Goal: Task Accomplishment & Management: Use online tool/utility

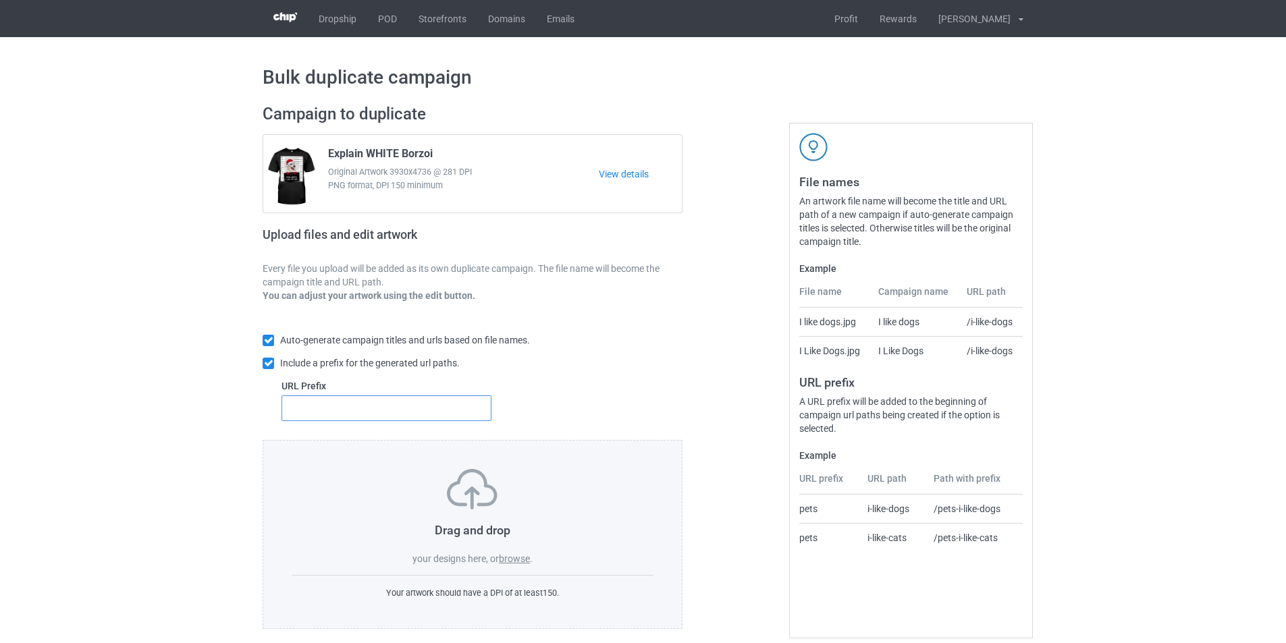
click at [406, 403] on input "text" at bounding box center [386, 408] width 210 height 26
click at [393, 11] on link "POD" at bounding box center [387, 18] width 40 height 37
click at [508, 557] on label "browse" at bounding box center [514, 558] width 31 height 11
click at [0, 0] on input "browse" at bounding box center [0, 0] width 0 height 0
click at [369, 404] on input "text" at bounding box center [386, 408] width 210 height 26
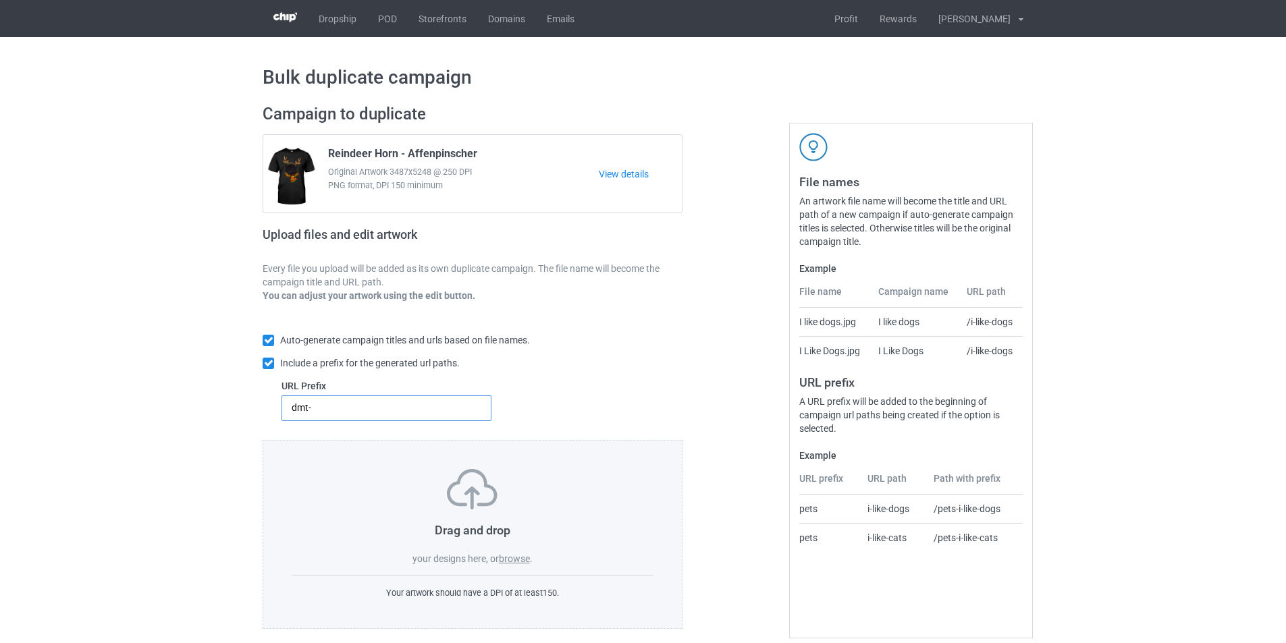
type input "dmt-"
click at [518, 560] on label "browse" at bounding box center [514, 558] width 31 height 11
click at [0, 0] on input "browse" at bounding box center [0, 0] width 0 height 0
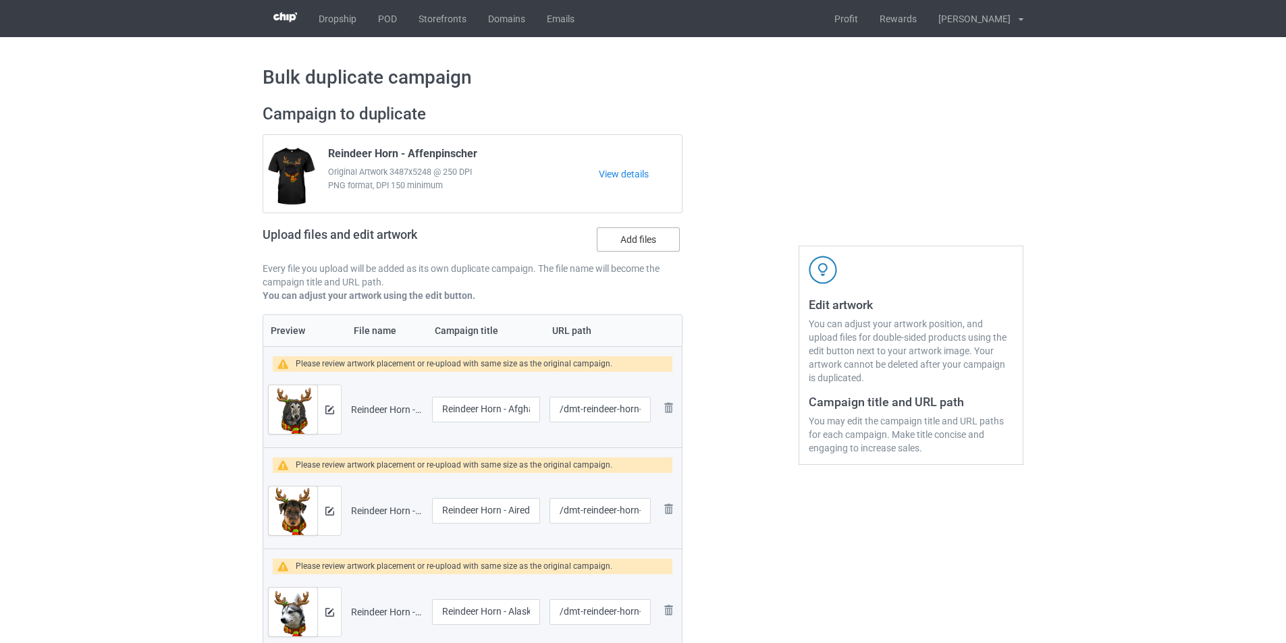
click at [661, 241] on label "Add files" at bounding box center [638, 239] width 83 height 24
click at [0, 0] on input "Add files" at bounding box center [0, 0] width 0 height 0
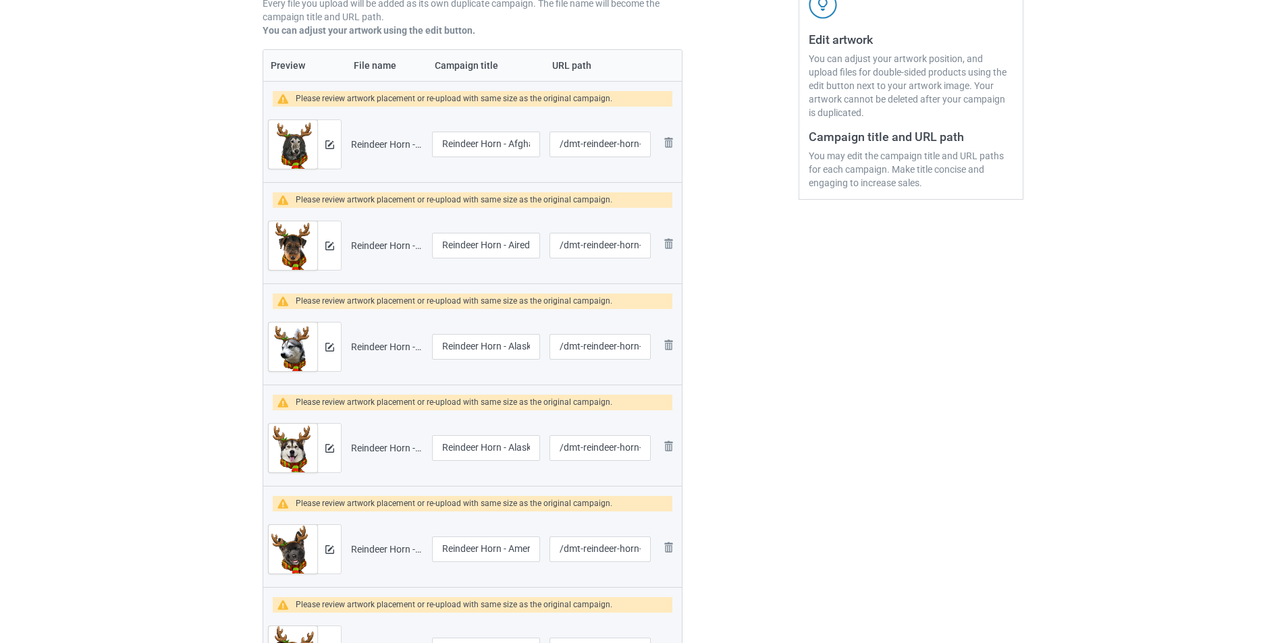
scroll to position [135, 0]
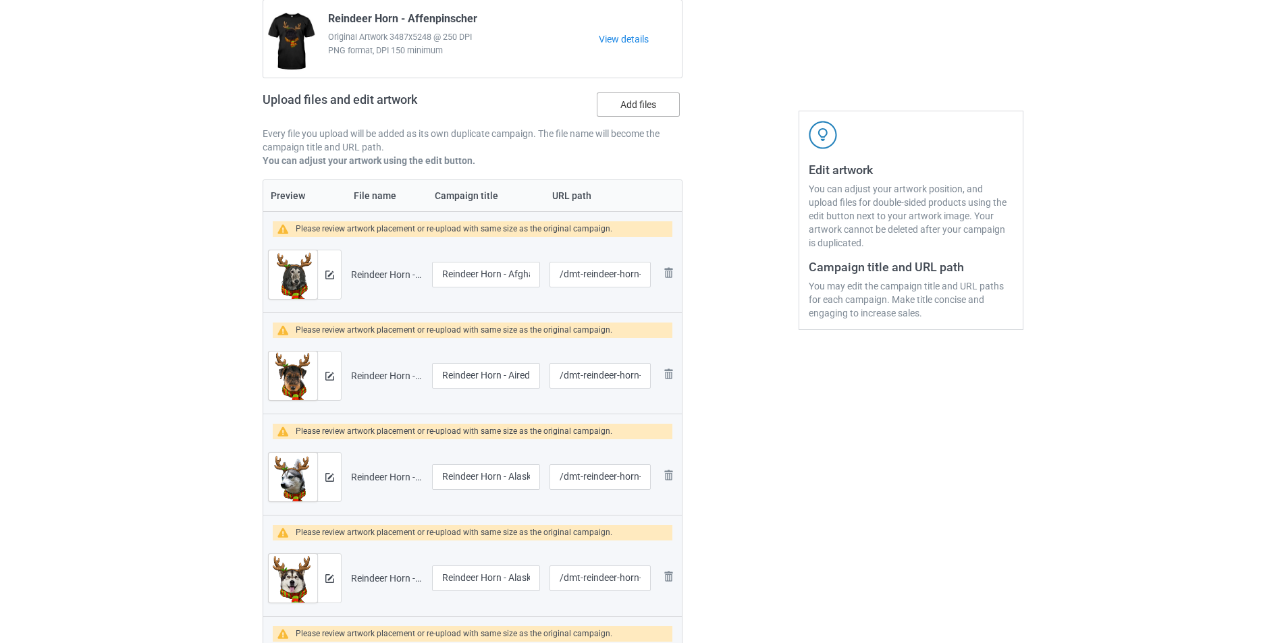
click at [672, 108] on label "Add files" at bounding box center [638, 104] width 83 height 24
click at [0, 0] on input "Add files" at bounding box center [0, 0] width 0 height 0
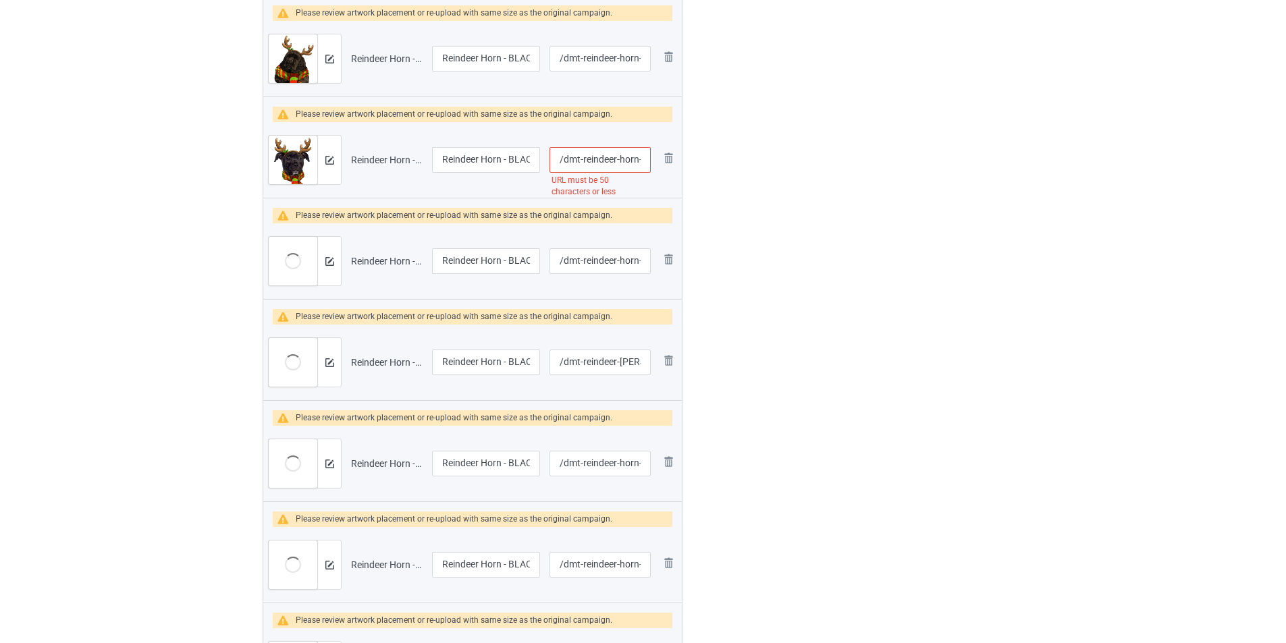
scroll to position [4182, 0]
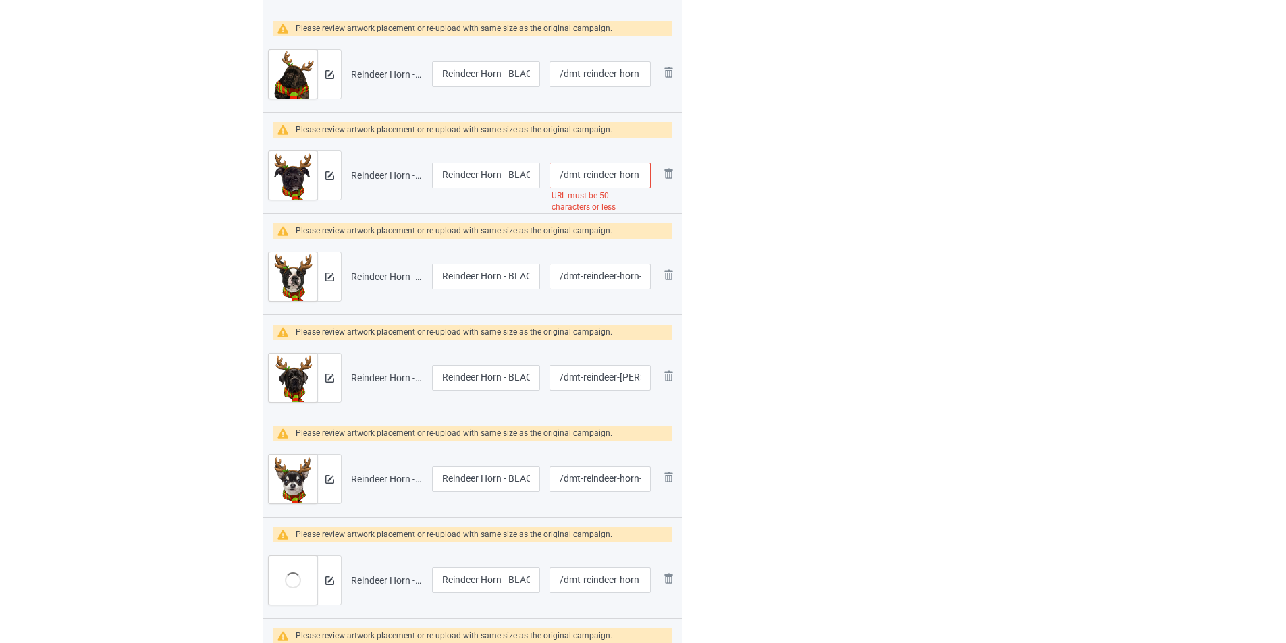
click at [628, 179] on input "/dmt-reindeer-horn-black-american-staffordshire-terrier" at bounding box center [599, 176] width 101 height 26
type input "/dmt-reindeer-black-american-staffordshire-terrier"
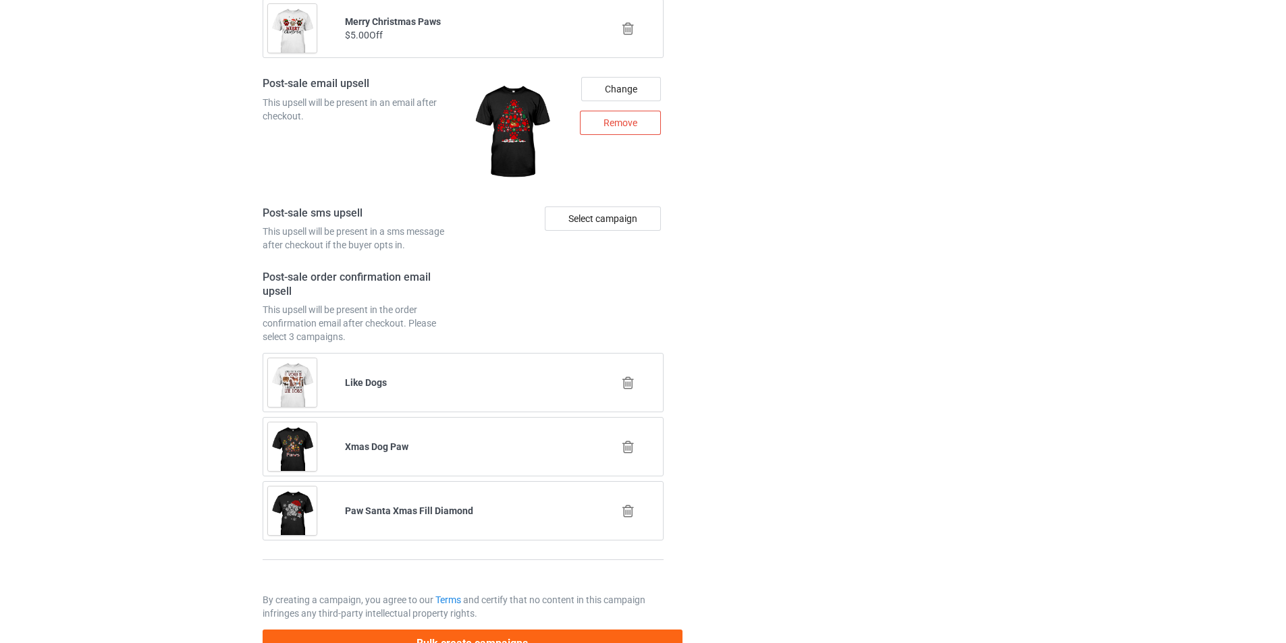
scroll to position [6479, 0]
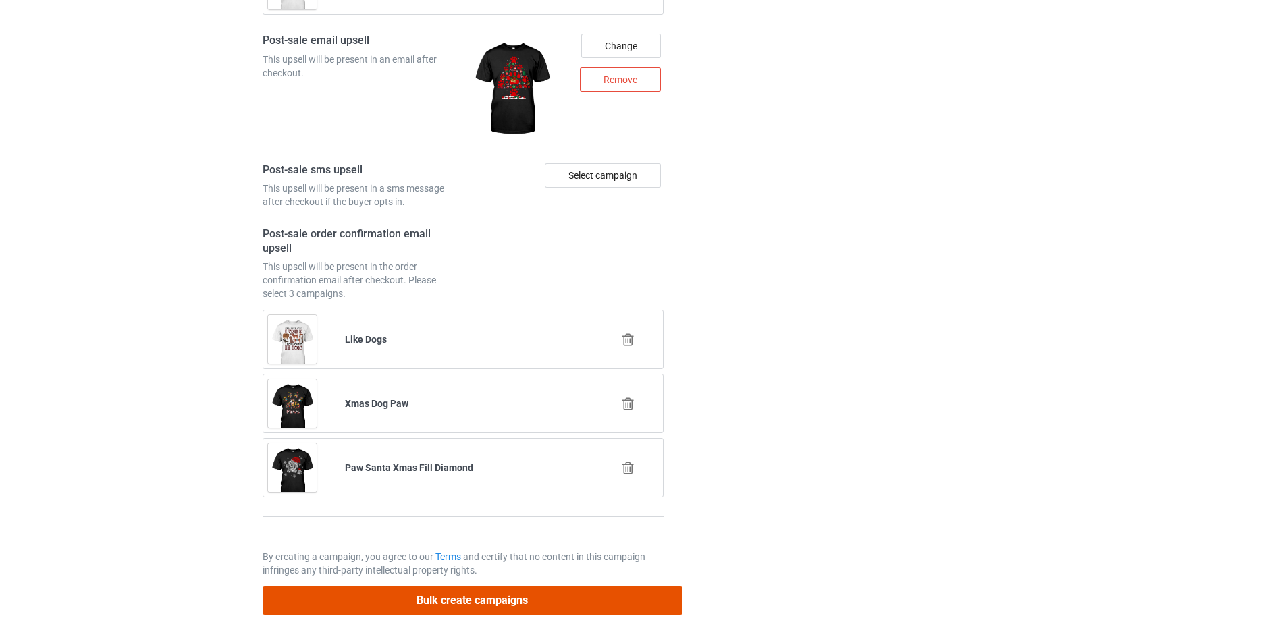
click at [564, 597] on button "Bulk create campaigns" at bounding box center [473, 600] width 420 height 28
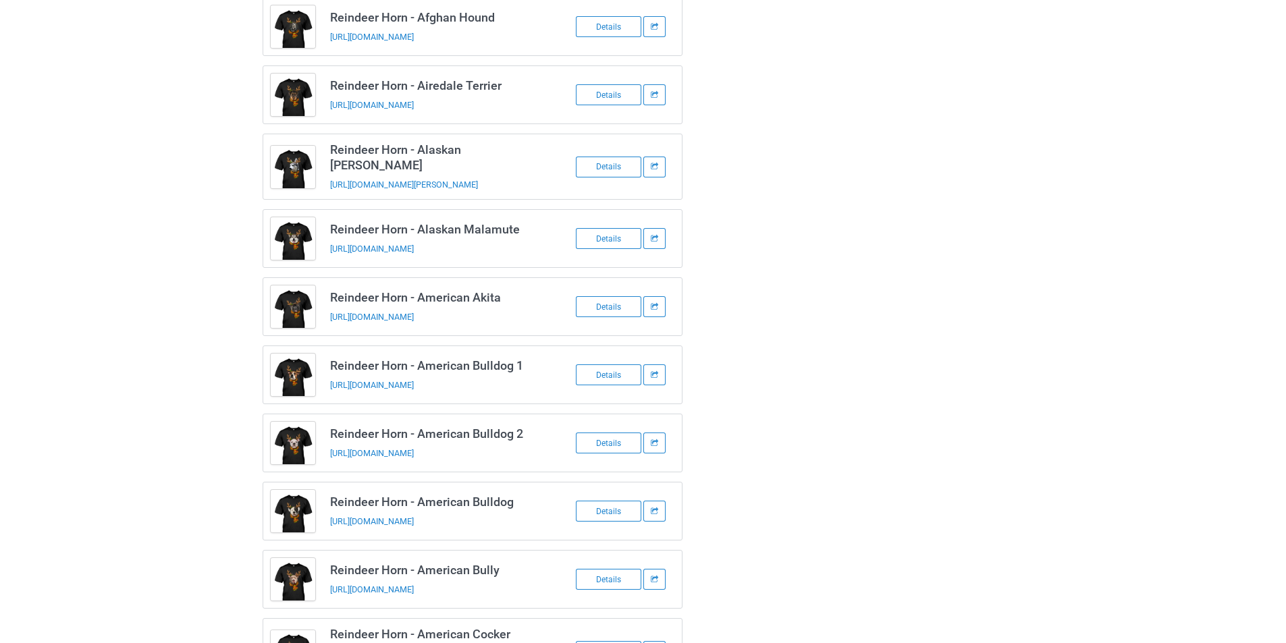
scroll to position [0, 0]
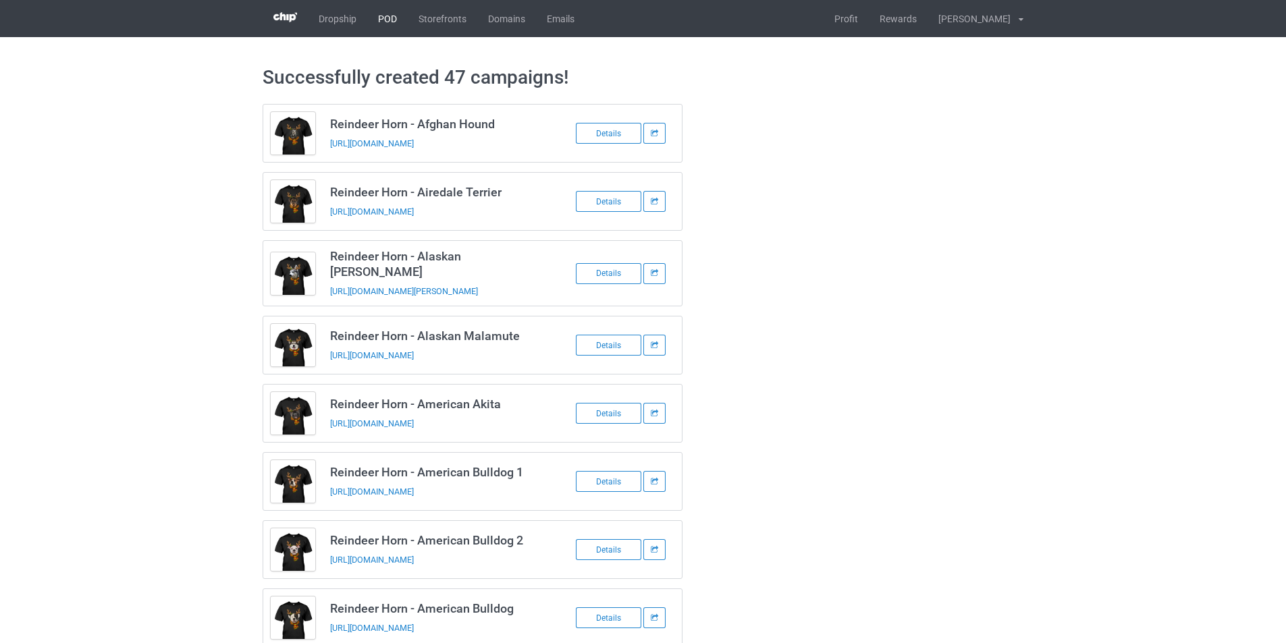
click at [389, 22] on link "POD" at bounding box center [387, 18] width 40 height 37
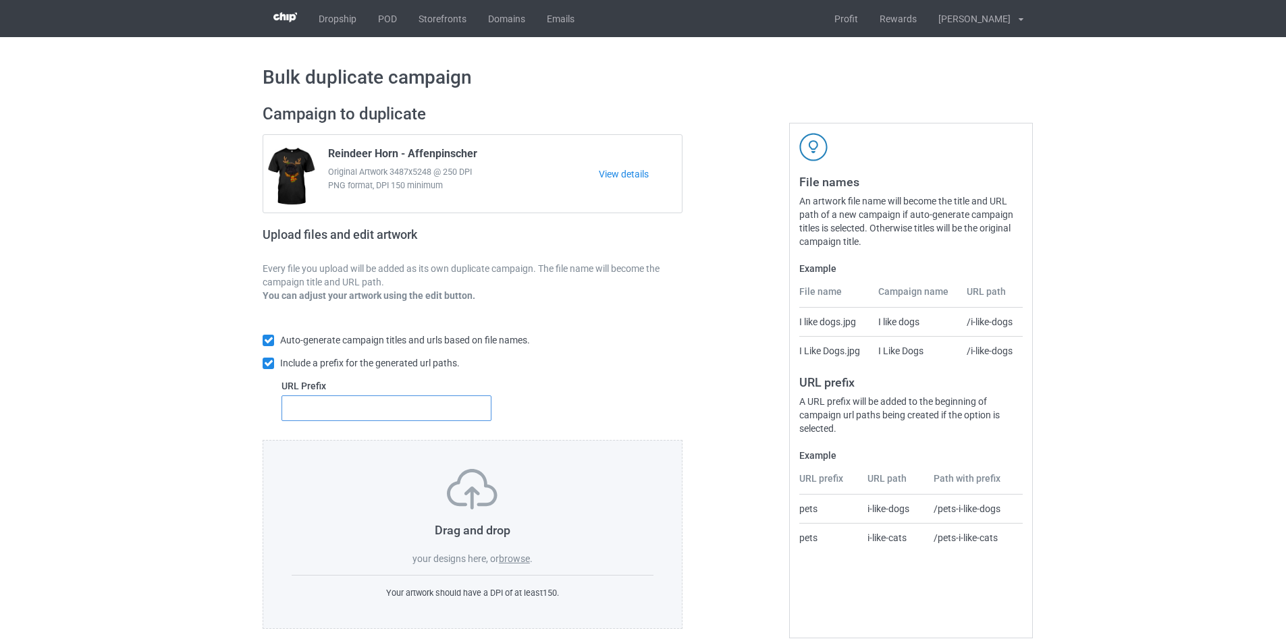
click at [409, 412] on input "text" at bounding box center [386, 408] width 210 height 26
type input "dmt-"
click at [516, 564] on label "browse" at bounding box center [514, 558] width 31 height 11
click at [0, 0] on input "browse" at bounding box center [0, 0] width 0 height 0
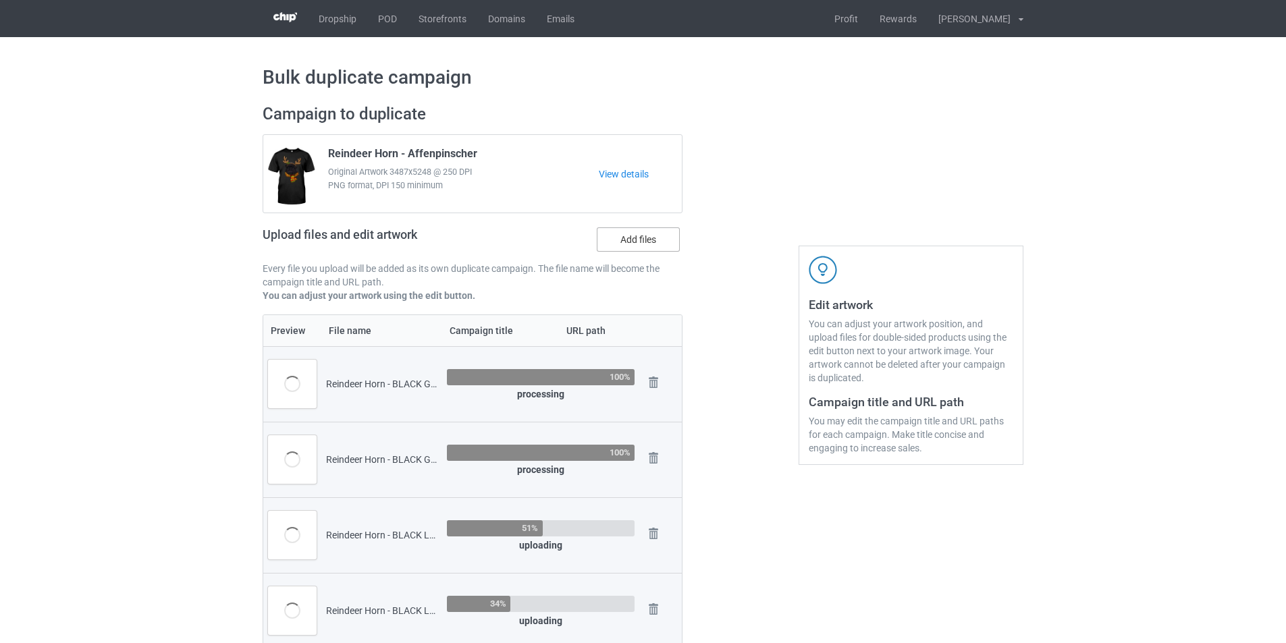
click at [653, 229] on label "Add files" at bounding box center [638, 239] width 83 height 24
click at [0, 0] on input "Add files" at bounding box center [0, 0] width 0 height 0
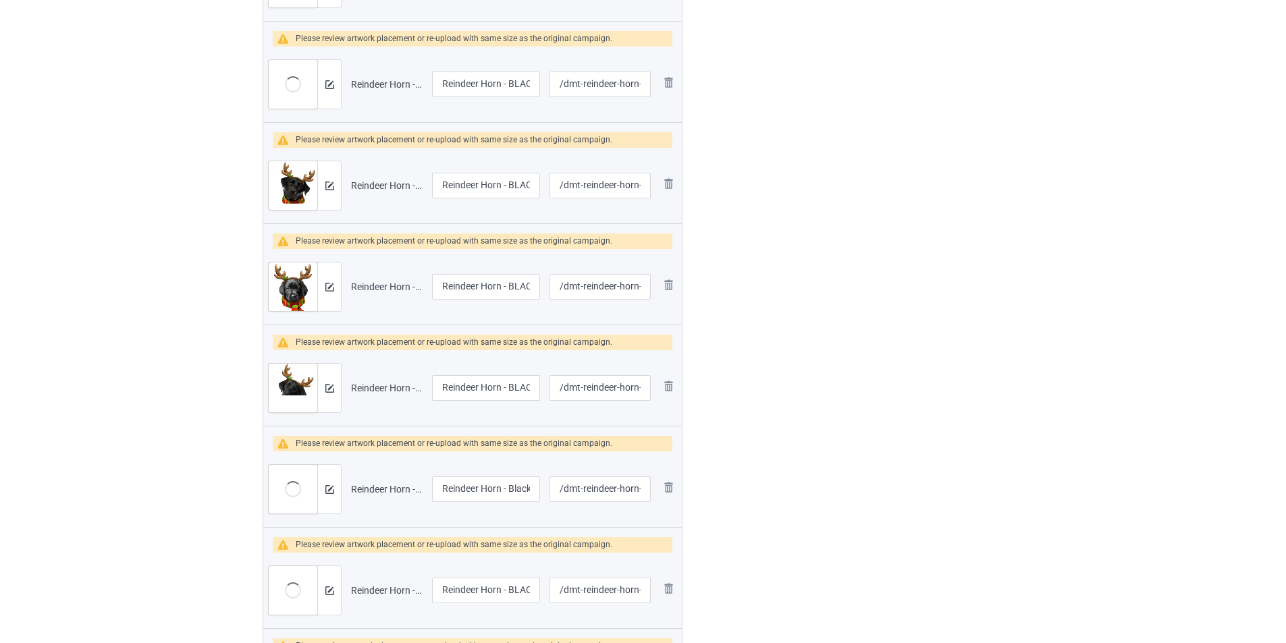
scroll to position [202, 0]
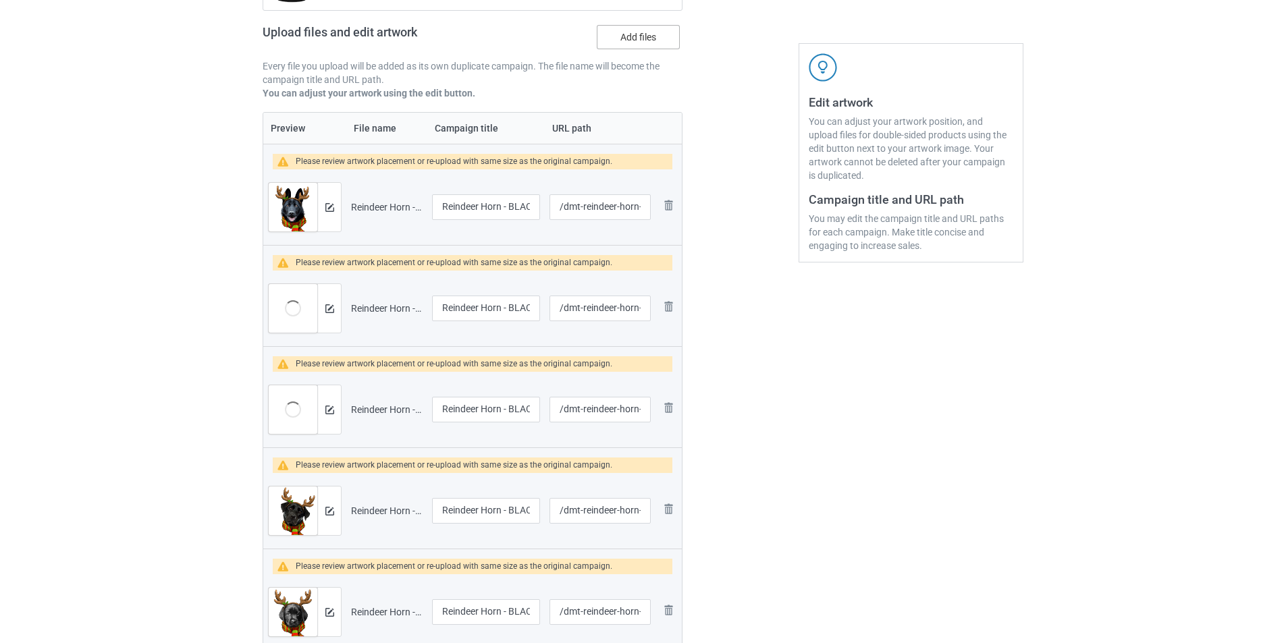
click at [651, 43] on label "Add files" at bounding box center [638, 37] width 83 height 24
click at [0, 0] on input "Add files" at bounding box center [0, 0] width 0 height 0
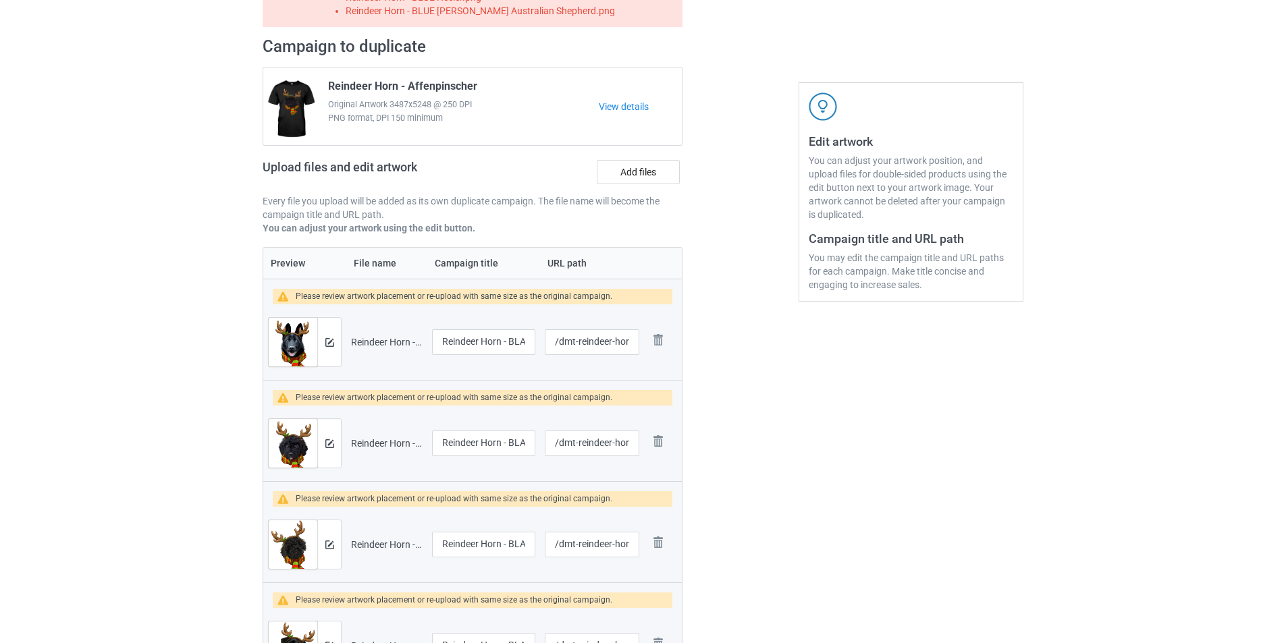
scroll to position [96, 0]
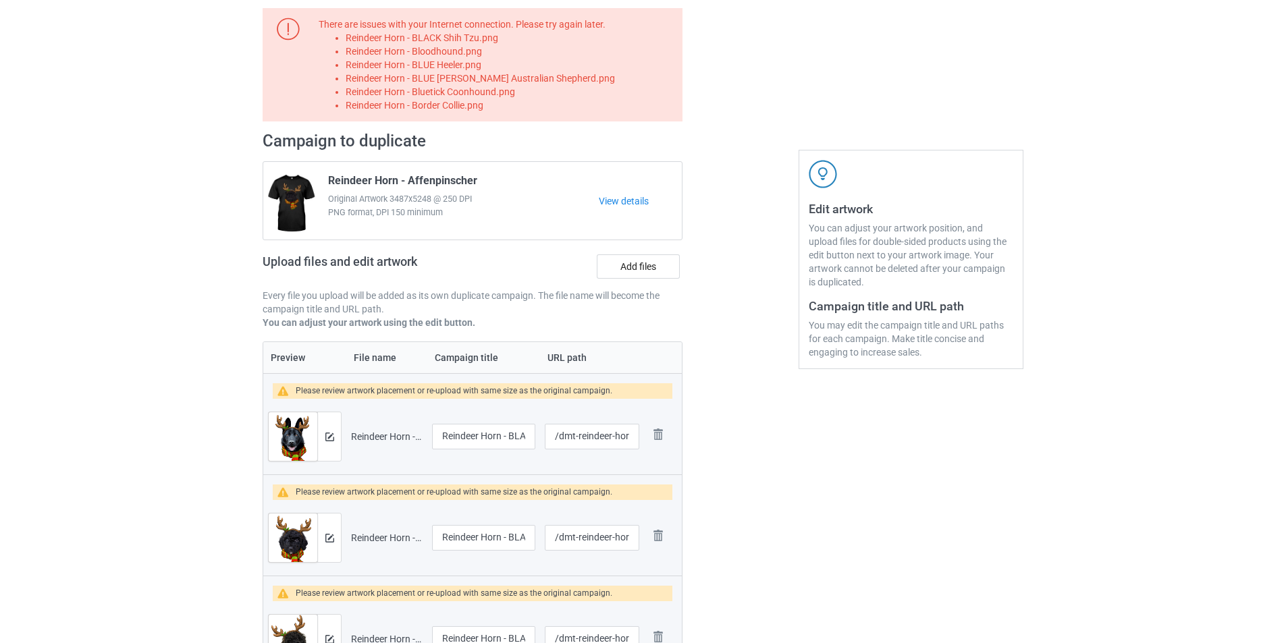
click at [489, 42] on li "Reindeer Horn - BLACK Shih Tzu.png" at bounding box center [512, 37] width 332 height 13
copy li "Reindeer Horn - BLACK Shih Tzu.png"
click at [616, 264] on label "Add files" at bounding box center [638, 266] width 83 height 24
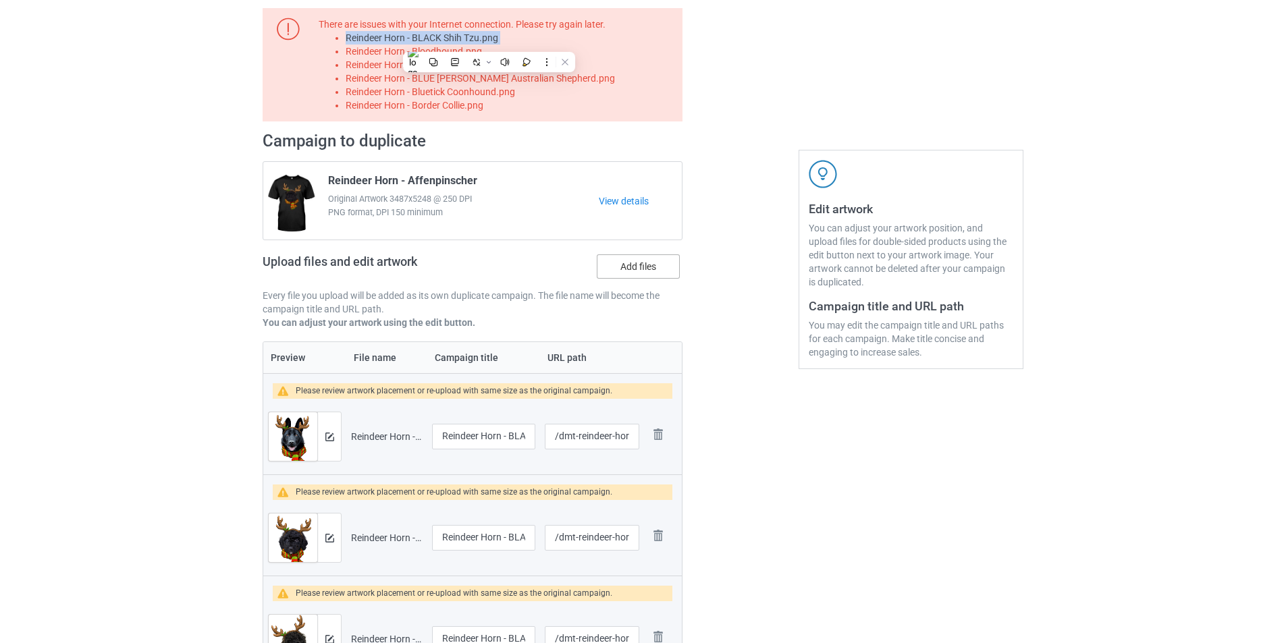
click at [0, 0] on input "Add files" at bounding box center [0, 0] width 0 height 0
click at [470, 51] on li "Reindeer Horn - Bloodhound.png" at bounding box center [512, 51] width 332 height 13
copy li "Reindeer Horn - Bloodhound.png"
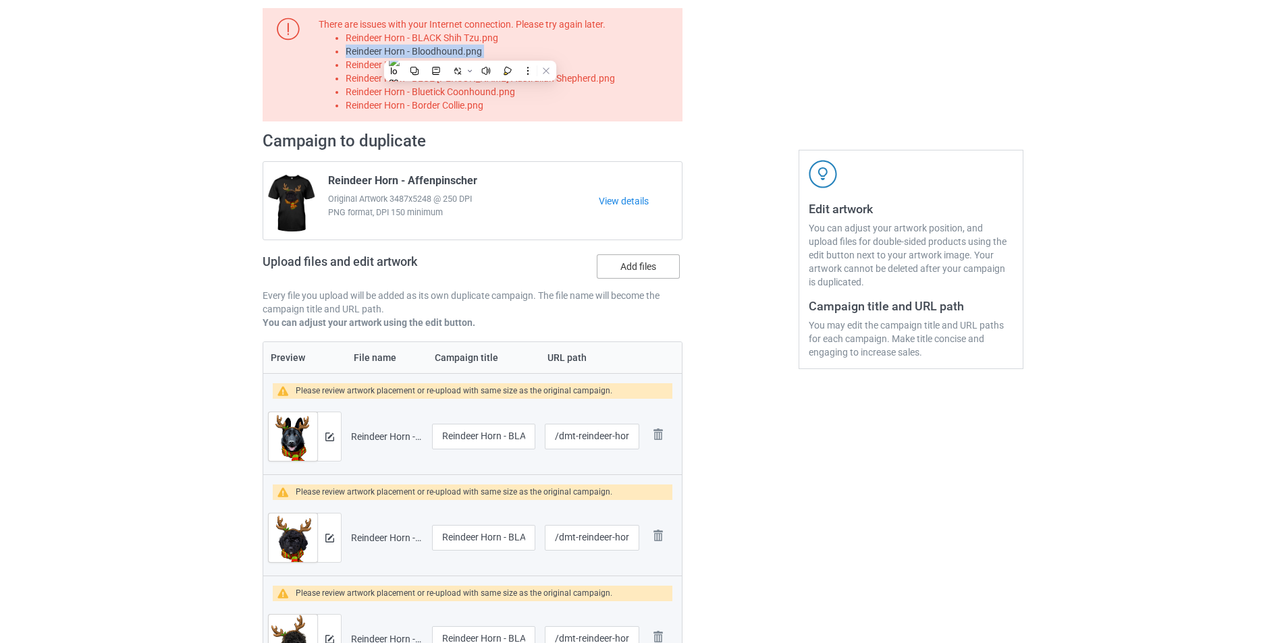
click at [649, 257] on label "Add files" at bounding box center [638, 266] width 83 height 24
click at [0, 0] on input "Add files" at bounding box center [0, 0] width 0 height 0
click at [473, 64] on li "Reindeer Horn - BLUE Heeler.png" at bounding box center [512, 64] width 332 height 13
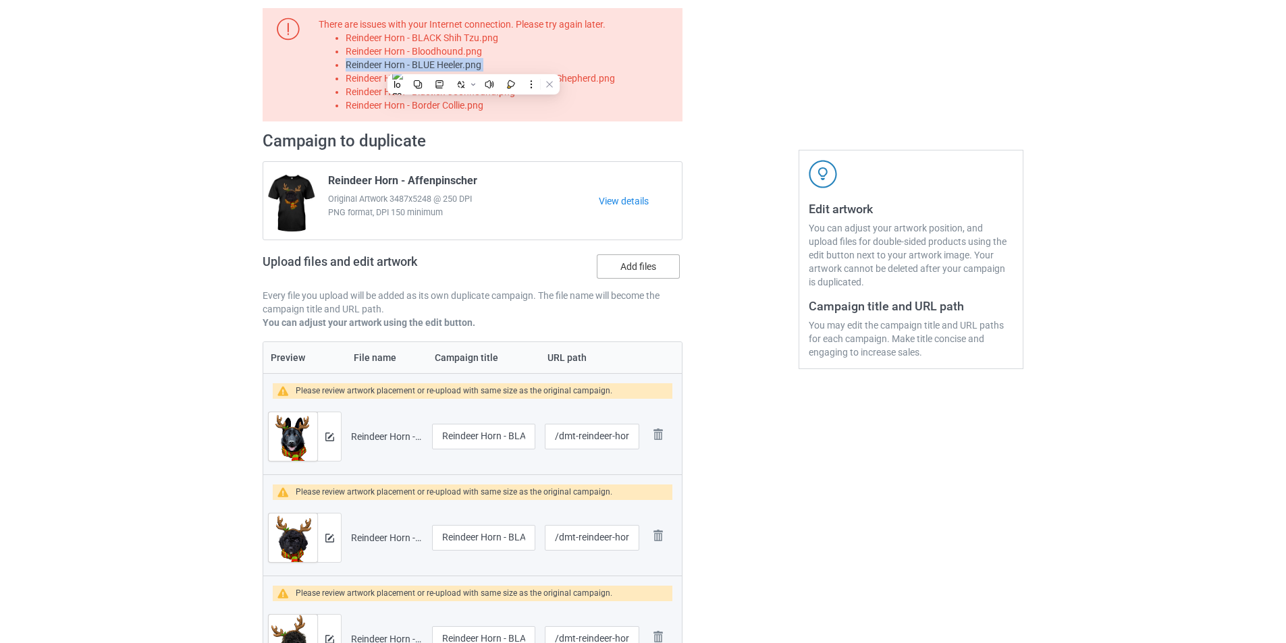
copy li "Reindeer Horn - BLUE Heeler.png"
click at [649, 267] on label "Add files" at bounding box center [638, 266] width 83 height 24
click at [0, 0] on input "Add files" at bounding box center [0, 0] width 0 height 0
click at [554, 84] on li "Reindeer Horn - BLUE MERLE Australian Shepherd.png" at bounding box center [512, 78] width 332 height 13
click at [555, 80] on li "Reindeer Horn - BLUE MERLE Australian Shepherd.png" at bounding box center [512, 78] width 332 height 13
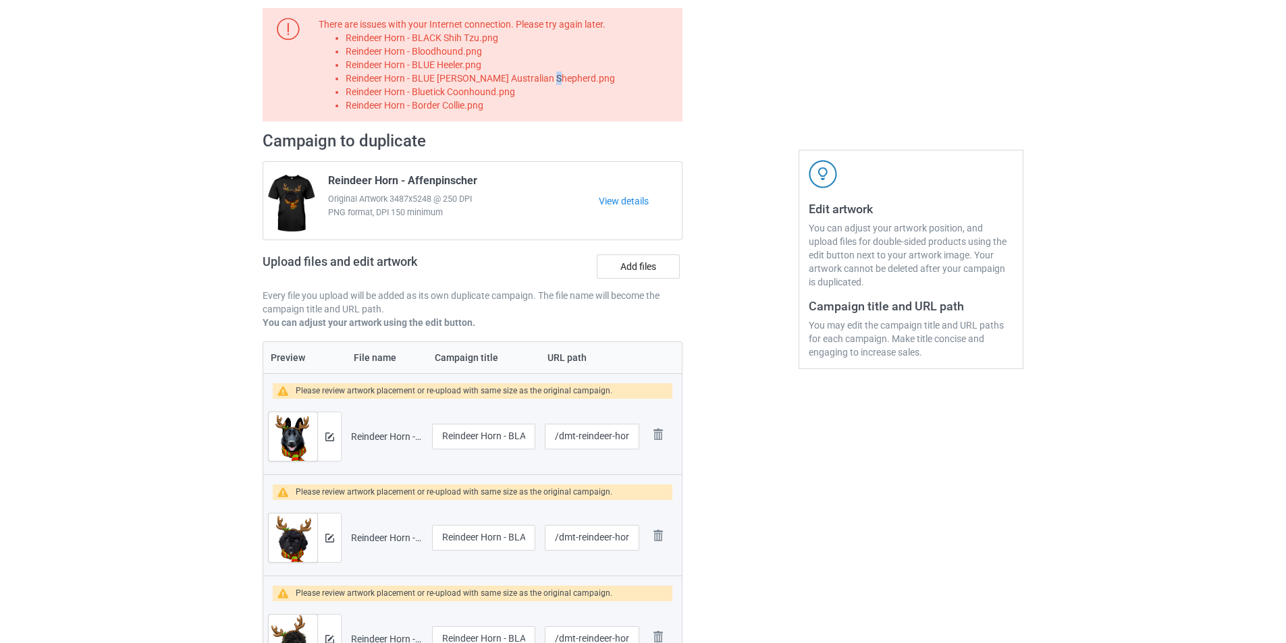
click at [555, 80] on li "Reindeer Horn - BLUE MERLE Australian Shepherd.png" at bounding box center [512, 78] width 332 height 13
copy li "Reindeer Horn - BLUE MERLE Australian Shepherd.png"
click at [637, 273] on label "Add files" at bounding box center [638, 266] width 83 height 24
click at [0, 0] on input "Add files" at bounding box center [0, 0] width 0 height 0
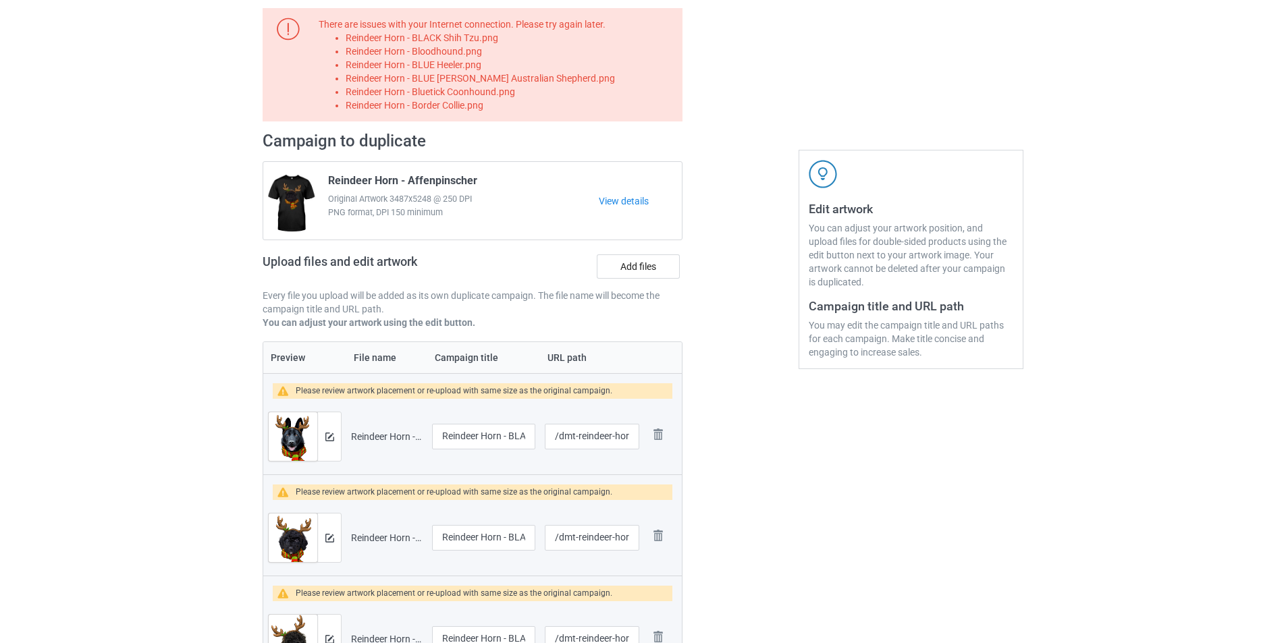
click at [507, 89] on li "Reindeer Horn - Bluetick Coonhound.png" at bounding box center [512, 91] width 332 height 13
copy li "Reindeer Horn - Bluetick Coonhound.png"
click at [634, 265] on label "Add files" at bounding box center [638, 266] width 83 height 24
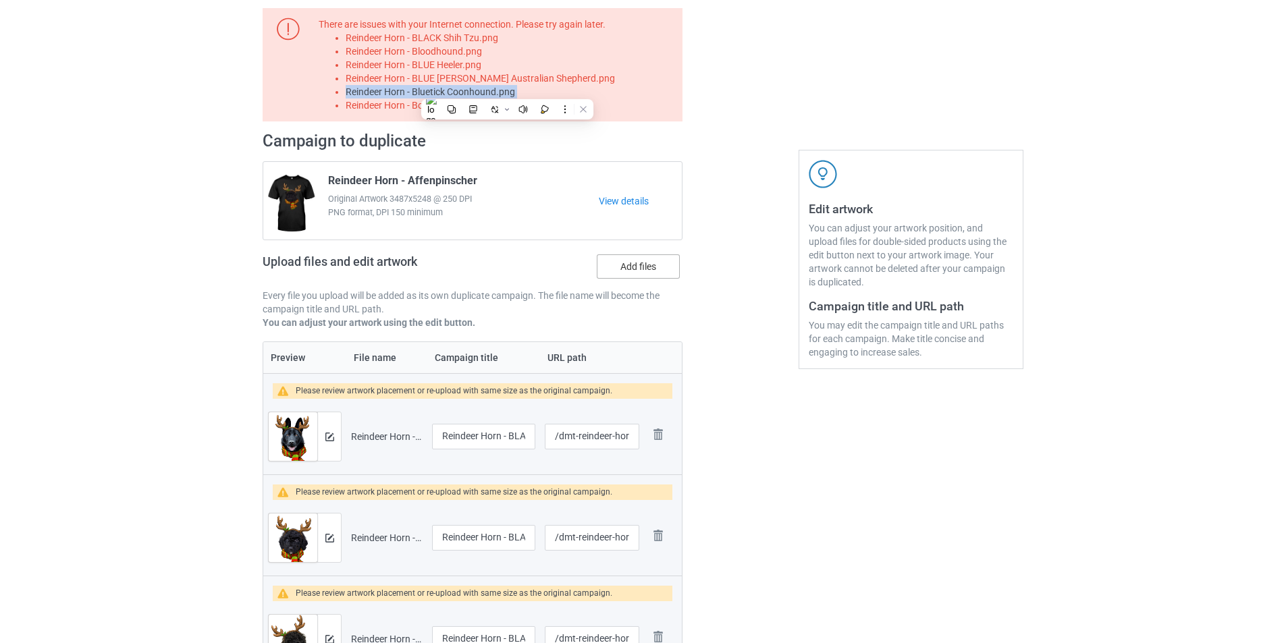
click at [0, 0] on input "Add files" at bounding box center [0, 0] width 0 height 0
click at [437, 106] on li "Reindeer Horn - Border Collie.png" at bounding box center [512, 105] width 332 height 13
copy li "Reindeer Horn - Border Collie.png"
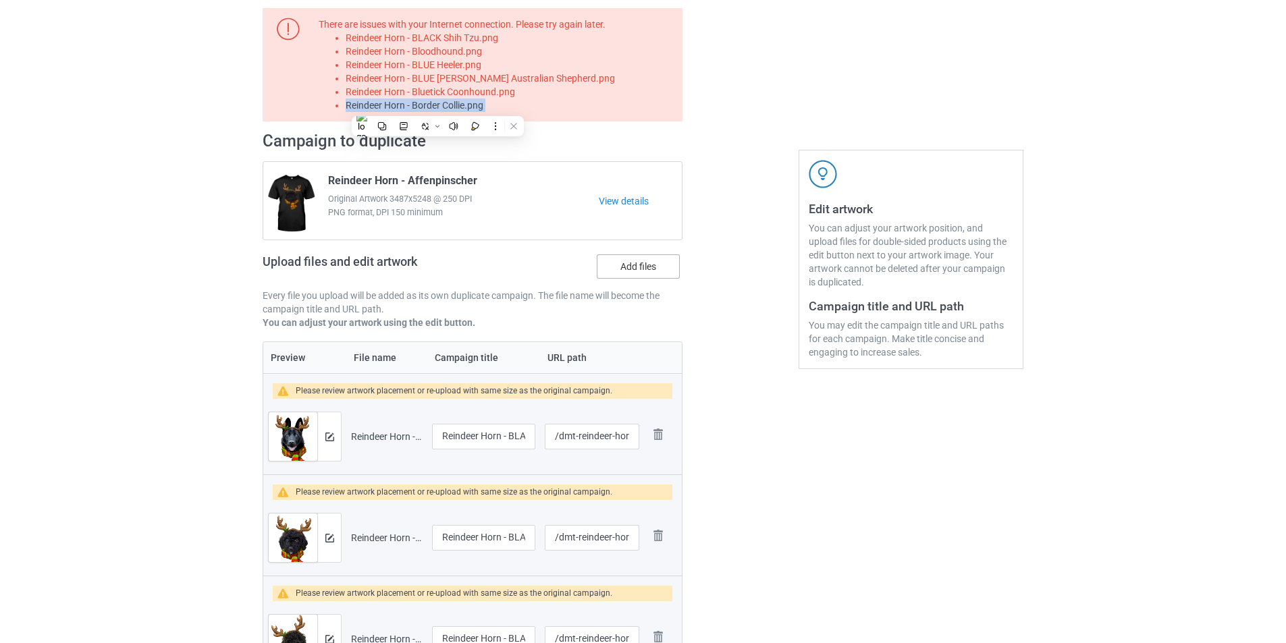
click at [613, 269] on label "Add files" at bounding box center [638, 266] width 83 height 24
click at [0, 0] on input "Add files" at bounding box center [0, 0] width 0 height 0
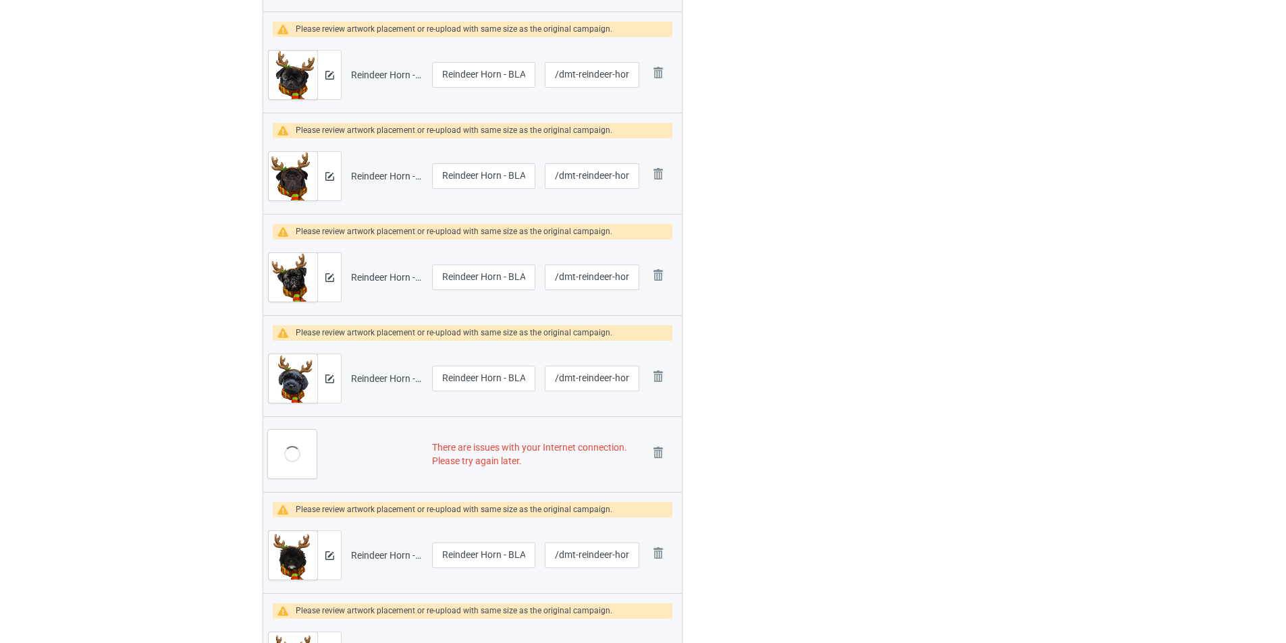
scroll to position [1851, 0]
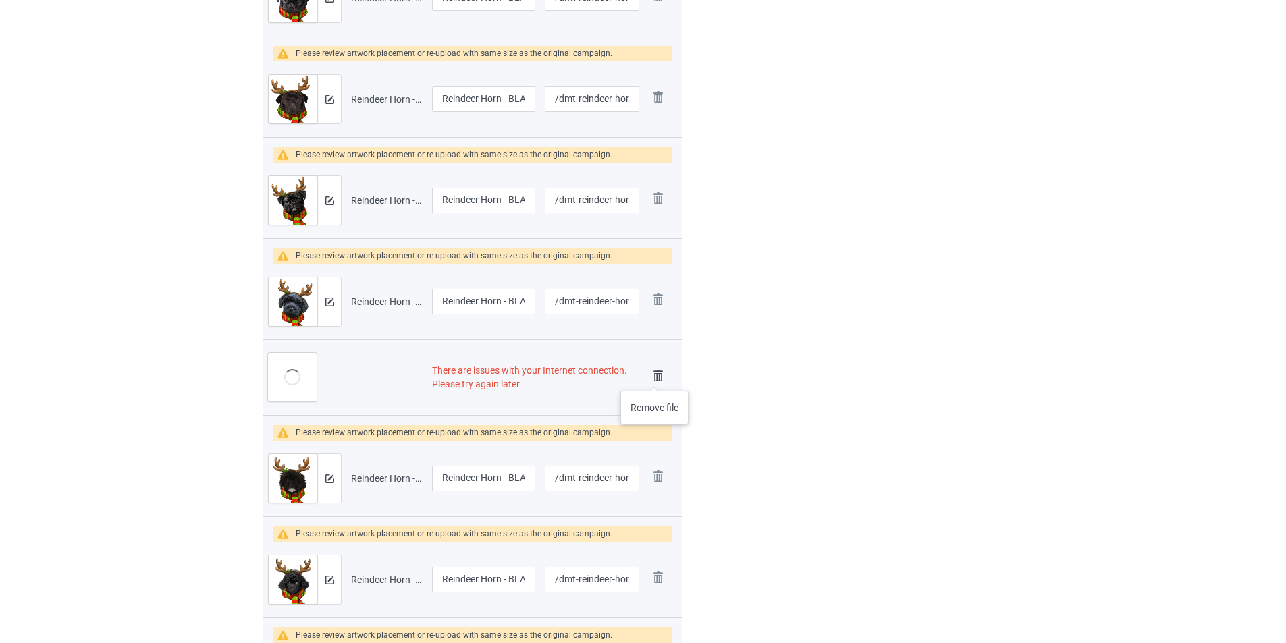
click at [655, 377] on img at bounding box center [658, 375] width 19 height 19
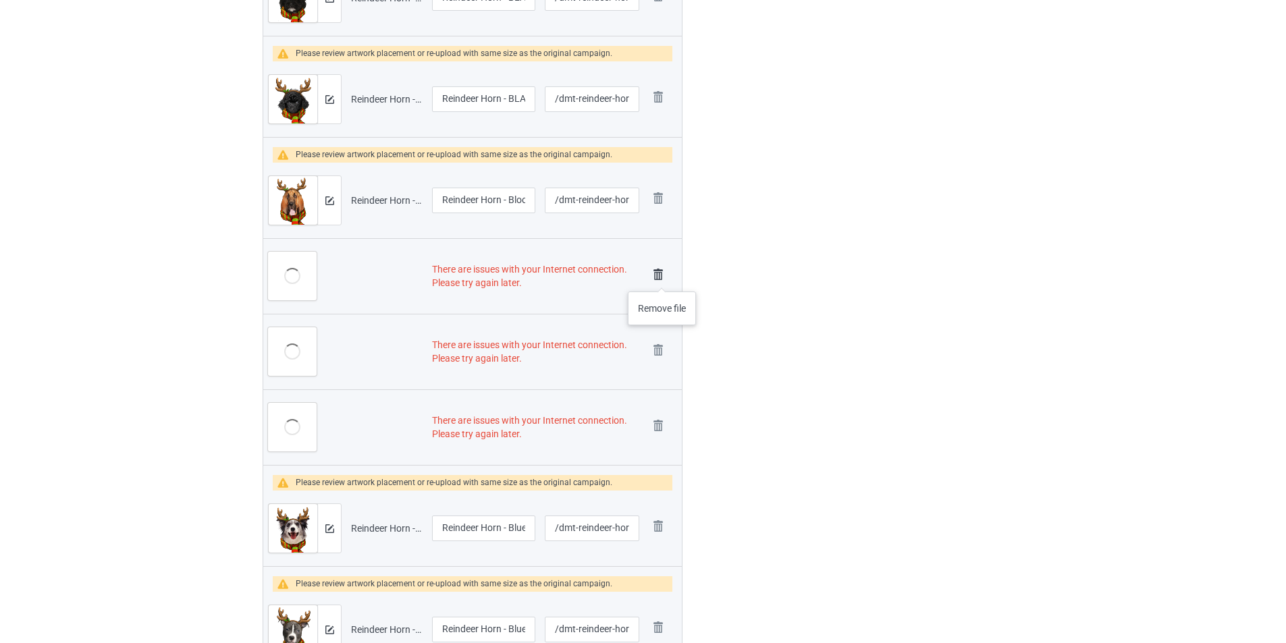
click at [662, 278] on img at bounding box center [658, 274] width 19 height 19
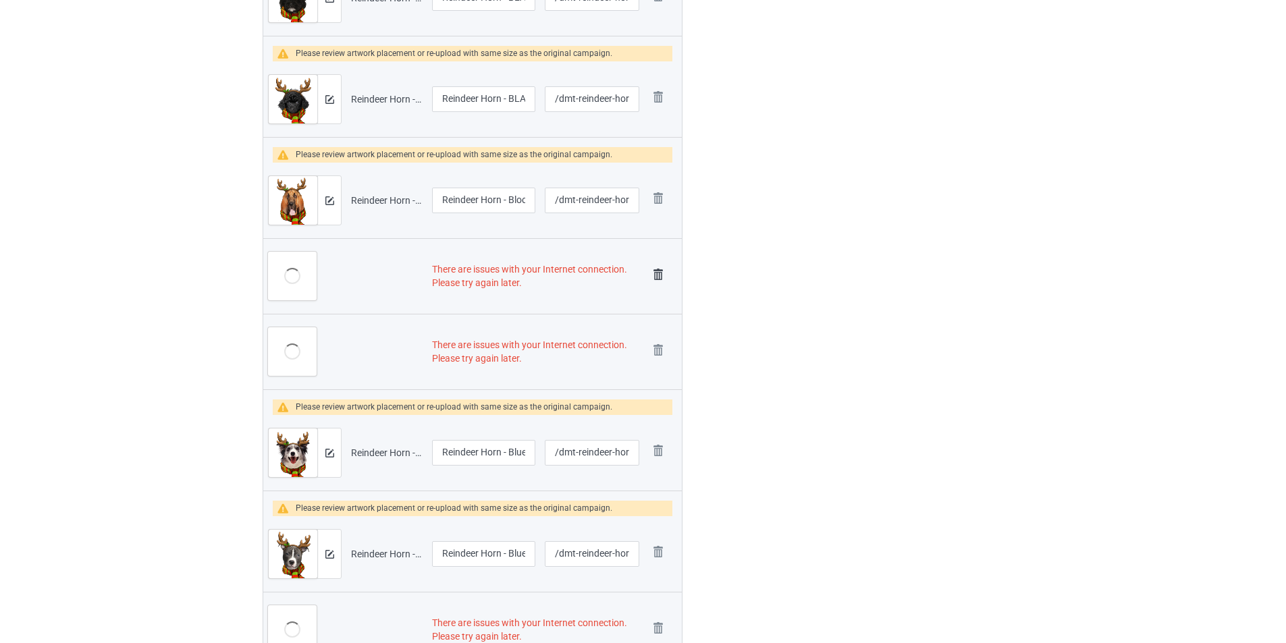
click at [660, 277] on img at bounding box center [658, 274] width 19 height 19
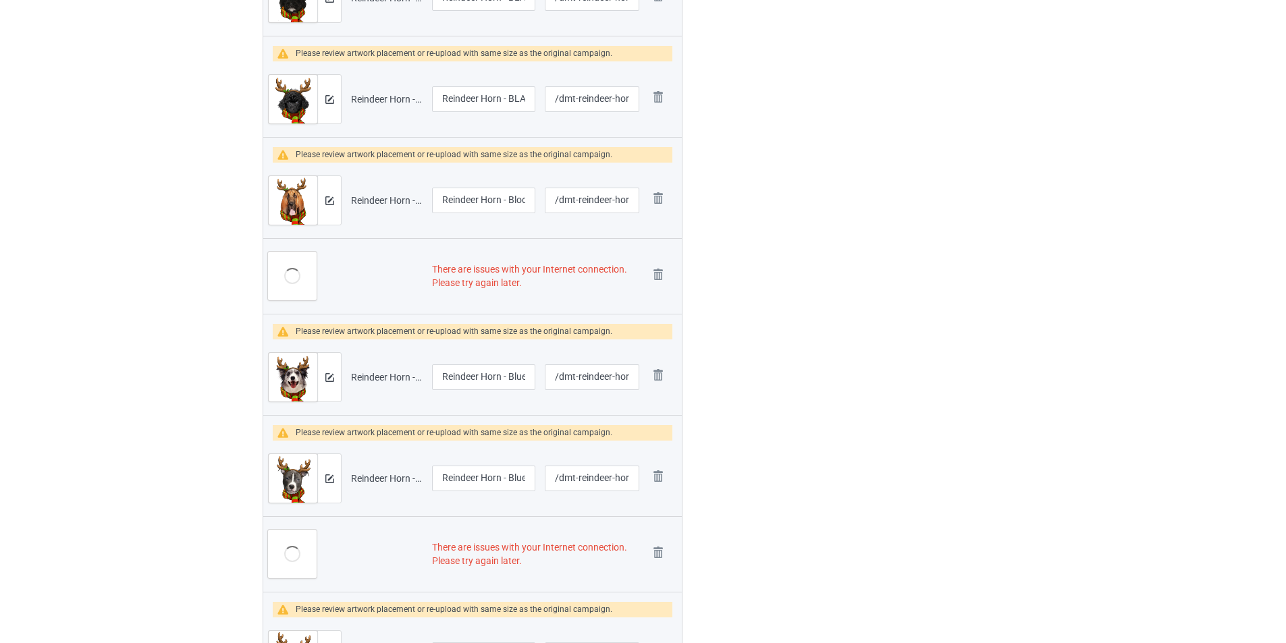
click at [0, 0] on img at bounding box center [0, 0] width 0 height 0
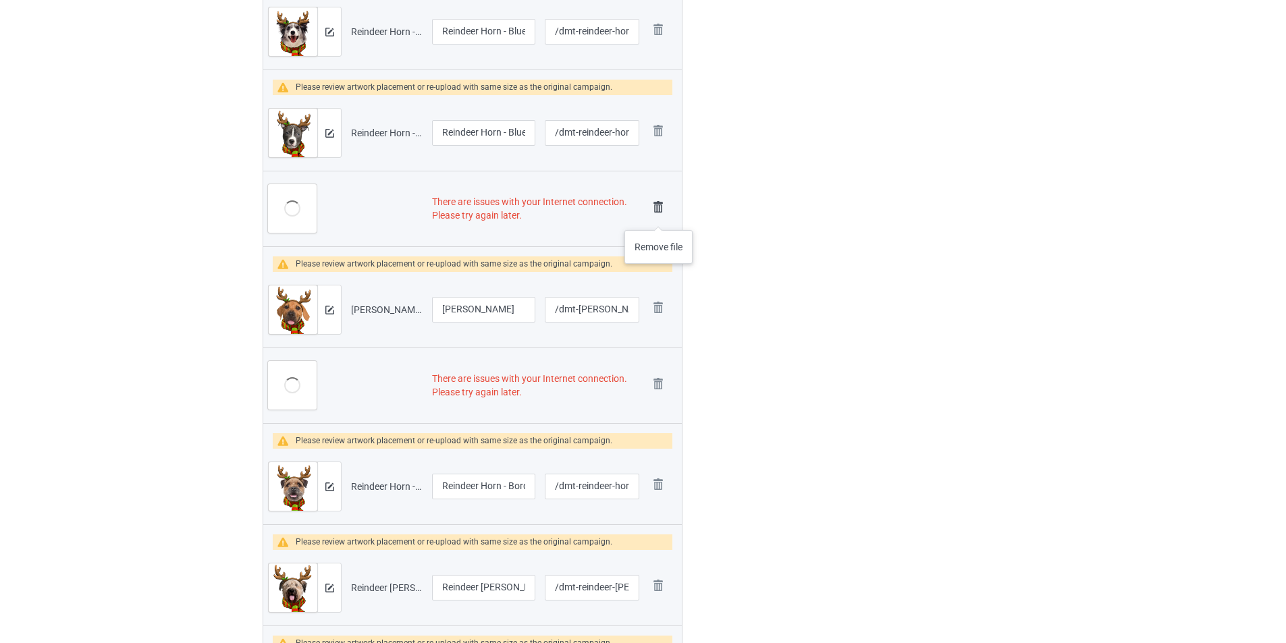
click at [659, 213] on img at bounding box center [658, 207] width 19 height 19
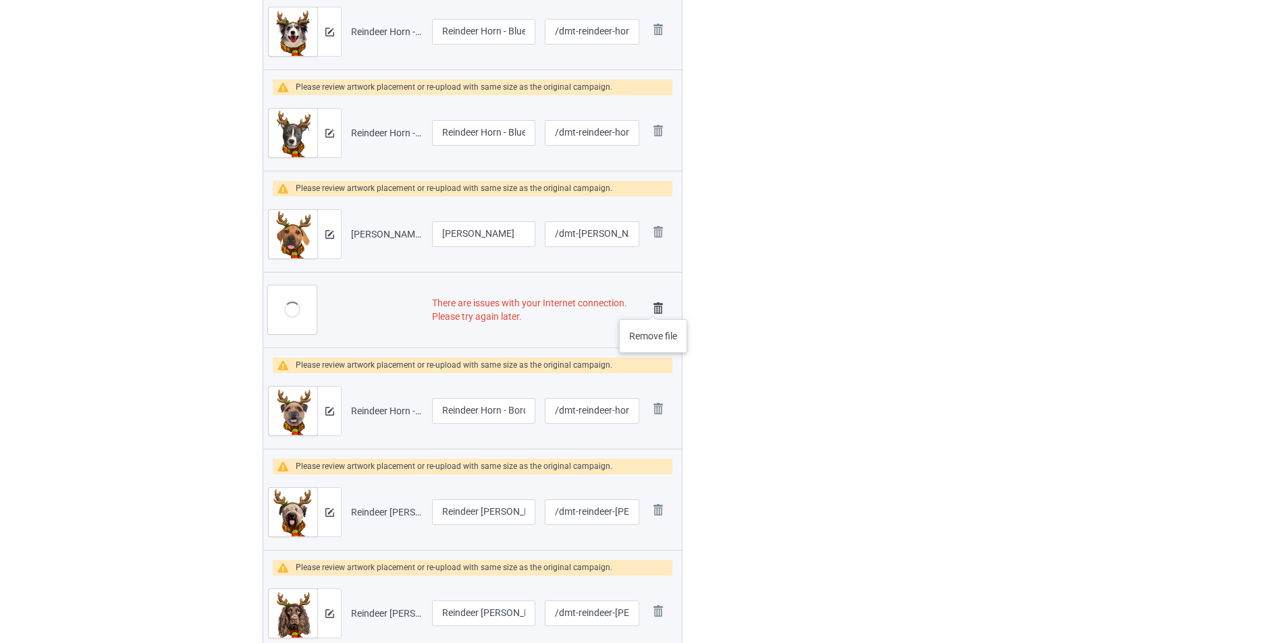
click at [653, 306] on img at bounding box center [658, 308] width 19 height 19
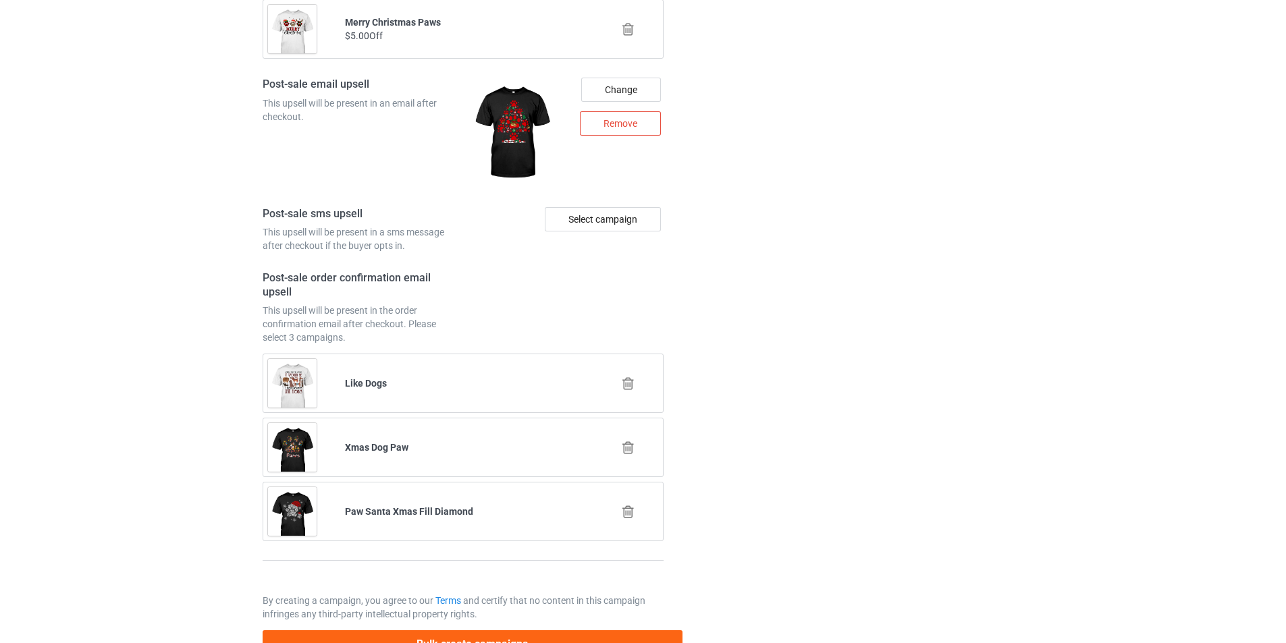
scroll to position [4960, 0]
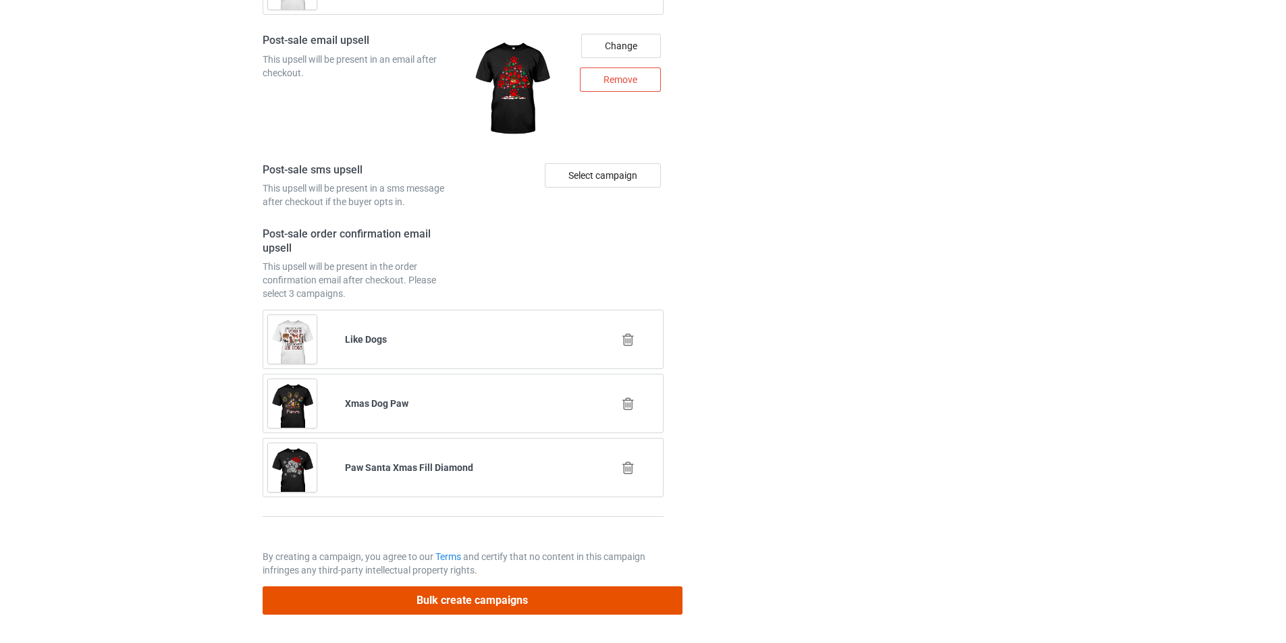
click at [613, 601] on button "Bulk create campaigns" at bounding box center [473, 600] width 420 height 28
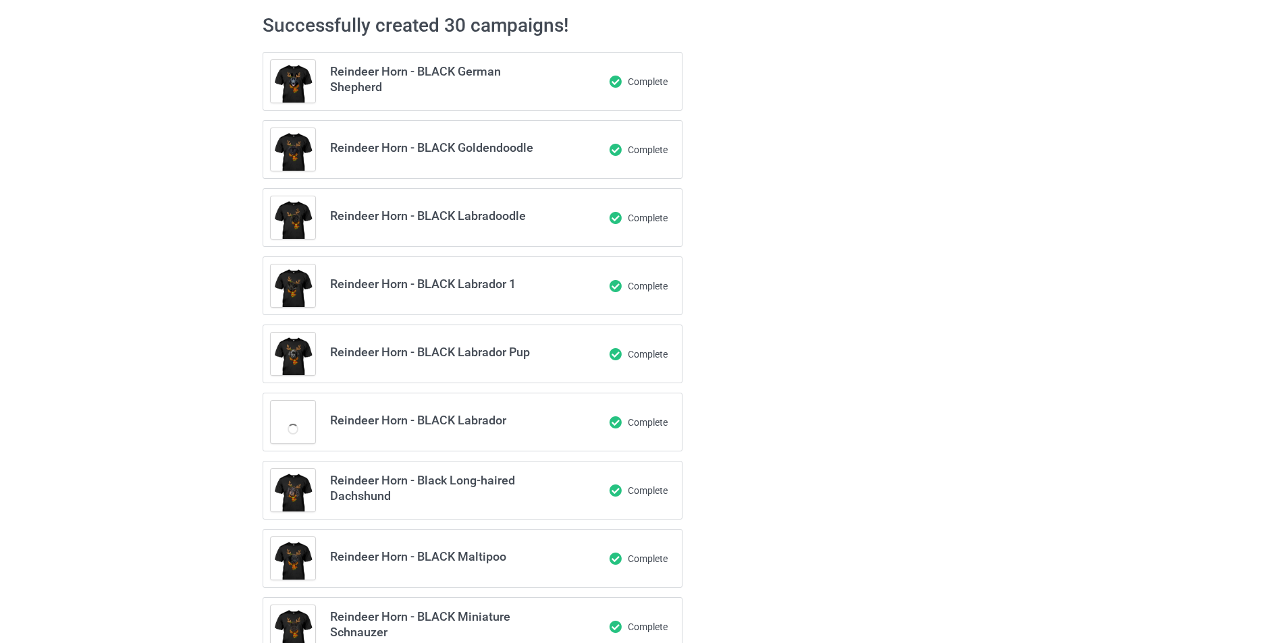
scroll to position [0, 0]
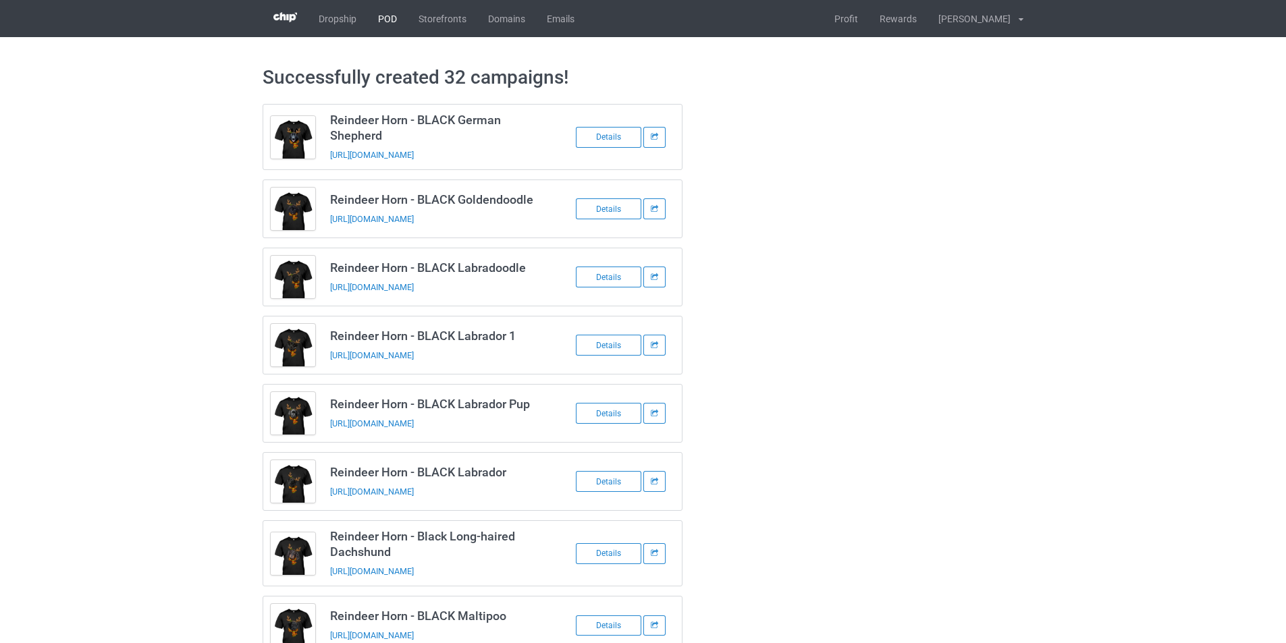
click at [392, 24] on link "POD" at bounding box center [387, 18] width 40 height 37
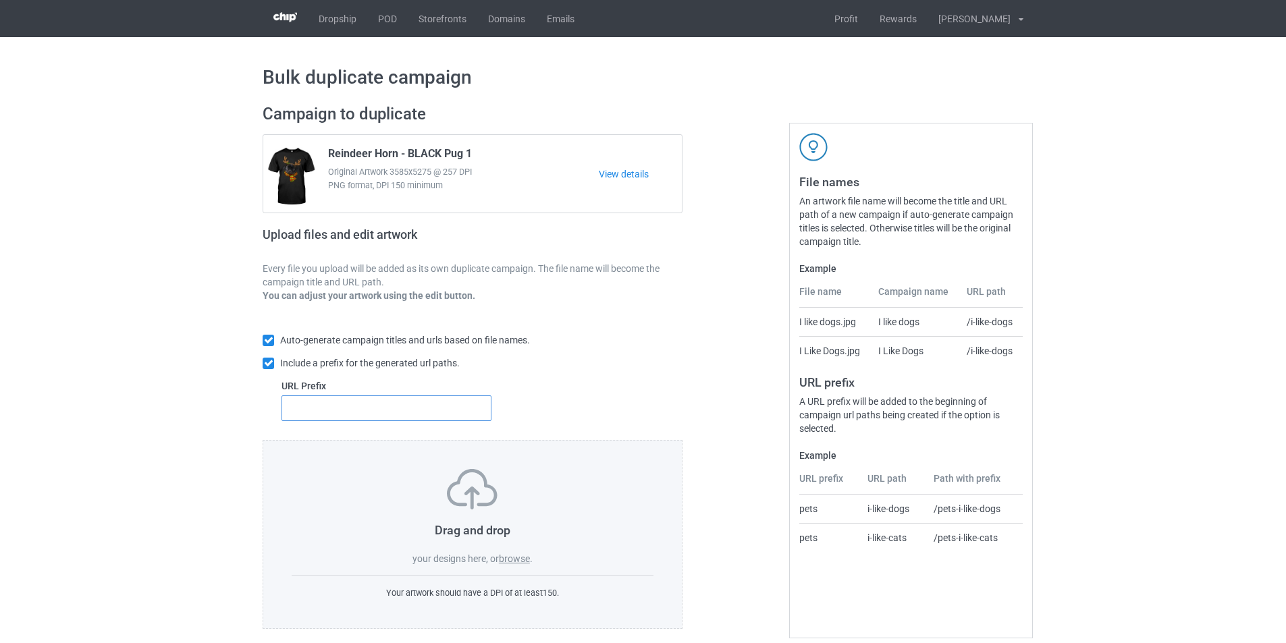
click at [466, 404] on input "text" at bounding box center [386, 408] width 210 height 26
type input "dmt-"
click at [516, 558] on label "browse" at bounding box center [514, 558] width 31 height 11
click at [0, 0] on input "browse" at bounding box center [0, 0] width 0 height 0
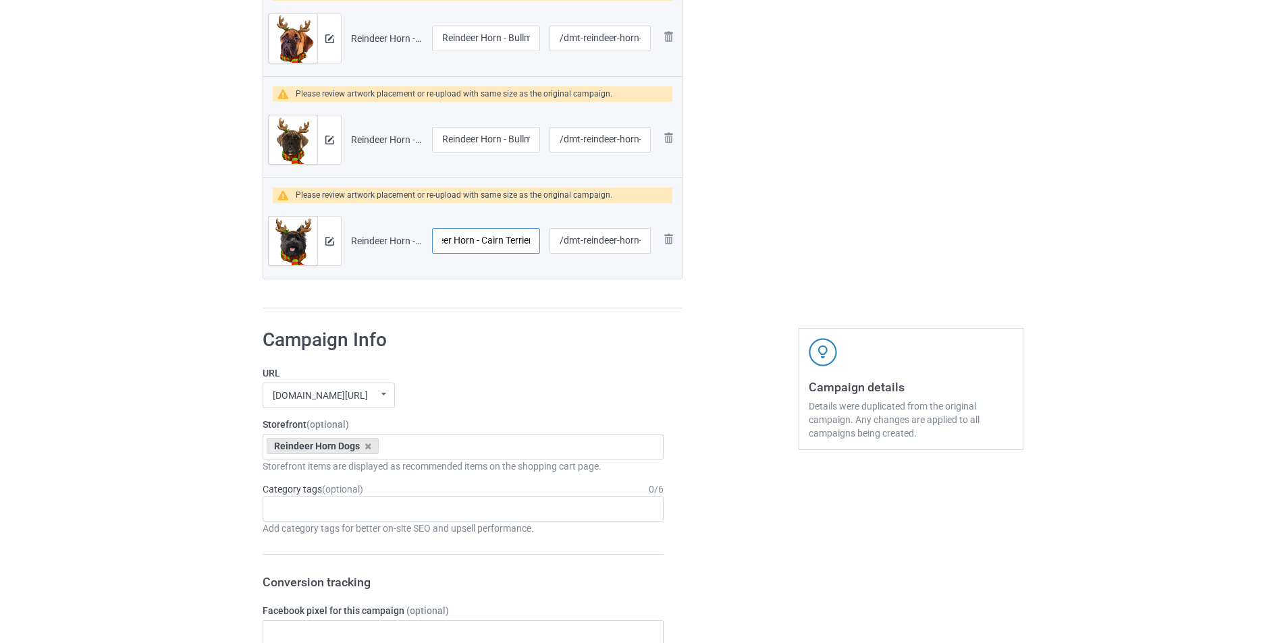
scroll to position [0, 39]
drag, startPoint x: 512, startPoint y: 238, endPoint x: 531, endPoint y: 238, distance: 19.6
click at [531, 238] on input "Reindeer Horn - Cairn Terrier 2" at bounding box center [486, 241] width 108 height 26
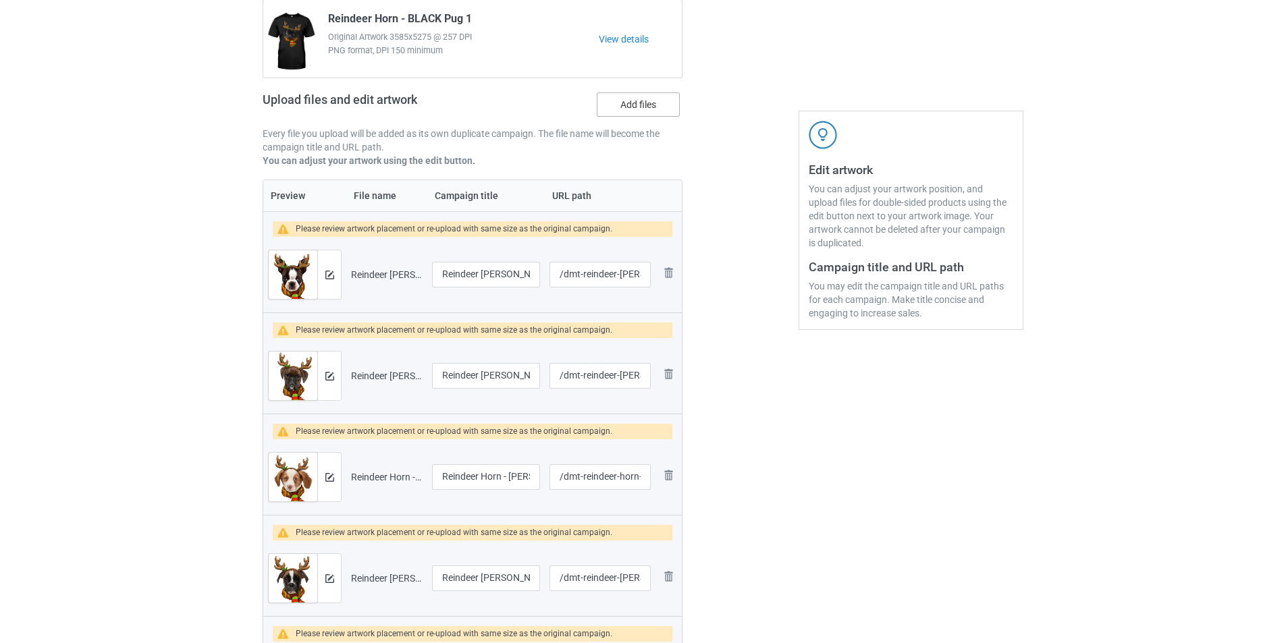
scroll to position [0, 0]
click at [632, 99] on label "Add files" at bounding box center [638, 104] width 83 height 24
click at [0, 0] on input "Add files" at bounding box center [0, 0] width 0 height 0
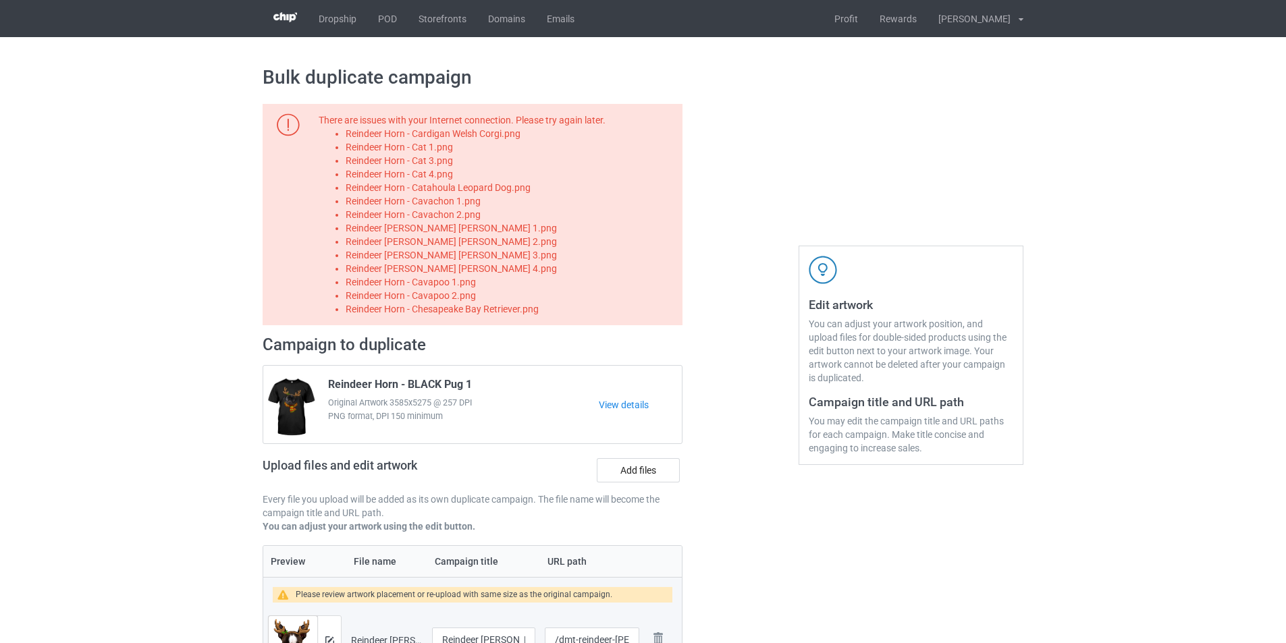
click at [479, 136] on li "Reindeer Horn - Cardigan Welsh Corgi.png" at bounding box center [512, 133] width 332 height 13
copy li "Reindeer Horn - Cardigan Welsh Corgi.png"
click at [646, 476] on label "Add files" at bounding box center [638, 470] width 83 height 24
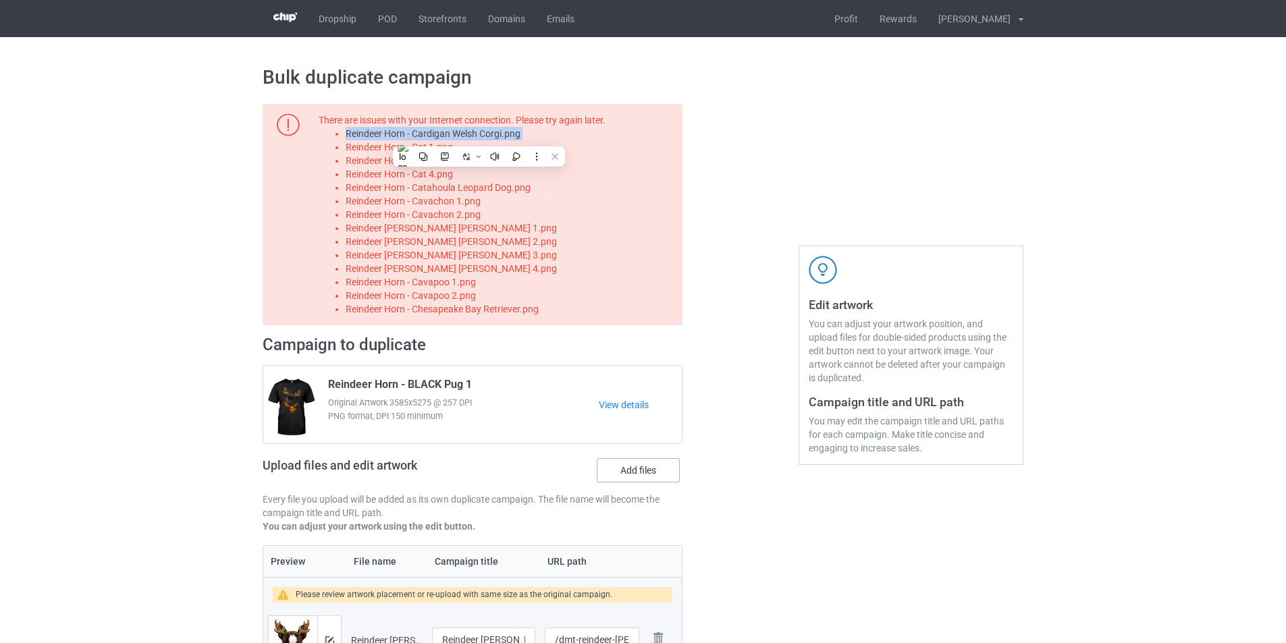
click at [0, 0] on input "Add files" at bounding box center [0, 0] width 0 height 0
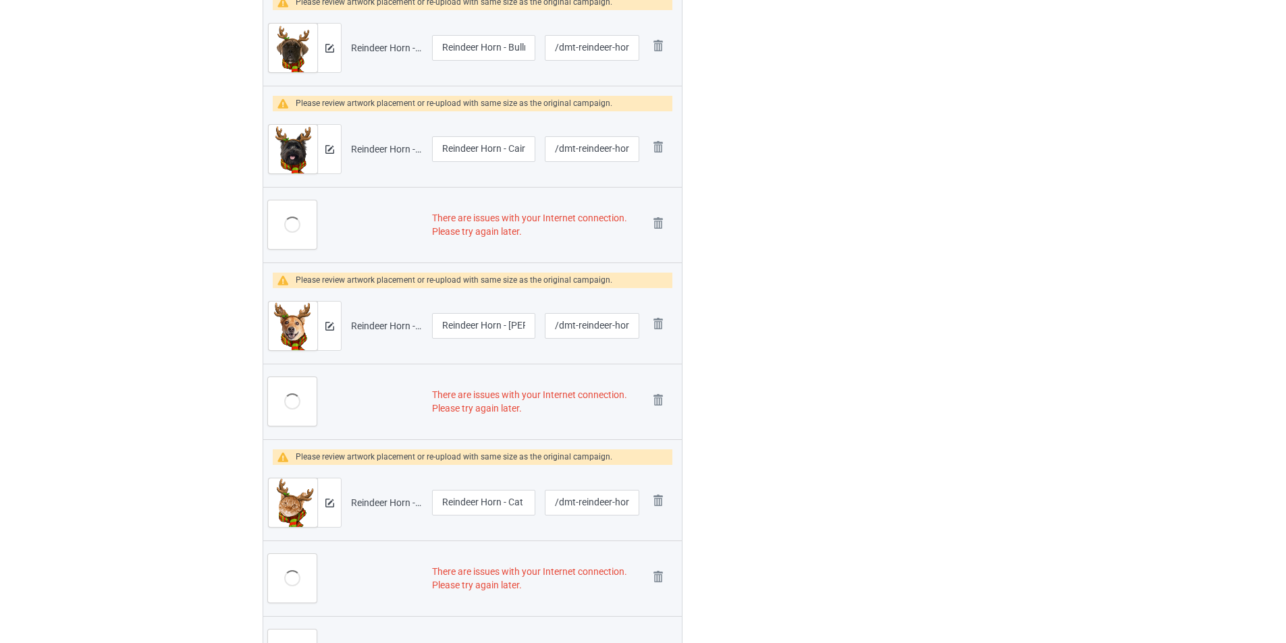
scroll to position [2025, 0]
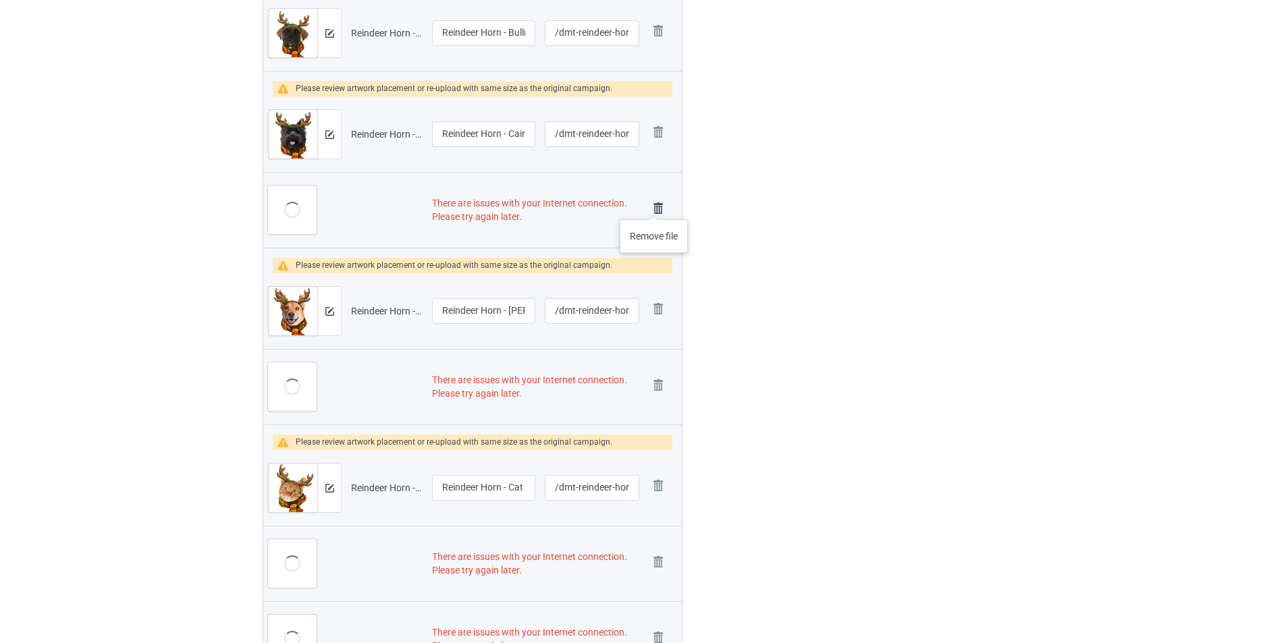
click at [654, 206] on img at bounding box center [658, 208] width 19 height 19
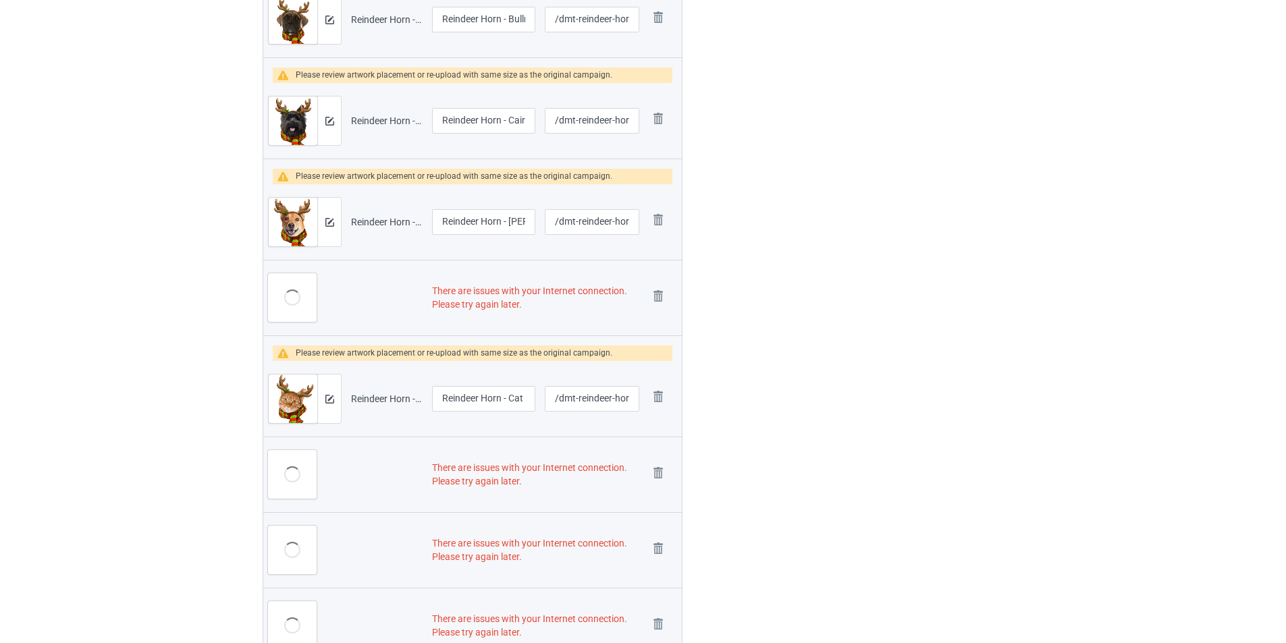
scroll to position [2011, 0]
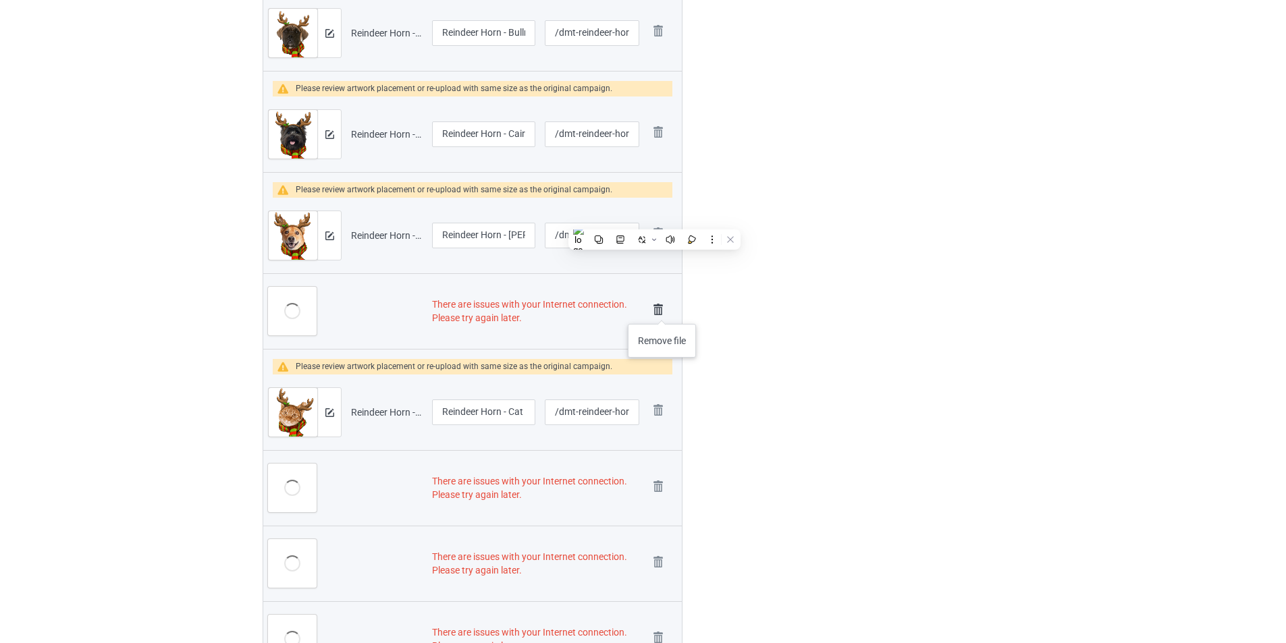
click at [662, 310] on img at bounding box center [658, 309] width 19 height 19
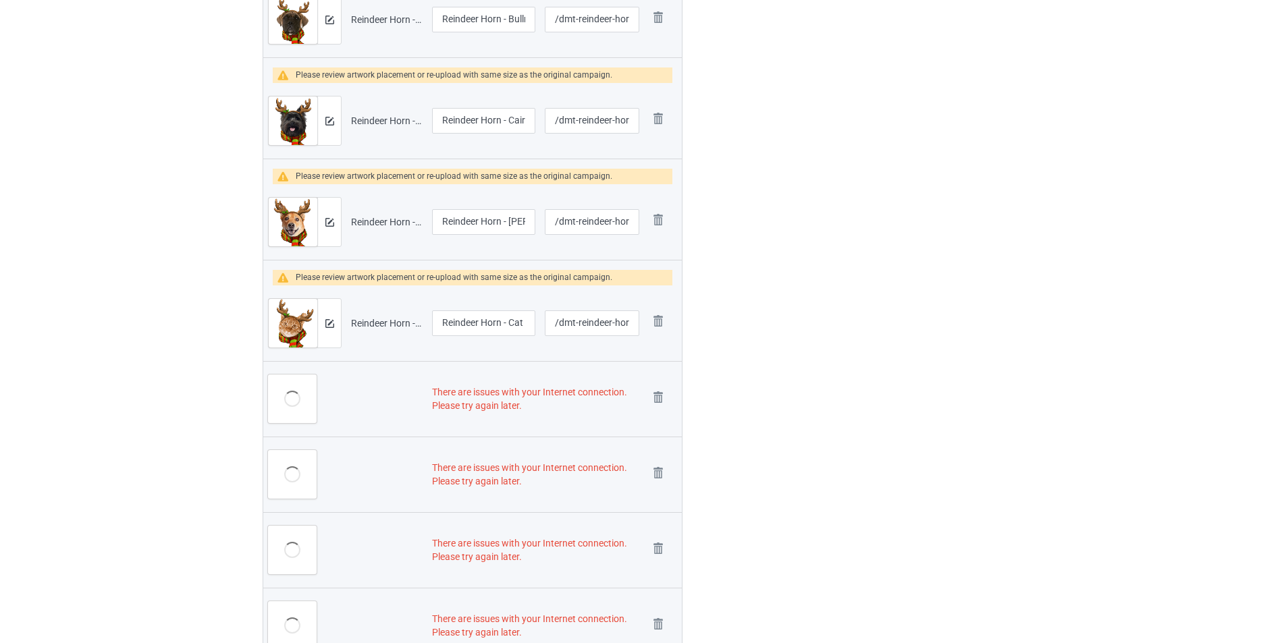
scroll to position [1998, 0]
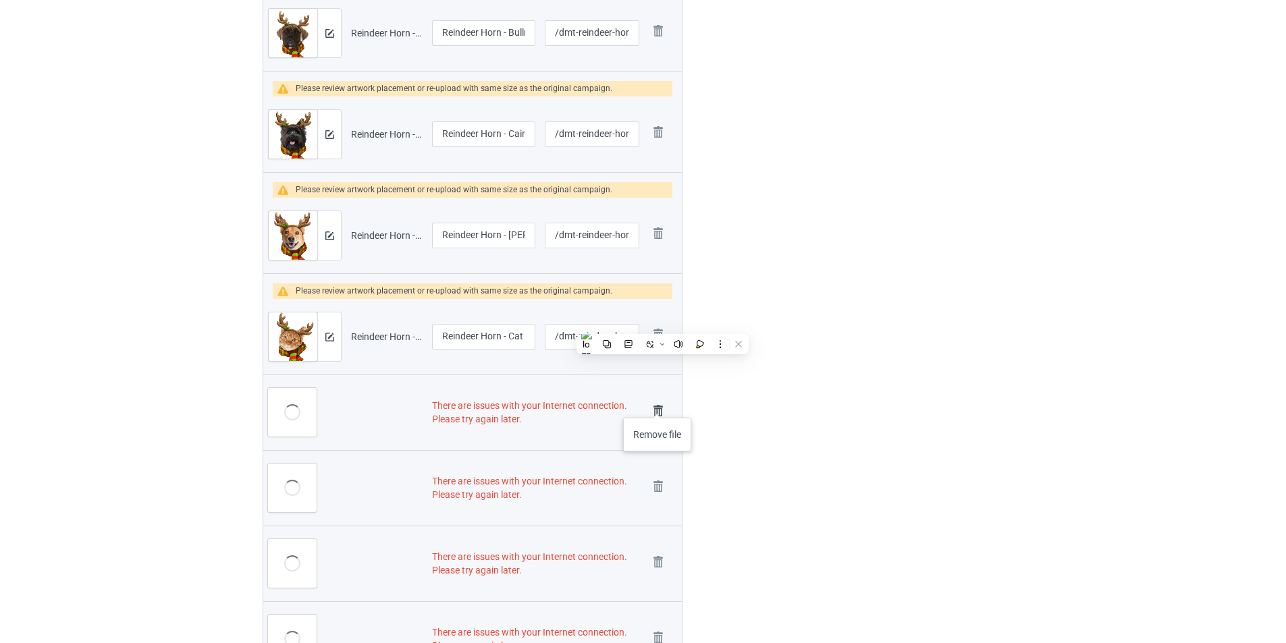
click at [657, 410] on img at bounding box center [658, 411] width 19 height 19
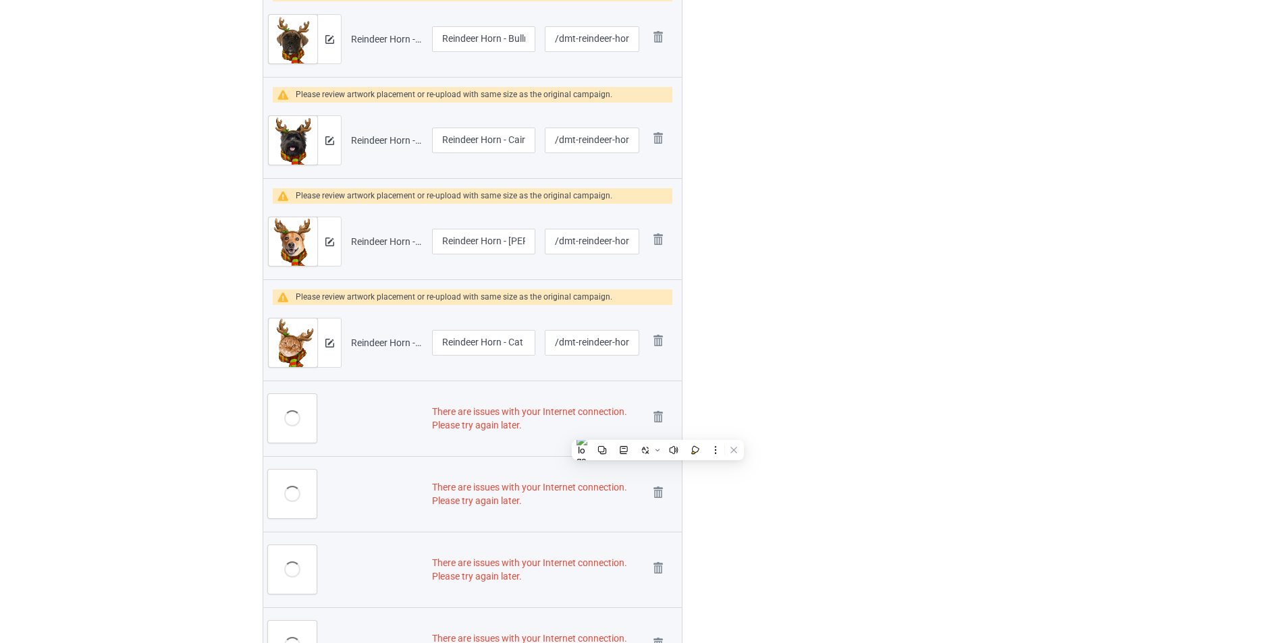
scroll to position [2054, 0]
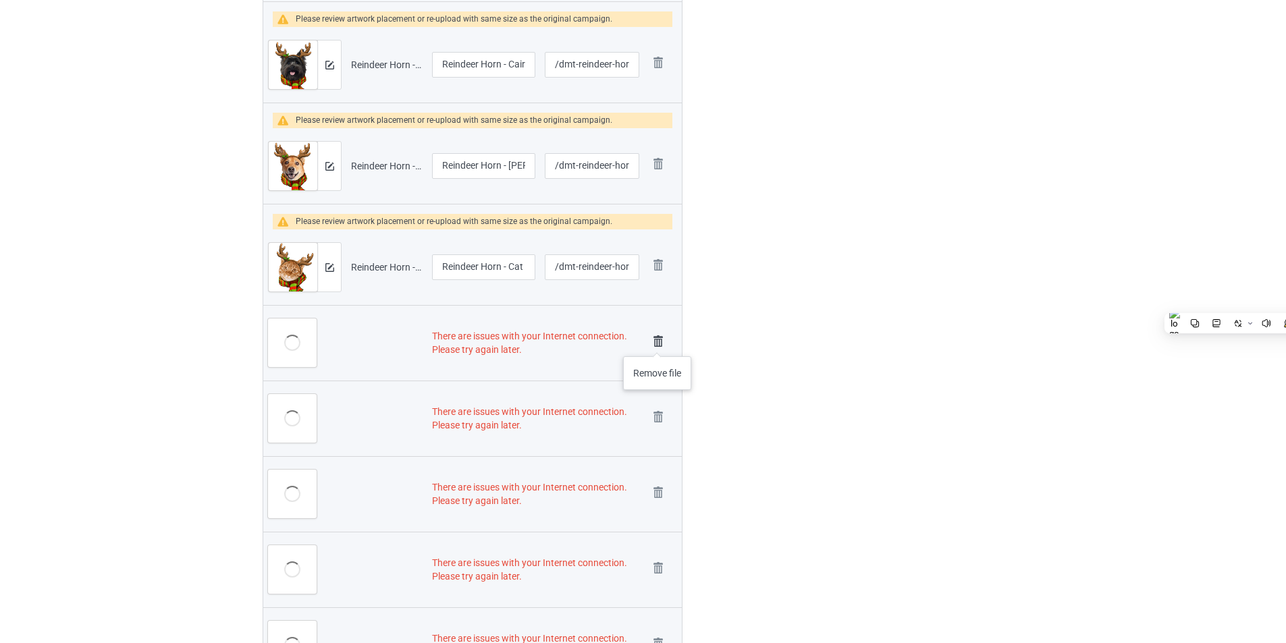
click at [657, 343] on img at bounding box center [658, 341] width 19 height 19
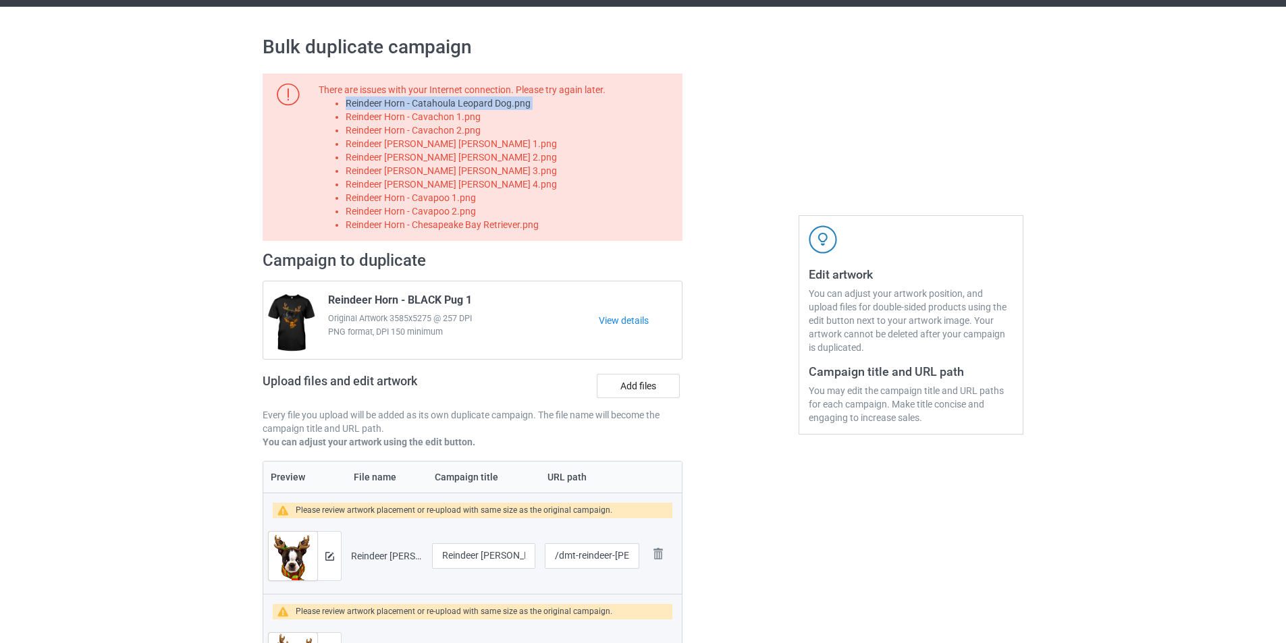
scroll to position [0, 0]
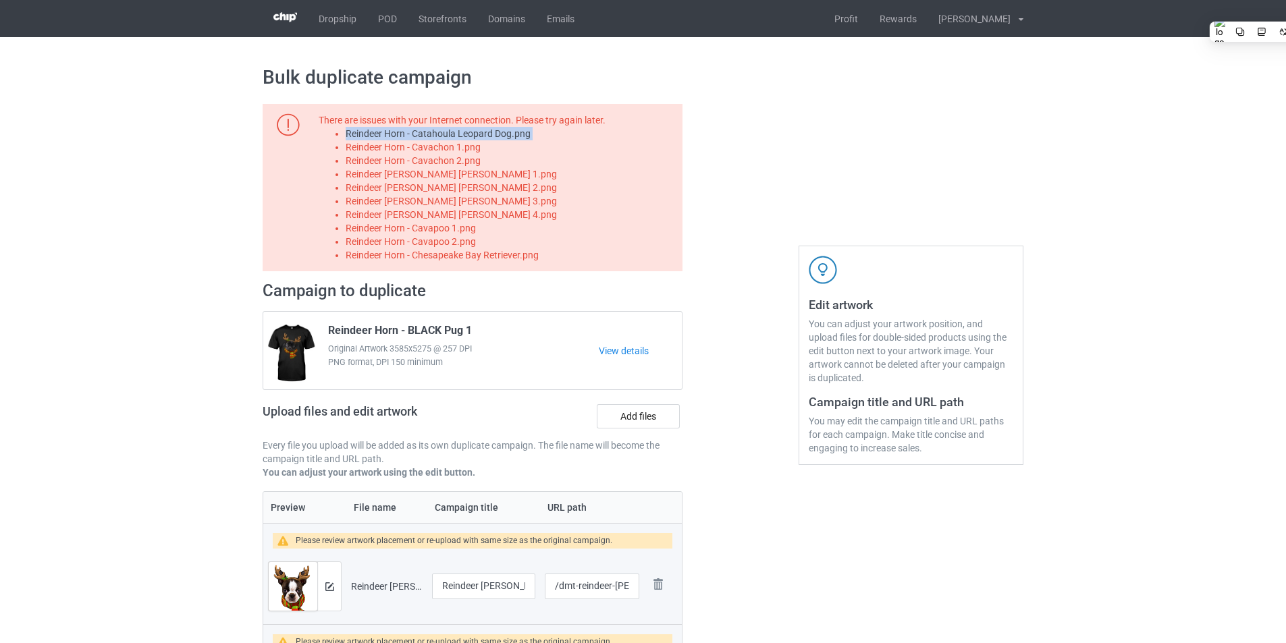
click at [475, 135] on li "Reindeer Horn - Catahoula Leopard Dog.png" at bounding box center [512, 133] width 332 height 13
click at [636, 414] on label "Add files" at bounding box center [638, 416] width 83 height 24
click at [0, 0] on input "Add files" at bounding box center [0, 0] width 0 height 0
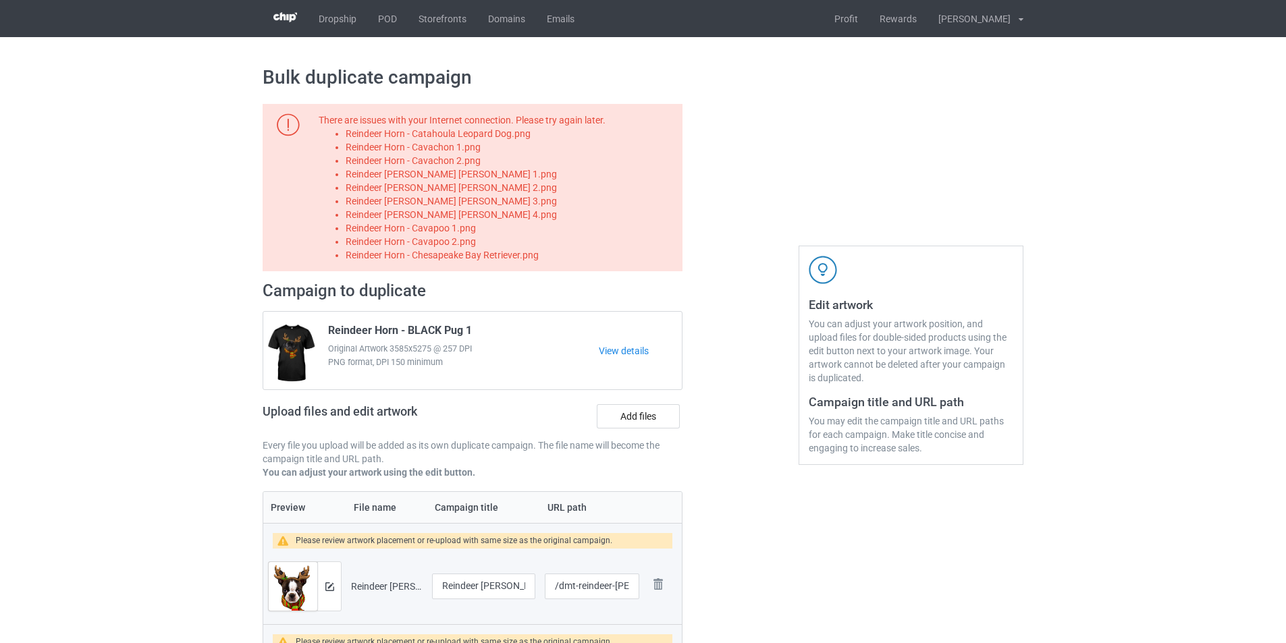
click at [460, 148] on li "Reindeer Horn - Cavachon 1.png" at bounding box center [512, 146] width 332 height 13
copy li "Reindeer Horn - Cavachon 1.png"
click at [630, 419] on label "Add files" at bounding box center [638, 416] width 83 height 24
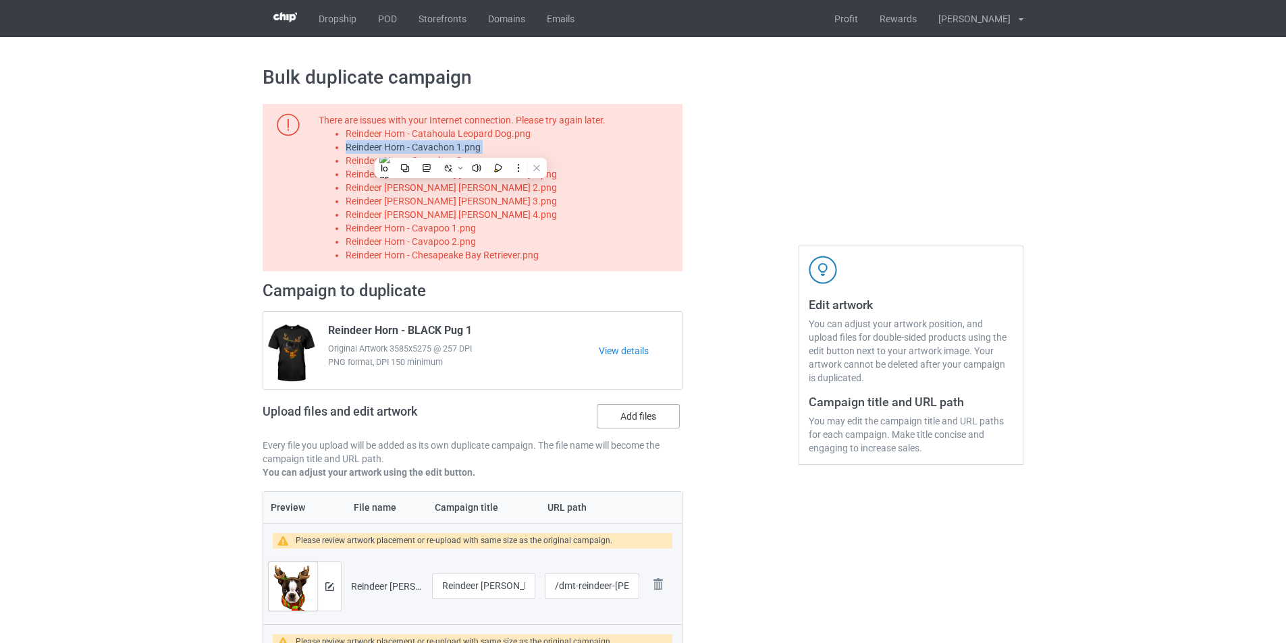
click at [0, 0] on input "Add files" at bounding box center [0, 0] width 0 height 0
click at [446, 165] on li "Reindeer Horn - Cavachon 2.png" at bounding box center [512, 160] width 332 height 13
copy li "Reindeer Horn - Cavachon 2.png"
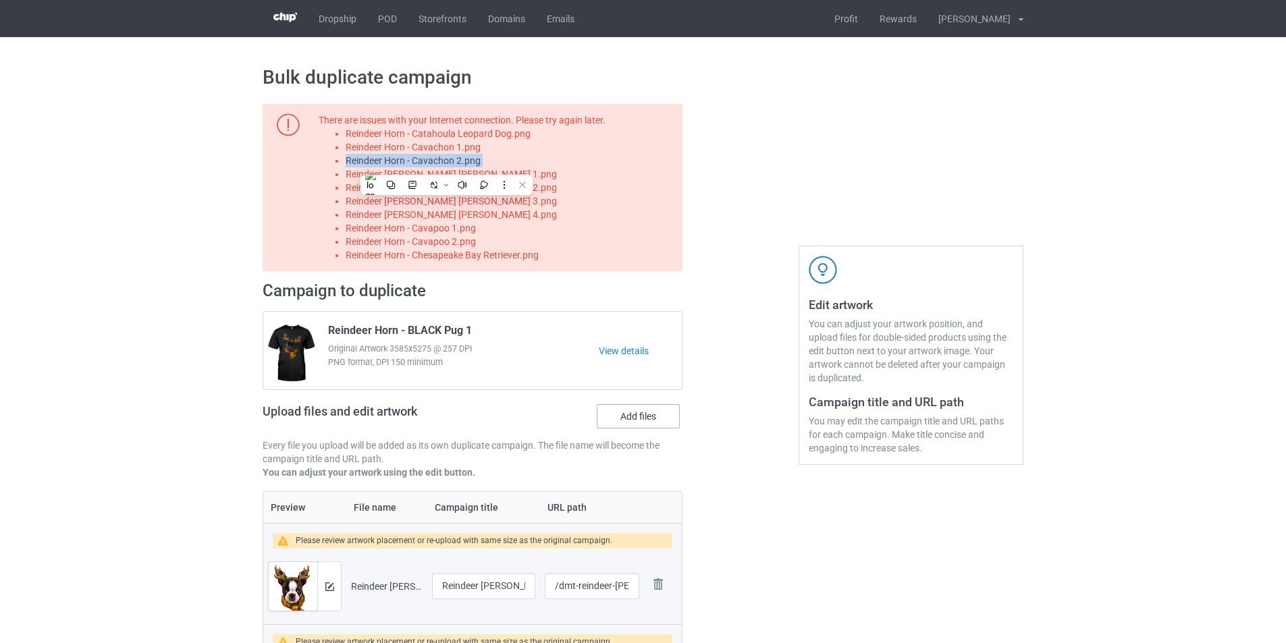
click at [653, 420] on label "Add files" at bounding box center [638, 416] width 83 height 24
click at [0, 0] on input "Add files" at bounding box center [0, 0] width 0 height 0
click at [526, 177] on li "Reindeer Horn - Cavalier King Charles Spaniel 1.png" at bounding box center [512, 173] width 332 height 13
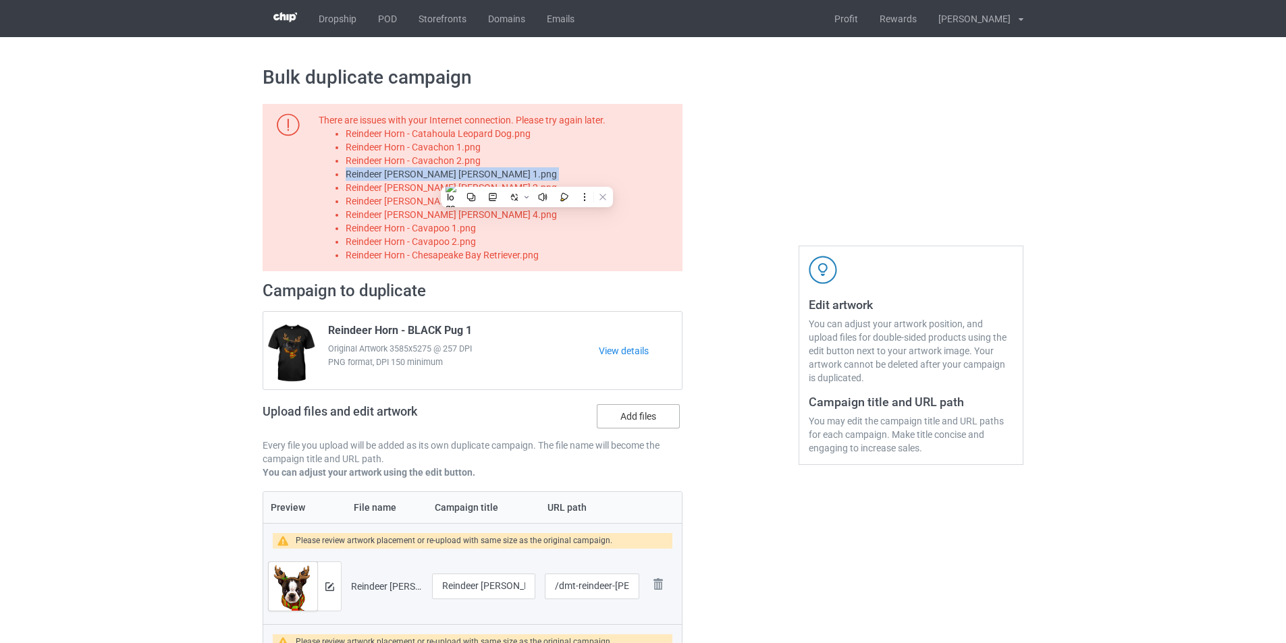
copy li "Reindeer Horn - Cavalier King Charles Spaniel 1.png"
click at [650, 416] on label "Add files" at bounding box center [638, 416] width 83 height 24
click at [0, 0] on input "Add files" at bounding box center [0, 0] width 0 height 0
click at [543, 189] on li "Reindeer Horn - Cavalier King Charles Spaniel 2.png" at bounding box center [512, 187] width 332 height 13
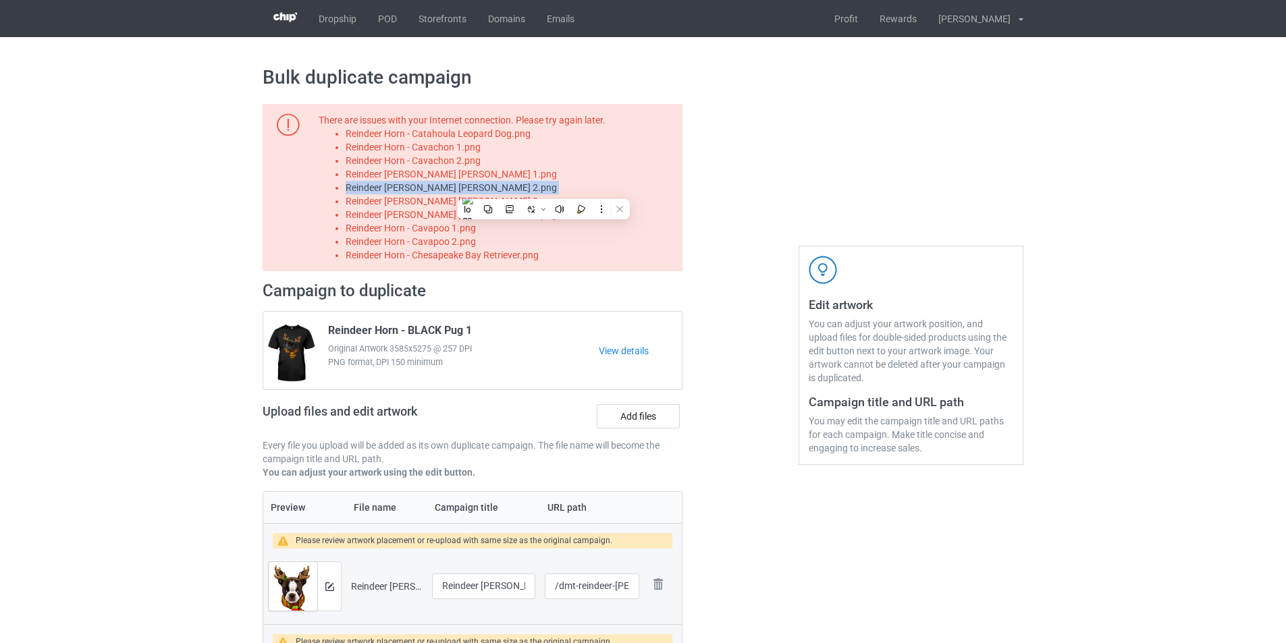
click at [543, 189] on li "Reindeer Horn - Cavalier King Charles Spaniel 2.png" at bounding box center [512, 187] width 332 height 13
copy li "Reindeer Horn - Cavalier King Charles Spaniel 2.png"
click at [644, 416] on label "Add files" at bounding box center [638, 416] width 83 height 24
click at [0, 0] on input "Add files" at bounding box center [0, 0] width 0 height 0
click at [549, 196] on li "Reindeer Horn - Cavalier King Charles Spaniel 3.png" at bounding box center [512, 200] width 332 height 13
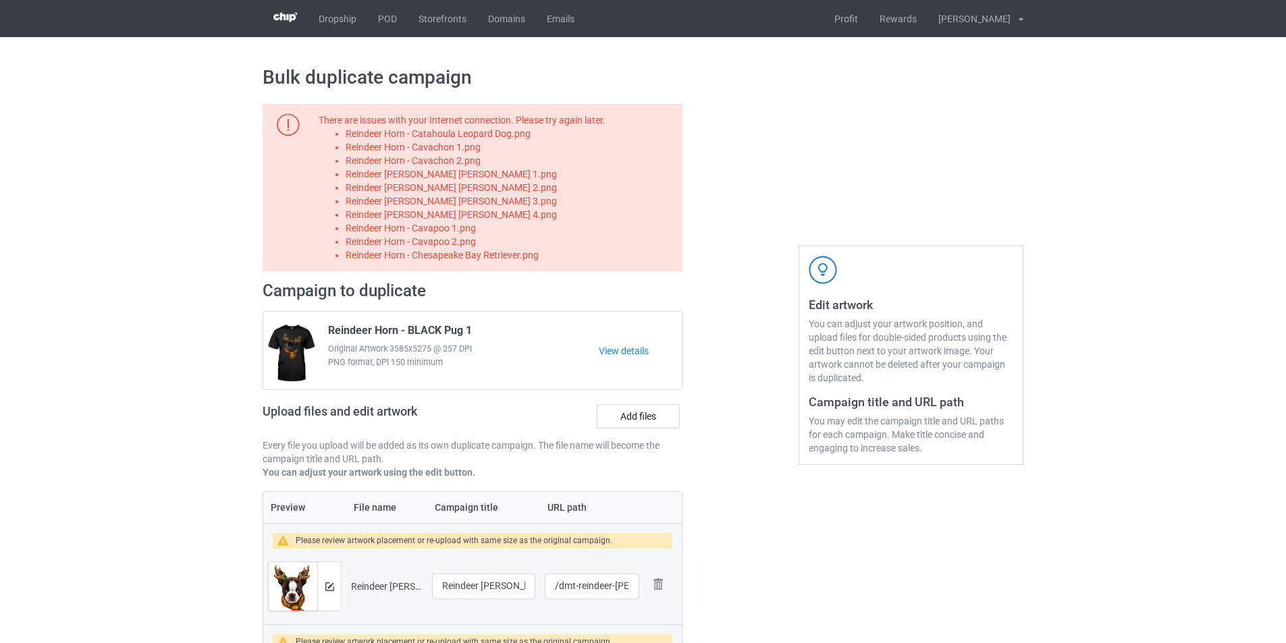
click at [549, 196] on li "Reindeer Horn - Cavalier King Charles Spaniel 3.png" at bounding box center [512, 200] width 332 height 13
copy li "Reindeer Horn - Cavalier King Charles Spaniel 3.png"
click at [636, 408] on label "Add files" at bounding box center [638, 416] width 83 height 24
click at [0, 0] on input "Add files" at bounding box center [0, 0] width 0 height 0
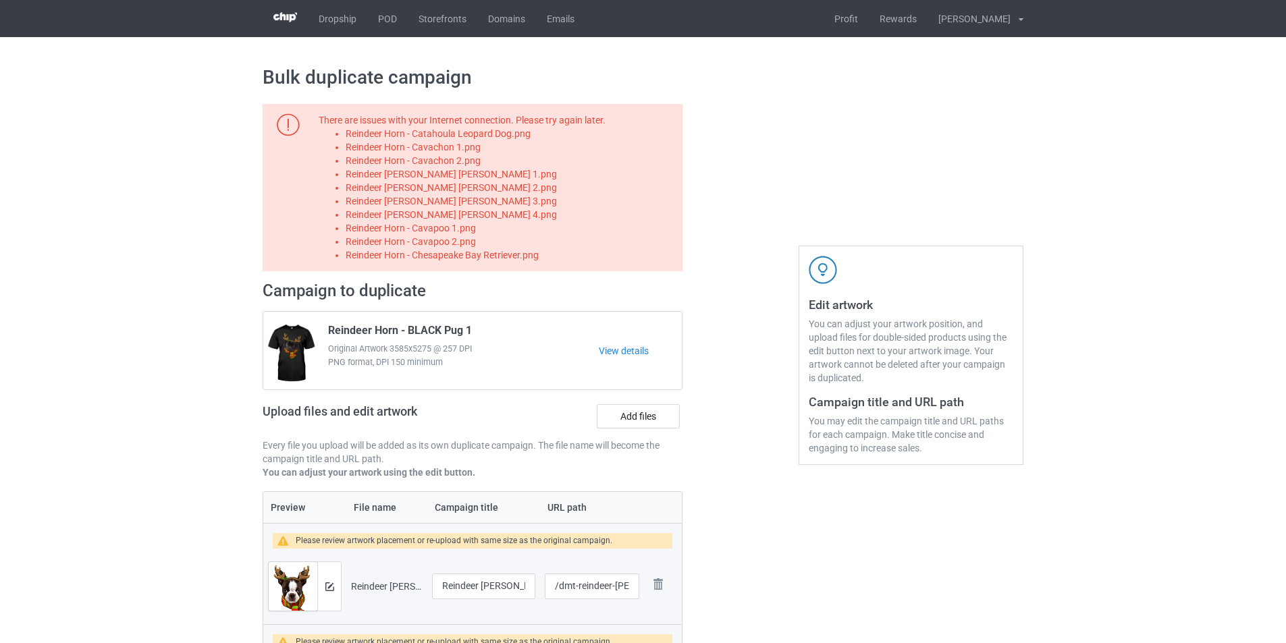
click at [539, 213] on li "Reindeer Horn - Cavalier King Charles Spaniel 4.png" at bounding box center [512, 214] width 332 height 13
copy li "Reindeer Horn - Cavalier King Charles Spaniel 4.png"
click at [661, 420] on label "Add files" at bounding box center [638, 416] width 83 height 24
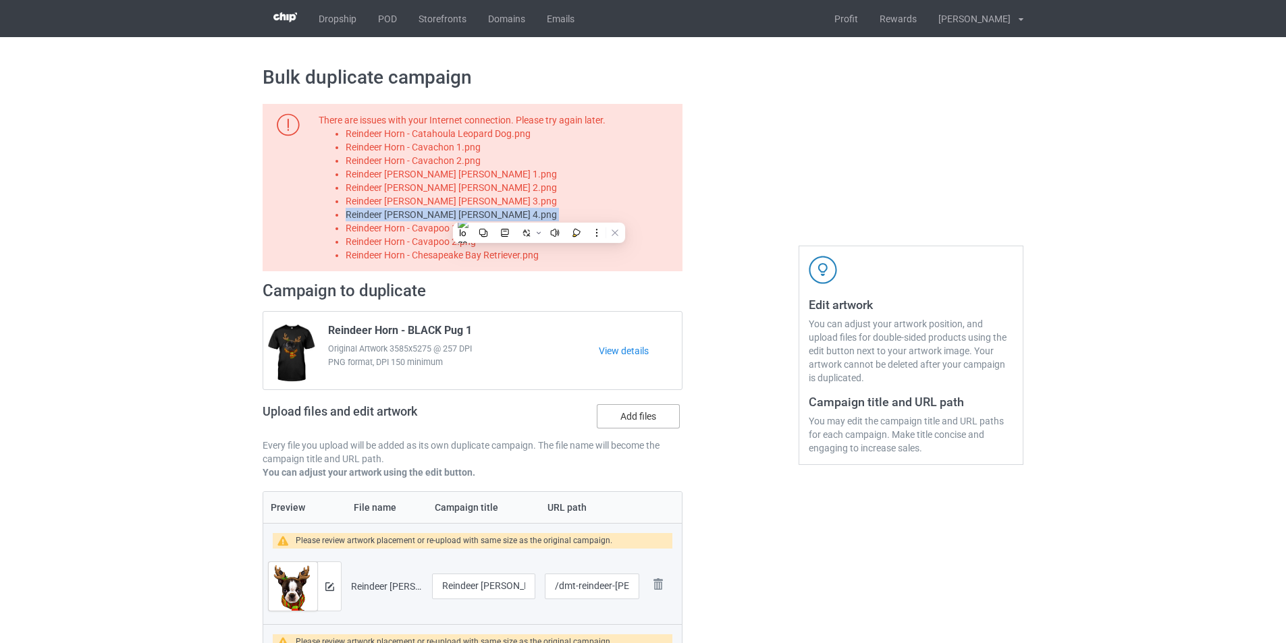
click at [0, 0] on input "Add files" at bounding box center [0, 0] width 0 height 0
click at [437, 231] on li "Reindeer Horn - Cavapoo 1.png" at bounding box center [512, 227] width 332 height 13
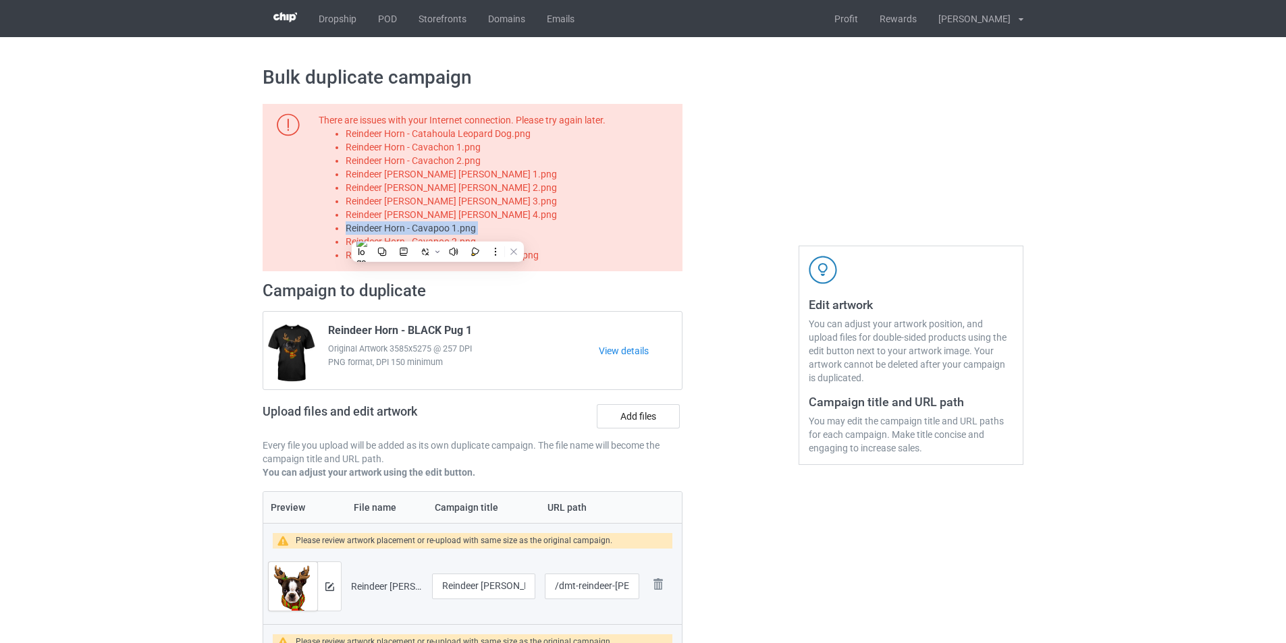
click at [437, 231] on li "Reindeer Horn - Cavapoo 1.png" at bounding box center [512, 227] width 332 height 13
copy li "Reindeer Horn - Cavapoo 1.png"
click at [628, 408] on label "Add files" at bounding box center [638, 416] width 83 height 24
click at [0, 0] on input "Add files" at bounding box center [0, 0] width 0 height 0
click at [467, 247] on li "Reindeer Horn - Cavapoo 2.png" at bounding box center [512, 241] width 332 height 13
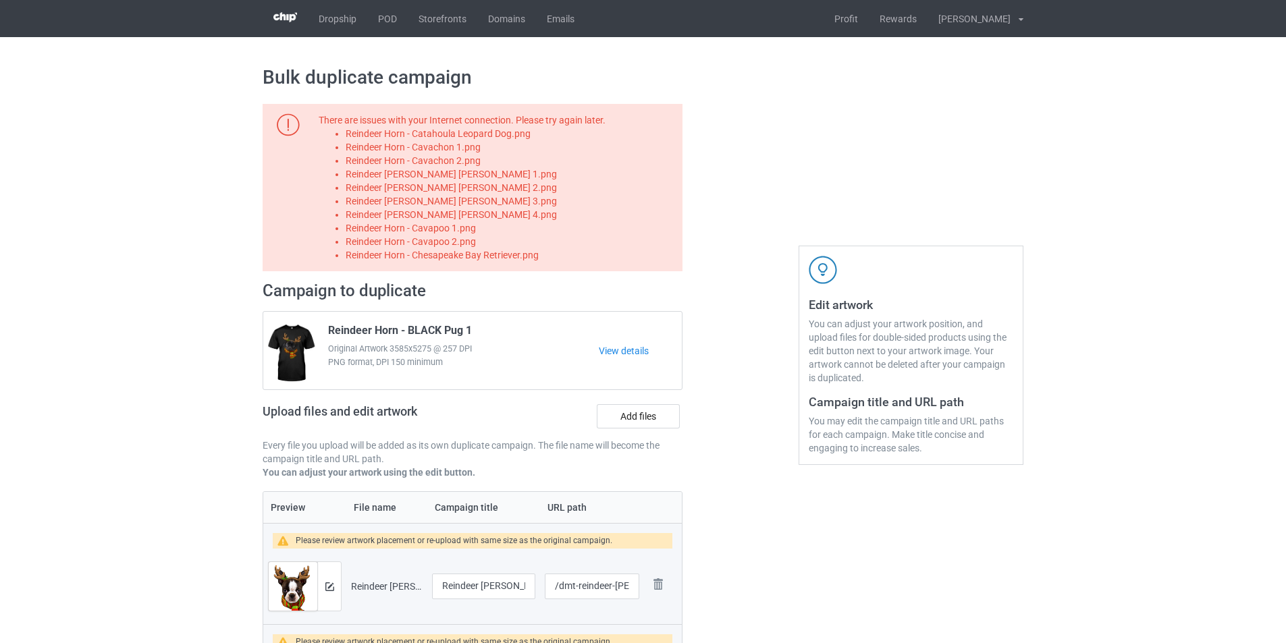
click at [463, 242] on li "Reindeer Horn - Cavapoo 2.png" at bounding box center [512, 241] width 332 height 13
copy li "Reindeer Horn - Cavapoo 2.png"
click at [635, 418] on label "Add files" at bounding box center [638, 416] width 83 height 24
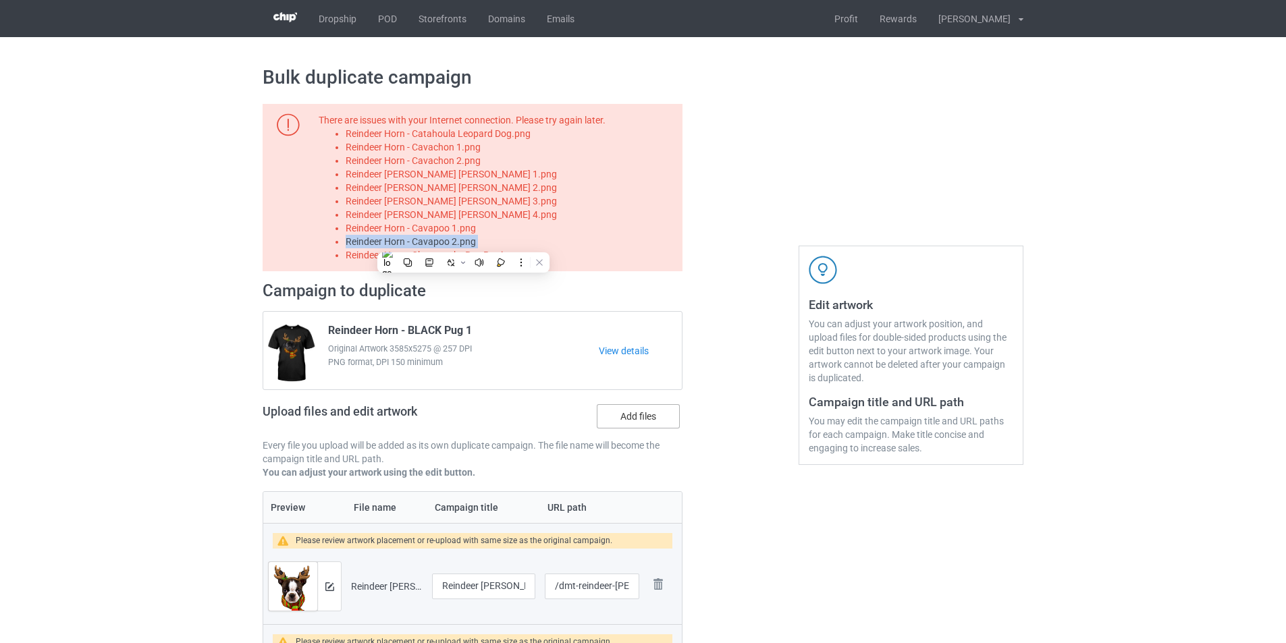
click at [0, 0] on input "Add files" at bounding box center [0, 0] width 0 height 0
click at [508, 254] on li "Reindeer Horn - Chesapeake Bay Retriever.png" at bounding box center [512, 254] width 332 height 13
copy li "Reindeer Horn - Chesapeake Bay Retriever.png"
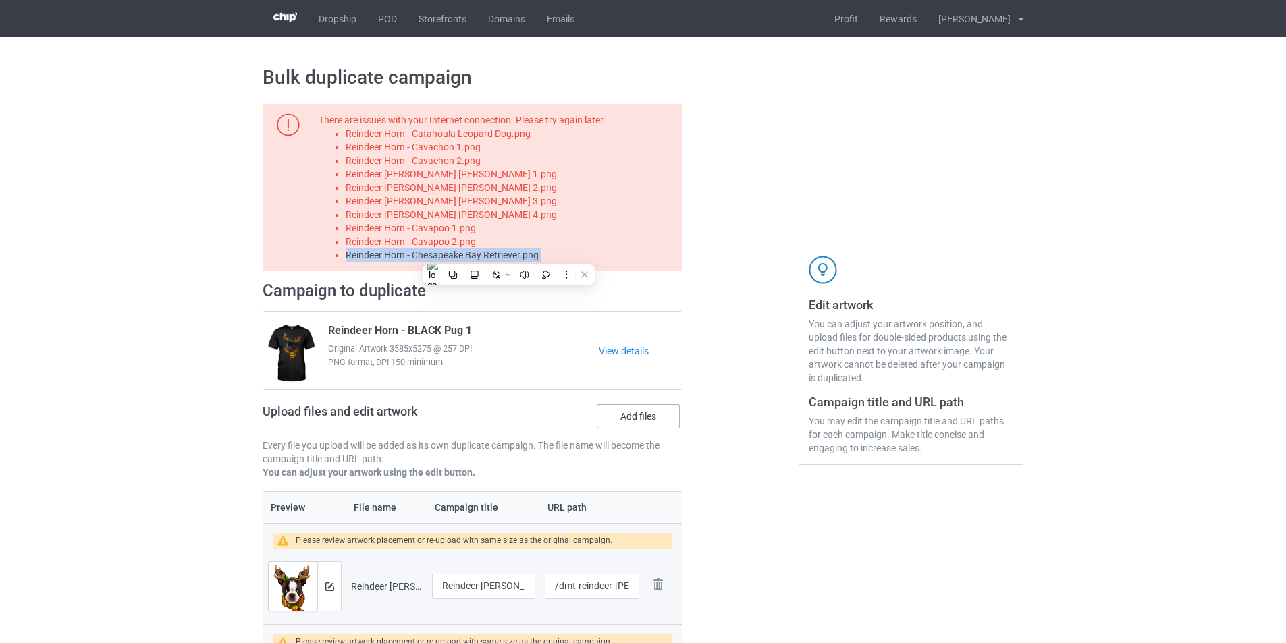
click at [651, 420] on label "Add files" at bounding box center [638, 416] width 83 height 24
click at [0, 0] on input "Add files" at bounding box center [0, 0] width 0 height 0
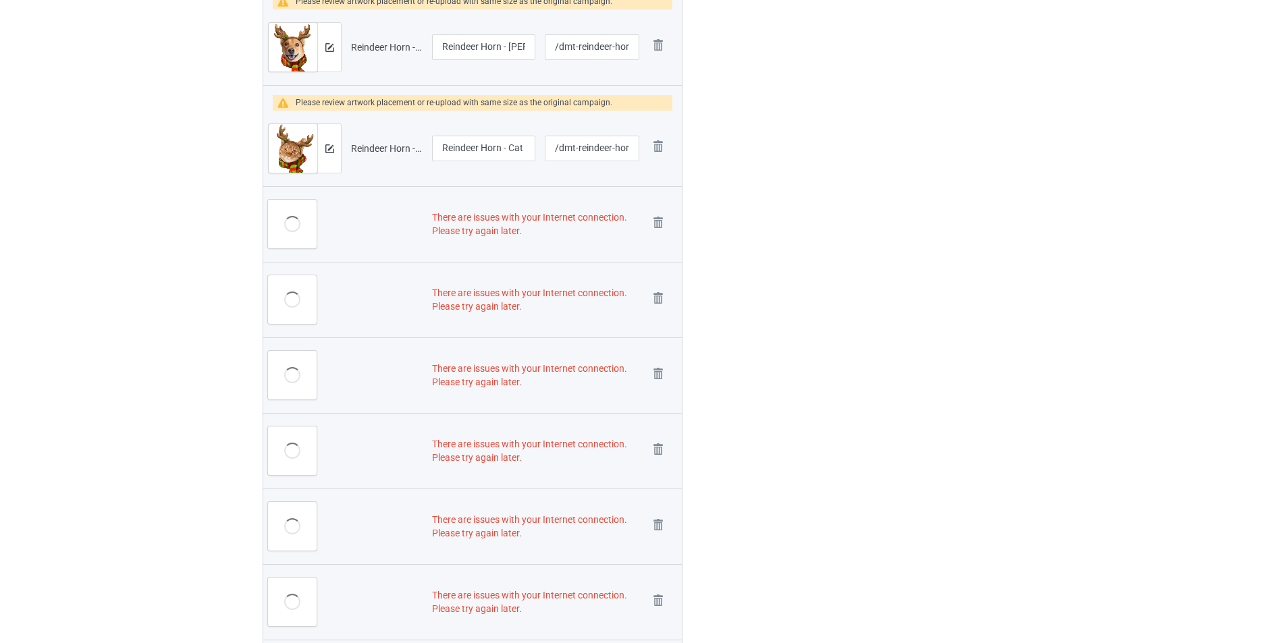
scroll to position [2160, 0]
click at [661, 221] on img at bounding box center [658, 222] width 19 height 19
click at [658, 223] on img at bounding box center [658, 222] width 19 height 19
click at [0, 0] on img at bounding box center [0, 0] width 0 height 0
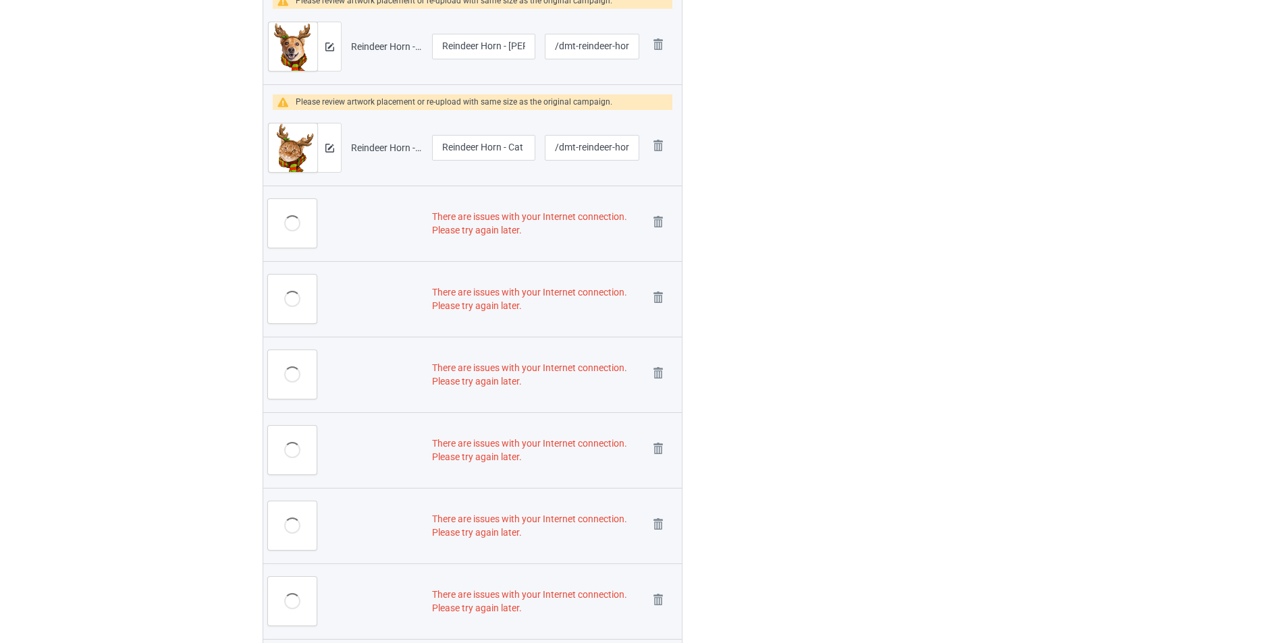
click at [658, 288] on link at bounding box center [658, 299] width 19 height 22
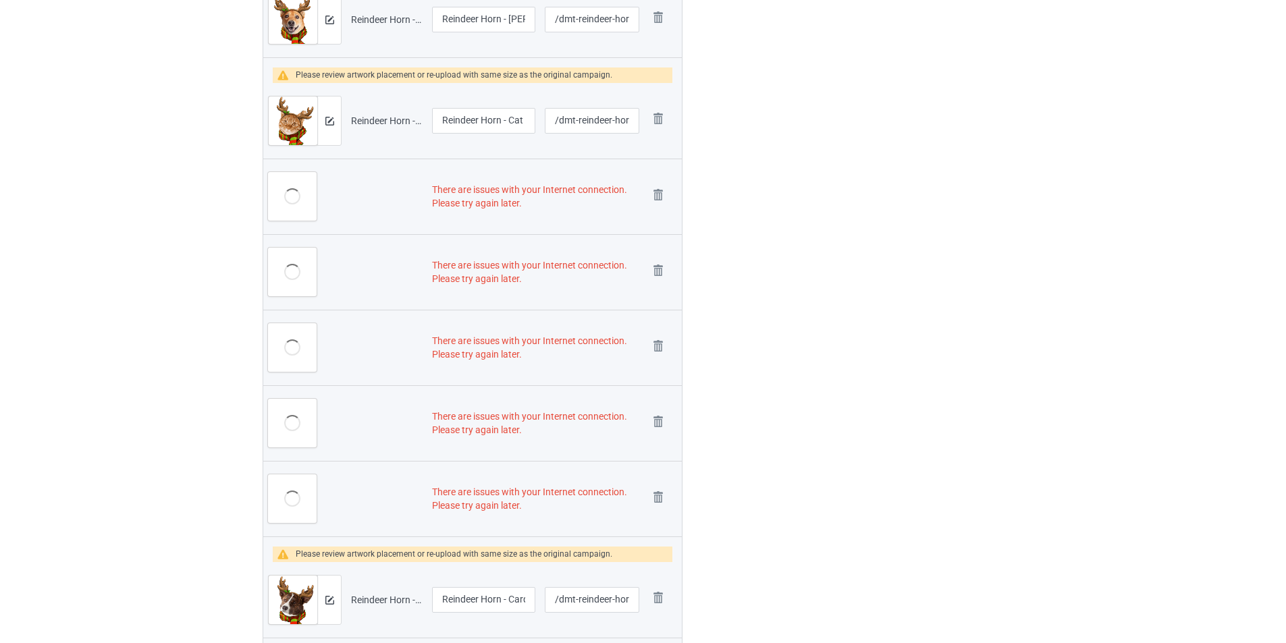
click at [658, 208] on link at bounding box center [658, 197] width 19 height 22
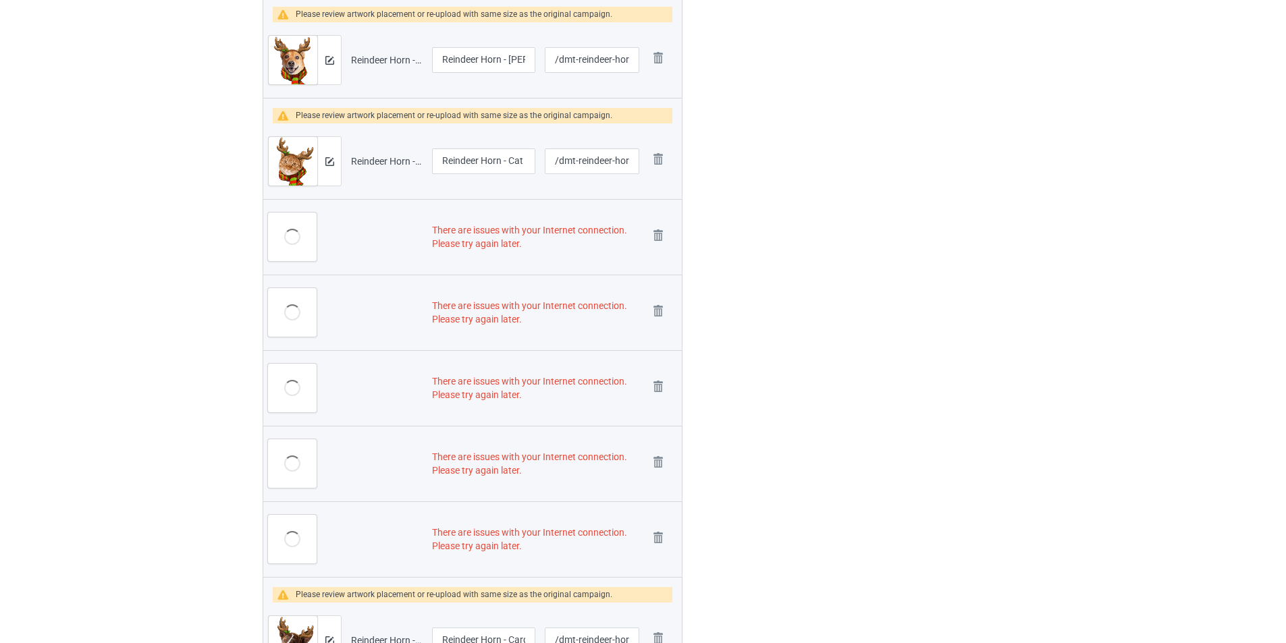
click at [658, 302] on link at bounding box center [658, 313] width 19 height 22
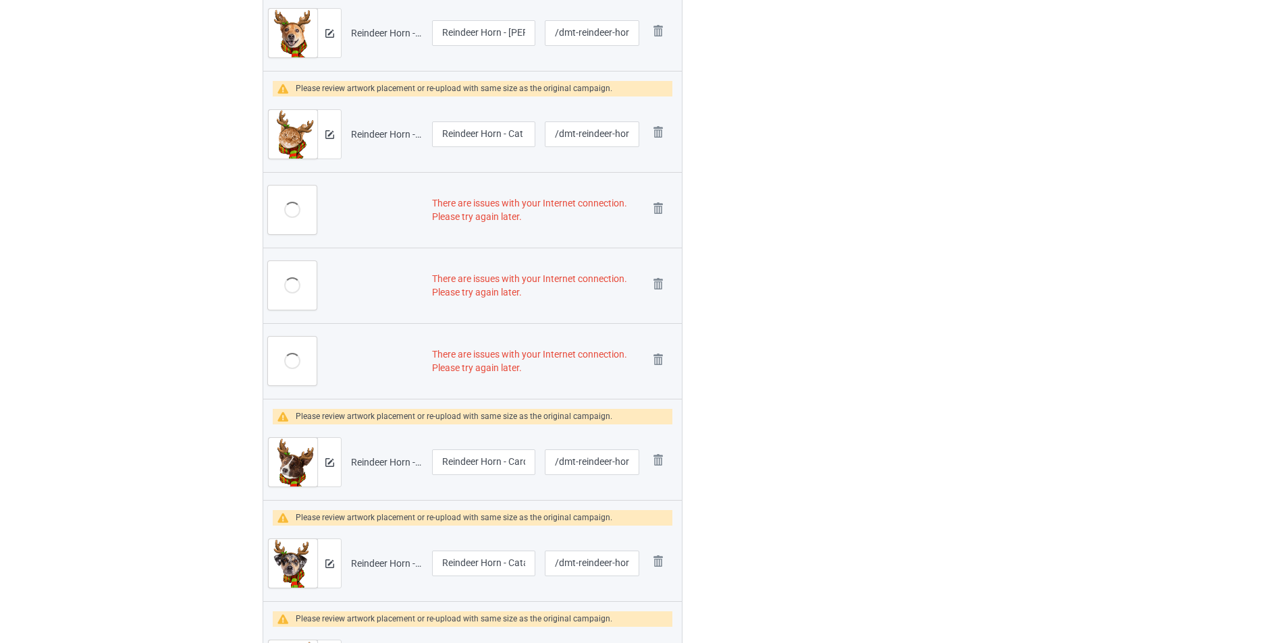
click at [0, 0] on img at bounding box center [0, 0] width 0 height 0
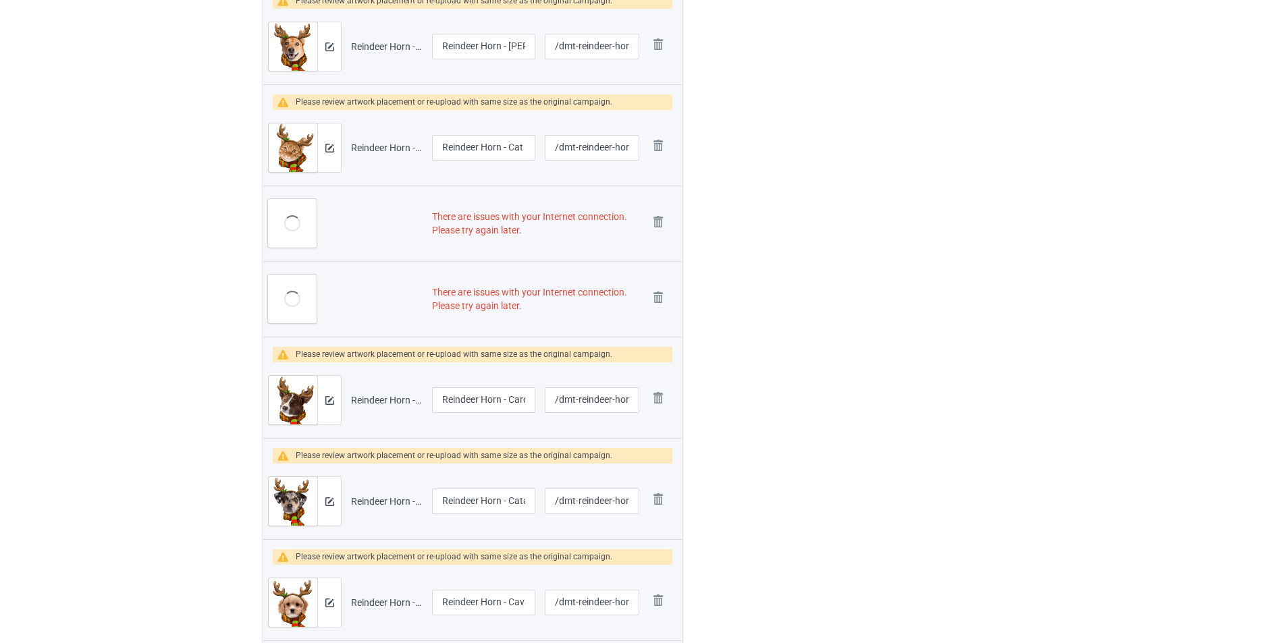
click at [0, 0] on img at bounding box center [0, 0] width 0 height 0
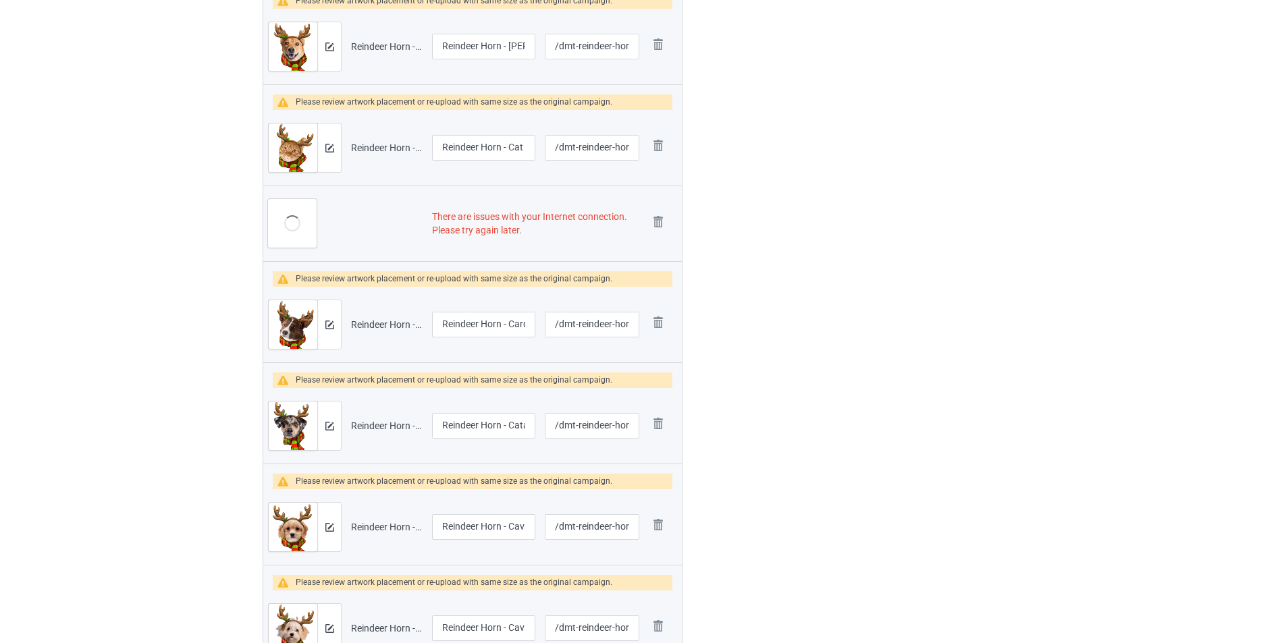
click at [0, 0] on img at bounding box center [0, 0] width 0 height 0
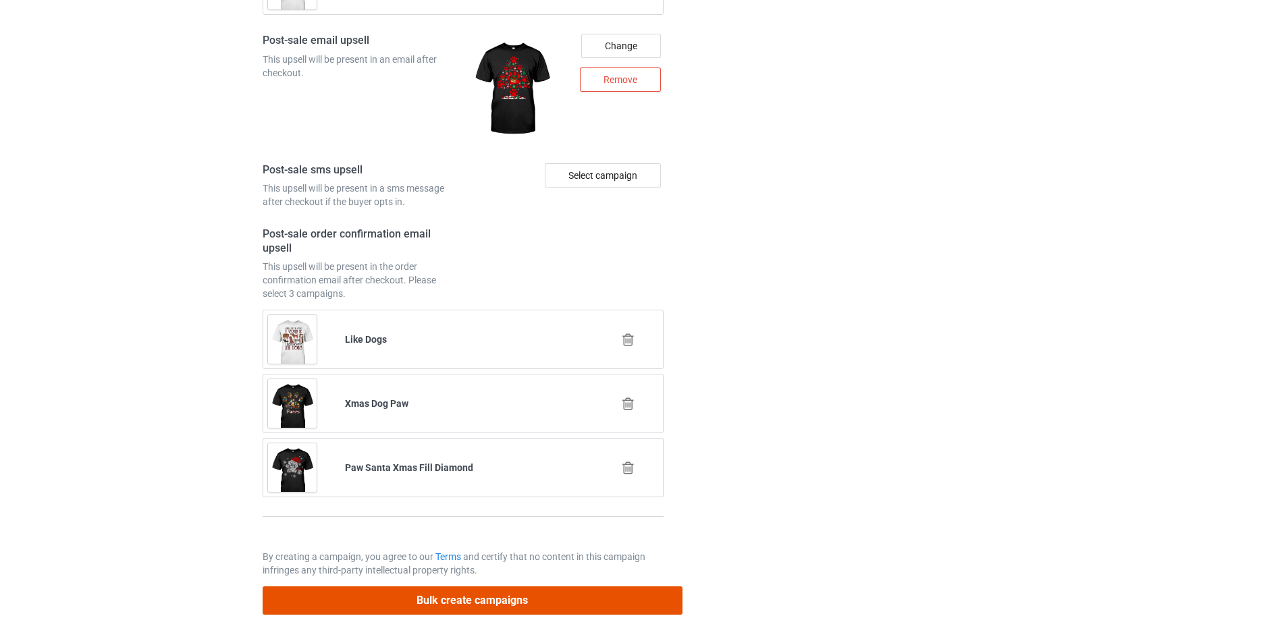
click at [588, 606] on button "Bulk create campaigns" at bounding box center [473, 600] width 420 height 28
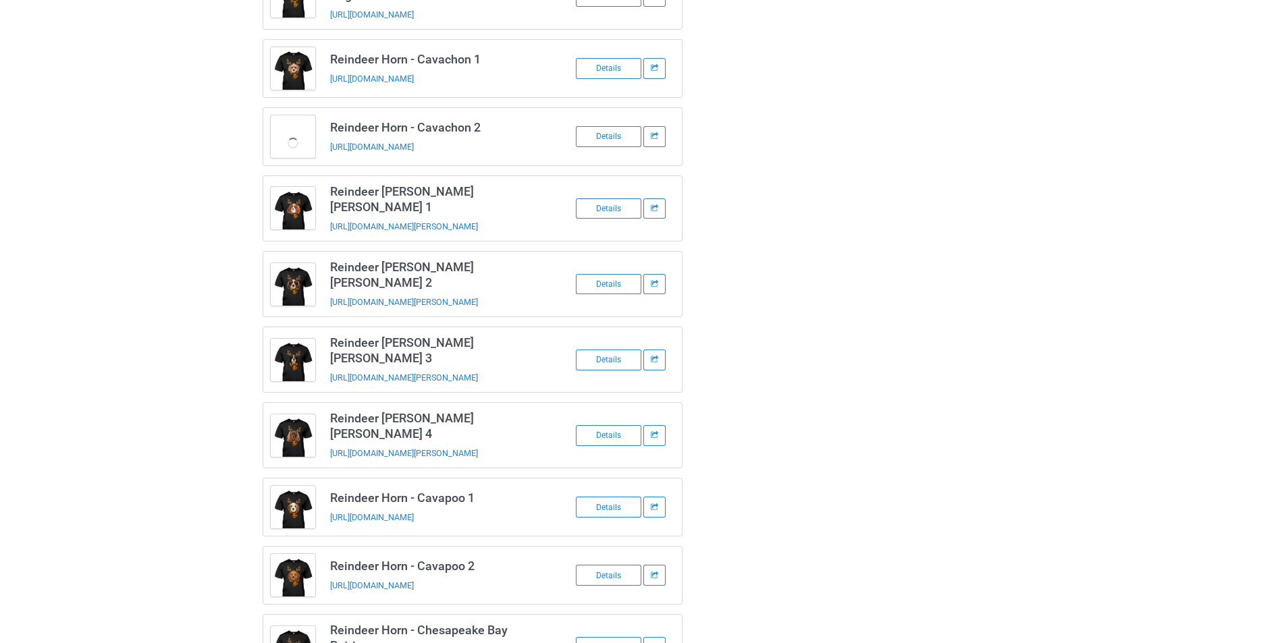
scroll to position [1512, 0]
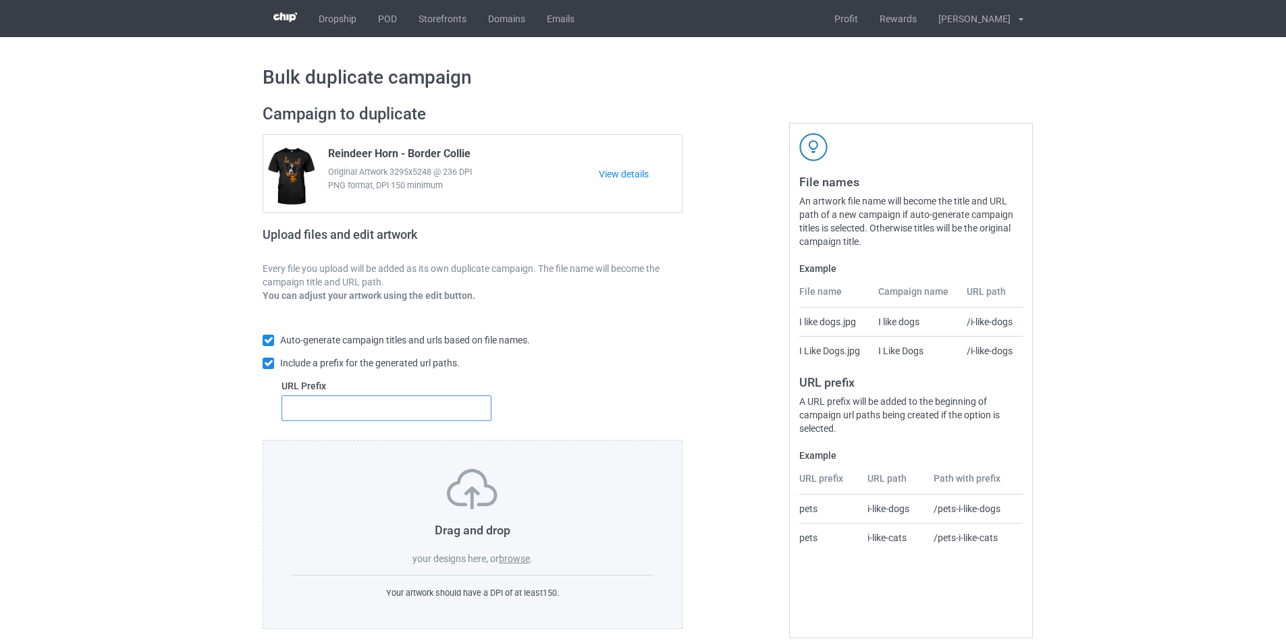
click at [485, 408] on input "text" at bounding box center [386, 408] width 210 height 26
type input "dmt-"
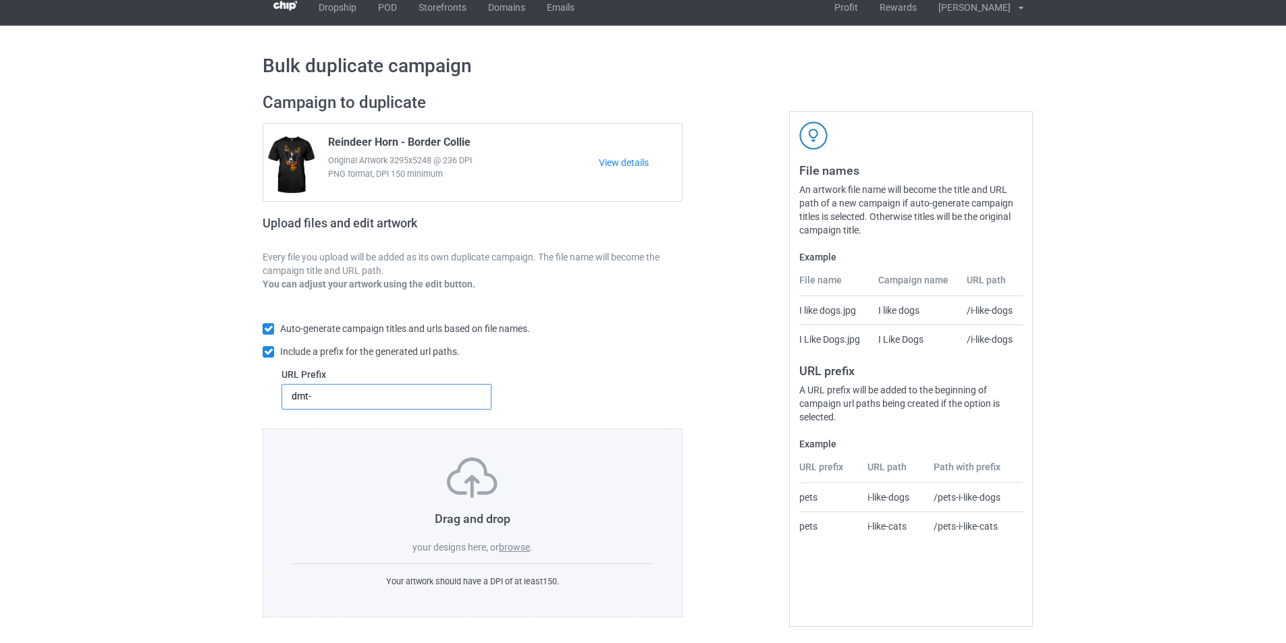
scroll to position [15, 0]
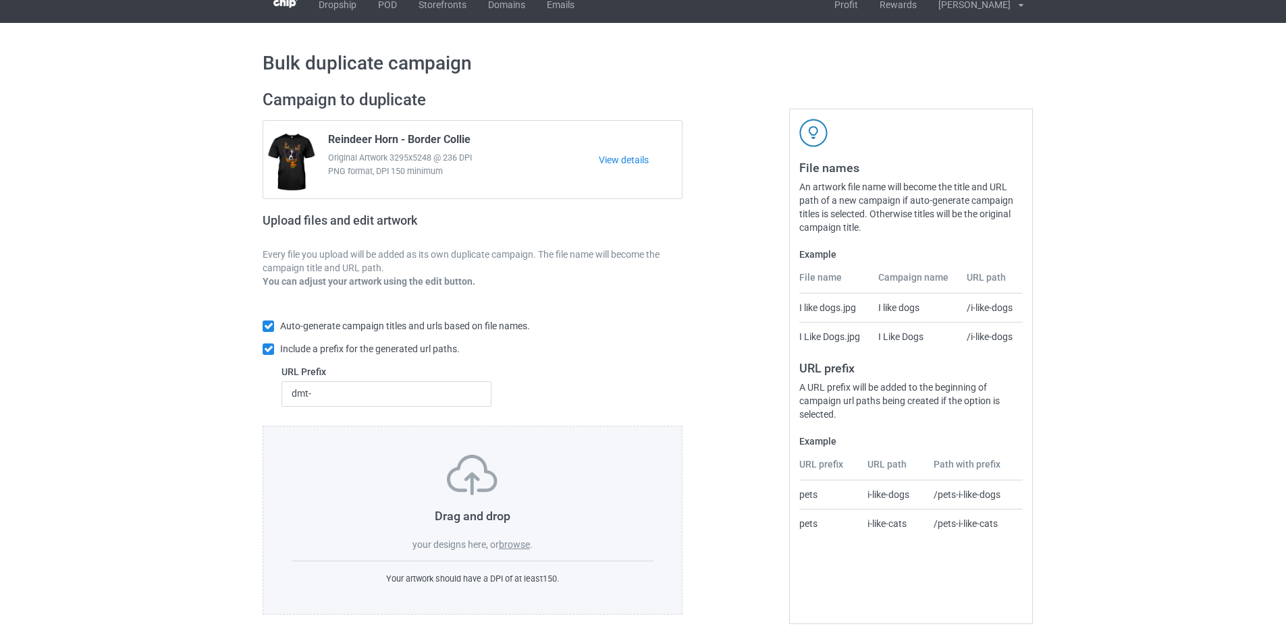
click at [512, 543] on label "browse" at bounding box center [514, 544] width 31 height 11
click at [0, 0] on input "browse" at bounding box center [0, 0] width 0 height 0
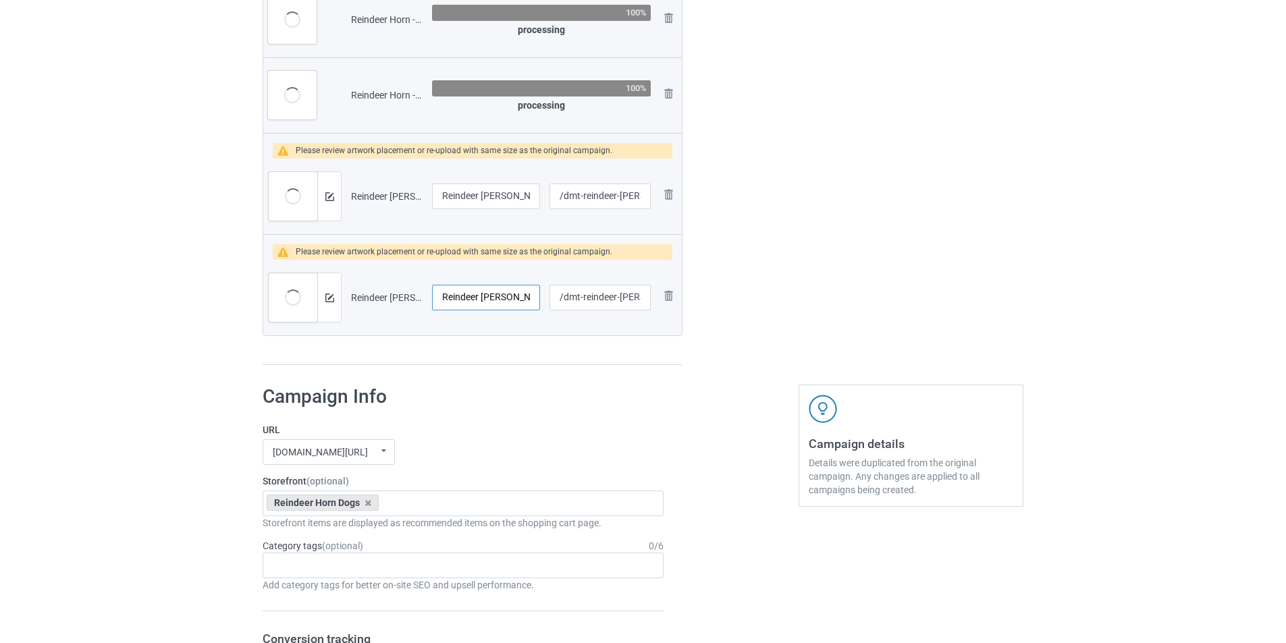
scroll to position [0, 30]
drag, startPoint x: 481, startPoint y: 303, endPoint x: 570, endPoint y: 302, distance: 89.1
click at [570, 302] on tr "Preview and edit artwork Reindeer [PERSON_NAME] Chow.png Reindeer [PERSON_NAME]…" at bounding box center [472, 298] width 418 height 76
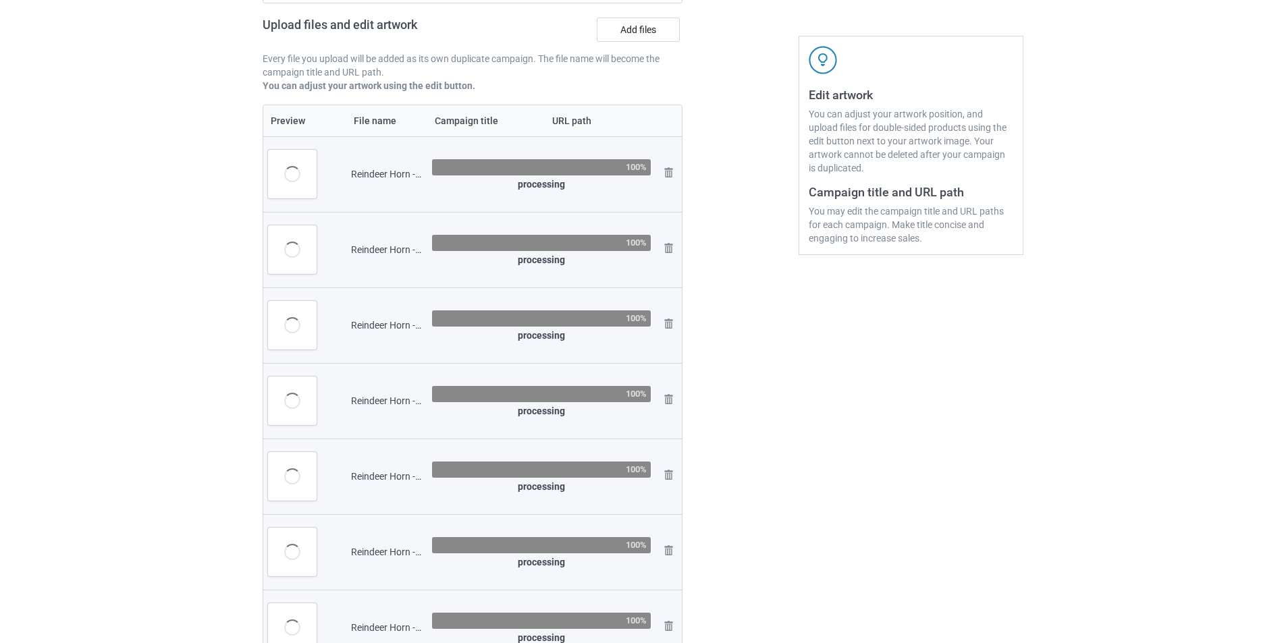
scroll to position [15, 0]
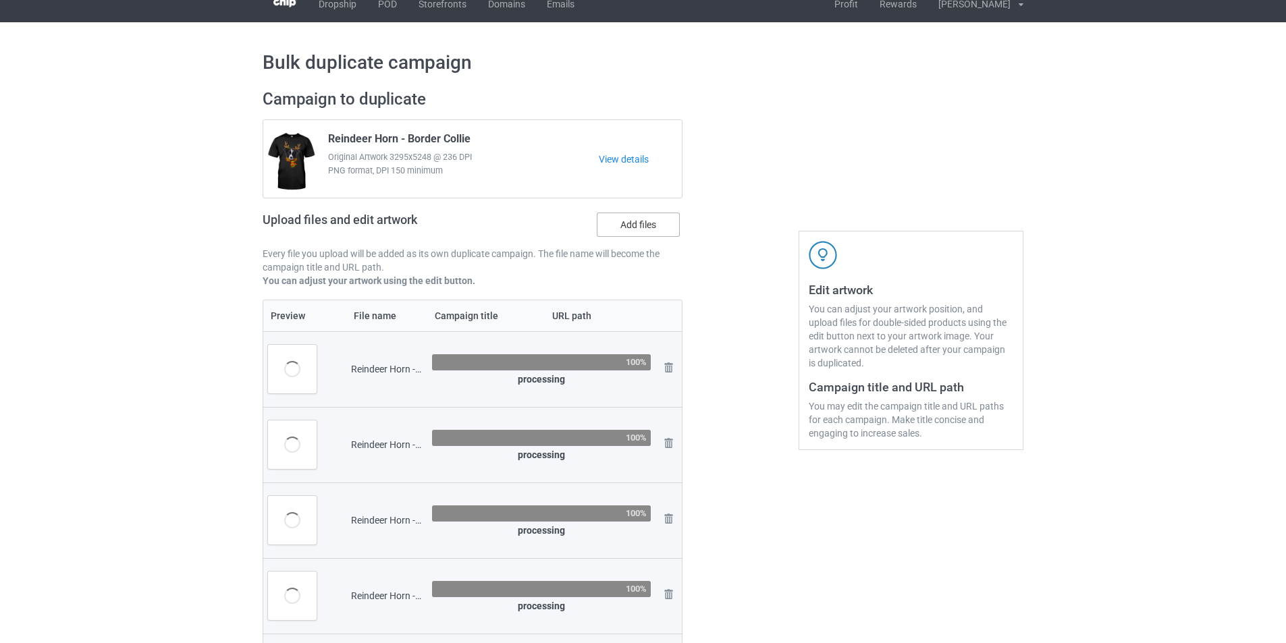
click at [662, 228] on label "Add files" at bounding box center [638, 225] width 83 height 24
click at [0, 0] on input "Add files" at bounding box center [0, 0] width 0 height 0
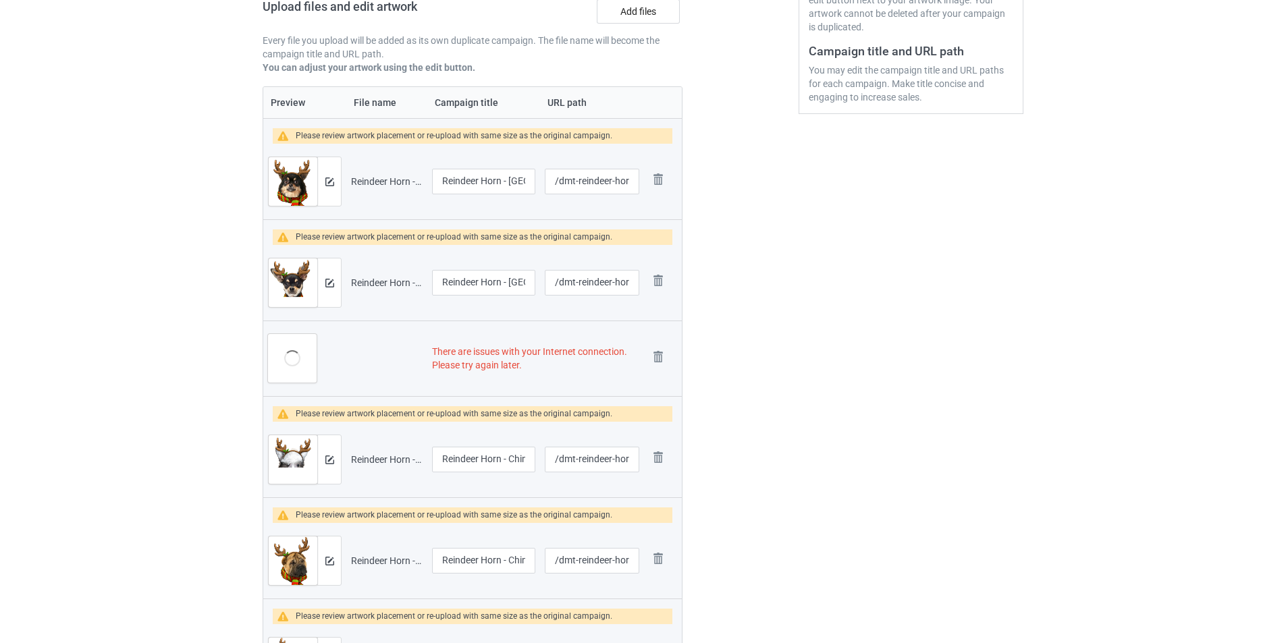
scroll to position [0, 0]
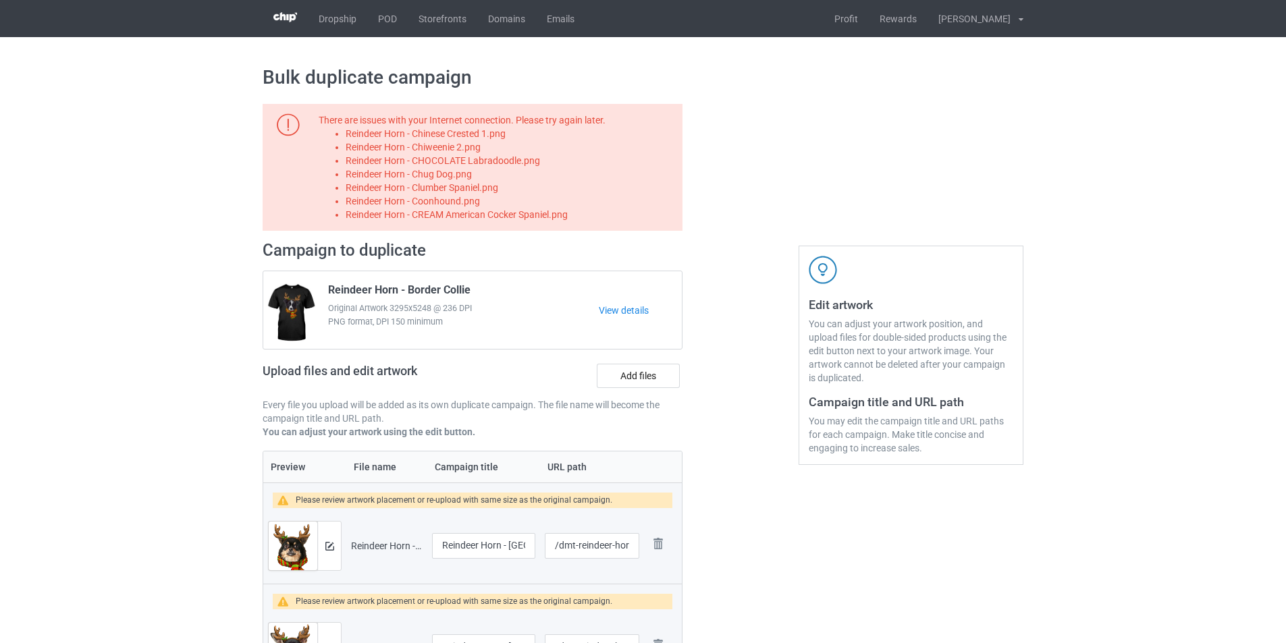
click at [487, 132] on li "Reindeer Horn - Chinese Crested 1.png" at bounding box center [512, 133] width 332 height 13
copy li "Reindeer Horn - Chinese Crested 1.png"
click at [632, 379] on label "Add files" at bounding box center [638, 376] width 83 height 24
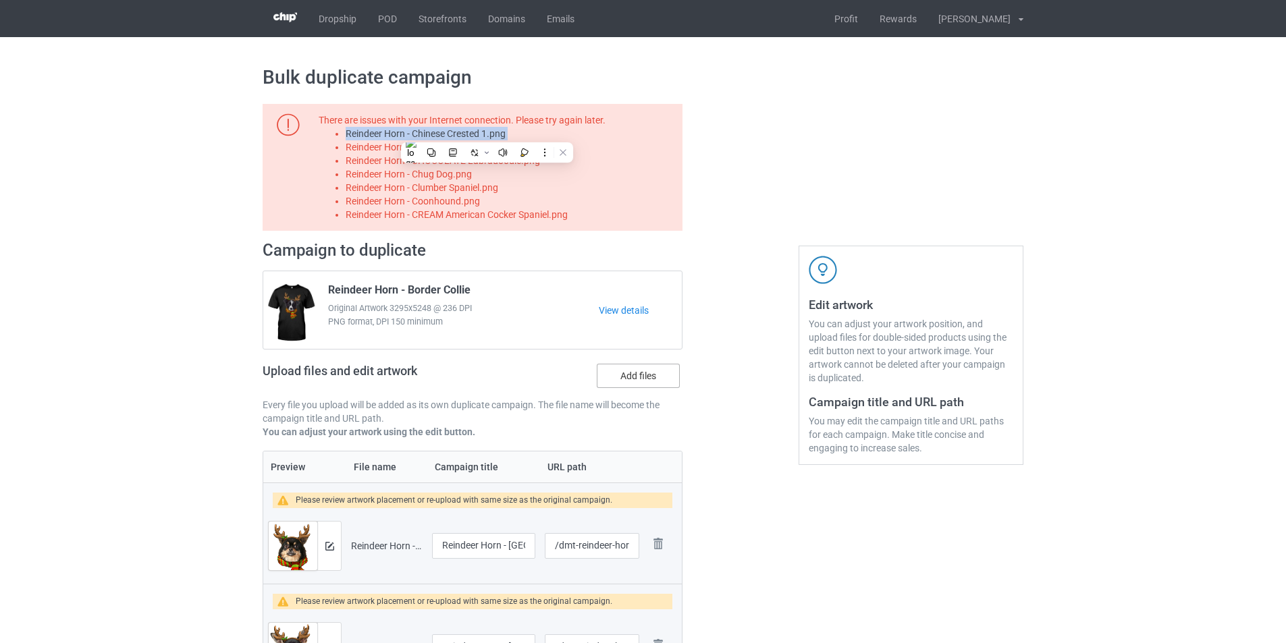
click at [0, 0] on input "Add files" at bounding box center [0, 0] width 0 height 0
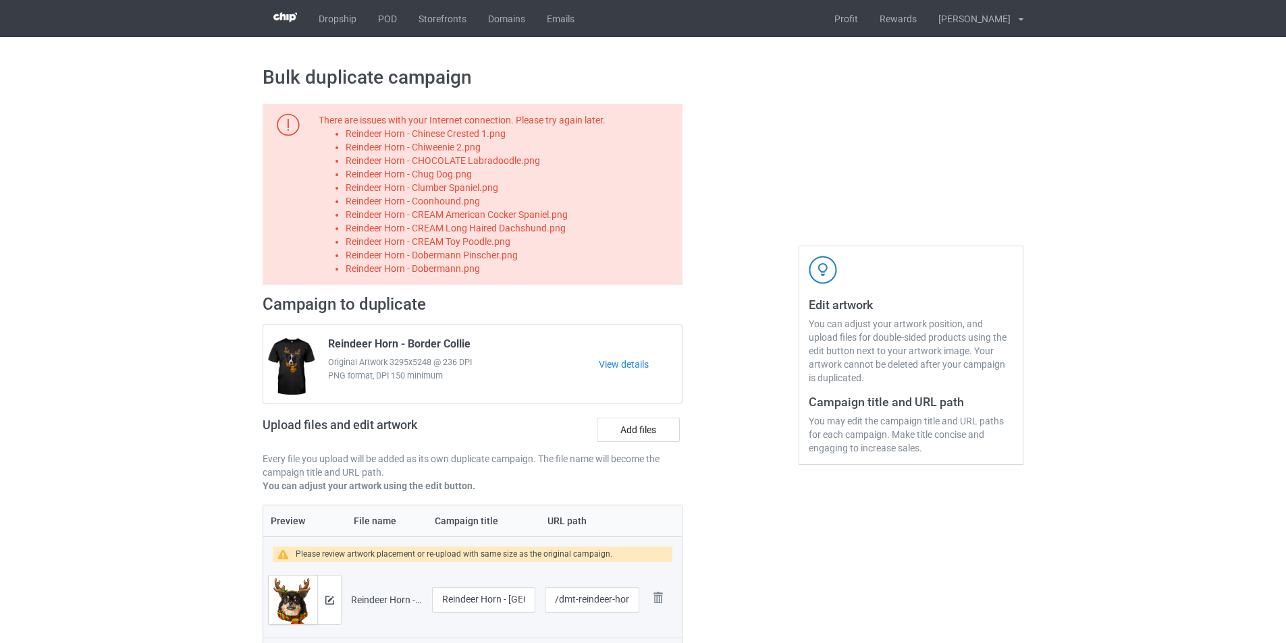
click at [457, 144] on li "Reindeer Horn - Chiweenie 2.png" at bounding box center [512, 146] width 332 height 13
copy li "Reindeer Horn - Chiweenie 2.png"
click at [634, 433] on label "Add files" at bounding box center [638, 430] width 83 height 24
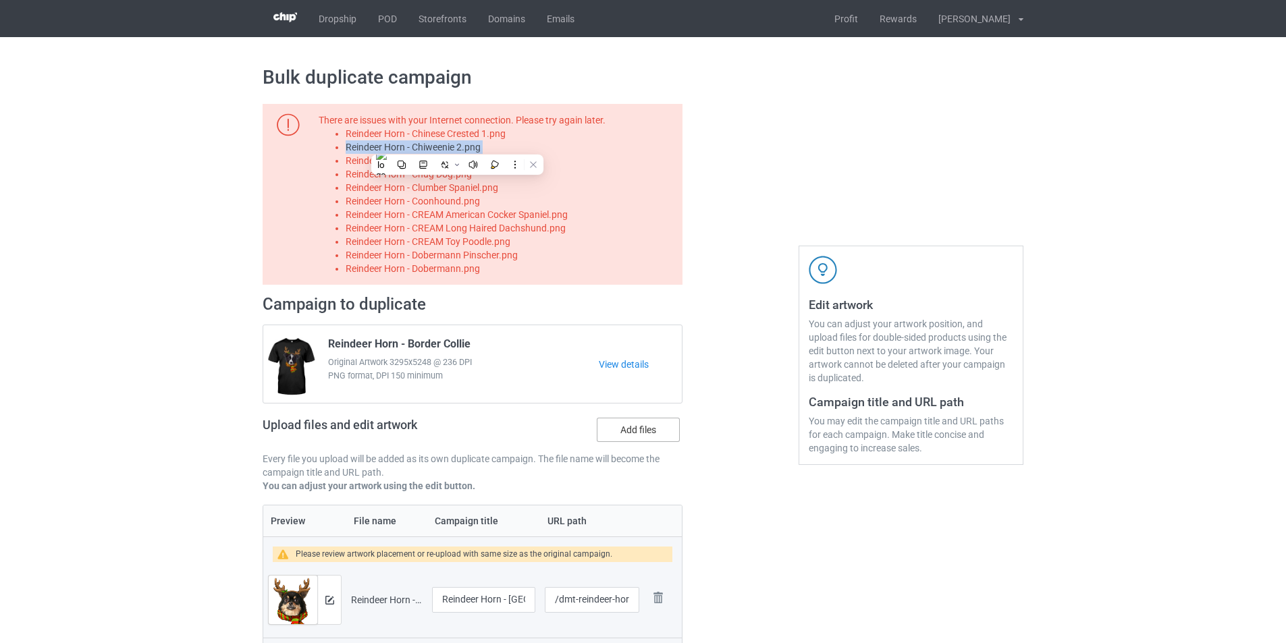
click at [0, 0] on input "Add files" at bounding box center [0, 0] width 0 height 0
click at [510, 156] on li "Reindeer Horn - CHOCOLATE Labradoodle.png" at bounding box center [512, 160] width 332 height 13
copy li "Reindeer Horn - CHOCOLATE Labradoodle.png"
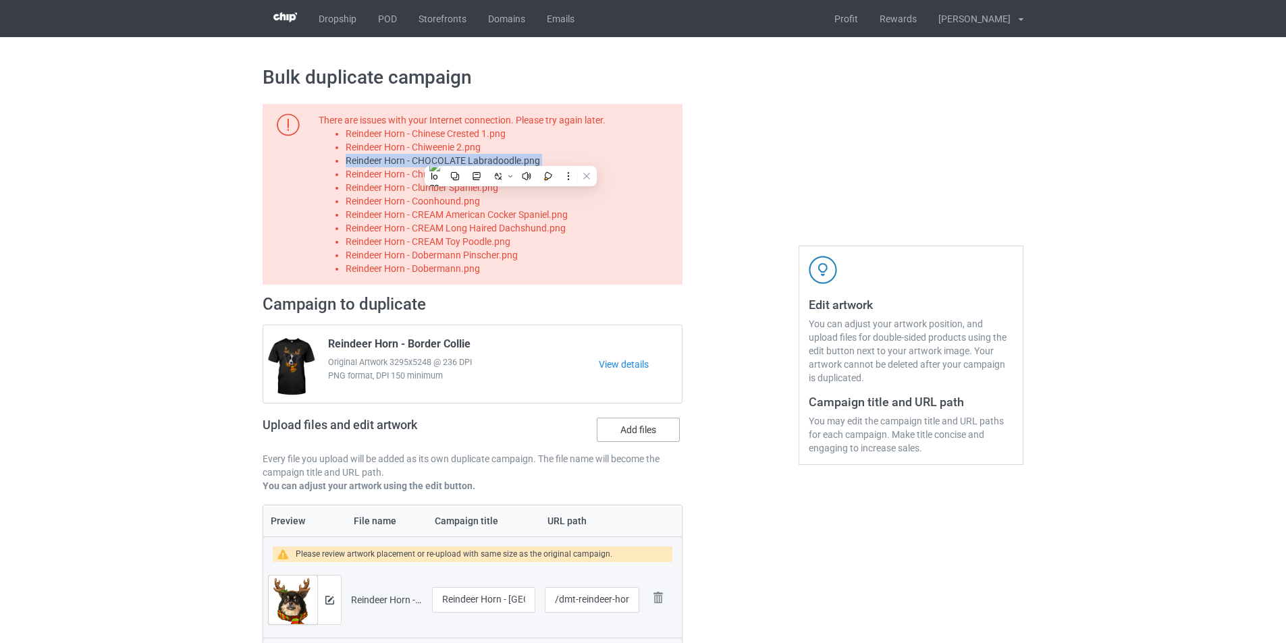
click at [636, 429] on label "Add files" at bounding box center [638, 430] width 83 height 24
click at [0, 0] on input "Add files" at bounding box center [0, 0] width 0 height 0
click at [441, 178] on li "Reindeer Horn - Chug Dog.png" at bounding box center [512, 173] width 332 height 13
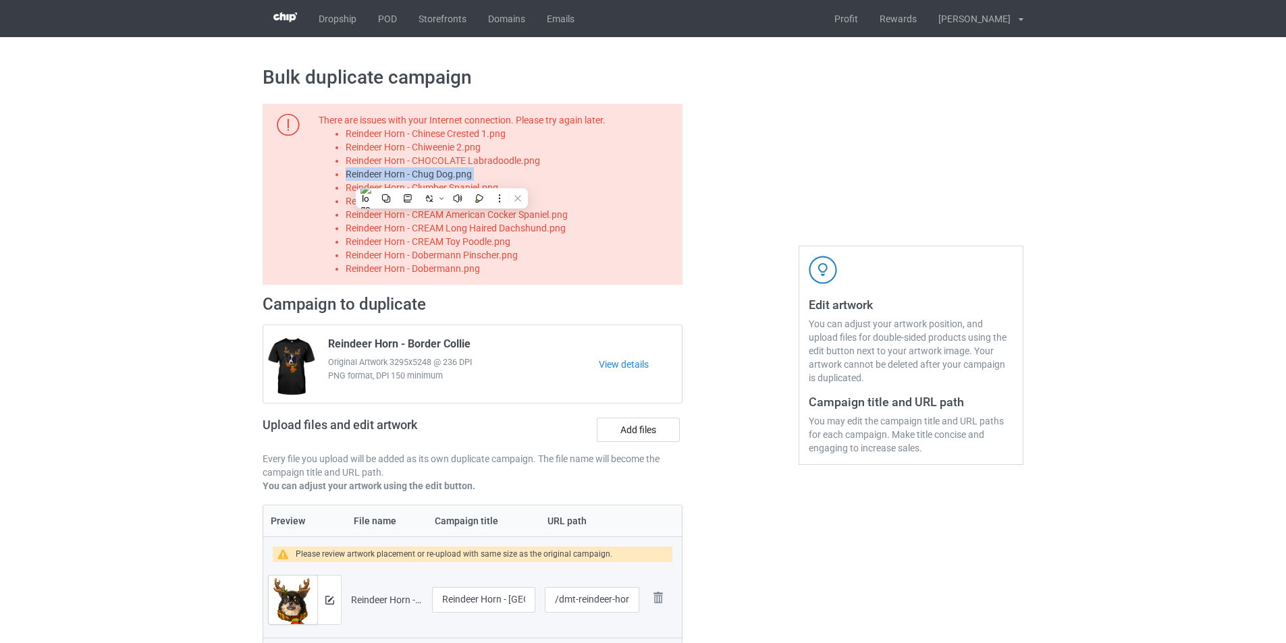
click at [441, 178] on li "Reindeer Horn - Chug Dog.png" at bounding box center [512, 173] width 332 height 13
copy li "Reindeer Horn - Chug Dog.png"
click at [648, 427] on label "Add files" at bounding box center [638, 430] width 83 height 24
click at [0, 0] on input "Add files" at bounding box center [0, 0] width 0 height 0
click at [493, 189] on li "Reindeer Horn - Clumber Spaniel.png" at bounding box center [512, 187] width 332 height 13
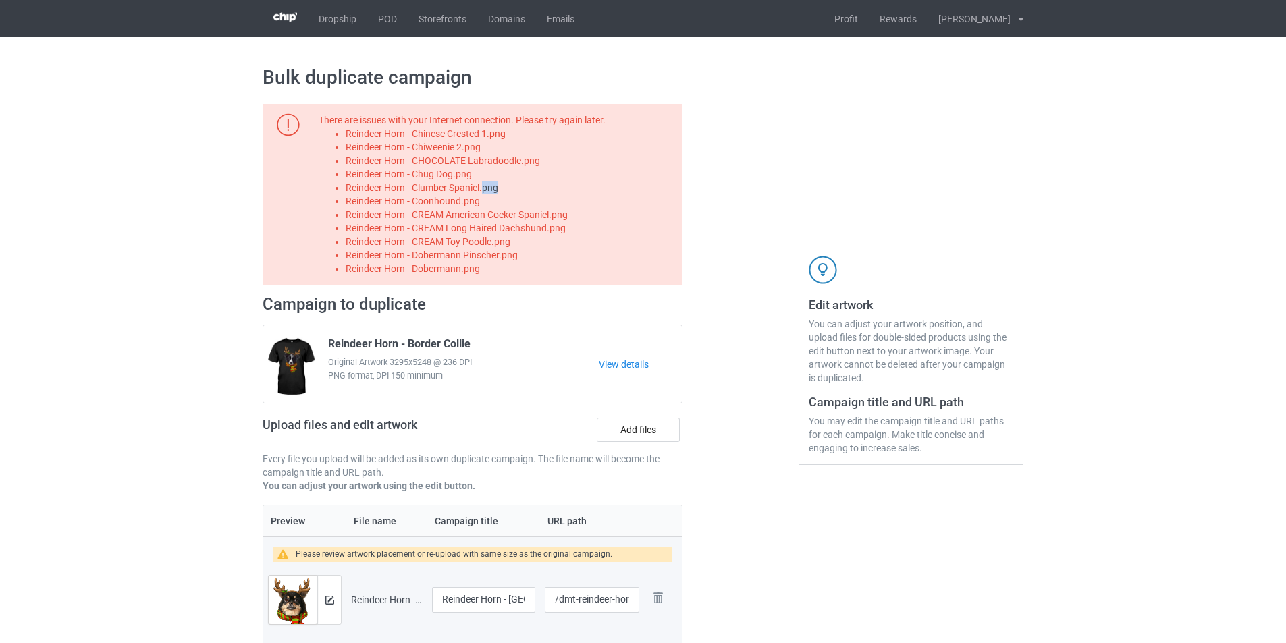
click at [493, 189] on li "Reindeer Horn - Clumber Spaniel.png" at bounding box center [512, 187] width 332 height 13
copy li "Reindeer Horn - Clumber Spaniel.png"
click at [619, 434] on label "Add files" at bounding box center [638, 430] width 83 height 24
click at [0, 0] on input "Add files" at bounding box center [0, 0] width 0 height 0
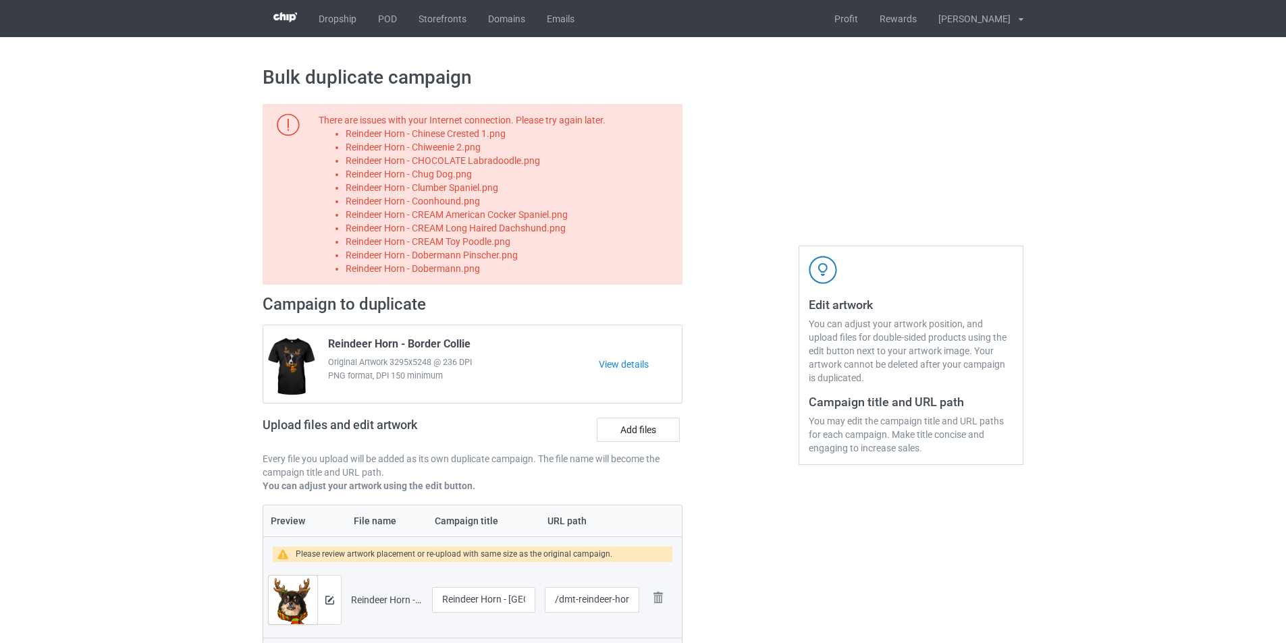
click at [465, 197] on li "Reindeer Horn - Coonhound.png" at bounding box center [512, 200] width 332 height 13
copy li "Reindeer Horn - Coonhound.png"
click at [635, 437] on label "Add files" at bounding box center [638, 430] width 83 height 24
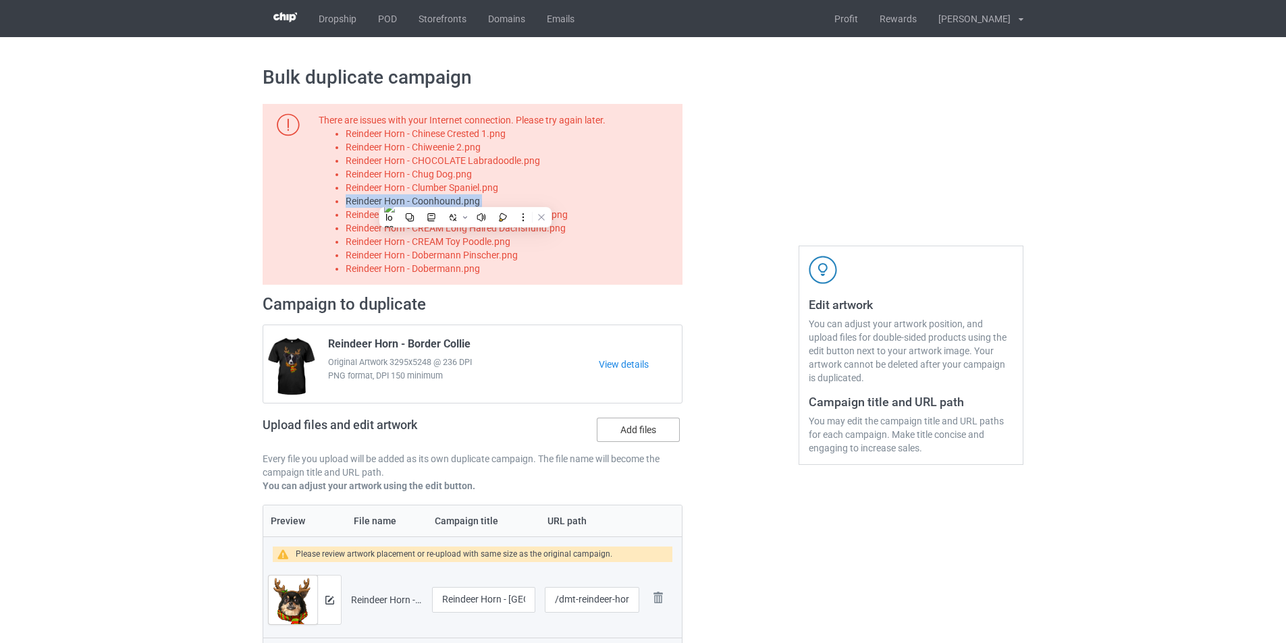
click at [0, 0] on input "Add files" at bounding box center [0, 0] width 0 height 0
click at [545, 209] on li "Reindeer Horn - CREAM American Cocker Spaniel.png" at bounding box center [512, 214] width 332 height 13
copy li "Reindeer Horn - CREAM American Cocker Spaniel.png"
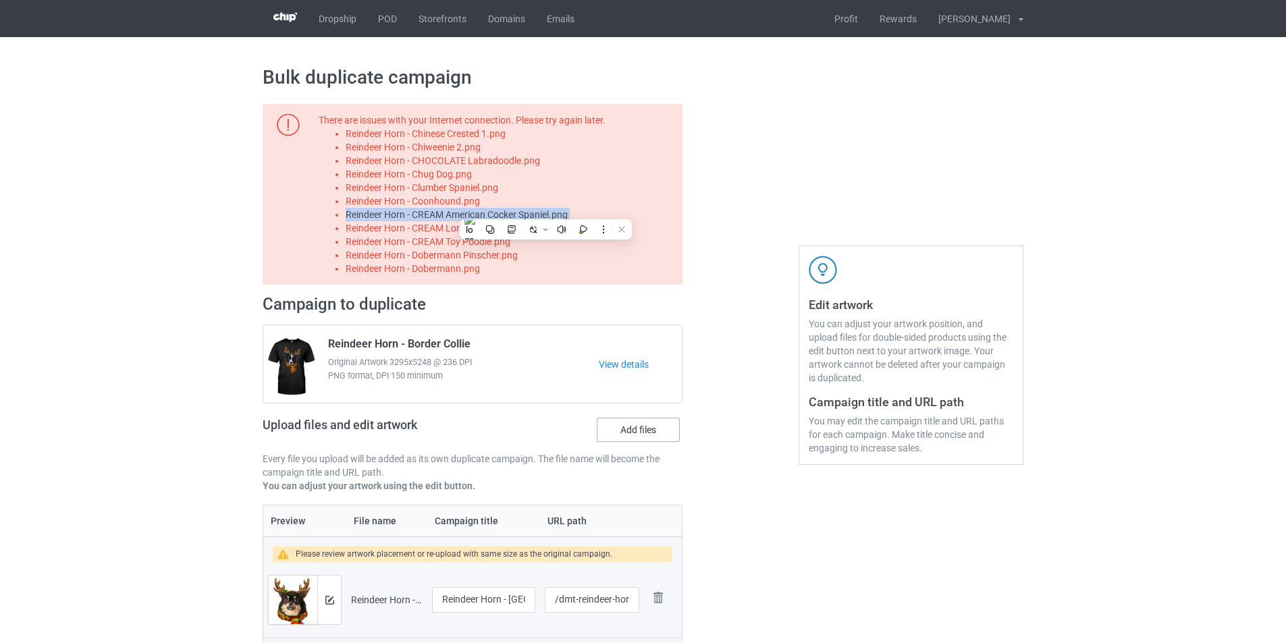
click at [663, 433] on label "Add files" at bounding box center [638, 430] width 83 height 24
click at [0, 0] on input "Add files" at bounding box center [0, 0] width 0 height 0
click at [484, 221] on li "Reindeer Horn - CREAM American Cocker Spaniel.png" at bounding box center [512, 214] width 332 height 13
click at [485, 221] on li "Reindeer Horn - CREAM American Cocker Spaniel.png" at bounding box center [512, 214] width 332 height 13
click at [483, 227] on li "Reindeer Horn - CREAM Long Haired Dachshund.png" at bounding box center [512, 227] width 332 height 13
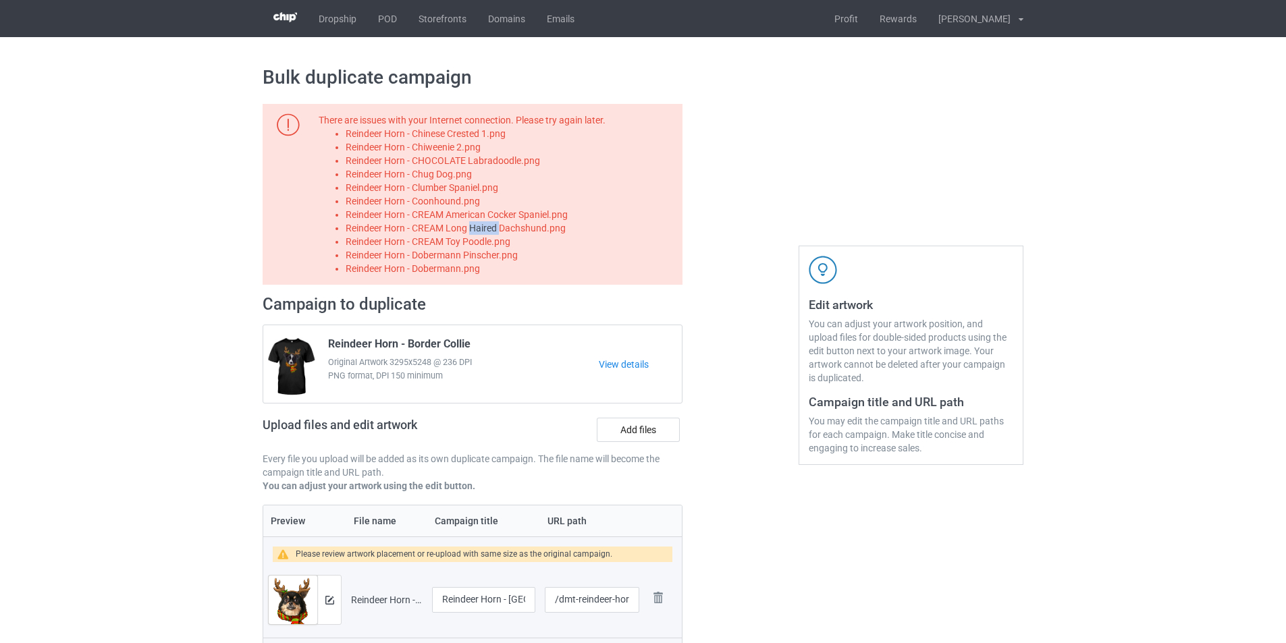
click at [483, 227] on li "Reindeer Horn - CREAM Long Haired Dachshund.png" at bounding box center [512, 227] width 332 height 13
copy li "Reindeer Horn - CREAM Long Haired Dachshund.png"
click at [645, 434] on label "Add files" at bounding box center [638, 430] width 83 height 24
click at [0, 0] on input "Add files" at bounding box center [0, 0] width 0 height 0
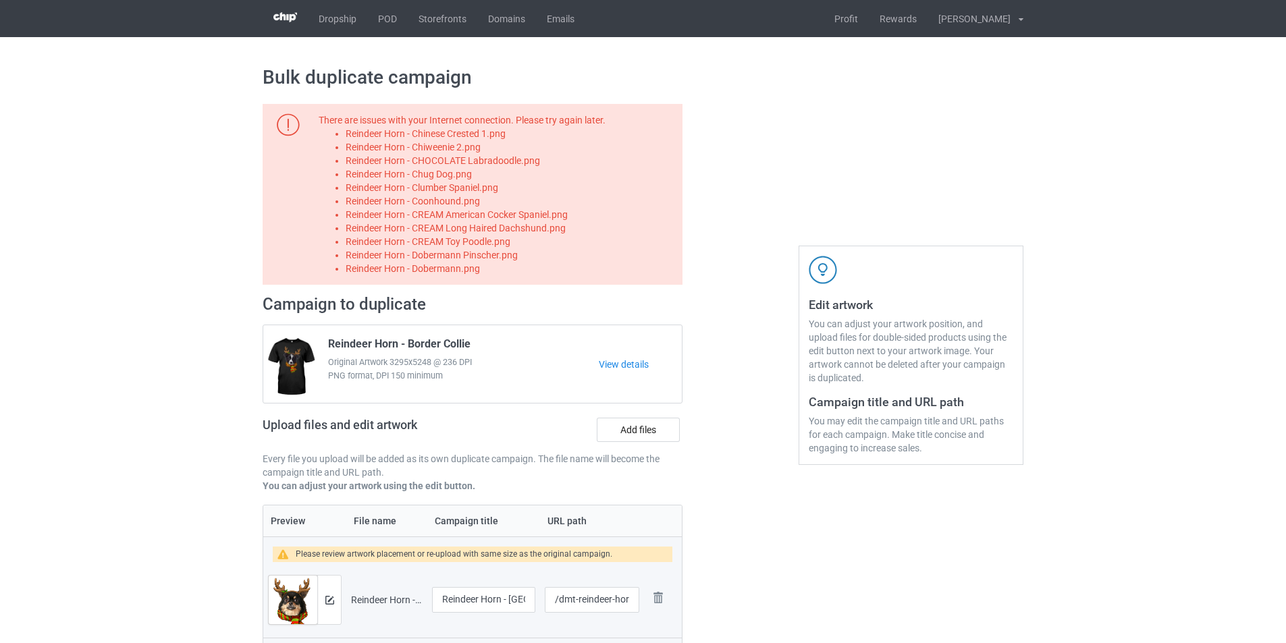
click at [505, 240] on li "Reindeer Horn - CREAM Toy Poodle.png" at bounding box center [512, 241] width 332 height 13
copy li "Reindeer Horn - CREAM Toy Poodle.png"
click at [616, 429] on label "Add files" at bounding box center [638, 430] width 83 height 24
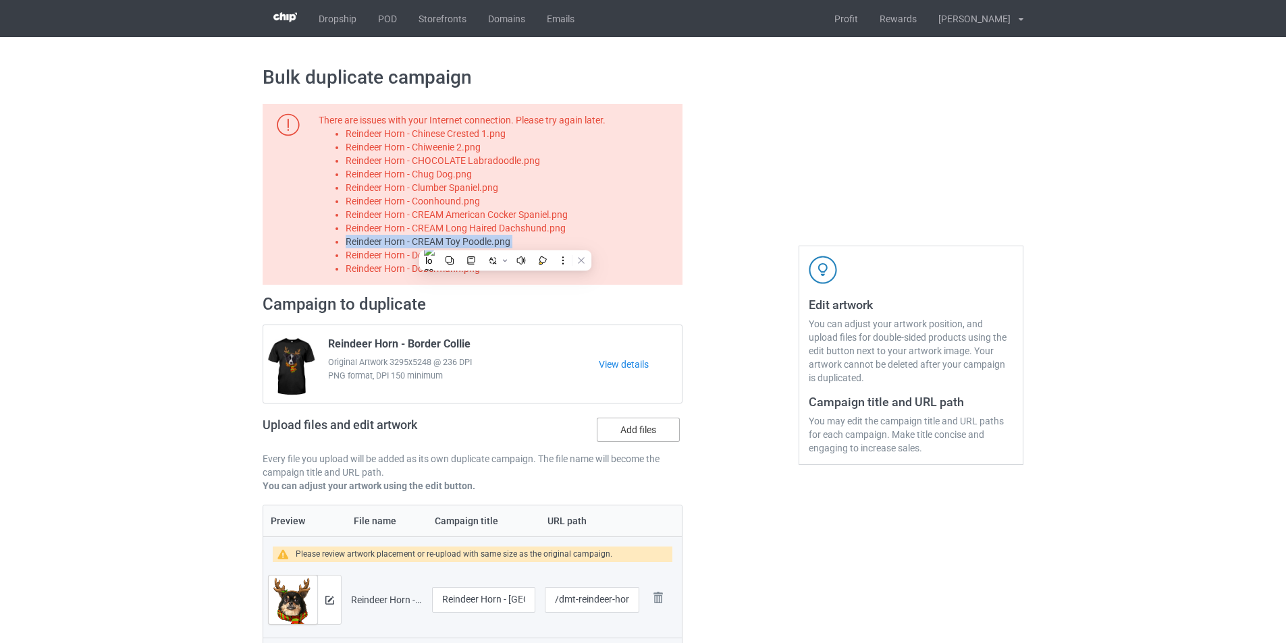
click at [0, 0] on input "Add files" at bounding box center [0, 0] width 0 height 0
click at [494, 254] on li "Reindeer Horn - Dobermann Pinscher.png" at bounding box center [512, 254] width 332 height 13
copy li "Reindeer Horn - Dobermann Pinscher.png"
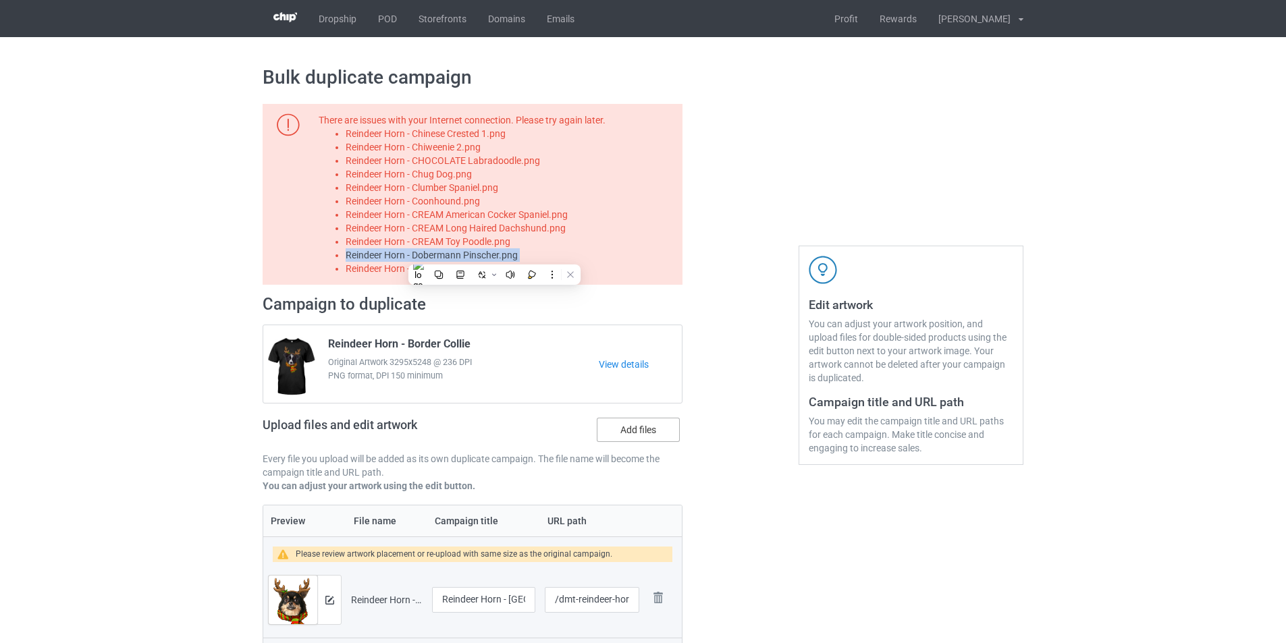
click at [624, 419] on label "Add files" at bounding box center [638, 430] width 83 height 24
click at [0, 0] on input "Add files" at bounding box center [0, 0] width 0 height 0
click at [415, 271] on li "Reindeer Horn - Dobermann.png" at bounding box center [512, 268] width 332 height 13
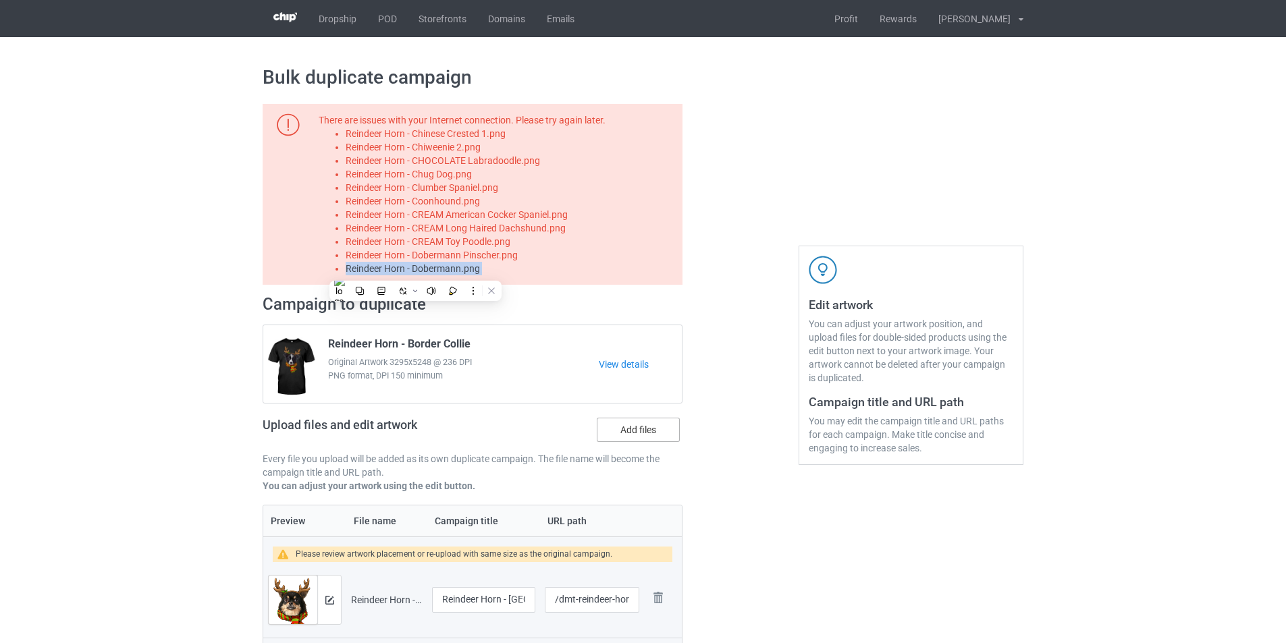
click at [661, 432] on label "Add files" at bounding box center [638, 430] width 83 height 24
click at [0, 0] on input "Add files" at bounding box center [0, 0] width 0 height 0
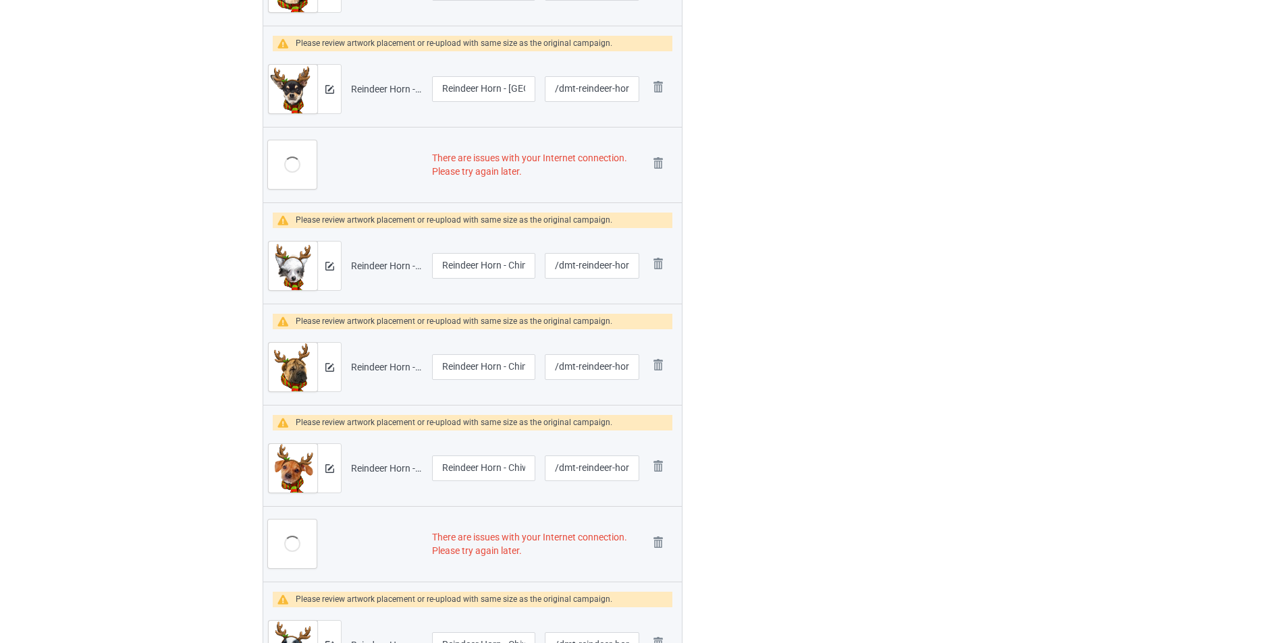
scroll to position [540, 0]
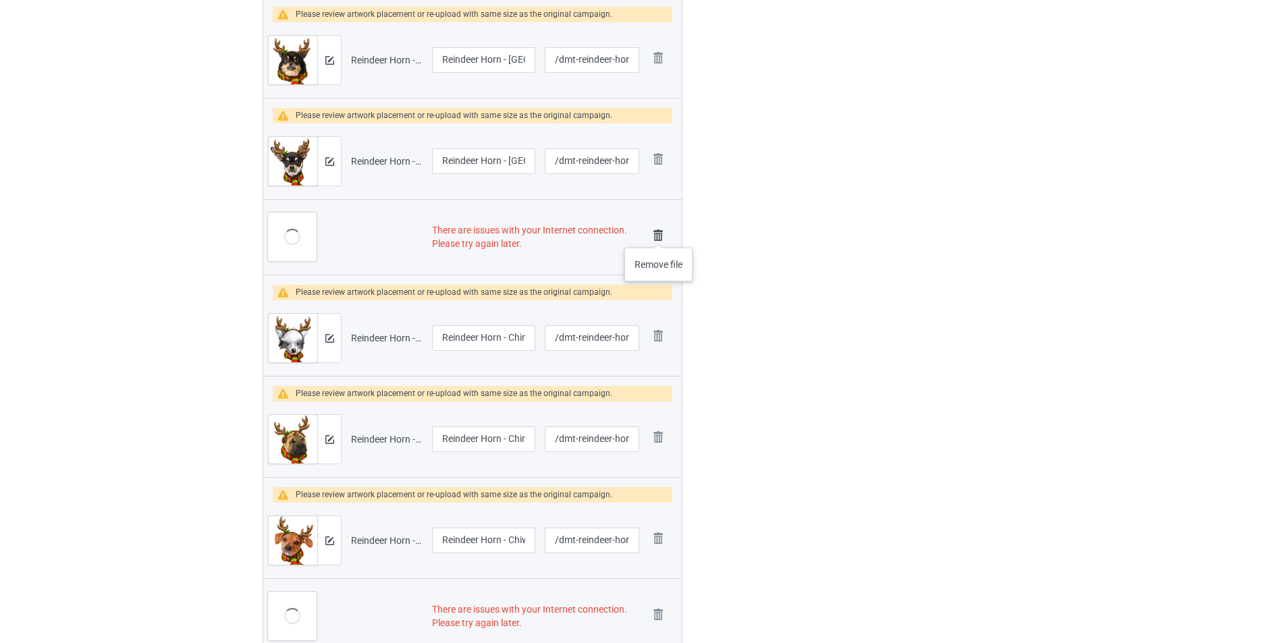
click at [659, 234] on img at bounding box center [658, 235] width 19 height 19
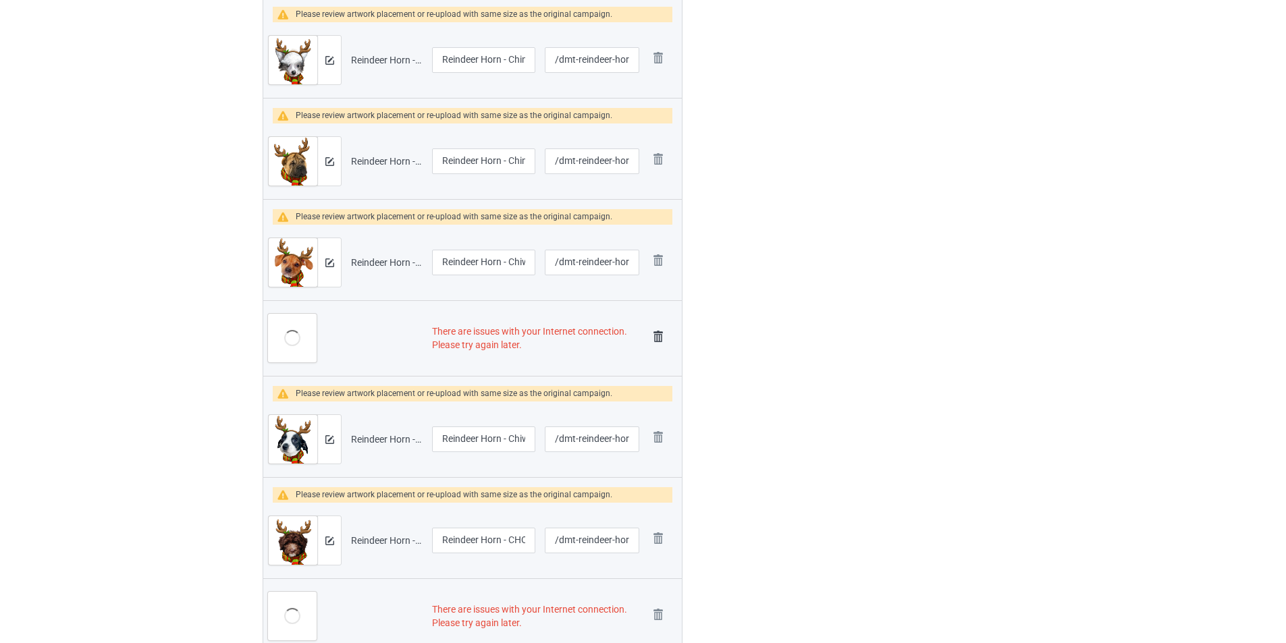
click at [656, 335] on img at bounding box center [658, 336] width 19 height 19
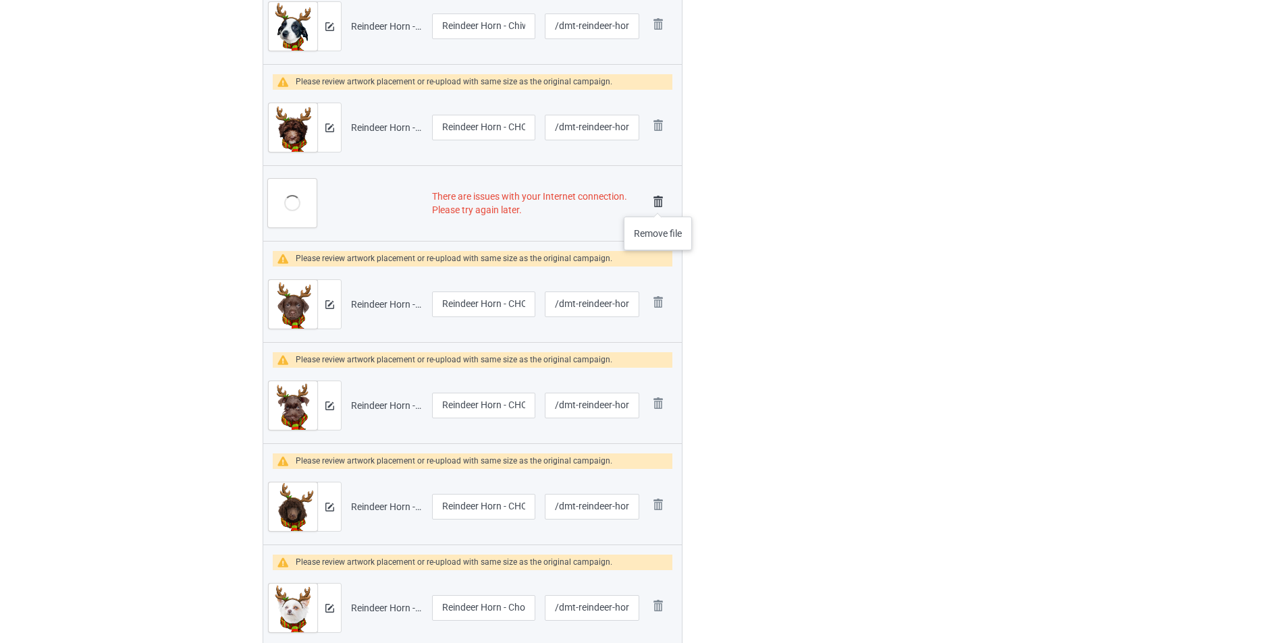
click at [658, 200] on img at bounding box center [658, 201] width 19 height 19
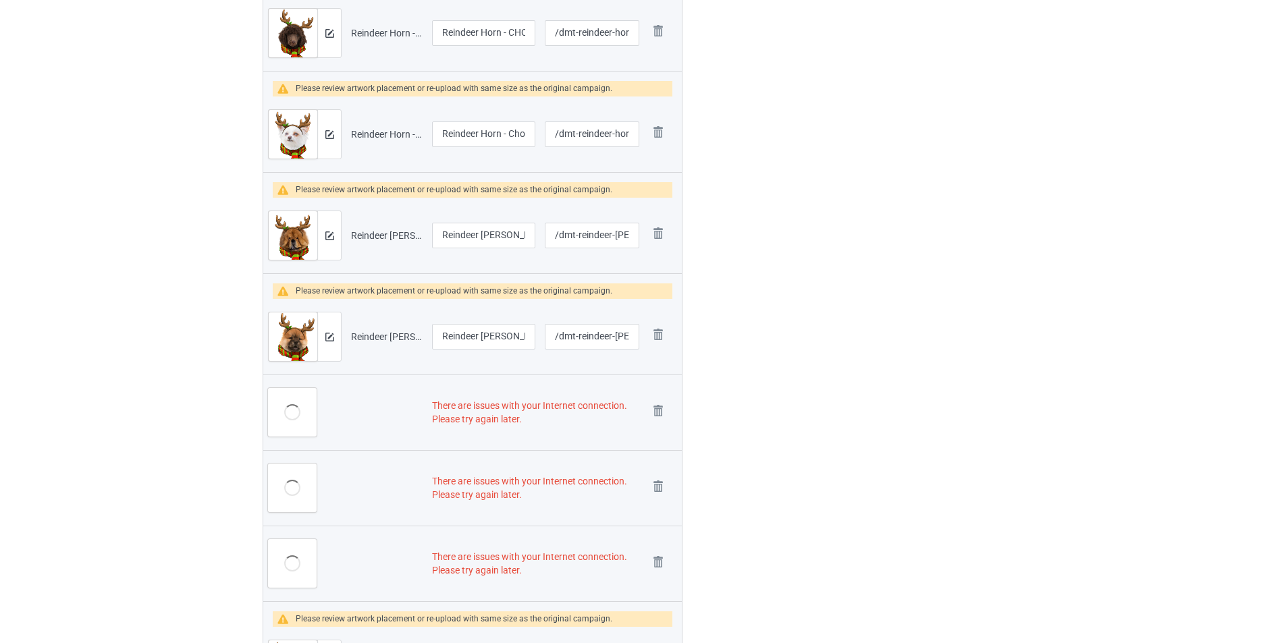
scroll to position [1444, 0]
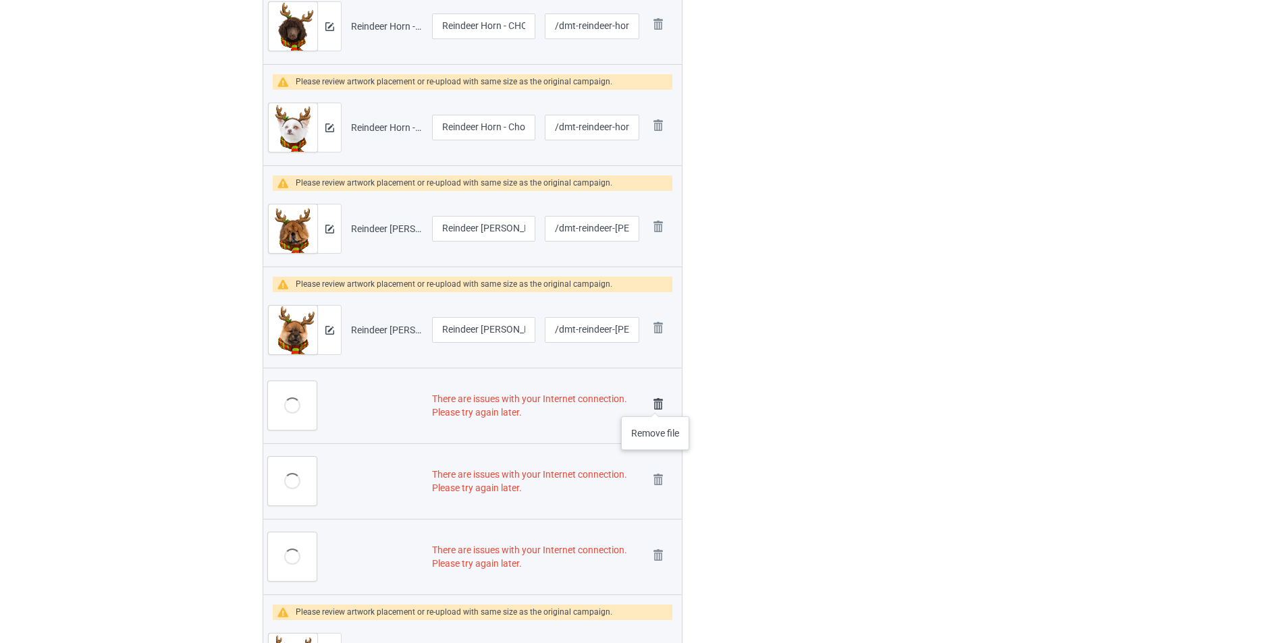
click at [655, 403] on img at bounding box center [658, 404] width 19 height 19
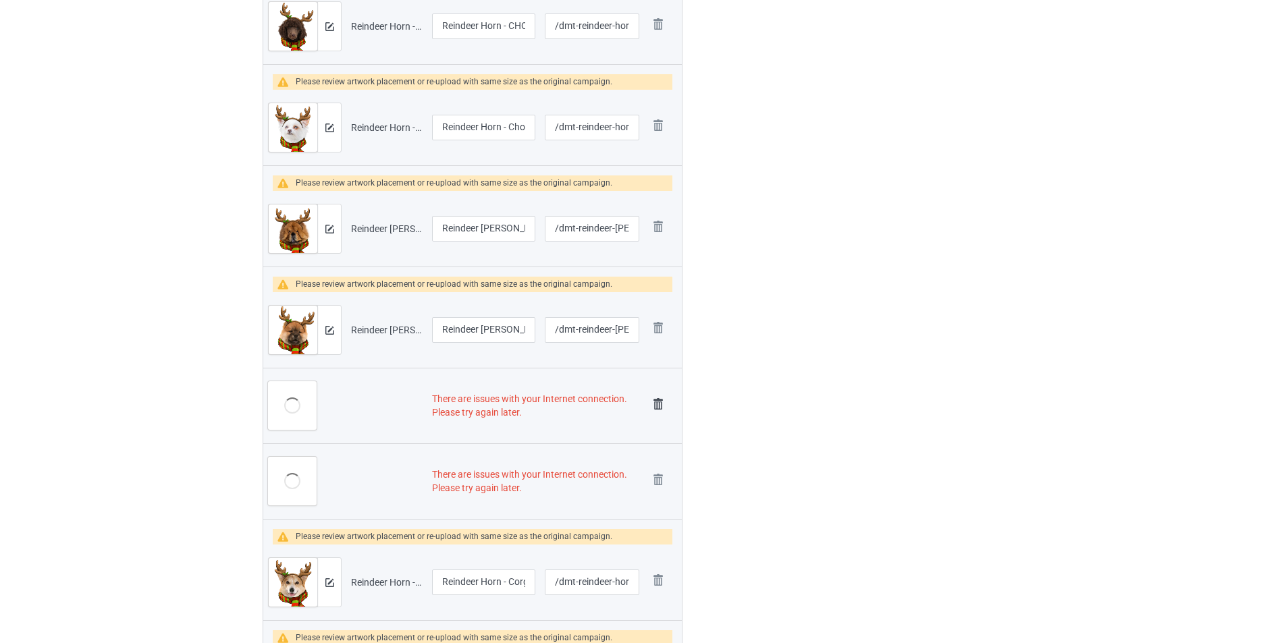
click at [655, 406] on img at bounding box center [658, 404] width 19 height 19
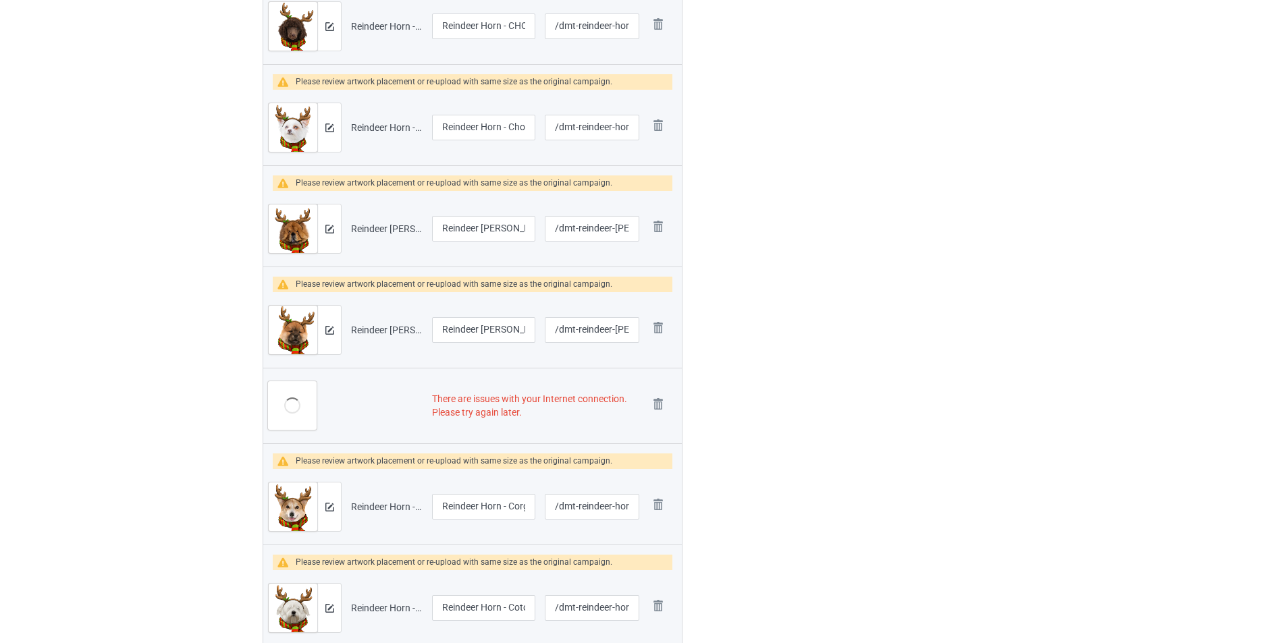
click at [0, 0] on img at bounding box center [0, 0] width 0 height 0
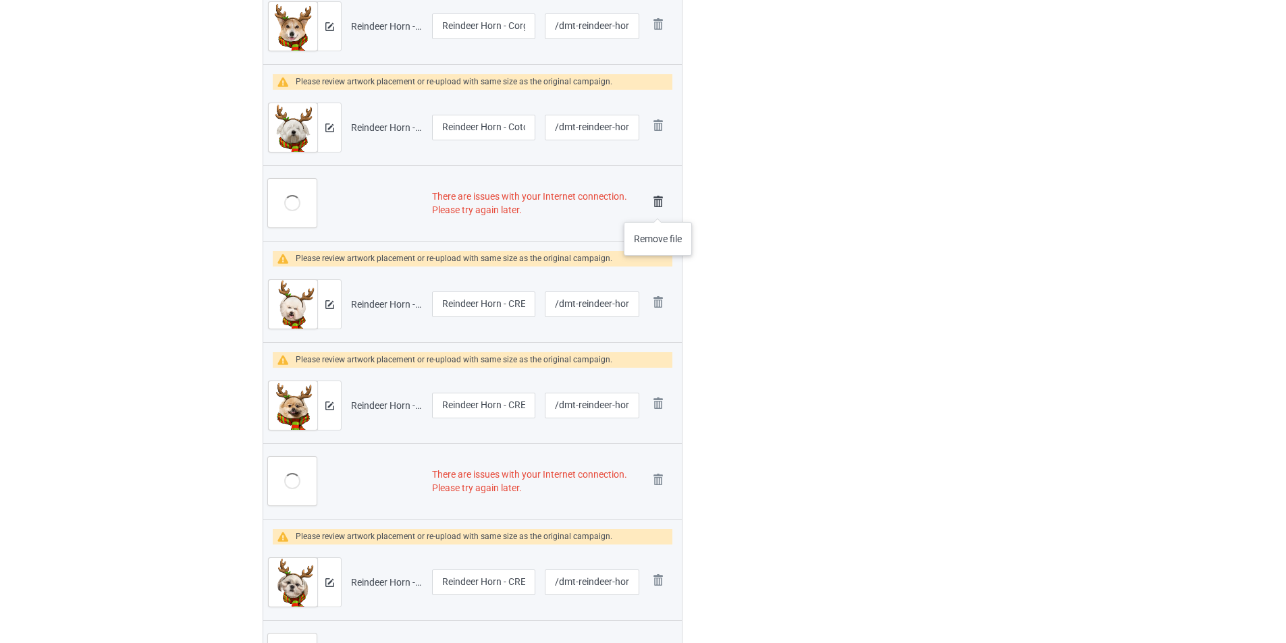
click at [658, 205] on img at bounding box center [658, 201] width 19 height 19
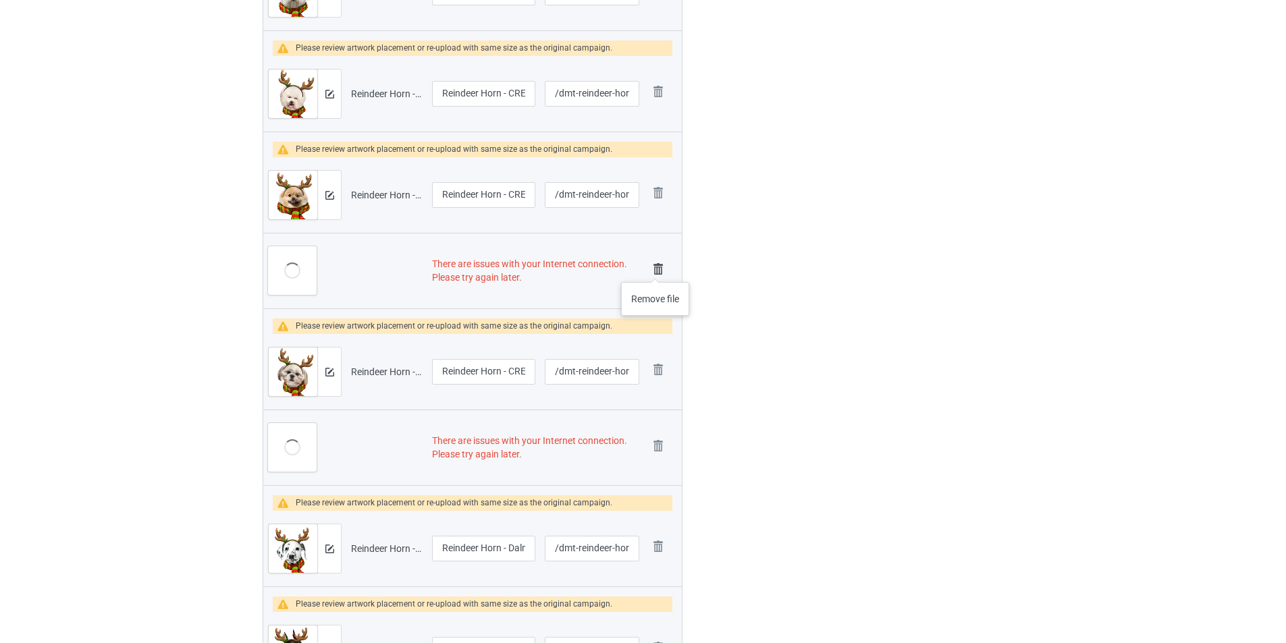
click at [655, 271] on img at bounding box center [658, 269] width 19 height 19
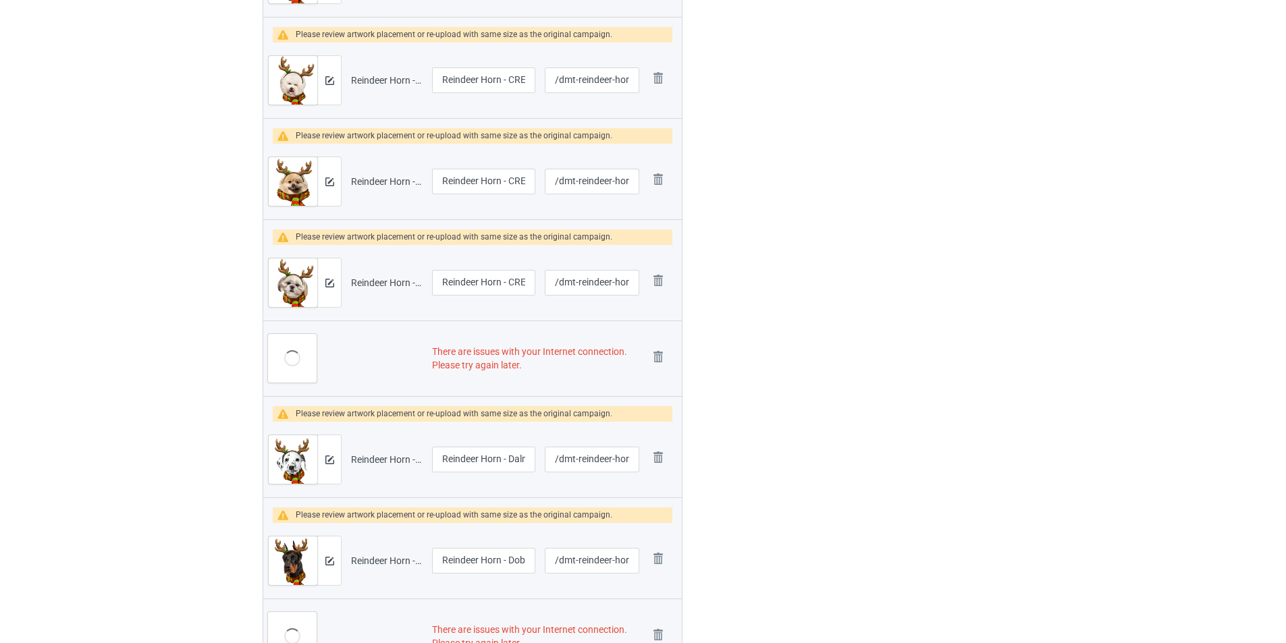
scroll to position [1917, 0]
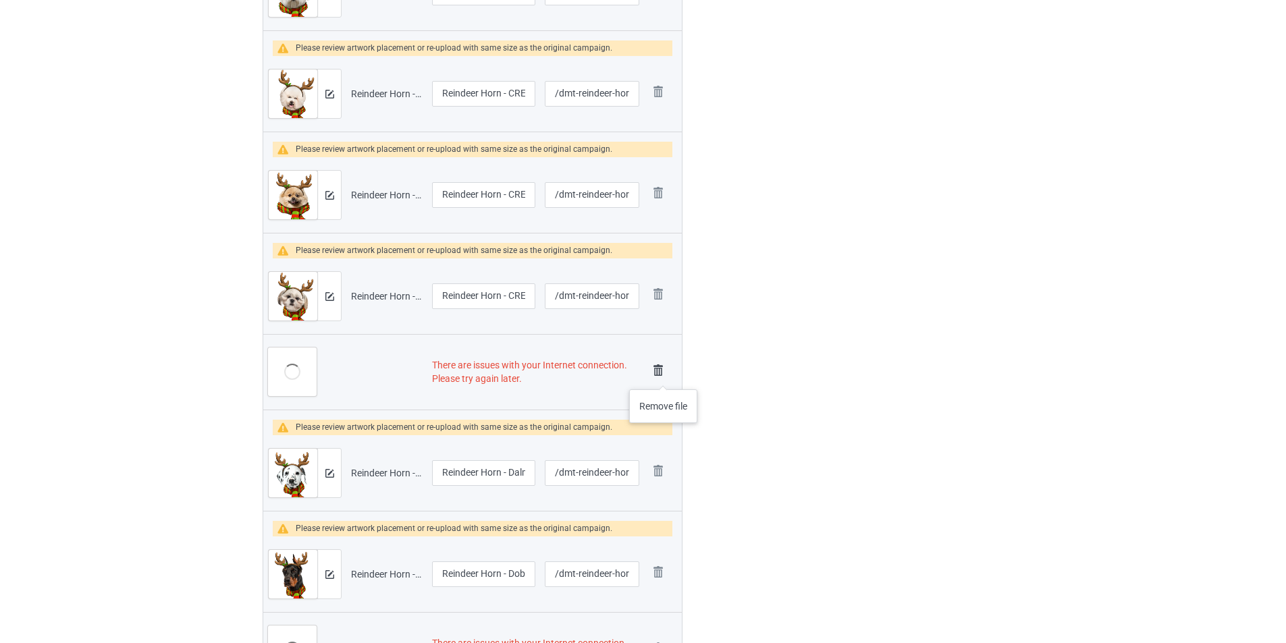
click at [663, 374] on img at bounding box center [658, 370] width 19 height 19
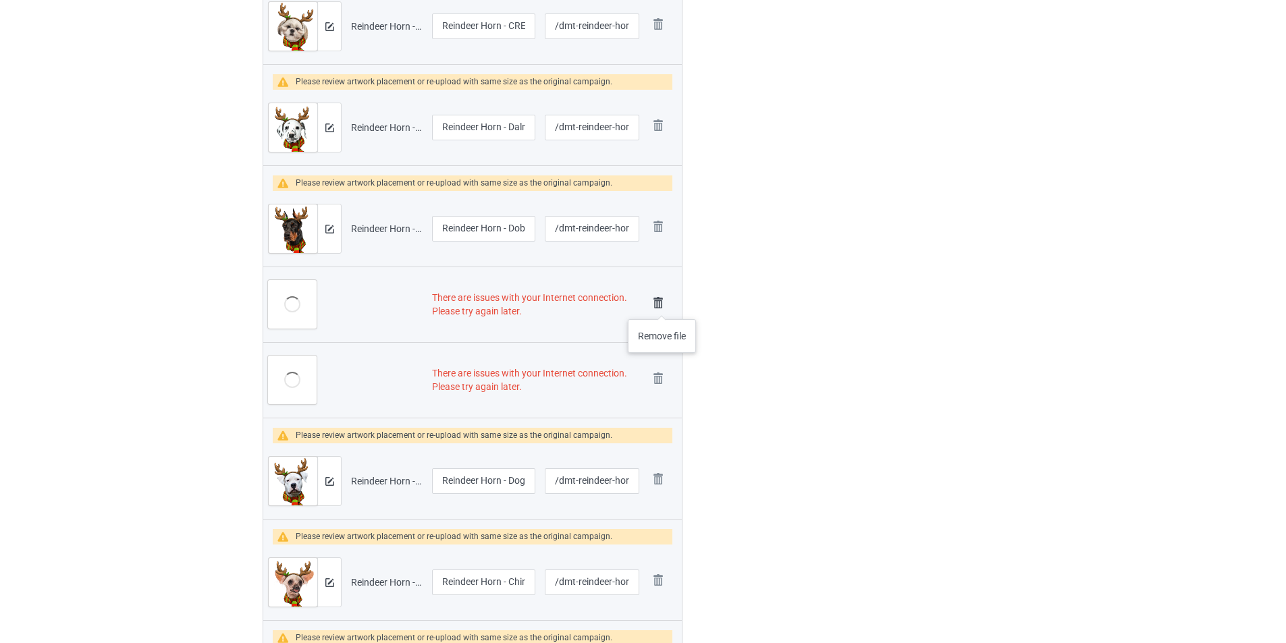
click at [662, 306] on img at bounding box center [658, 303] width 19 height 19
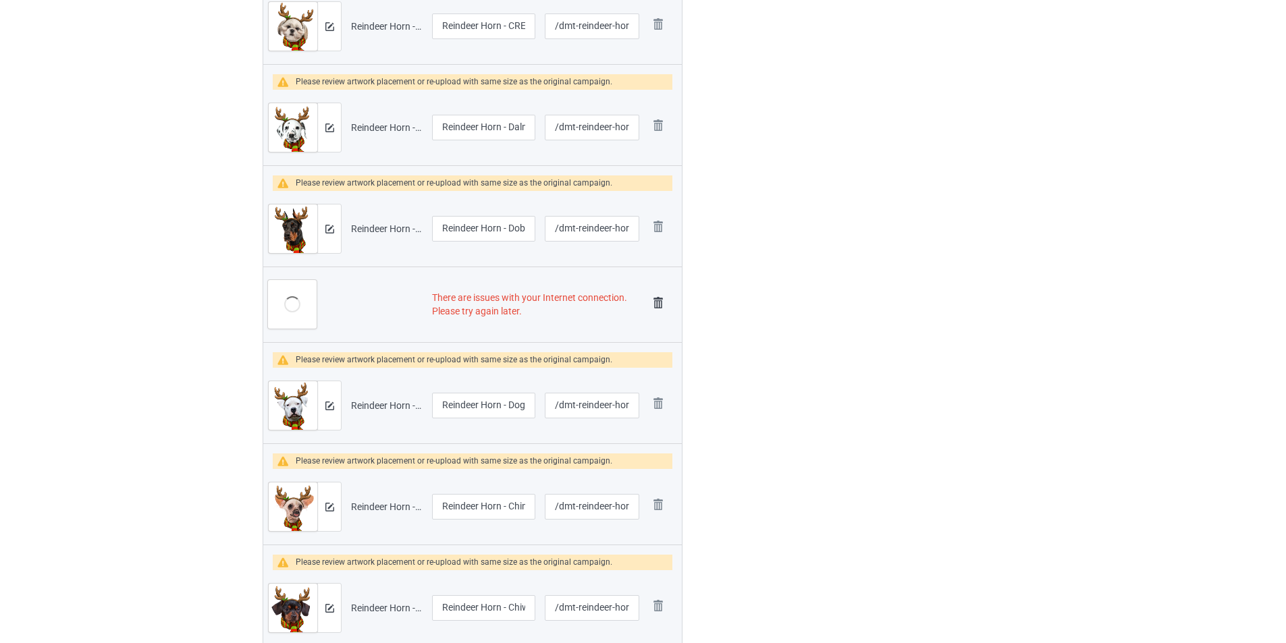
click at [661, 306] on img at bounding box center [658, 303] width 19 height 19
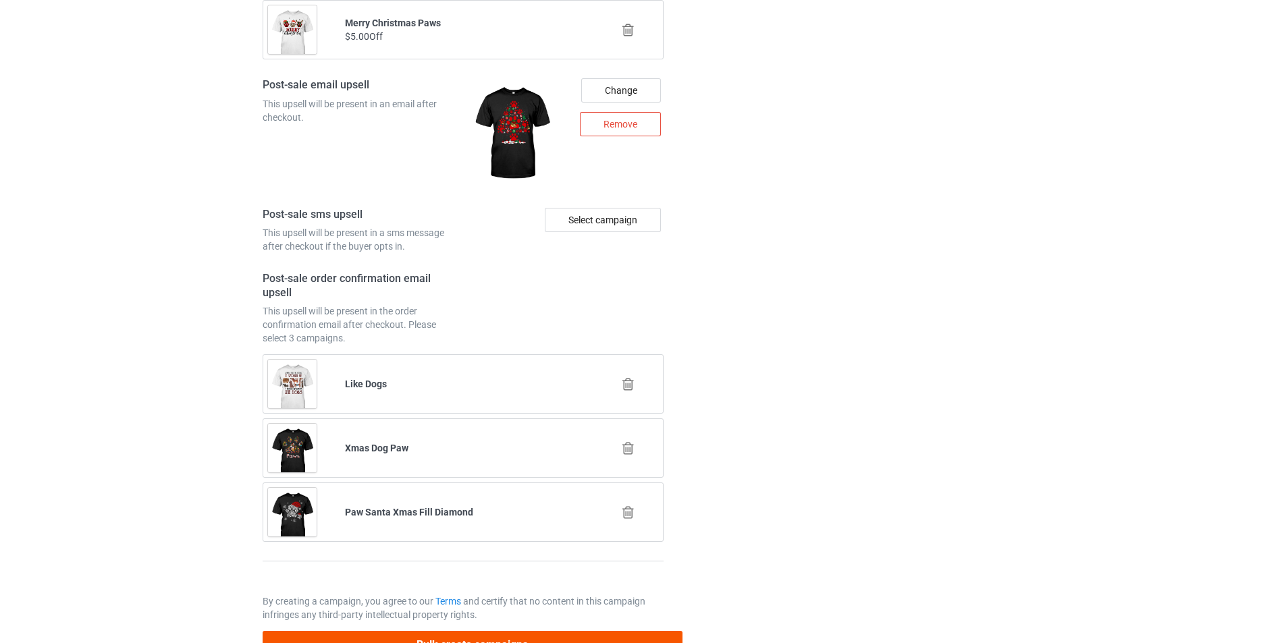
scroll to position [4960, 0]
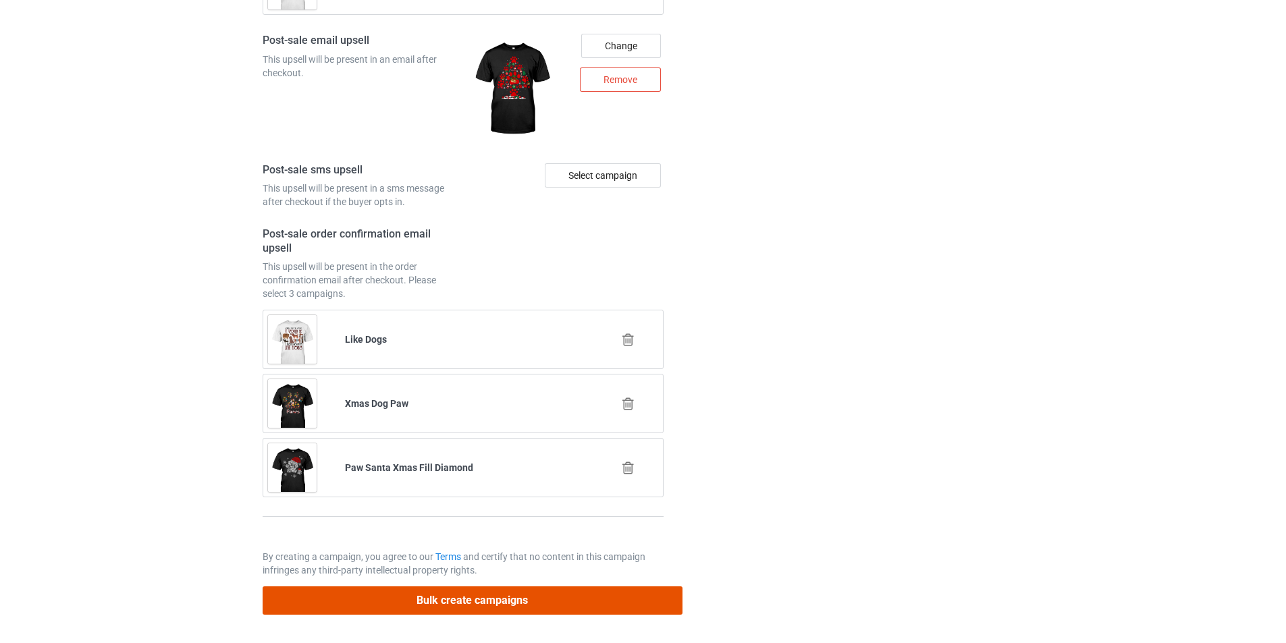
click at [510, 596] on button "Bulk create campaigns" at bounding box center [473, 600] width 420 height 28
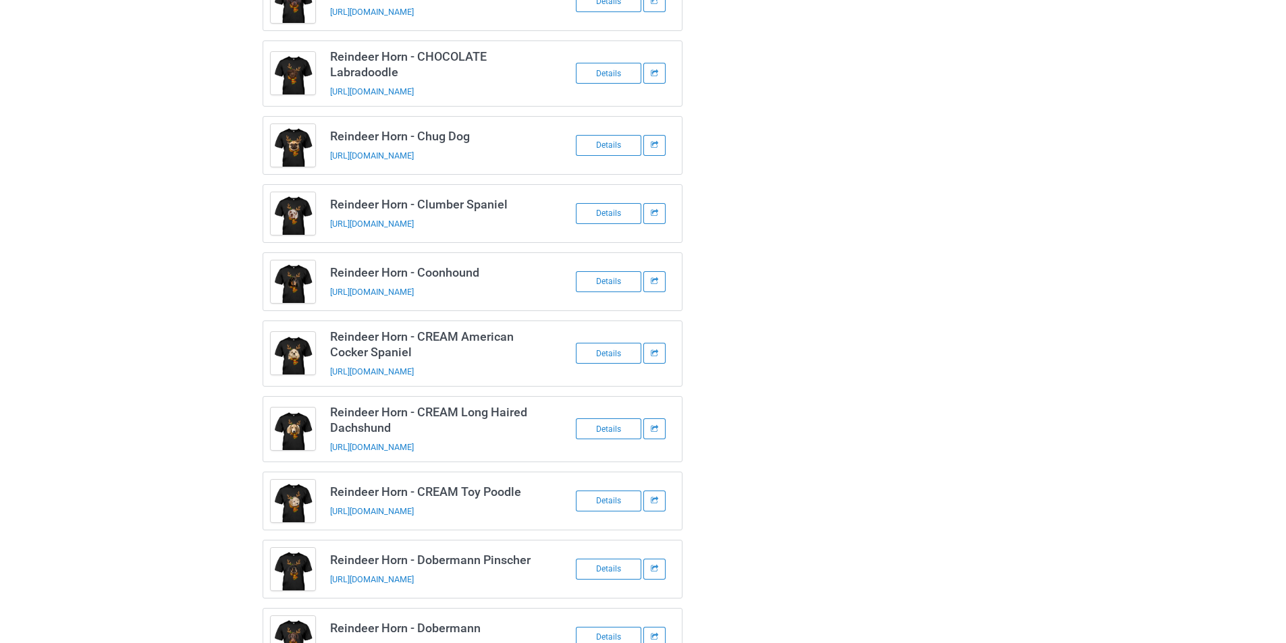
scroll to position [1710, 0]
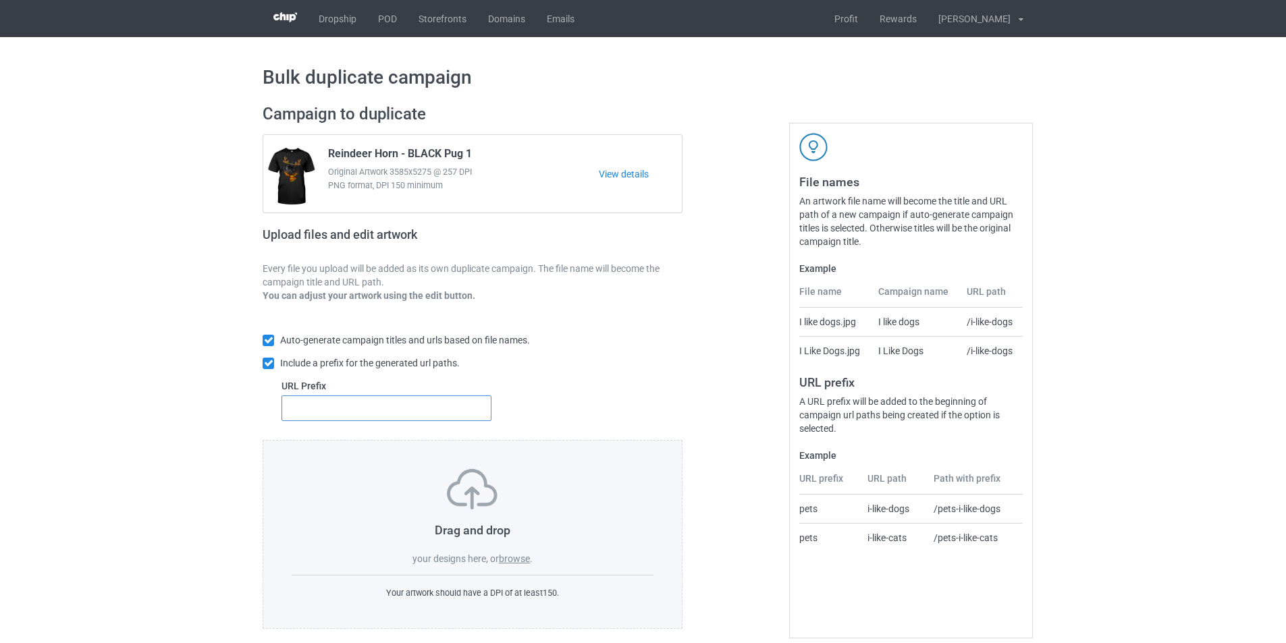
click at [427, 418] on input "text" at bounding box center [386, 408] width 210 height 26
type input "dmt-"
click at [503, 556] on label "browse" at bounding box center [514, 558] width 31 height 11
click at [0, 0] on input "browse" at bounding box center [0, 0] width 0 height 0
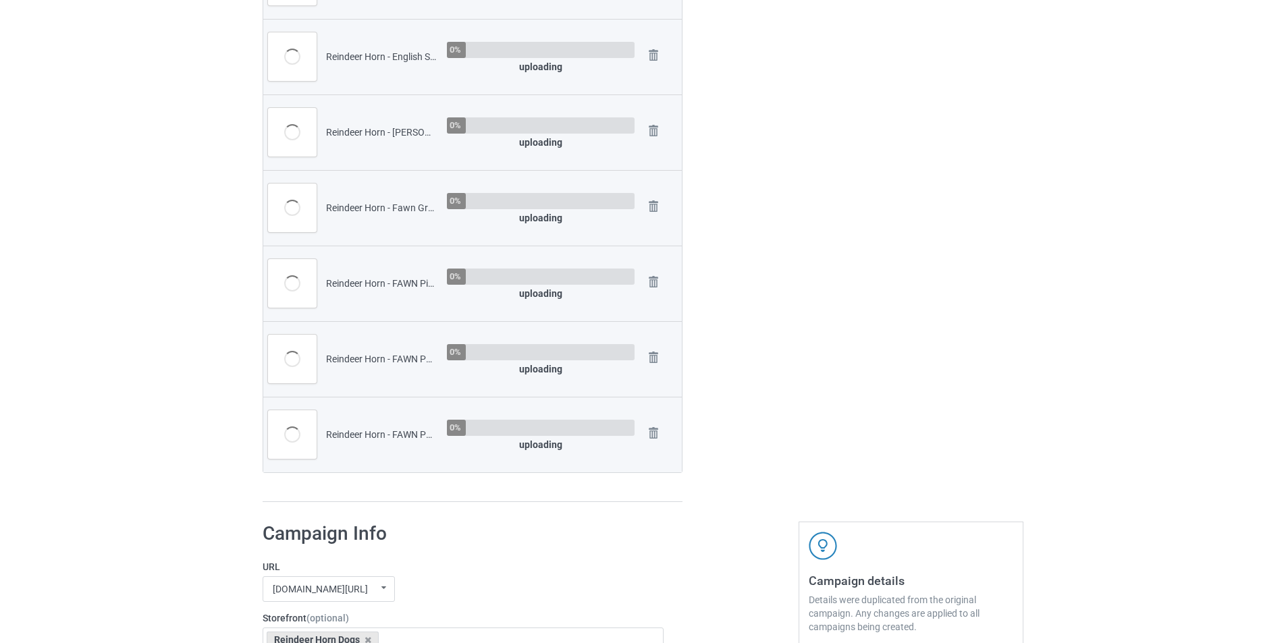
scroll to position [1282, 0]
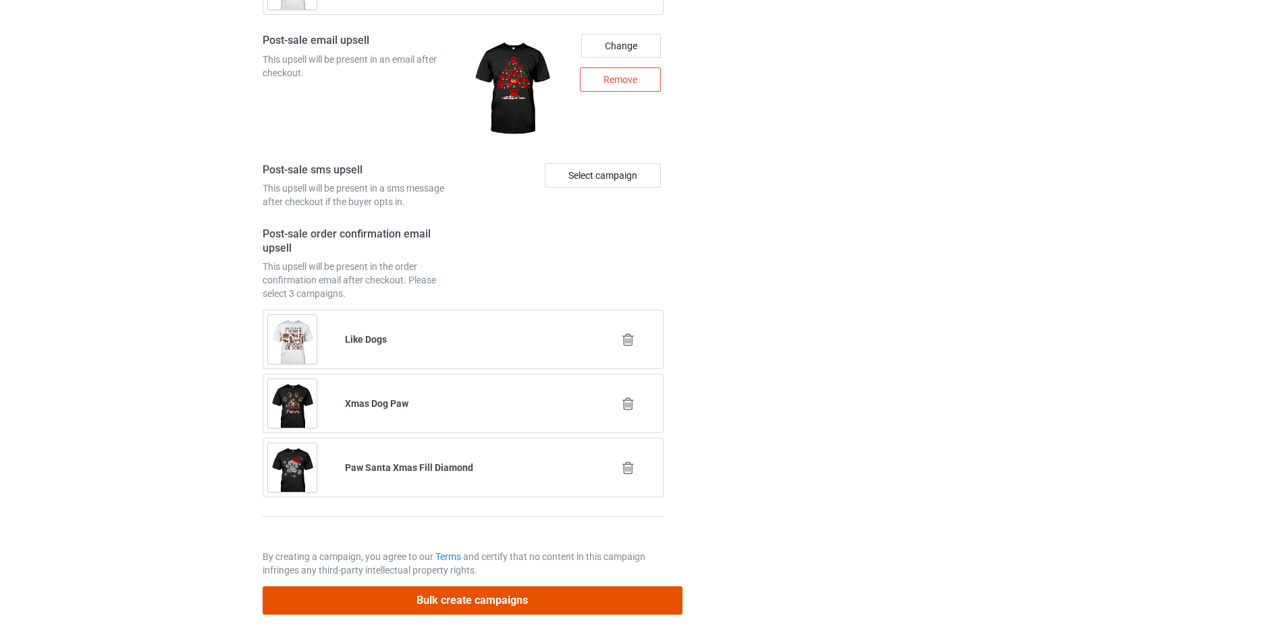
click at [560, 597] on button "Bulk create campaigns" at bounding box center [473, 600] width 420 height 28
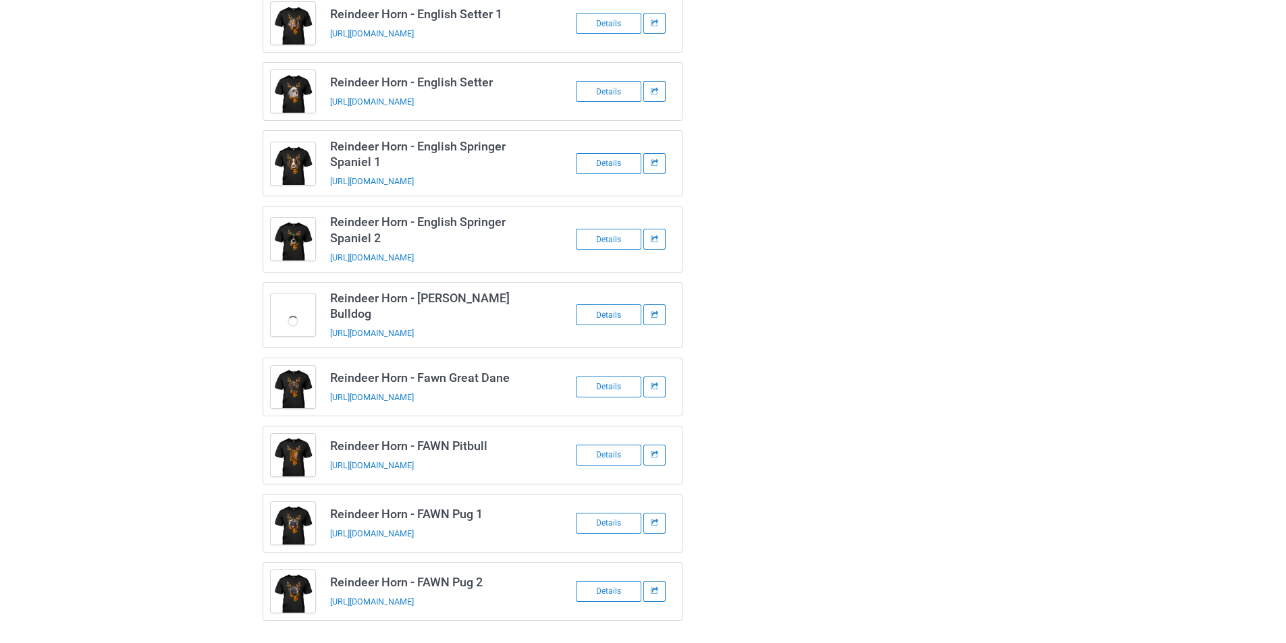
scroll to position [592, 0]
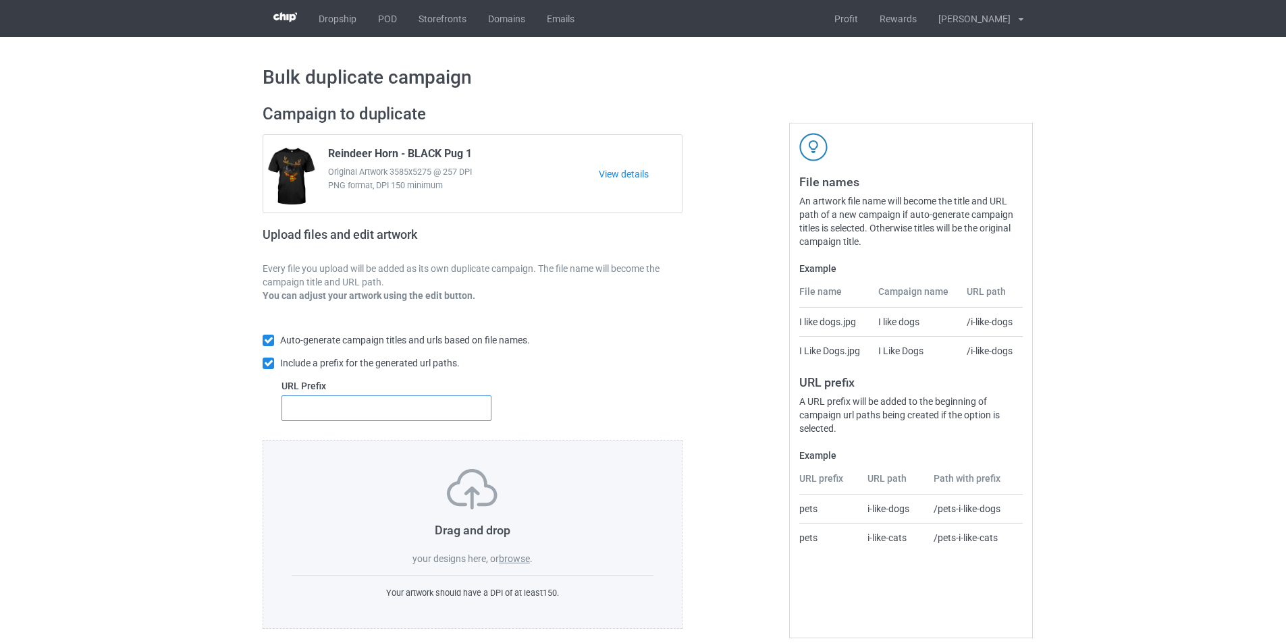
click at [406, 405] on input "text" at bounding box center [386, 408] width 210 height 26
type input "dmt-"
click at [519, 555] on label "browse" at bounding box center [514, 558] width 31 height 11
click at [0, 0] on input "browse" at bounding box center [0, 0] width 0 height 0
click at [525, 554] on label "browse" at bounding box center [514, 558] width 31 height 11
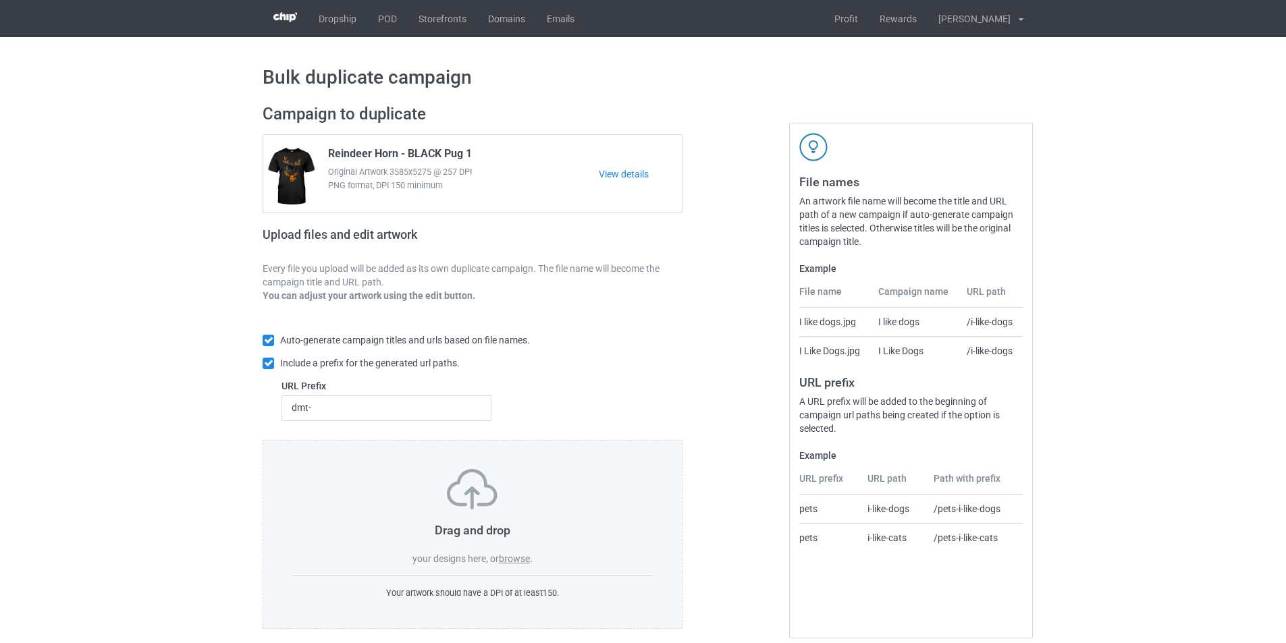
click at [0, 0] on input "browse" at bounding box center [0, 0] width 0 height 0
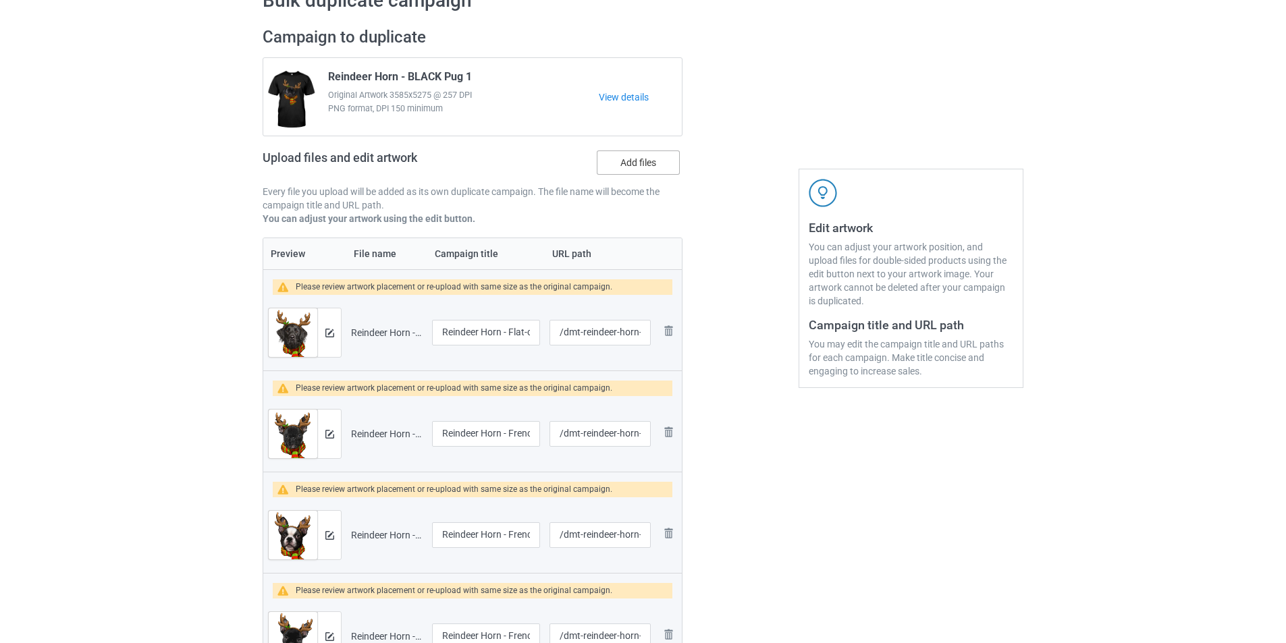
scroll to position [135, 0]
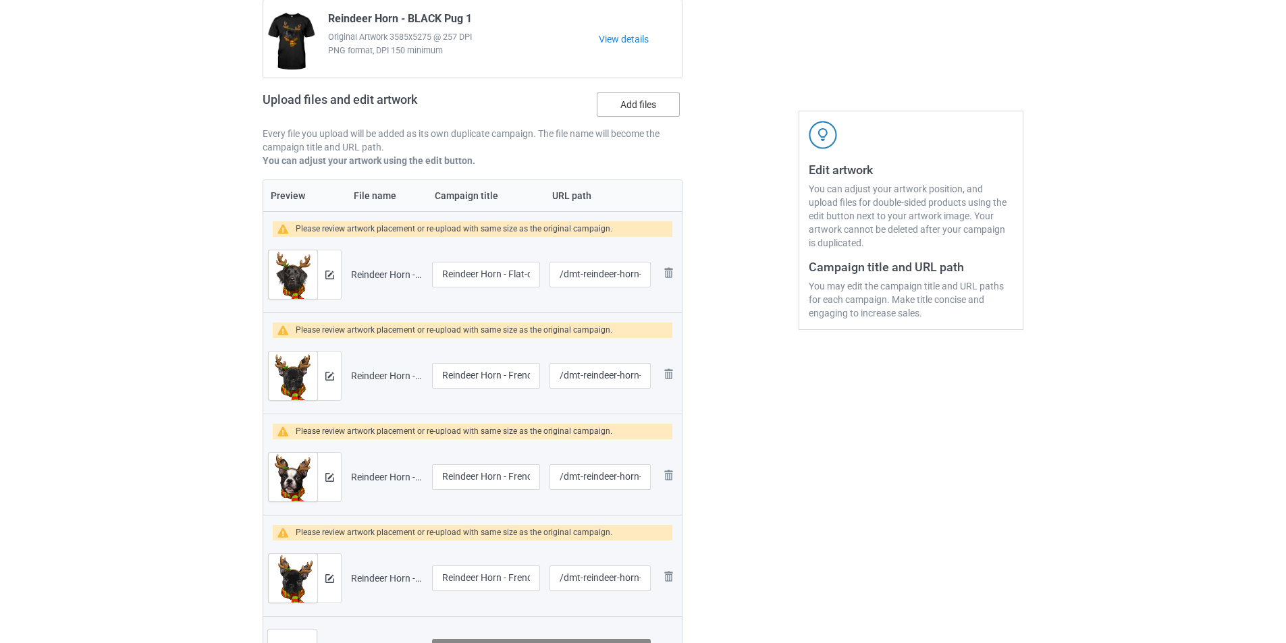
click at [653, 105] on label "Add files" at bounding box center [638, 104] width 83 height 24
click at [0, 0] on input "Add files" at bounding box center [0, 0] width 0 height 0
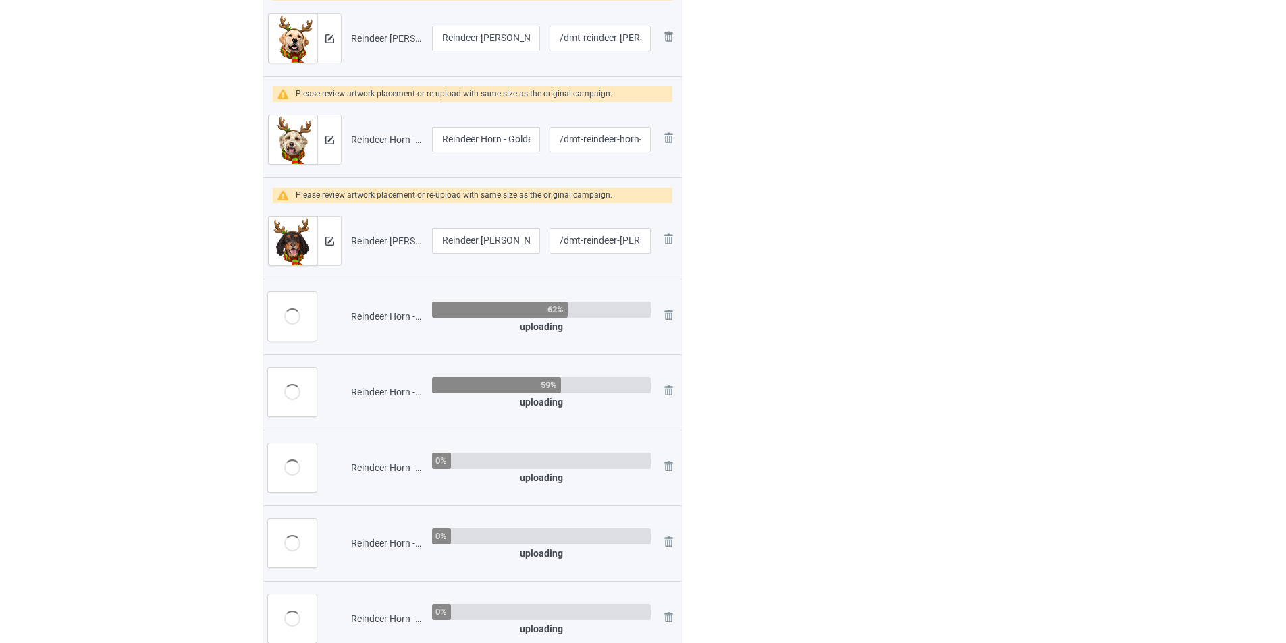
scroll to position [1755, 0]
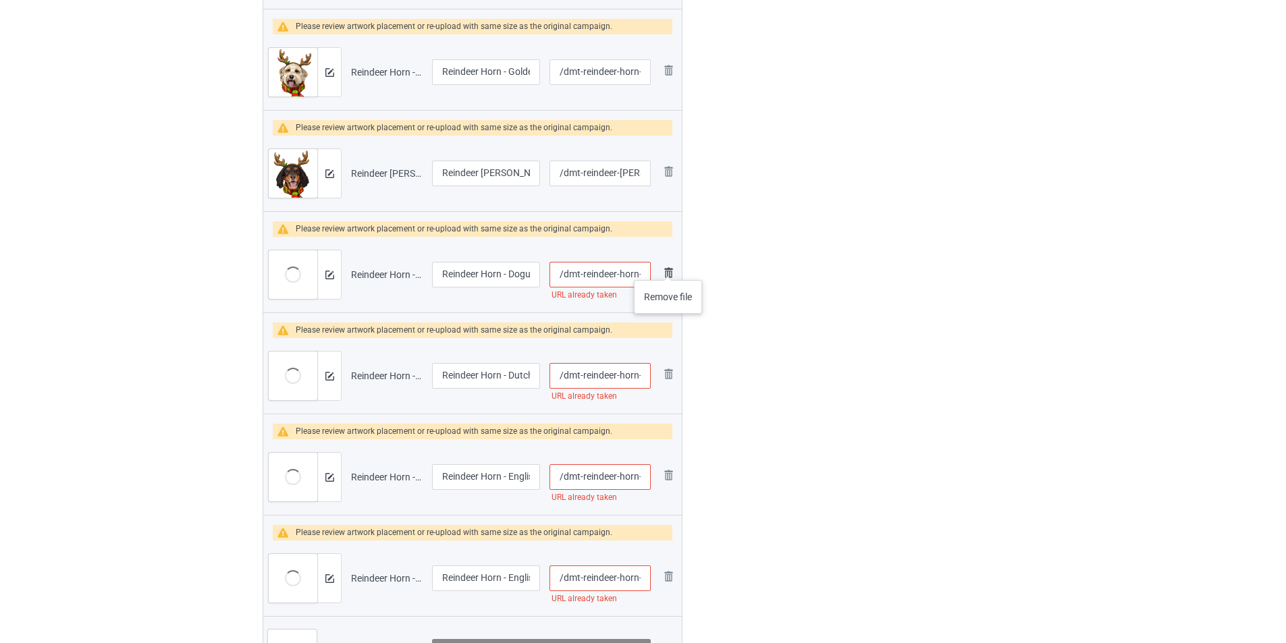
click at [668, 267] on img at bounding box center [668, 273] width 16 height 16
click at [0, 0] on img at bounding box center [0, 0] width 0 height 0
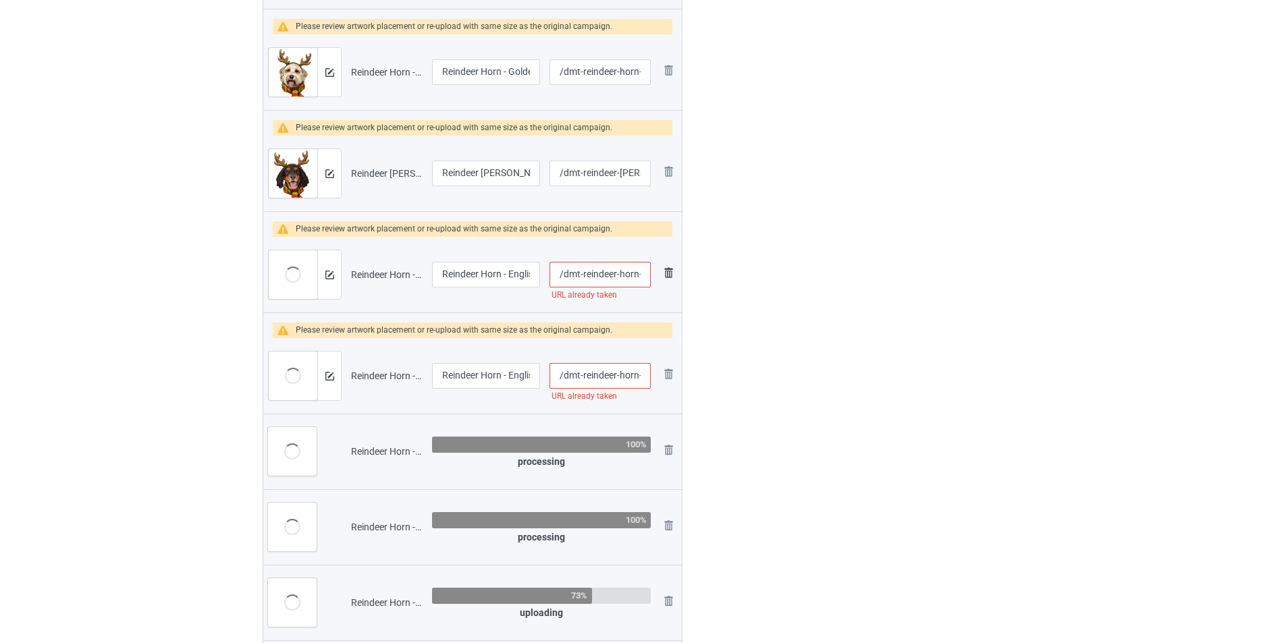
click at [672, 272] on img at bounding box center [668, 273] width 16 height 16
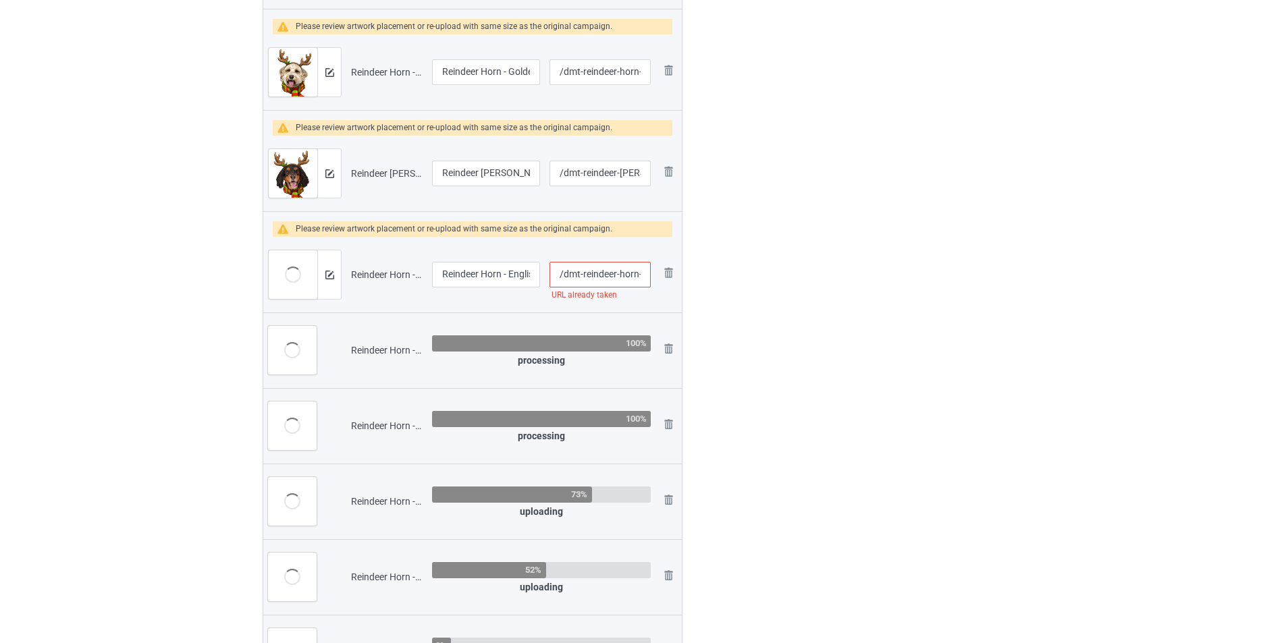
click at [0, 0] on img at bounding box center [0, 0] width 0 height 0
click at [672, 312] on td "Remove file" at bounding box center [668, 350] width 26 height 76
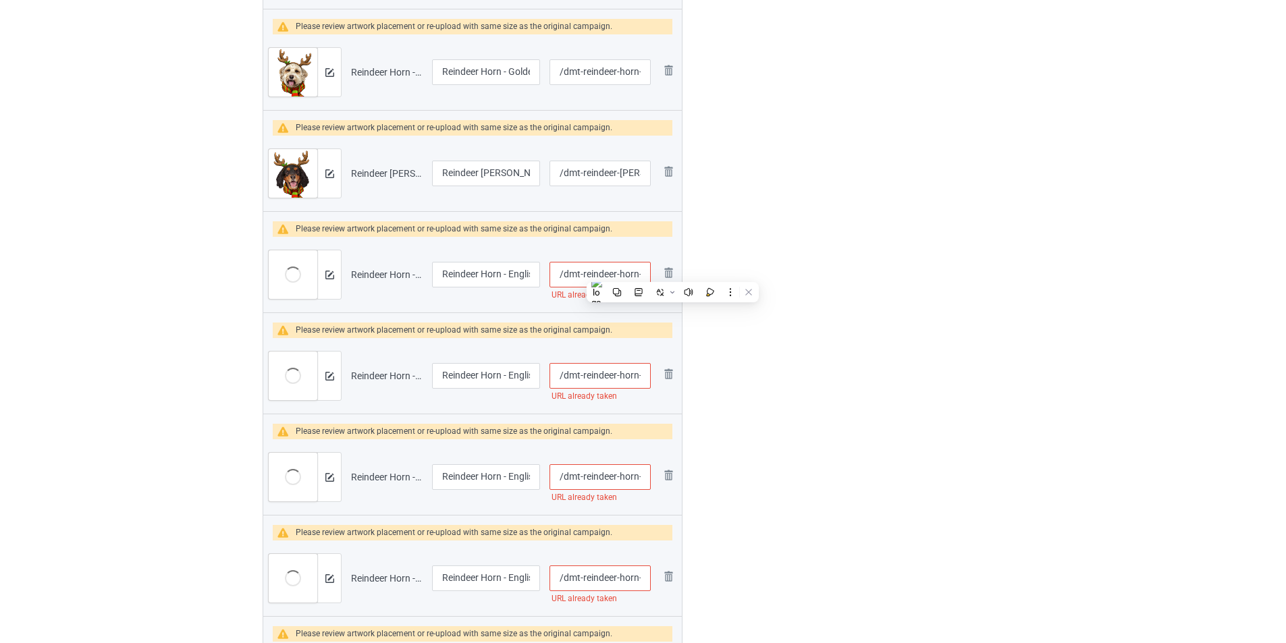
click at [676, 277] on img at bounding box center [668, 273] width 16 height 16
click at [672, 275] on img at bounding box center [668, 273] width 16 height 16
click at [672, 366] on link at bounding box center [668, 376] width 16 height 20
click at [672, 467] on link at bounding box center [668, 477] width 16 height 20
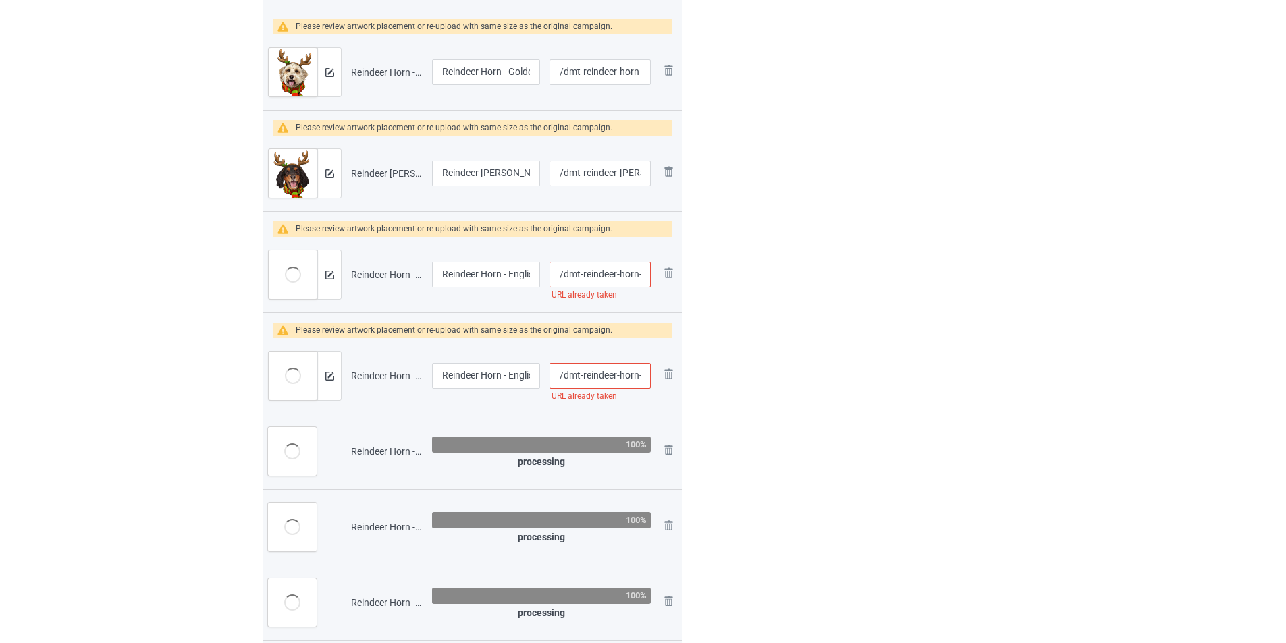
click at [0, 0] on img at bounding box center [0, 0] width 0 height 0
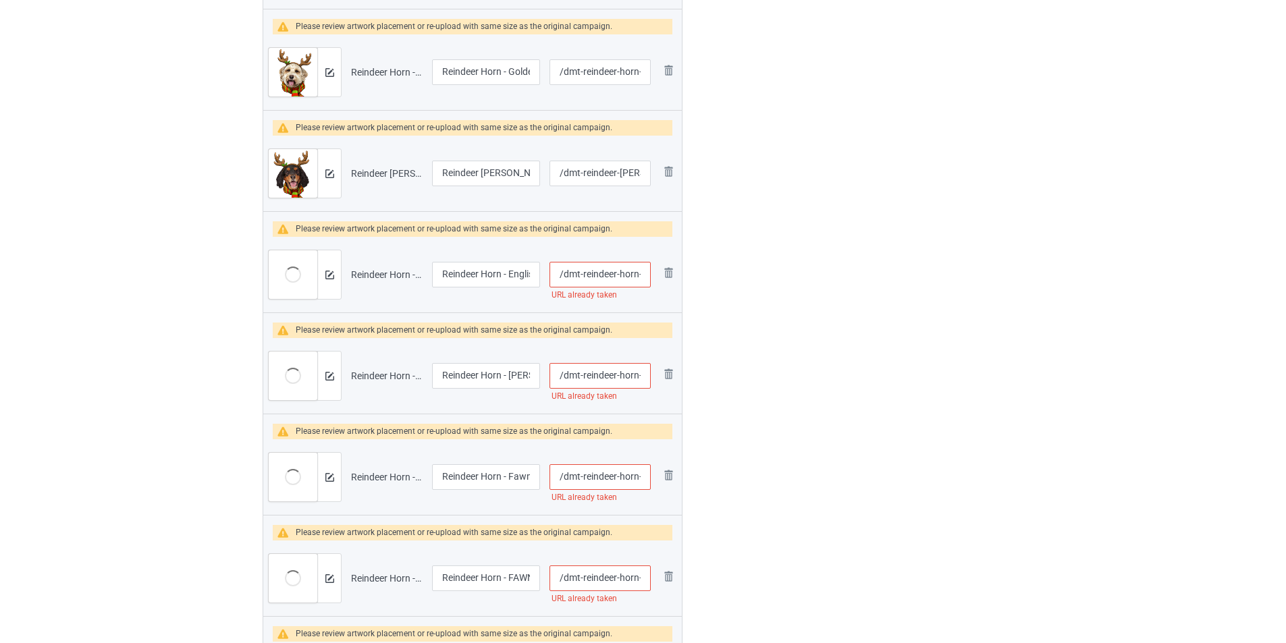
click at [0, 0] on img at bounding box center [0, 0] width 0 height 0
click at [672, 366] on link at bounding box center [668, 376] width 16 height 20
click at [0, 0] on img at bounding box center [0, 0] width 0 height 0
click at [672, 366] on link at bounding box center [668, 376] width 16 height 20
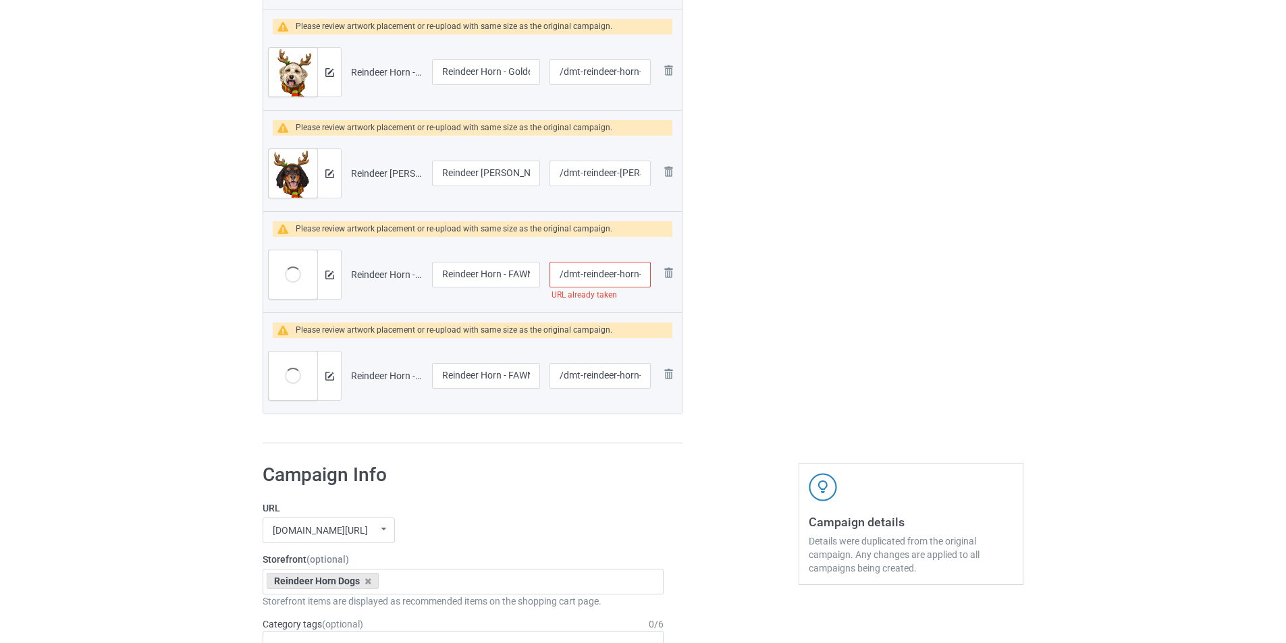
click at [0, 0] on img at bounding box center [0, 0] width 0 height 0
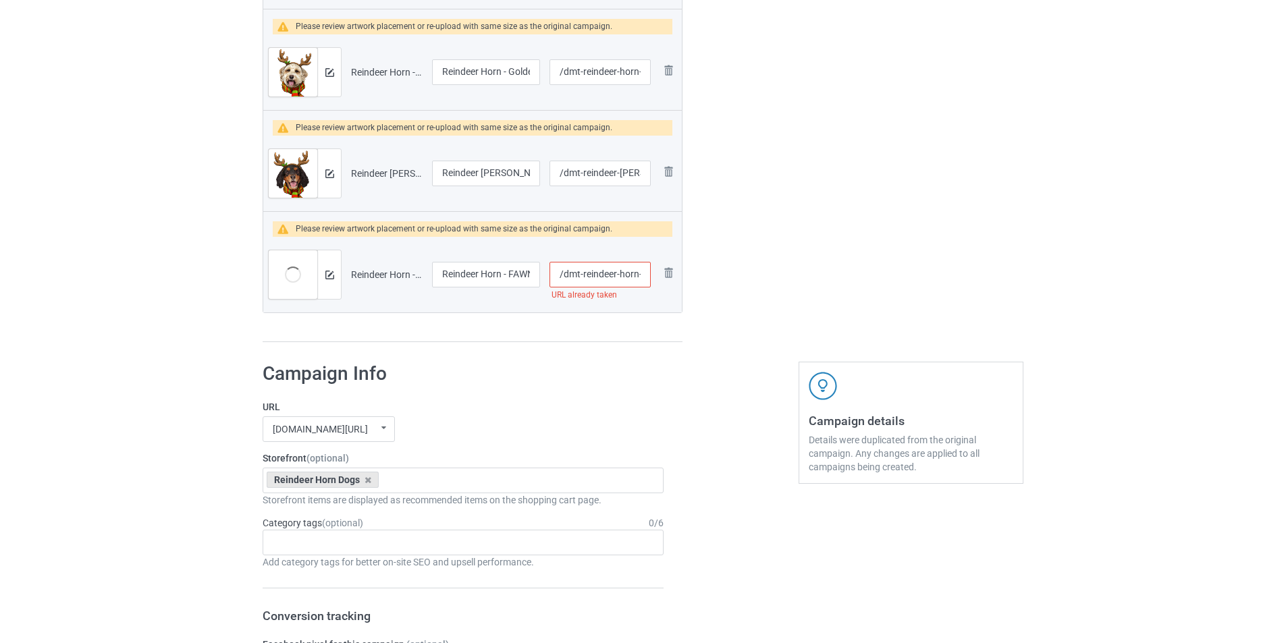
click at [0, 0] on img at bounding box center [0, 0] width 0 height 0
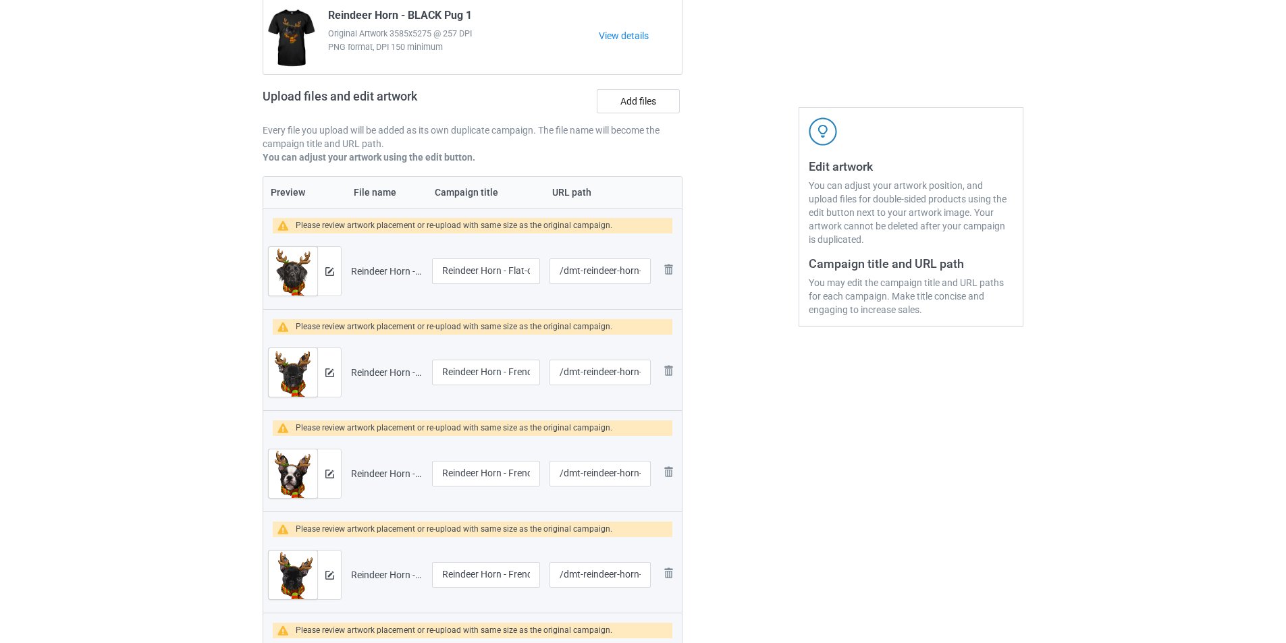
scroll to position [135, 0]
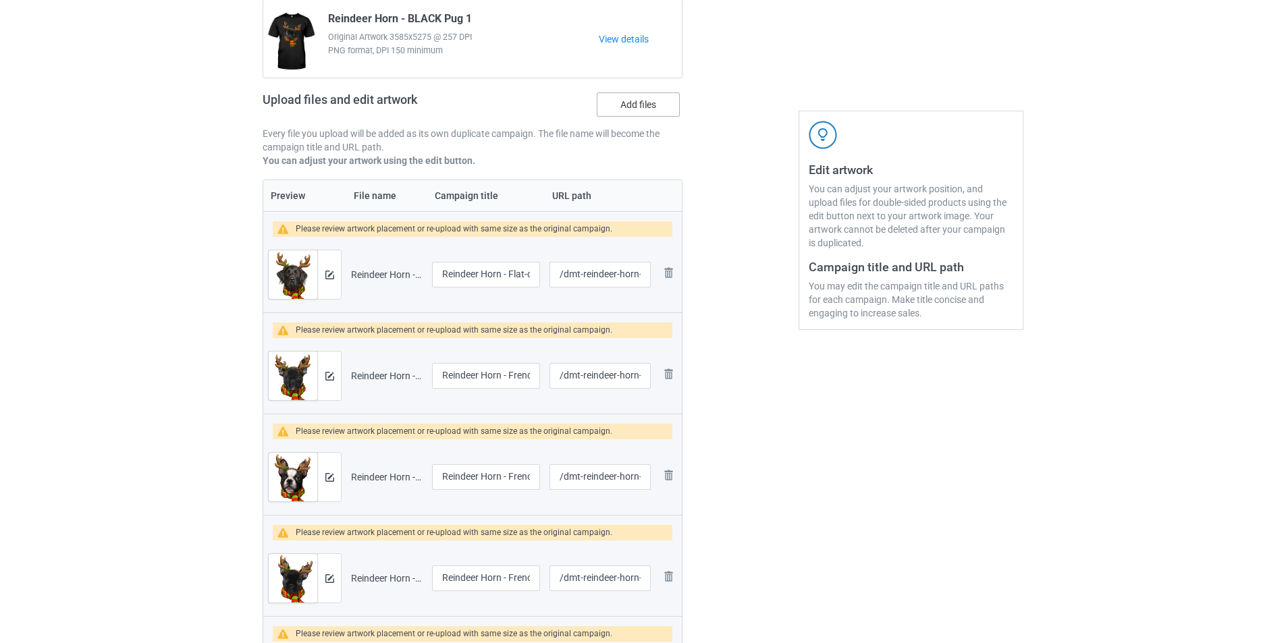
click at [636, 99] on label "Add files" at bounding box center [638, 104] width 83 height 24
click at [0, 0] on input "Add files" at bounding box center [0, 0] width 0 height 0
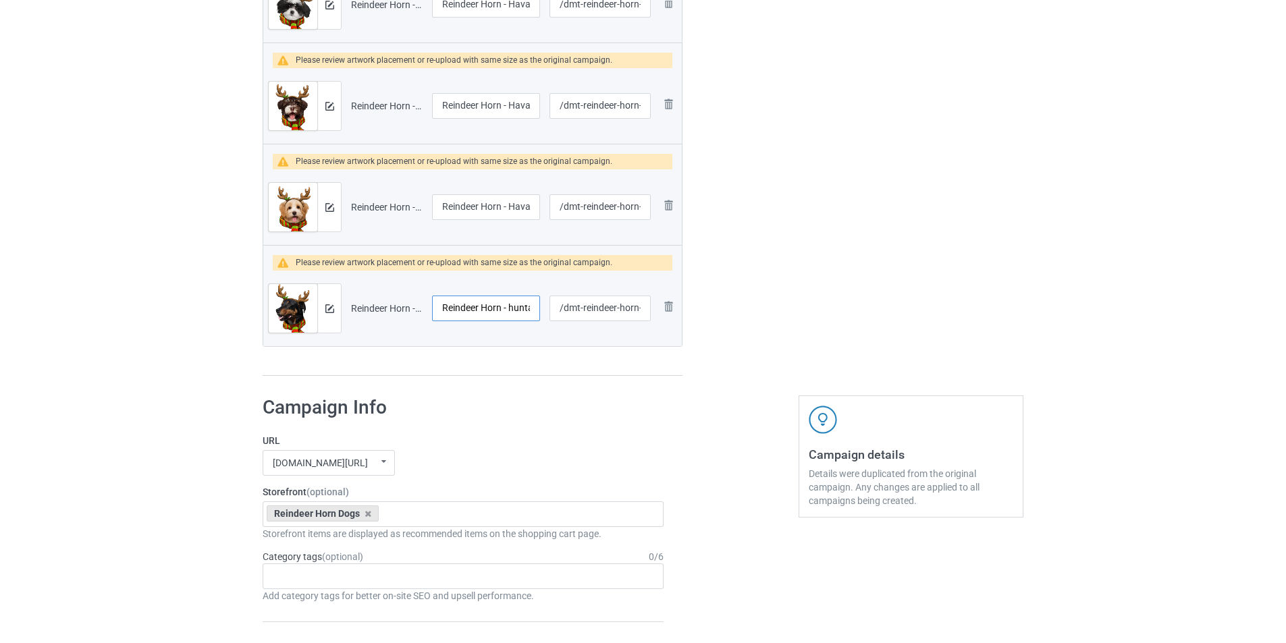
scroll to position [0, 20]
drag, startPoint x: 514, startPoint y: 308, endPoint x: 543, endPoint y: 308, distance: 28.3
click at [543, 308] on td "Reindeer Horn - huntaway" at bounding box center [485, 309] width 117 height 76
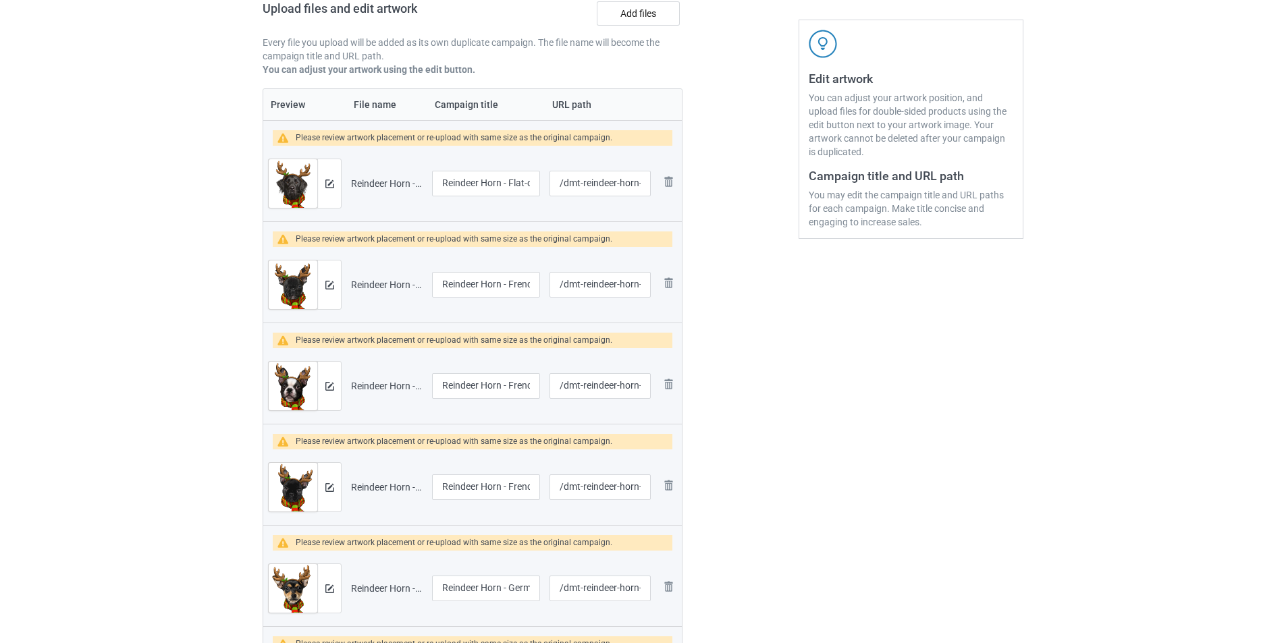
scroll to position [202, 0]
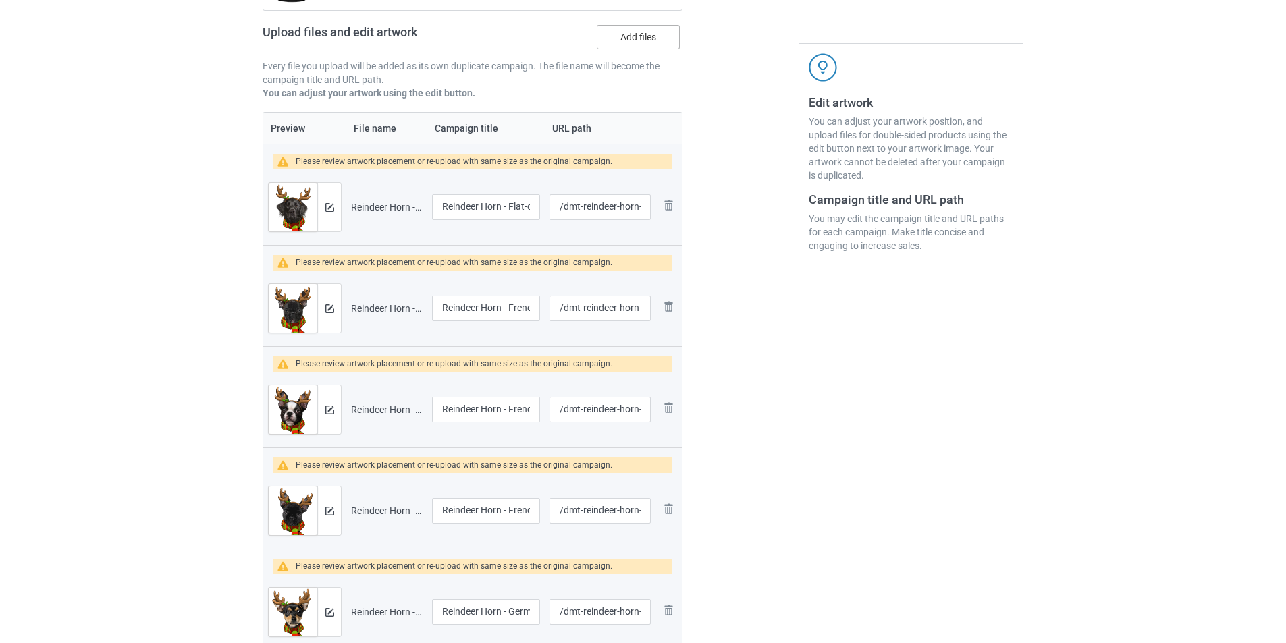
click at [659, 39] on label "Add files" at bounding box center [638, 37] width 83 height 24
click at [0, 0] on input "Add files" at bounding box center [0, 0] width 0 height 0
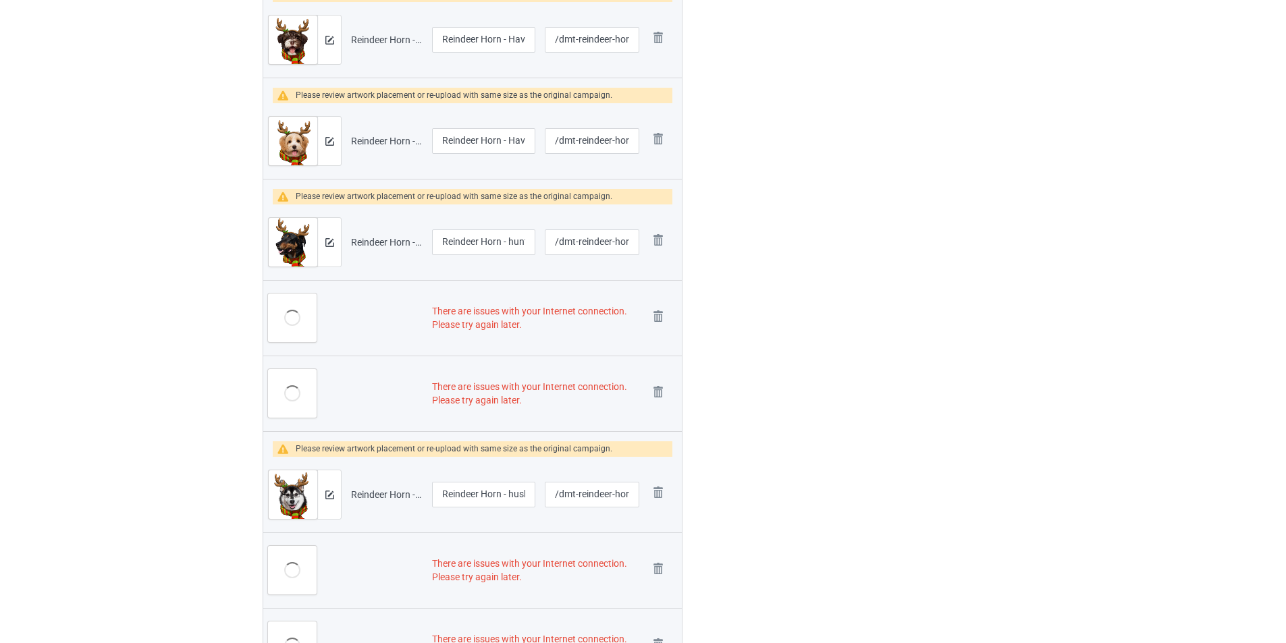
scroll to position [3551, 0]
click at [507, 242] on input "Reindeer Horn - huntaway" at bounding box center [483, 241] width 103 height 26
click at [659, 311] on img at bounding box center [658, 315] width 19 height 19
click at [659, 381] on link at bounding box center [658, 392] width 19 height 22
click at [659, 456] on td "Remove file" at bounding box center [663, 494] width 38 height 76
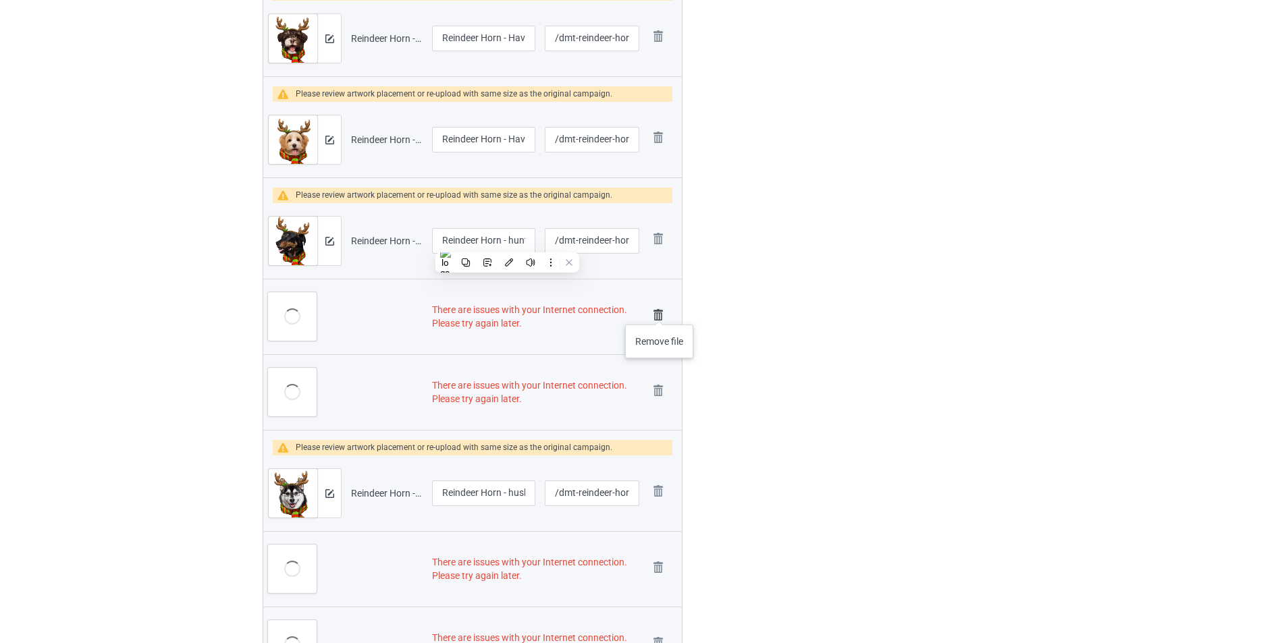
click at [659, 456] on td "Remove file" at bounding box center [663, 494] width 38 height 76
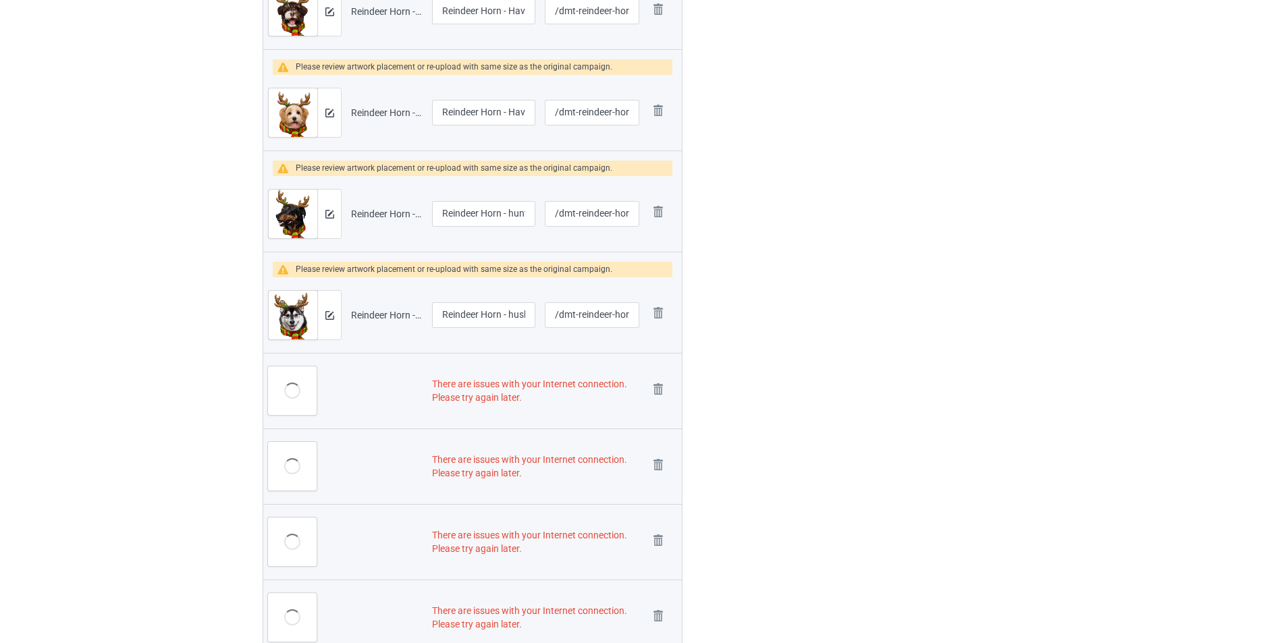
scroll to position [3524, 0]
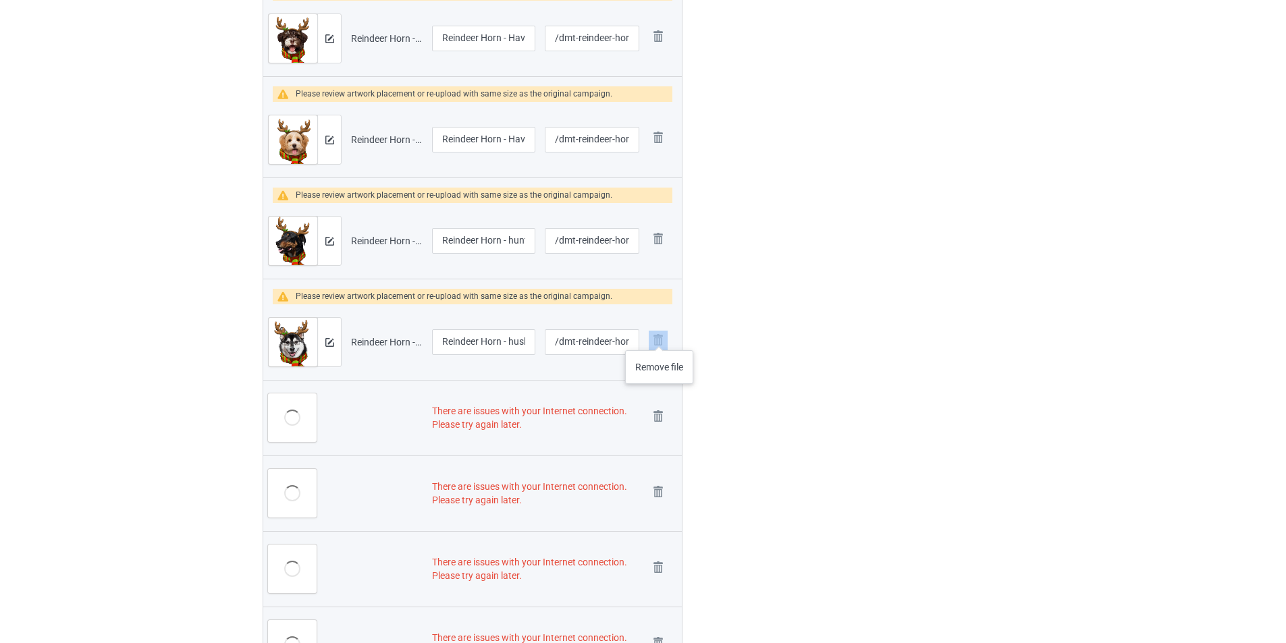
click at [659, 338] on img at bounding box center [658, 340] width 19 height 19
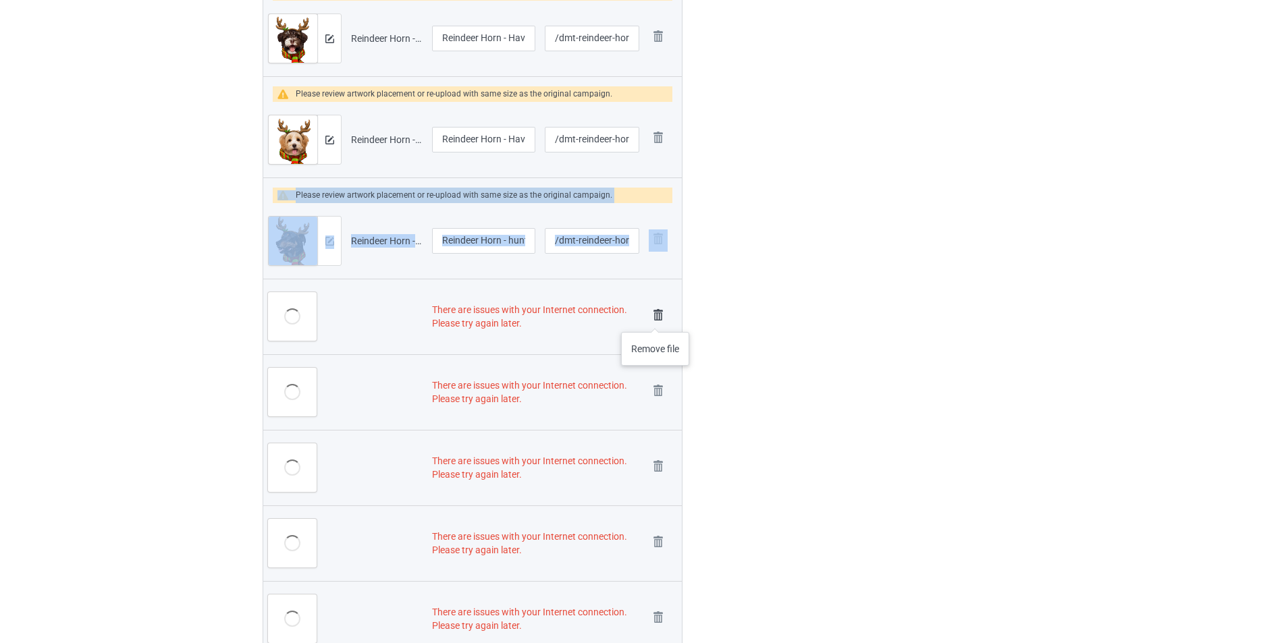
click at [655, 318] on img at bounding box center [658, 315] width 19 height 19
click at [655, 381] on link at bounding box center [658, 392] width 19 height 22
click at [0, 0] on img at bounding box center [0, 0] width 0 height 0
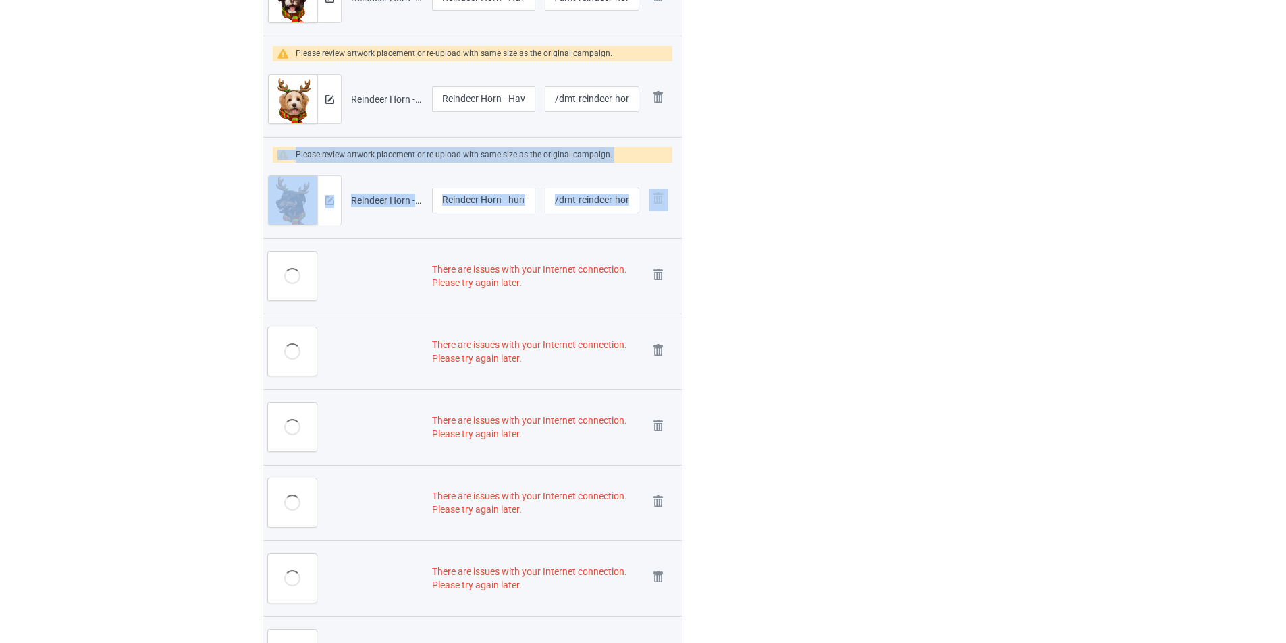
click at [0, 0] on img at bounding box center [0, 0] width 0 height 0
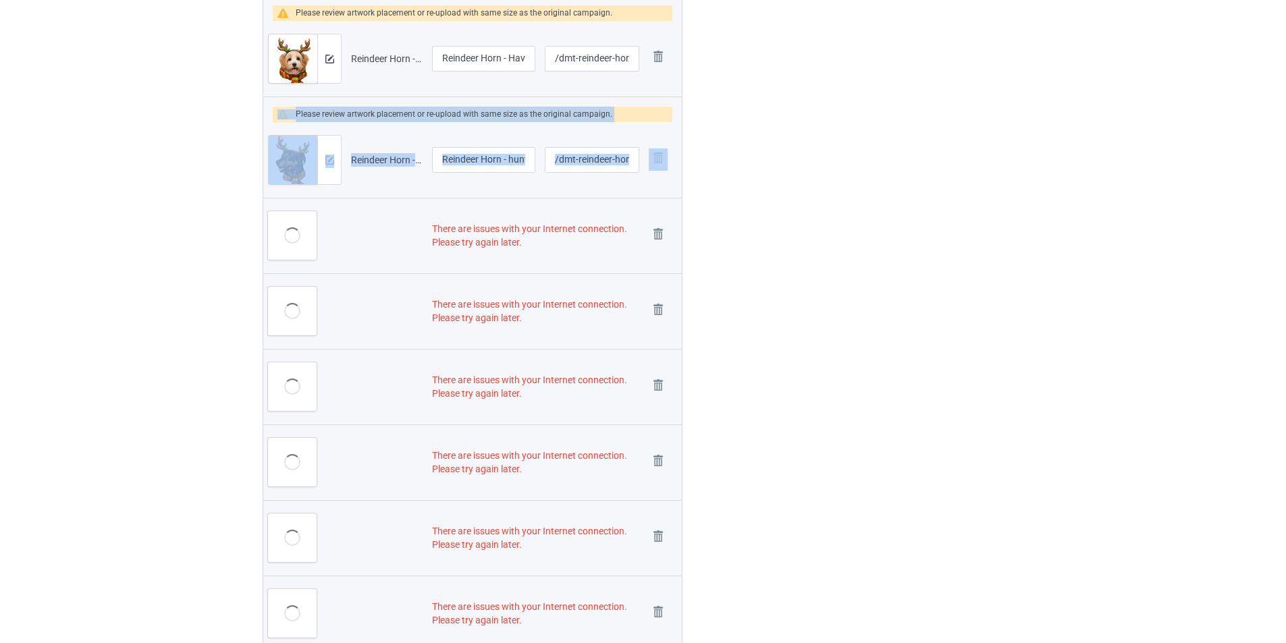
click at [655, 247] on link at bounding box center [658, 236] width 19 height 22
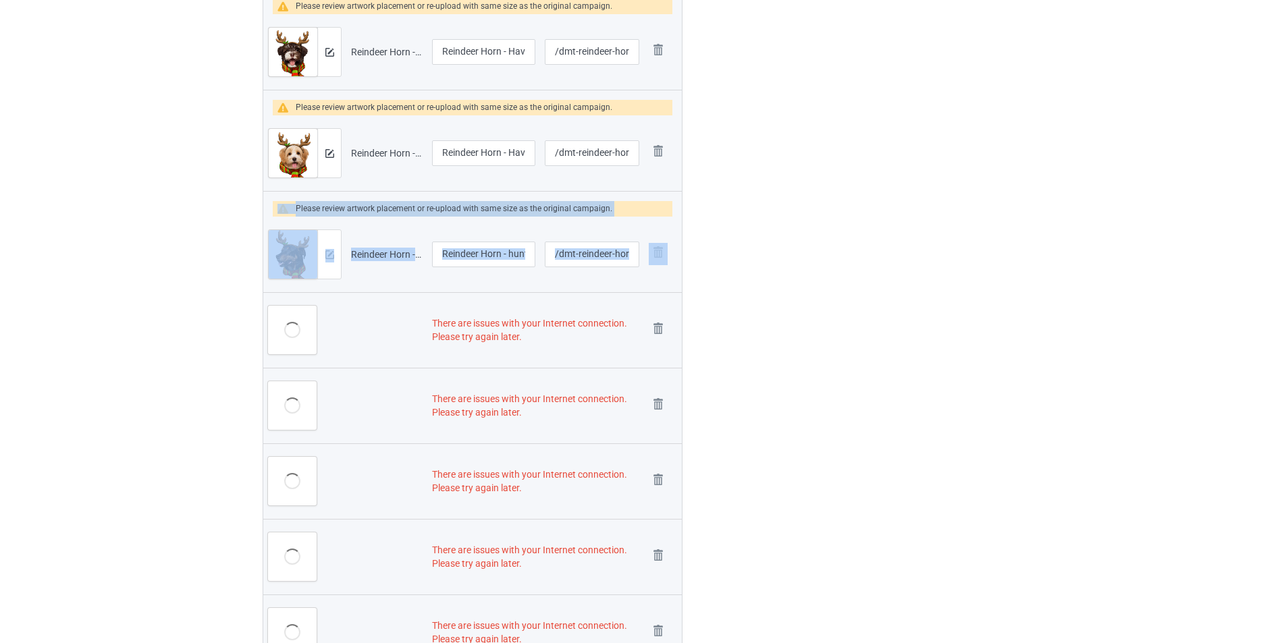
click at [0, 0] on img at bounding box center [0, 0] width 0 height 0
click at [655, 470] on link at bounding box center [658, 481] width 19 height 22
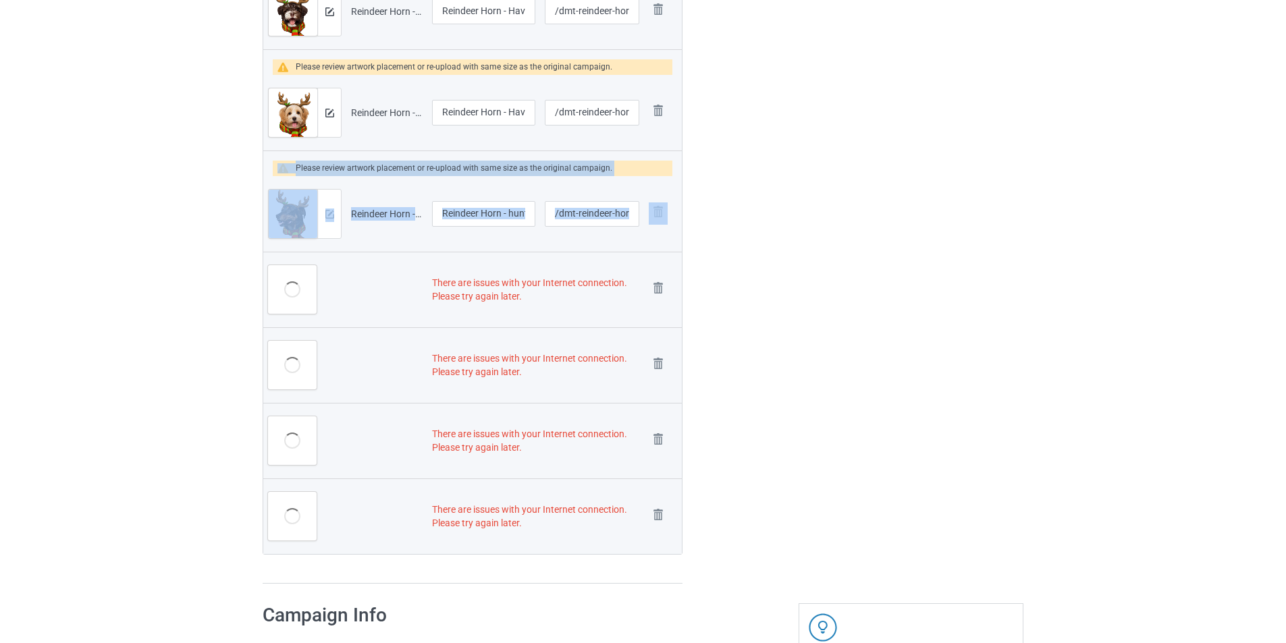
click at [0, 0] on img at bounding box center [0, 0] width 0 height 0
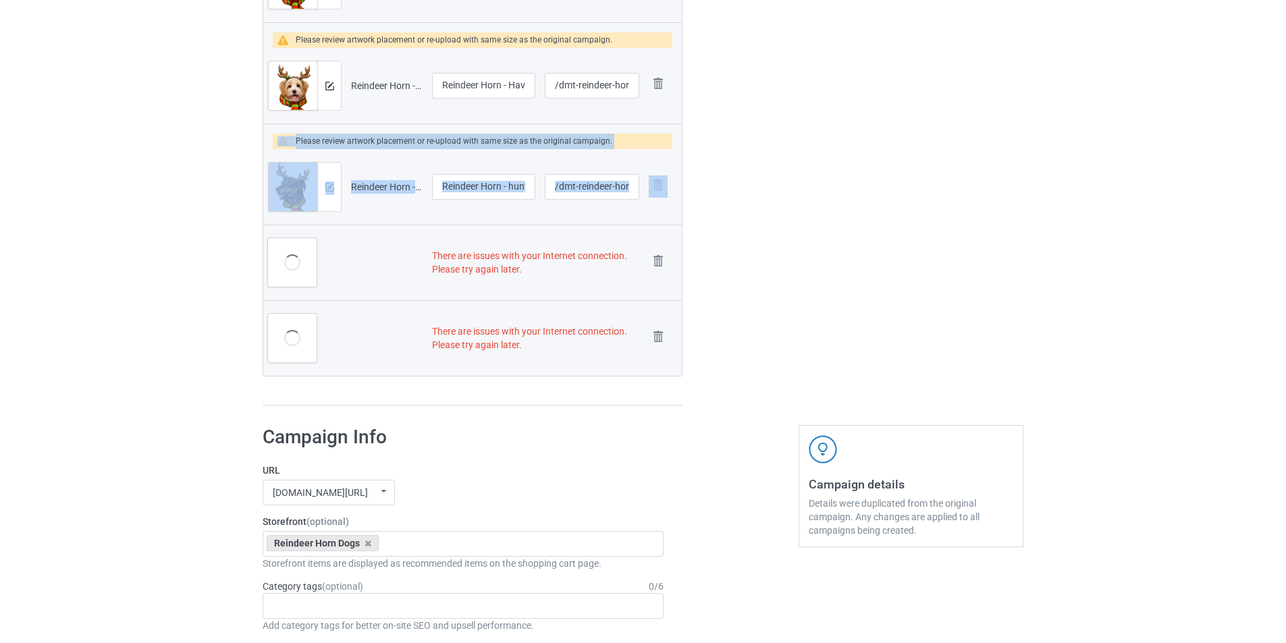
click at [655, 274] on link at bounding box center [658, 263] width 19 height 22
click at [0, 0] on img at bounding box center [0, 0] width 0 height 0
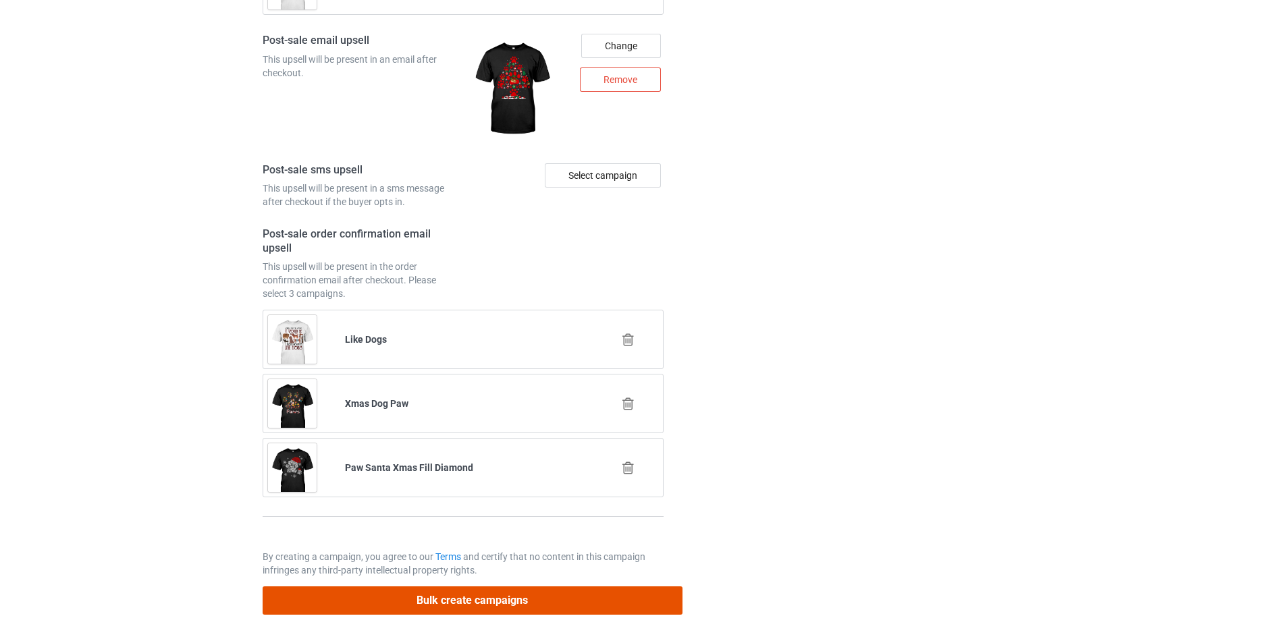
click at [512, 592] on button "Bulk create campaigns" at bounding box center [473, 600] width 420 height 28
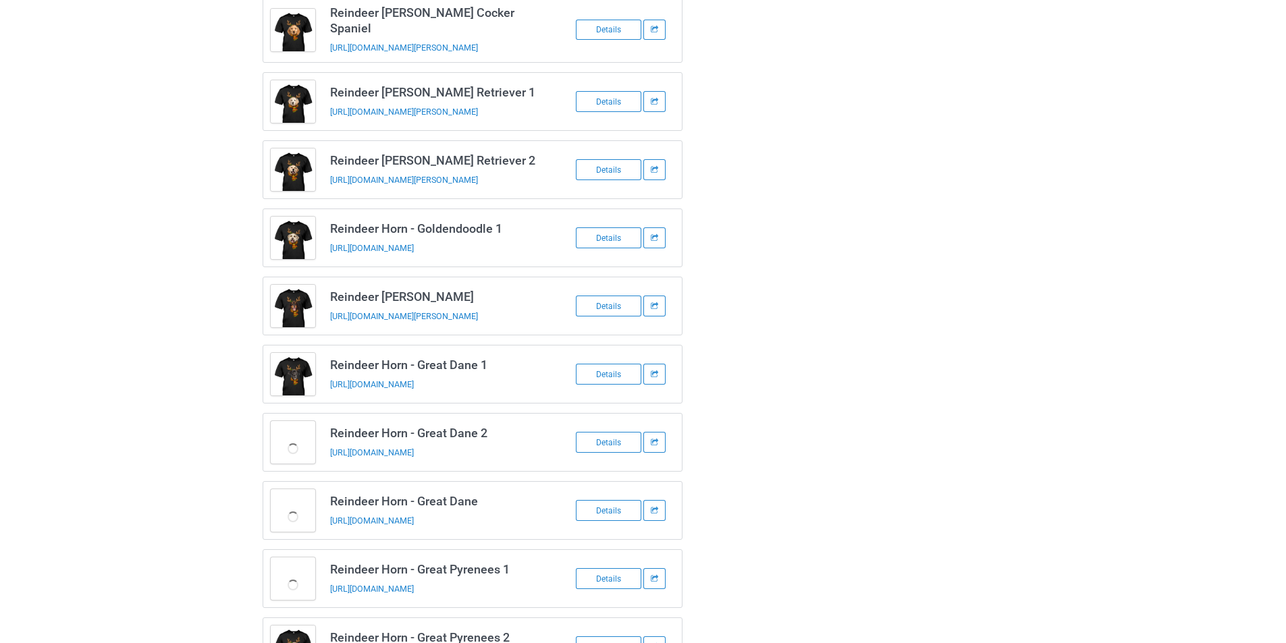
scroll to position [763, 0]
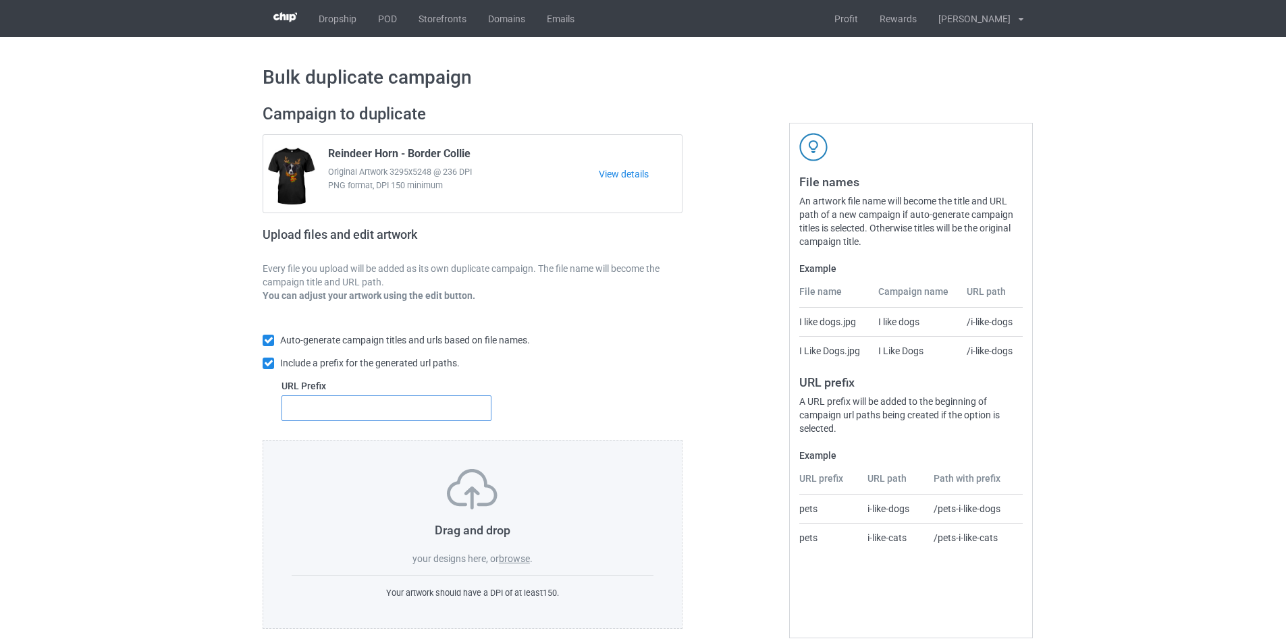
click at [386, 406] on input "text" at bounding box center [386, 408] width 210 height 26
type input "dmt-"
drag, startPoint x: 514, startPoint y: 568, endPoint x: 519, endPoint y: 557, distance: 12.7
click at [514, 566] on div "Drag and drop your designs here, or browse . Your artwork should have a DPI of …" at bounding box center [473, 534] width 420 height 189
click at [519, 557] on label "browse" at bounding box center [514, 558] width 31 height 11
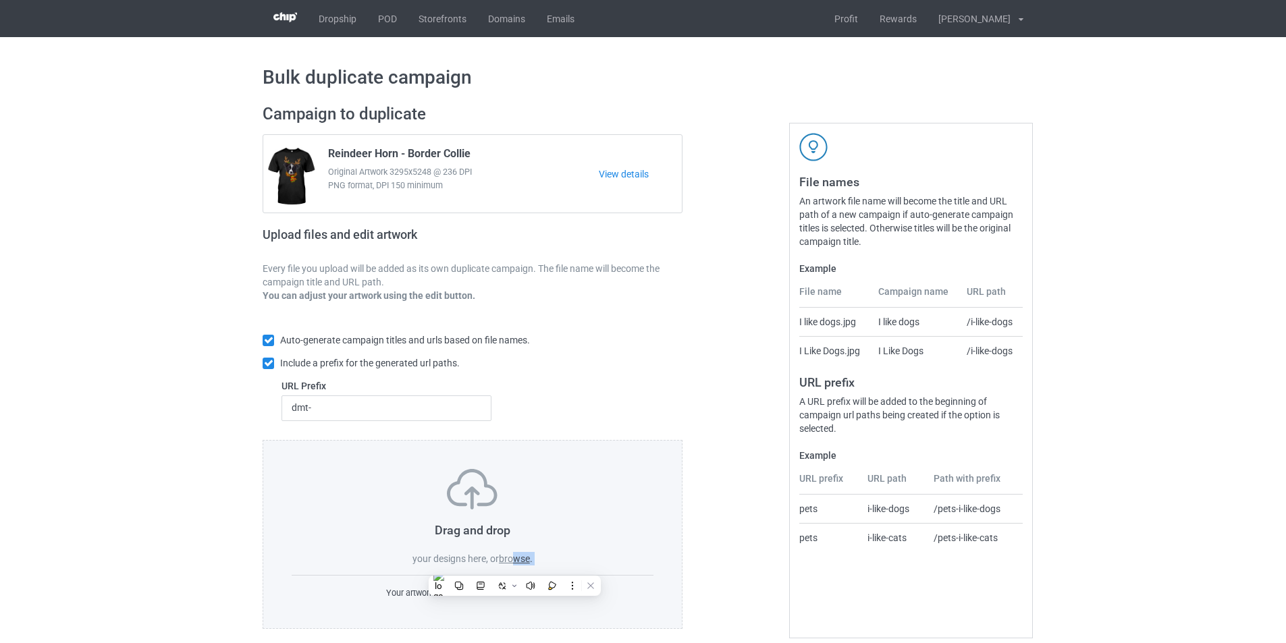
click at [0, 0] on input "browse" at bounding box center [0, 0] width 0 height 0
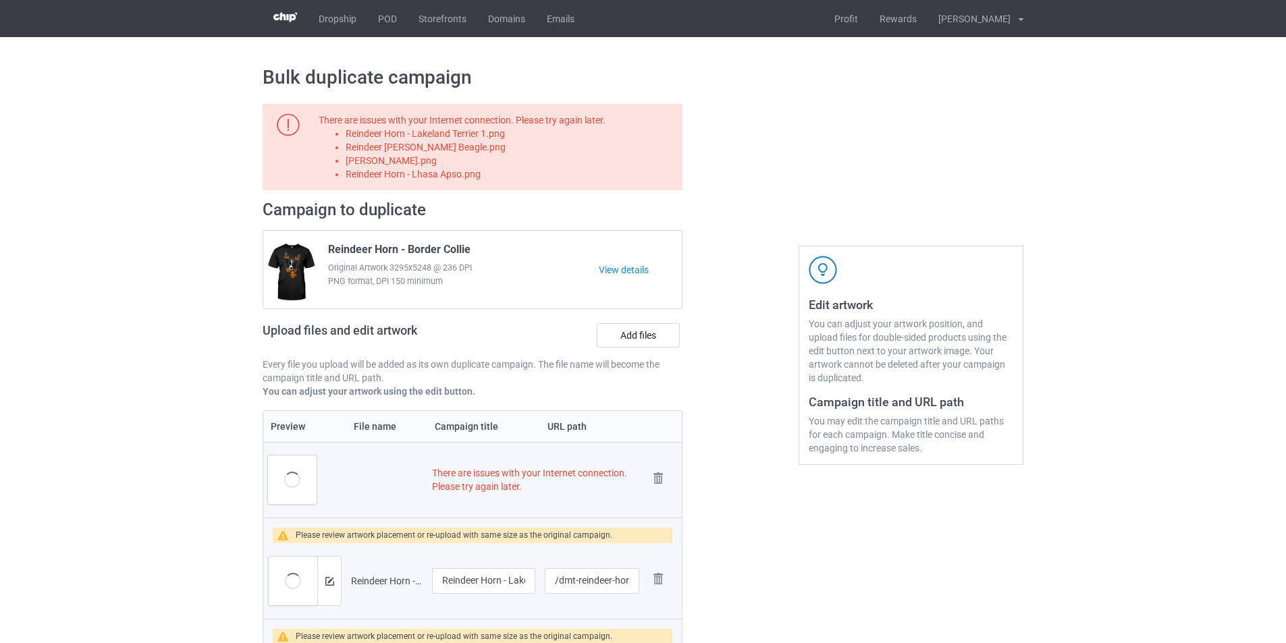
click at [482, 137] on li "Reindeer Horn - Lakeland Terrier 1.png" at bounding box center [512, 133] width 332 height 13
copy li "Reindeer Horn - Lakeland Terrier 1.png"
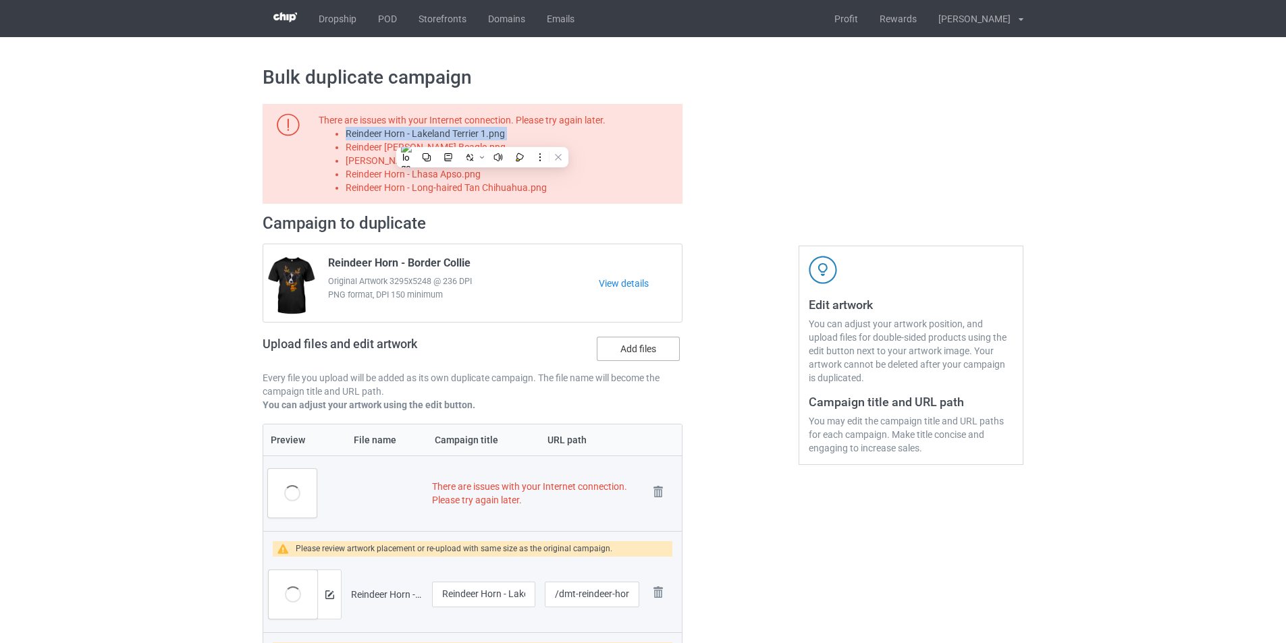
click at [633, 343] on label "Add files" at bounding box center [638, 349] width 83 height 24
click at [0, 0] on input "Add files" at bounding box center [0, 0] width 0 height 0
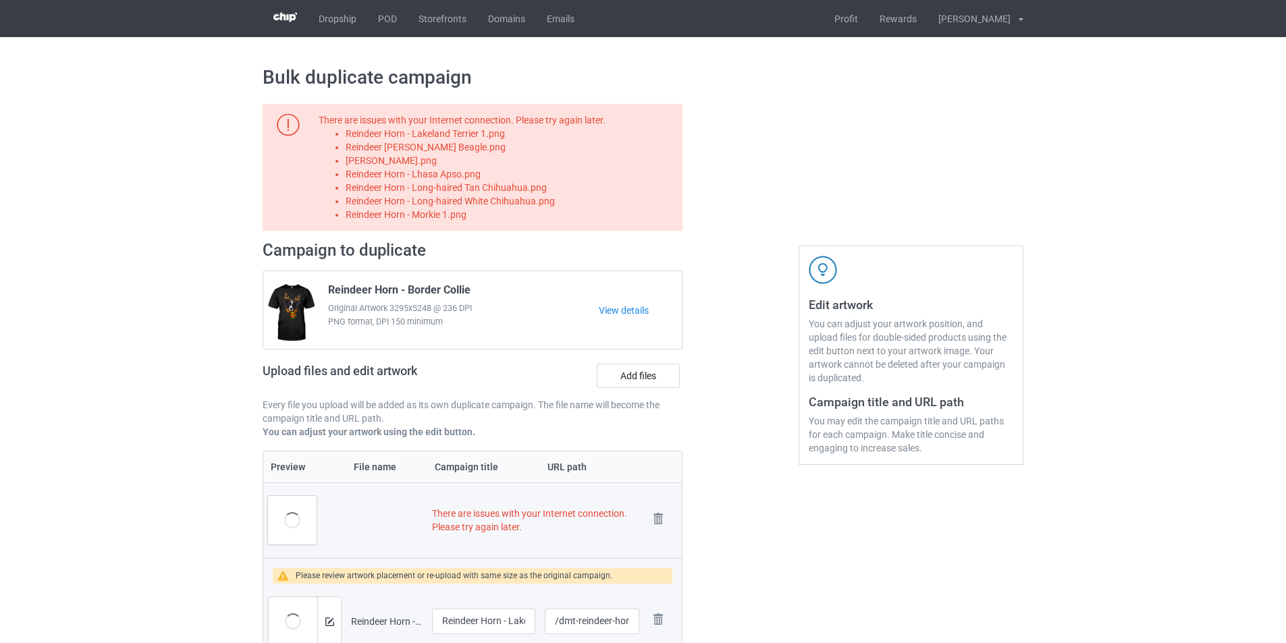
click at [479, 146] on li "Reindeer [PERSON_NAME] Beagle.png" at bounding box center [512, 146] width 332 height 13
click at [479, 146] on li "Reindeer Horn - LEMON Beagle.png" at bounding box center [512, 146] width 332 height 13
copy li "Reindeer Horn - LEMON Beagle.png"
click at [649, 376] on label "Add files" at bounding box center [638, 376] width 83 height 24
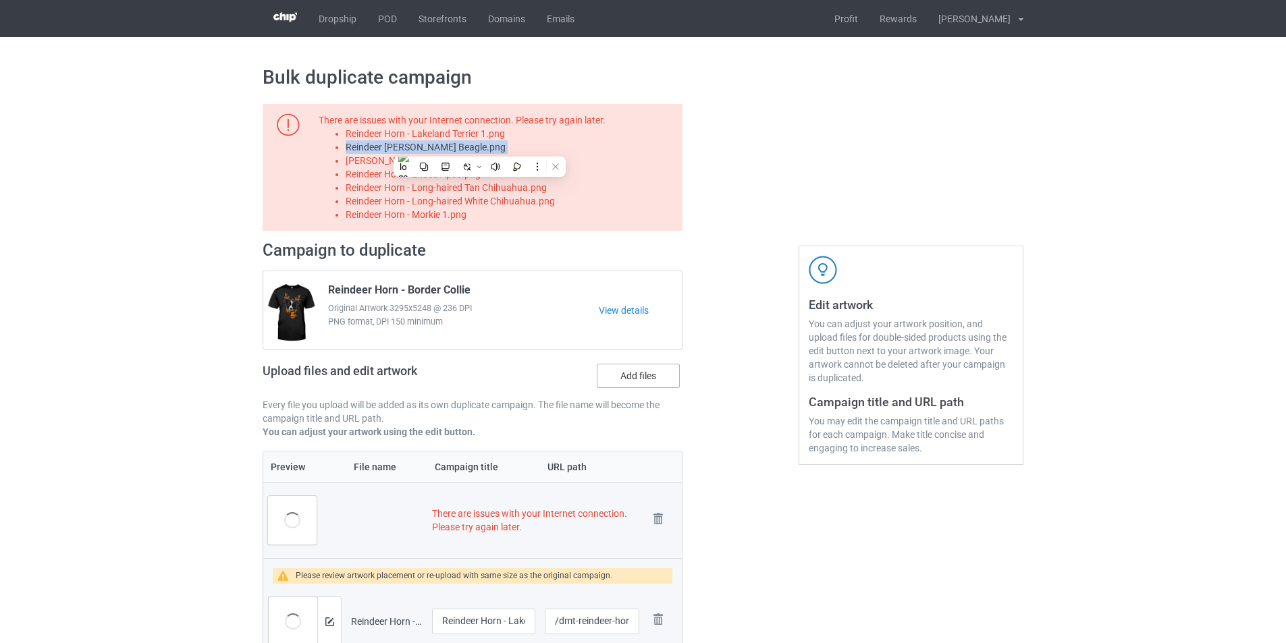
click at [0, 0] on input "Add files" at bounding box center [0, 0] width 0 height 0
click at [459, 165] on li "Reindeer Horn - Leonberger.png" at bounding box center [512, 160] width 332 height 13
copy li "Reindeer Horn - Leonberger.png"
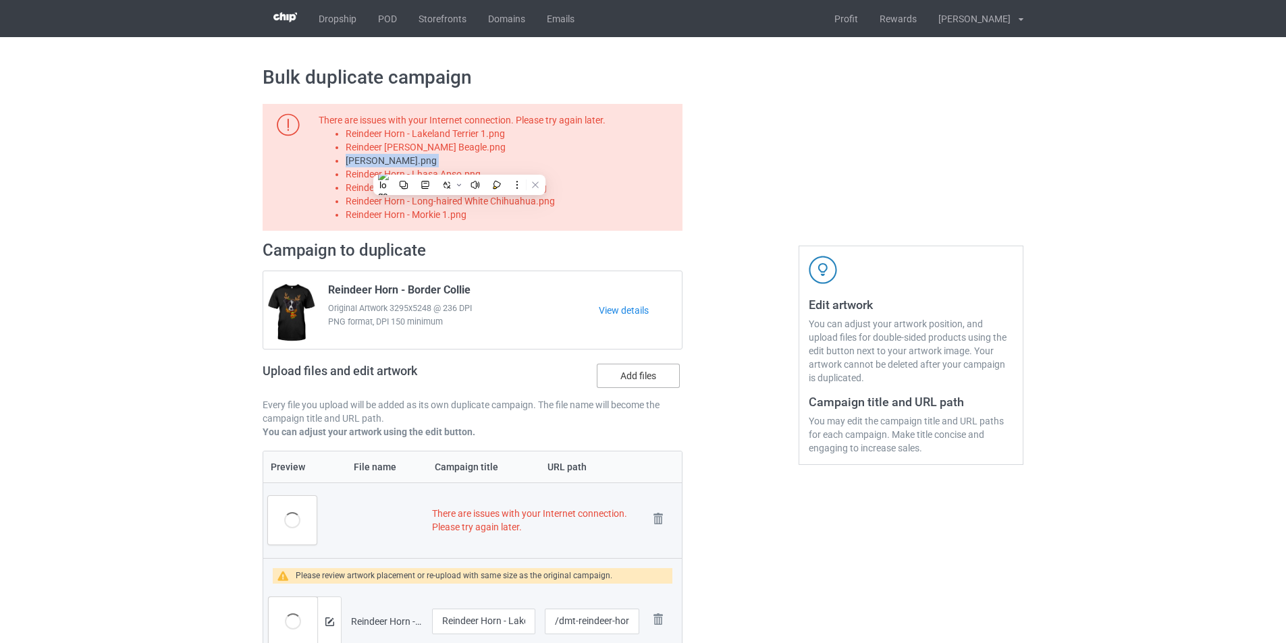
click at [642, 383] on label "Add files" at bounding box center [638, 376] width 83 height 24
click at [0, 0] on input "Add files" at bounding box center [0, 0] width 0 height 0
click at [675, 373] on label "Add files" at bounding box center [638, 376] width 83 height 24
click at [0, 0] on input "Add files" at bounding box center [0, 0] width 0 height 0
click at [626, 374] on label "Add files" at bounding box center [638, 376] width 83 height 24
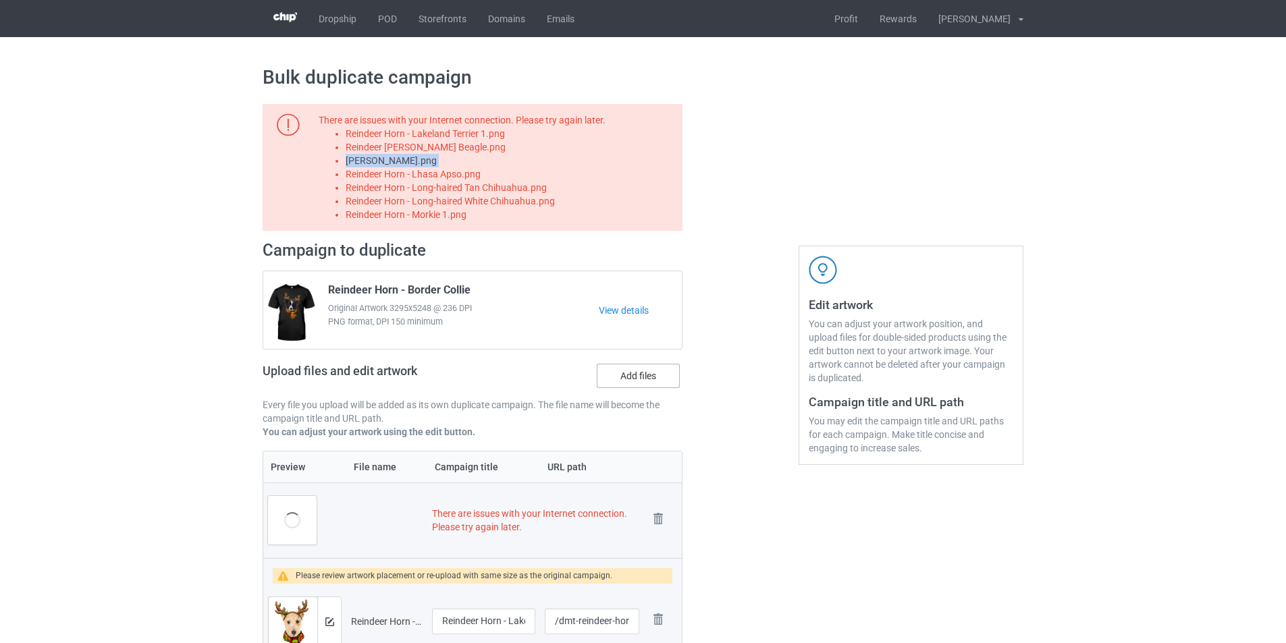
click at [0, 0] on input "Add files" at bounding box center [0, 0] width 0 height 0
click at [467, 182] on li "Reindeer Horn - Long-haired Tan Chihuahua.png" at bounding box center [512, 187] width 332 height 13
click at [458, 163] on div at bounding box center [458, 163] width 0 height 0
click at [437, 173] on li "Reindeer Horn - Lhasa Apso.png" at bounding box center [512, 173] width 332 height 13
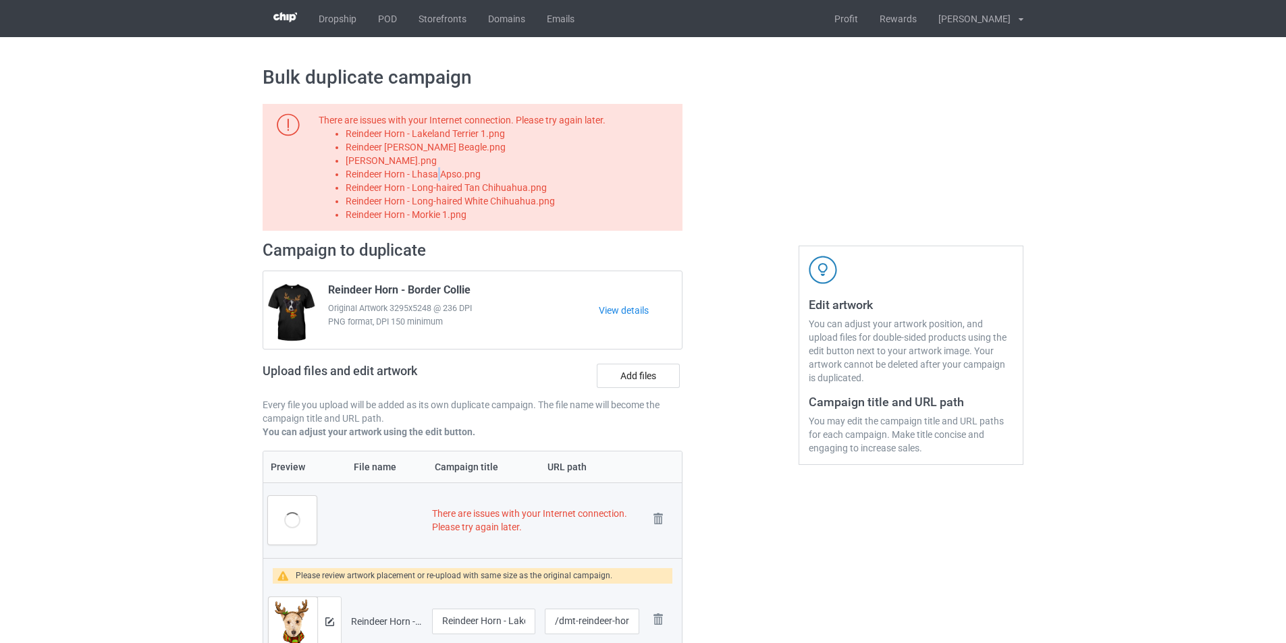
click at [437, 173] on li "Reindeer Horn - Lhasa Apso.png" at bounding box center [512, 173] width 332 height 13
copy li "Reindeer Horn - Lhasa Apso.png"
click at [653, 369] on label "Add files" at bounding box center [638, 376] width 83 height 24
click at [0, 0] on input "Add files" at bounding box center [0, 0] width 0 height 0
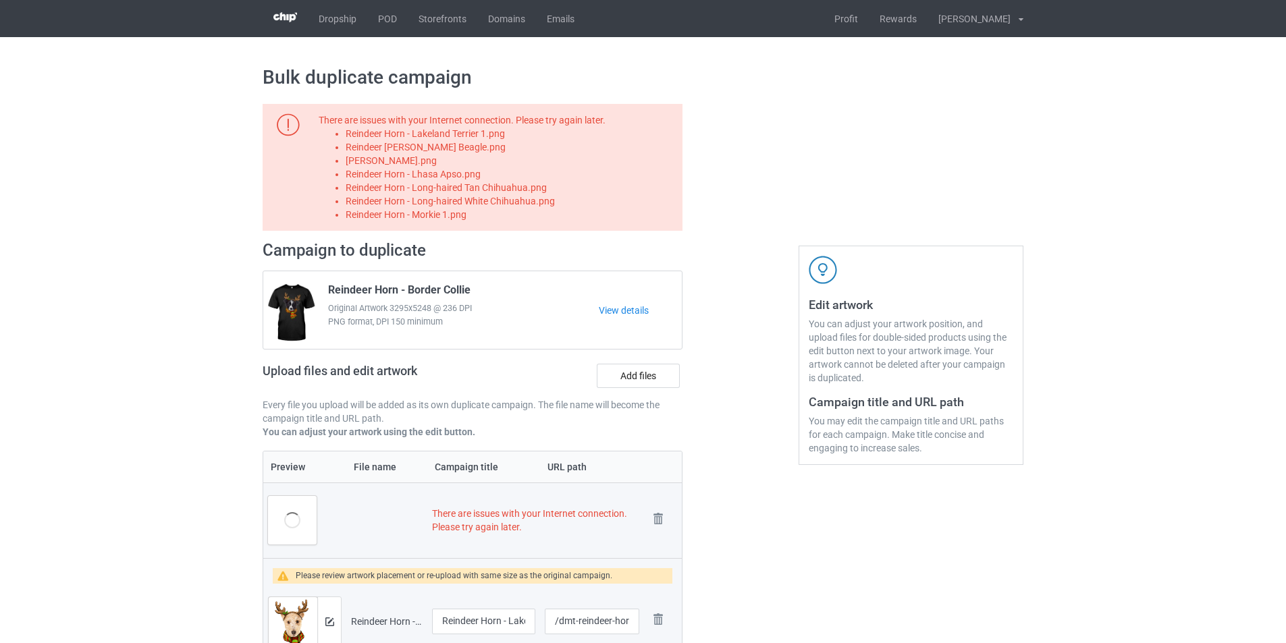
click at [525, 182] on li "Reindeer Horn - Long-haired Tan Chihuahua.png" at bounding box center [512, 187] width 332 height 13
copy li "Reindeer Horn - Long-haired Tan Chihuahua.png"
click at [632, 374] on label "Add files" at bounding box center [638, 376] width 83 height 24
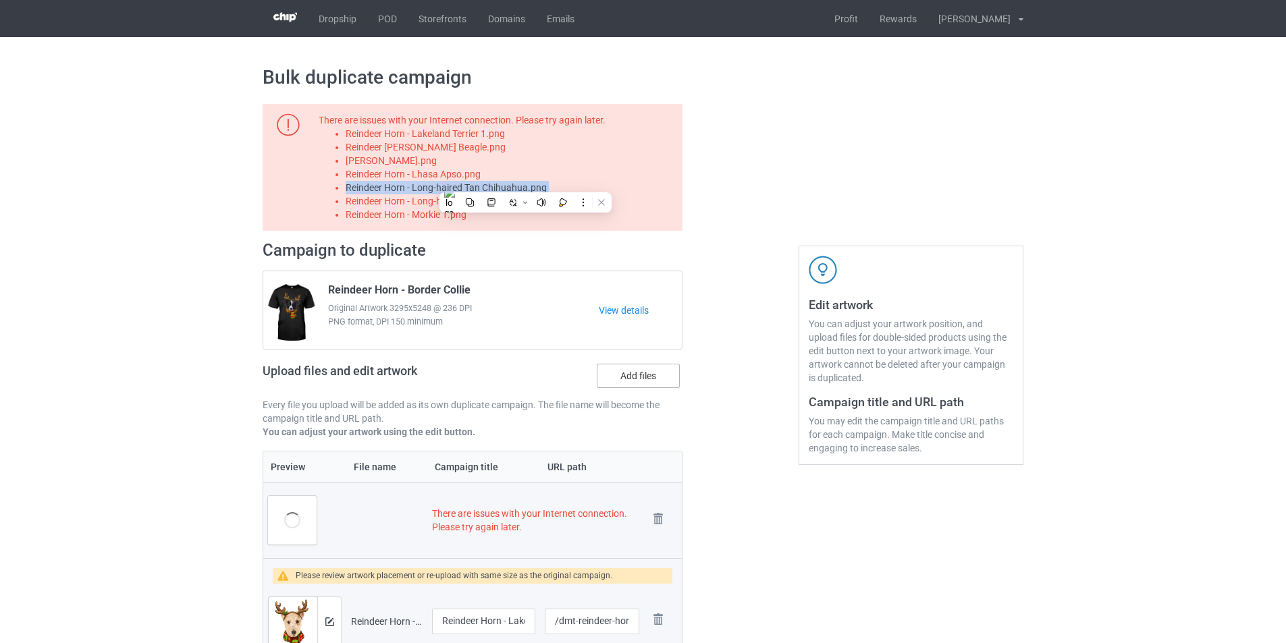
click at [0, 0] on input "Add files" at bounding box center [0, 0] width 0 height 0
click at [529, 202] on li "Reindeer Horn - Long-haired White Chihuahua.png" at bounding box center [512, 200] width 332 height 13
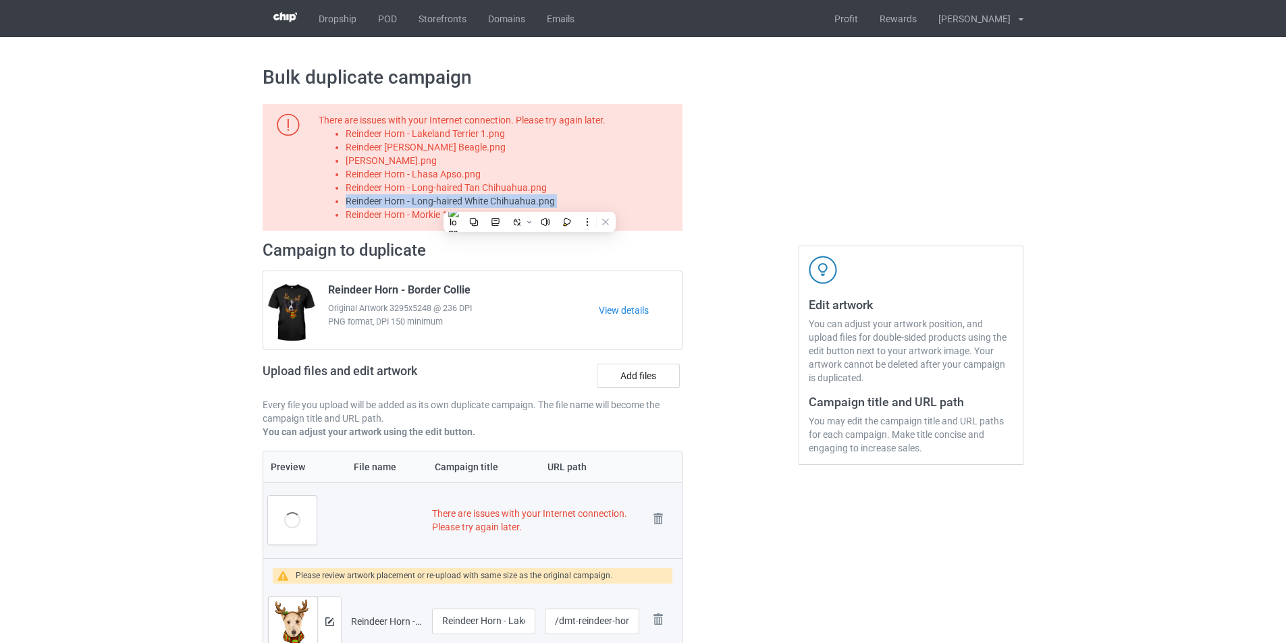
click at [529, 202] on li "Reindeer Horn - Long-haired White Chihuahua.png" at bounding box center [512, 200] width 332 height 13
copy li "Reindeer Horn - Long-haired White Chihuahua.png"
click at [634, 380] on label "Add files" at bounding box center [638, 376] width 83 height 24
click at [0, 0] on input "Add files" at bounding box center [0, 0] width 0 height 0
click at [435, 213] on li "Reindeer Horn - Morkie 1.png" at bounding box center [512, 214] width 332 height 13
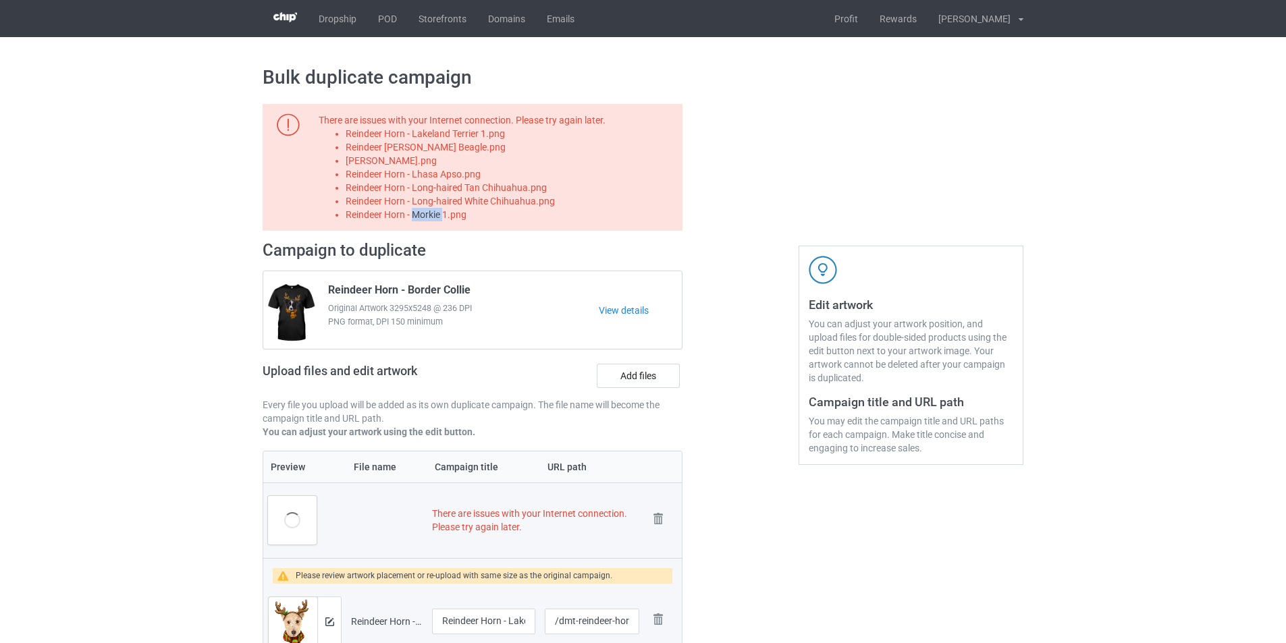
click at [435, 213] on li "Reindeer Horn - Morkie 1.png" at bounding box center [512, 214] width 332 height 13
copy li "Reindeer Horn - Morkie 1.png"
click at [641, 375] on label "Add files" at bounding box center [638, 376] width 83 height 24
click at [0, 0] on input "Add files" at bounding box center [0, 0] width 0 height 0
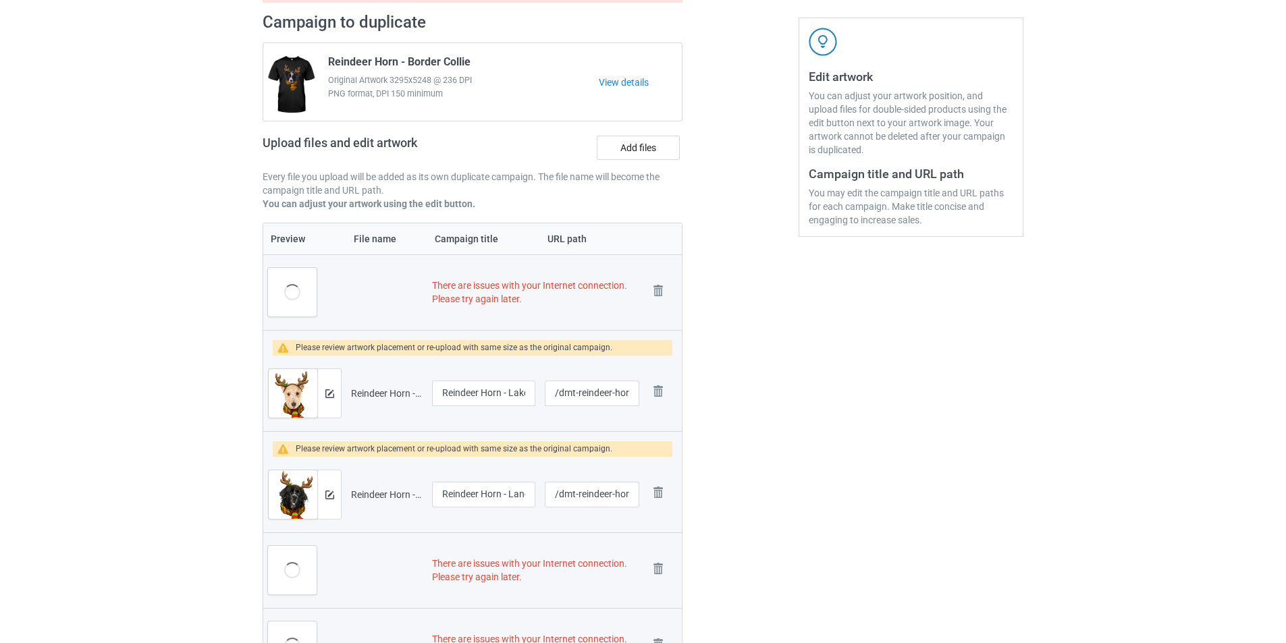
scroll to position [270, 0]
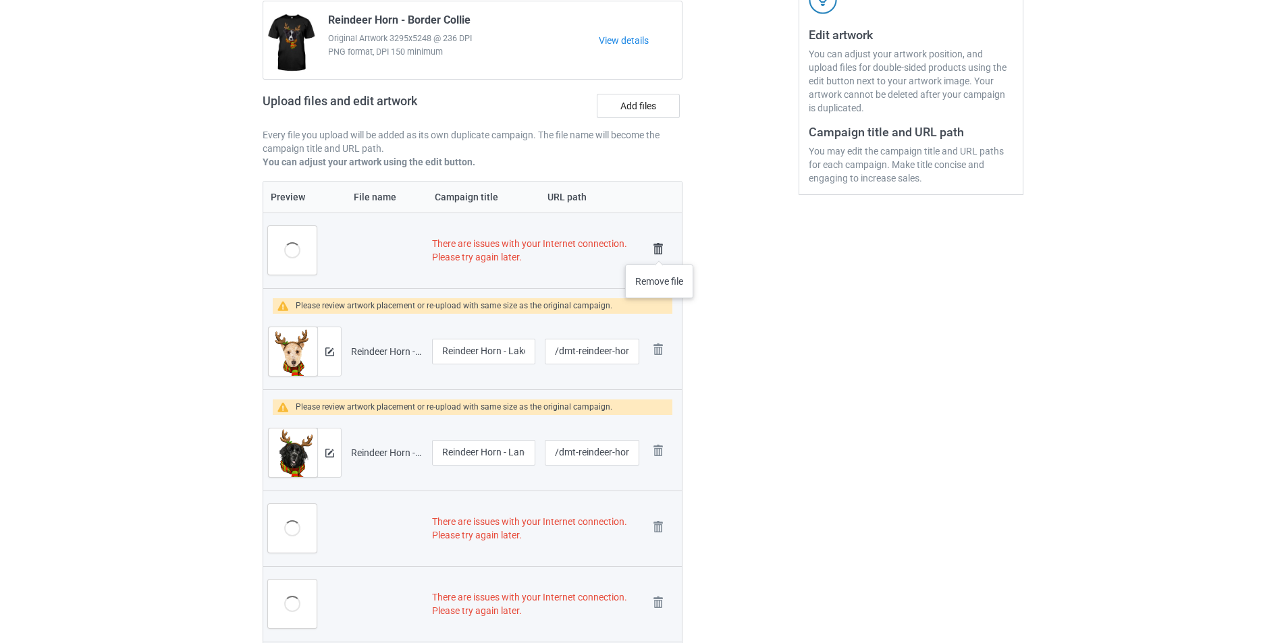
click at [657, 250] on img at bounding box center [658, 249] width 19 height 19
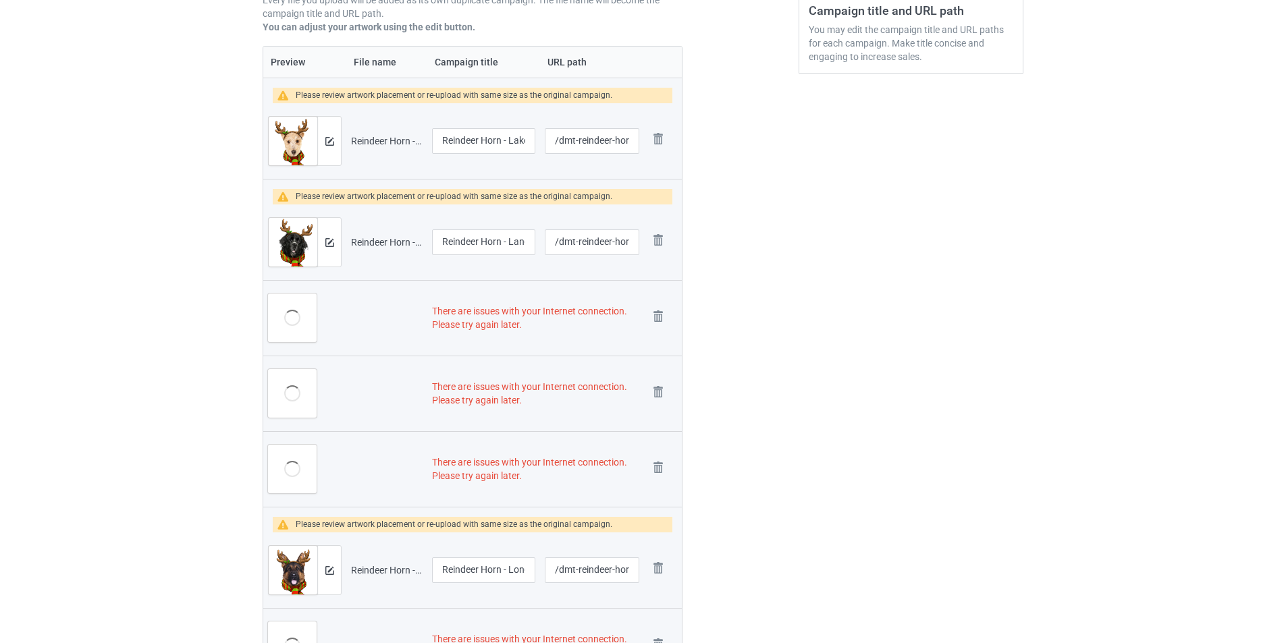
scroll to position [526, 0]
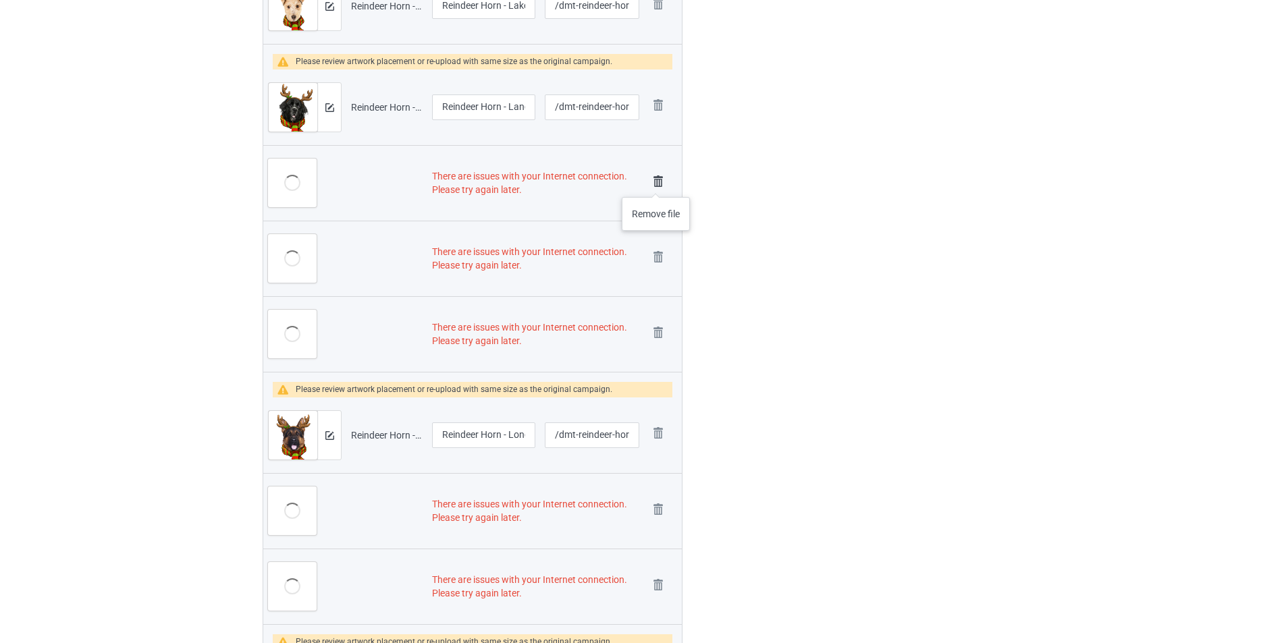
click at [657, 185] on img at bounding box center [658, 181] width 19 height 19
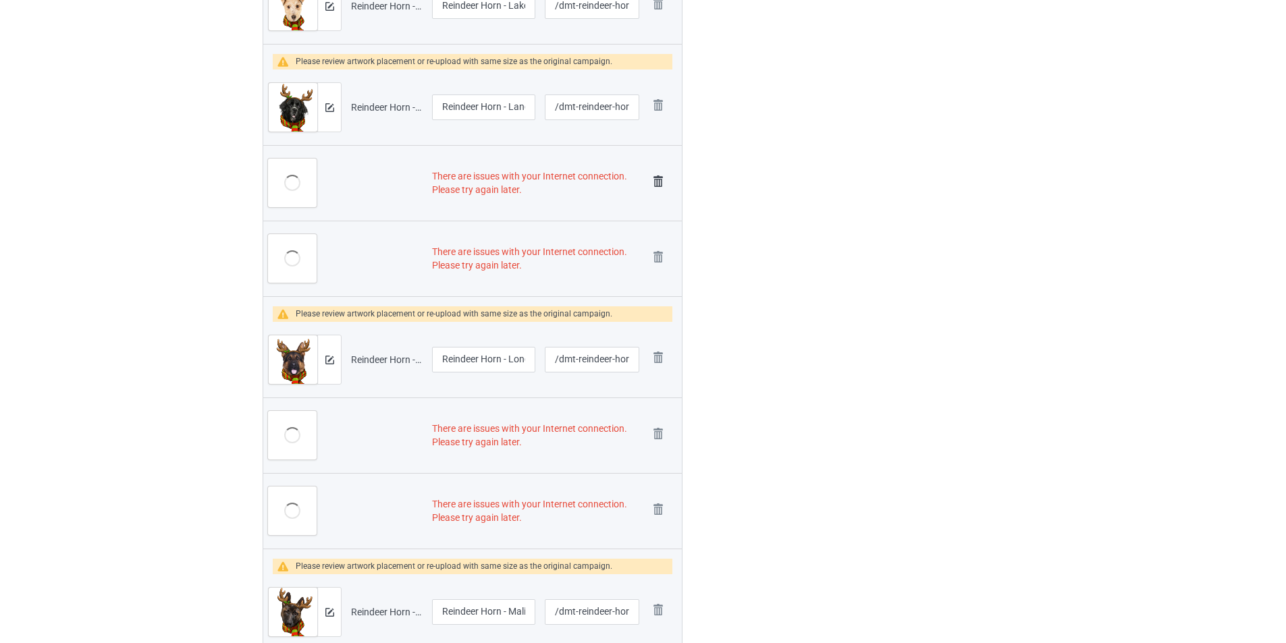
click at [660, 182] on img at bounding box center [658, 181] width 19 height 19
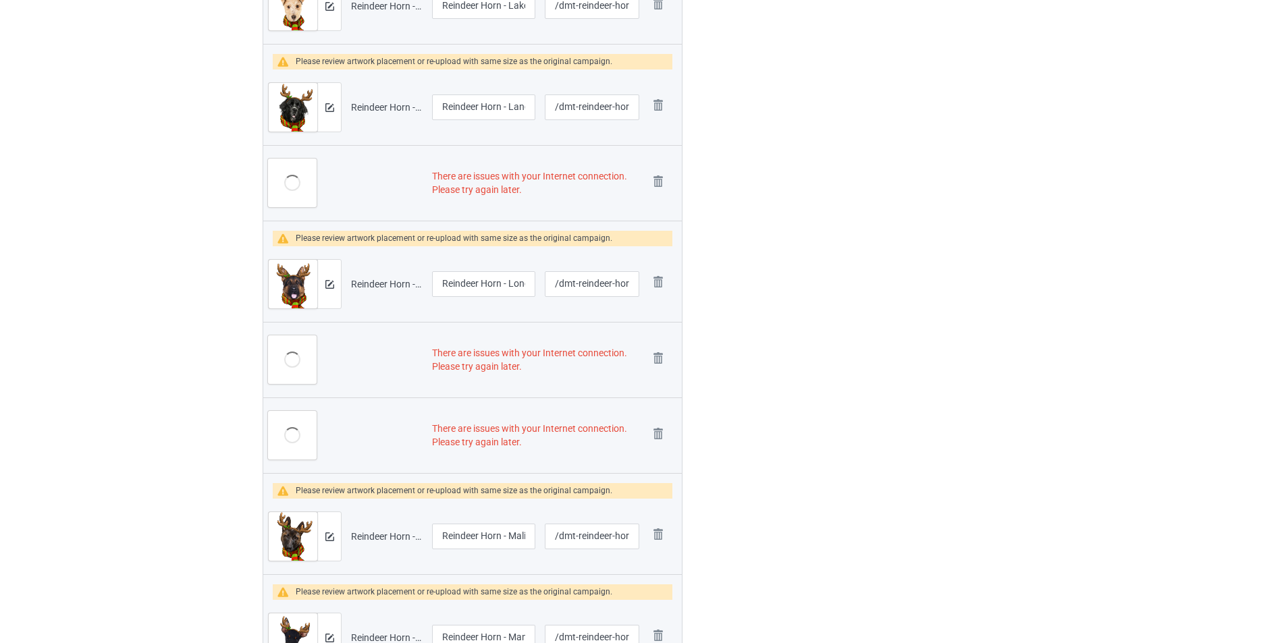
click at [0, 0] on img at bounding box center [0, 0] width 0 height 0
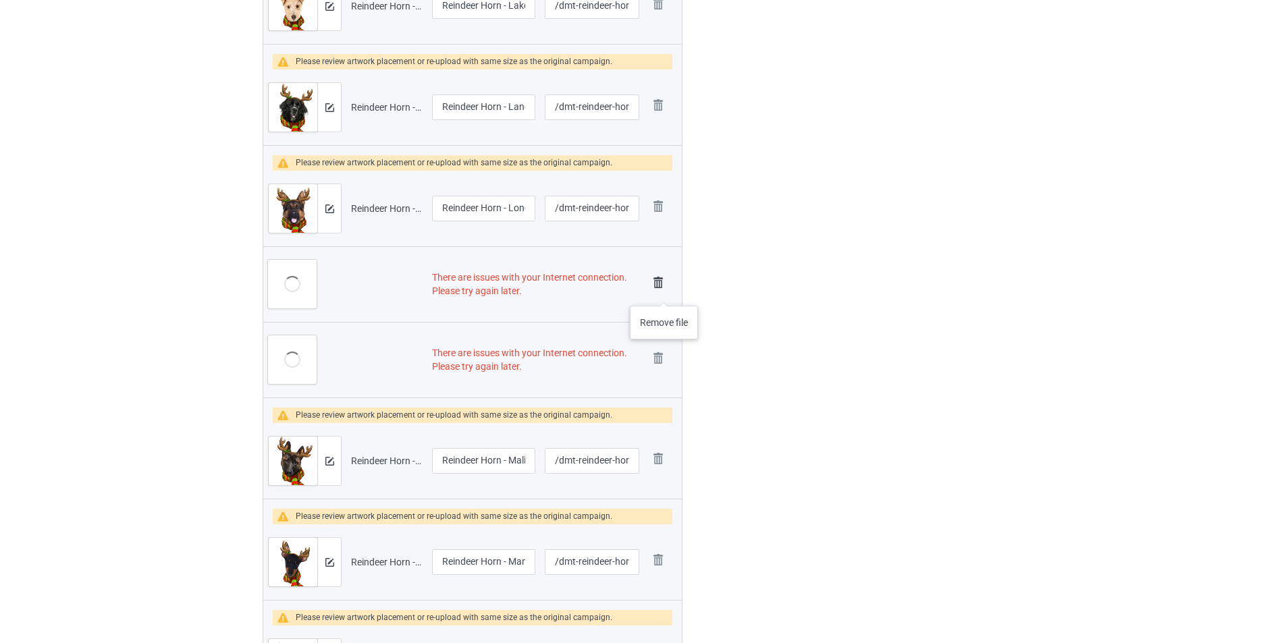
click at [663, 289] on img at bounding box center [658, 282] width 19 height 19
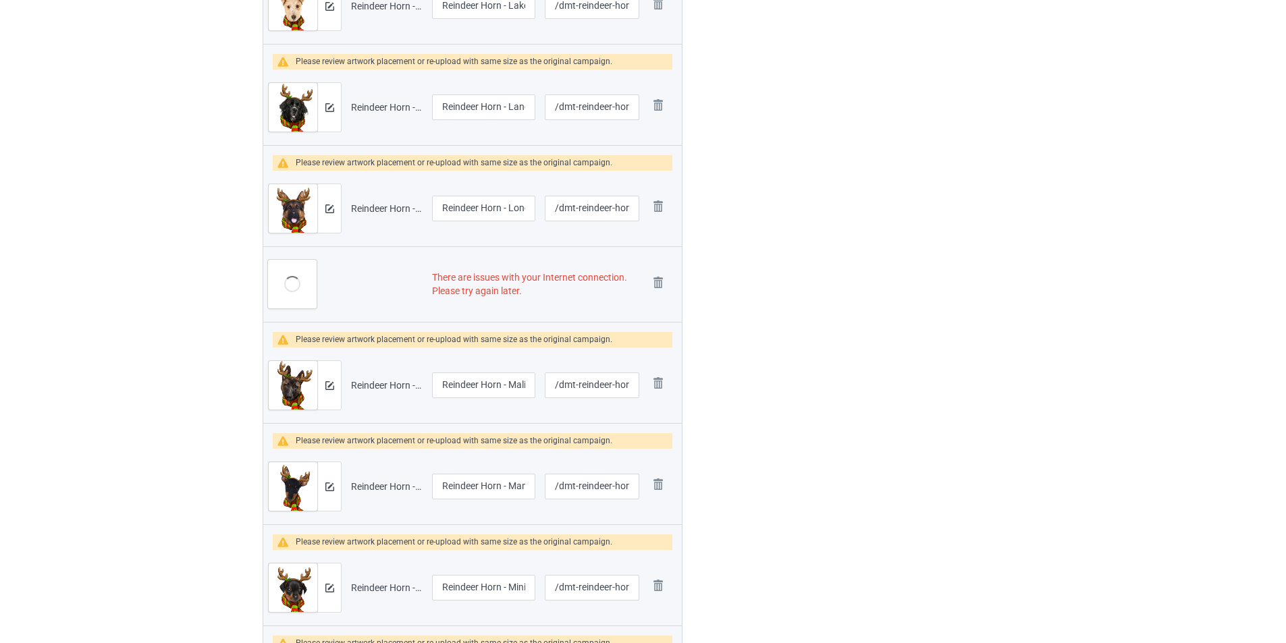
click at [0, 0] on img at bounding box center [0, 0] width 0 height 0
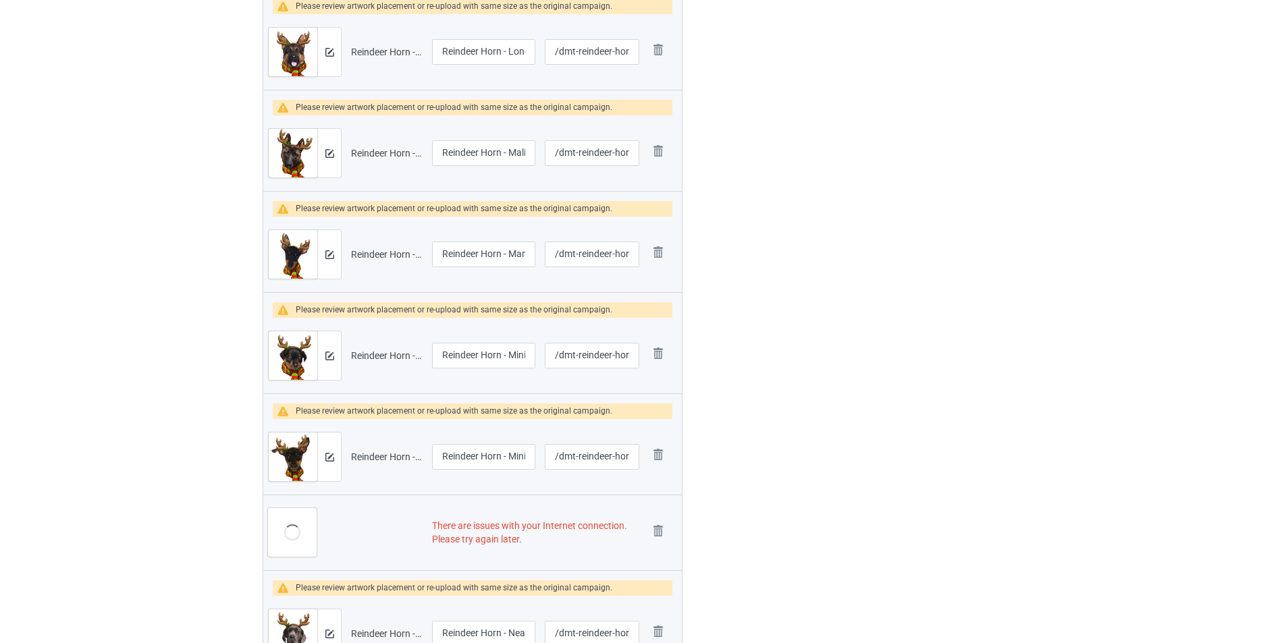
scroll to position [796, 0]
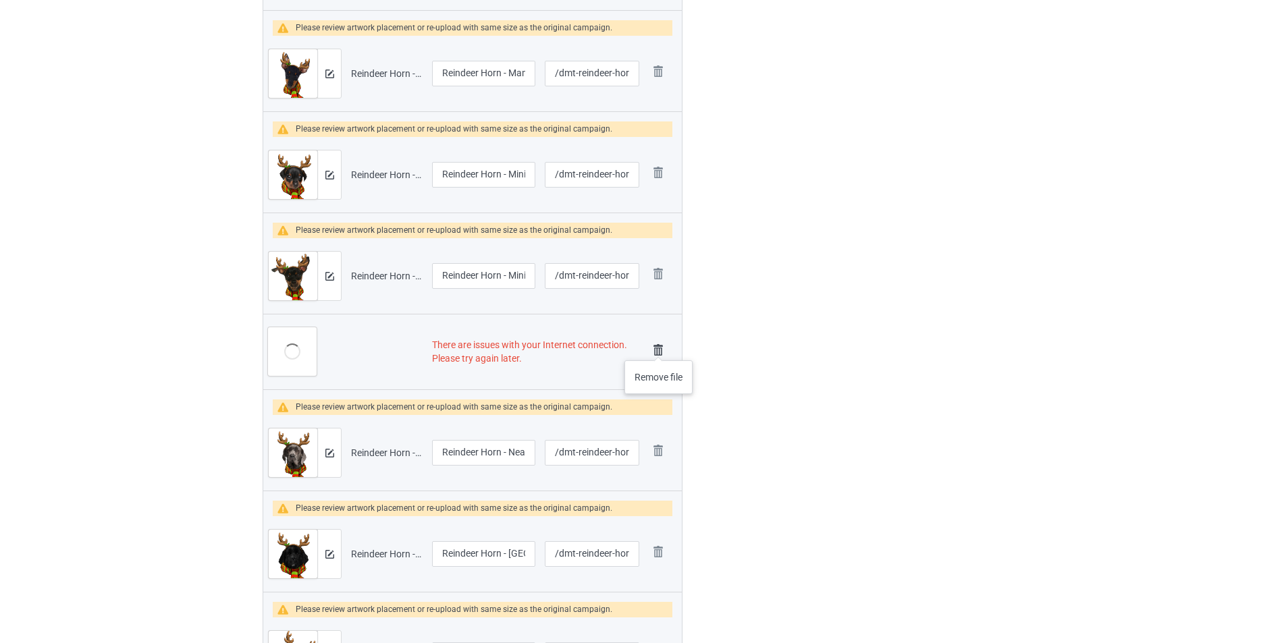
click at [659, 347] on img at bounding box center [658, 350] width 19 height 19
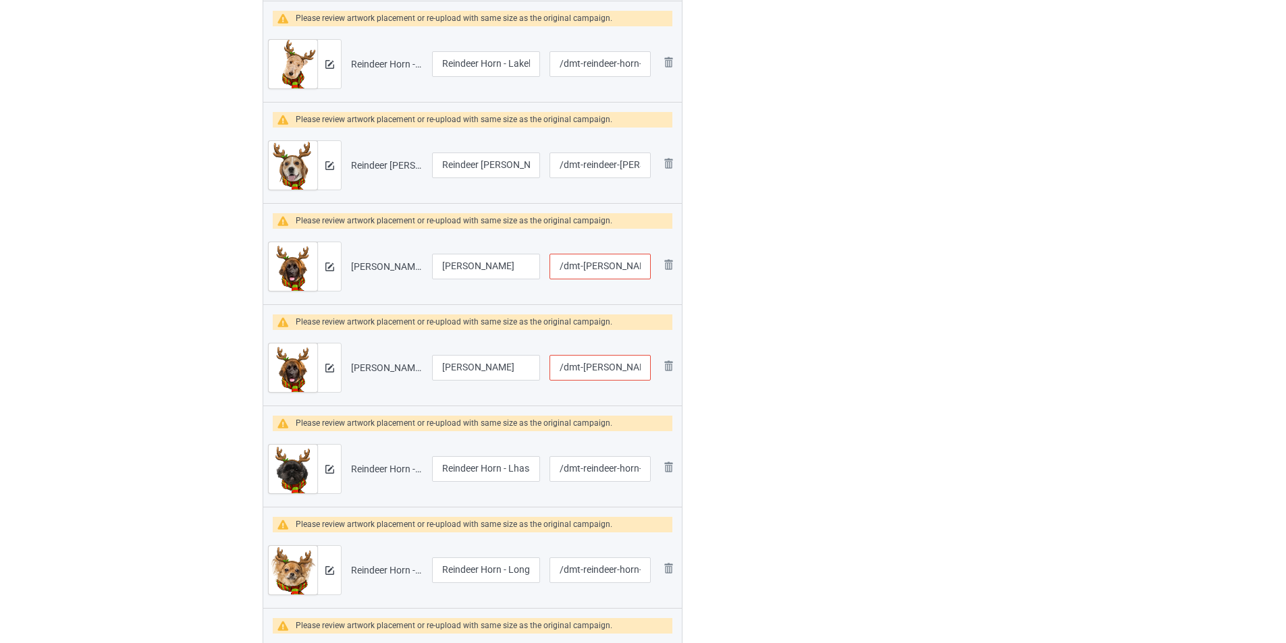
scroll to position [1281, 0]
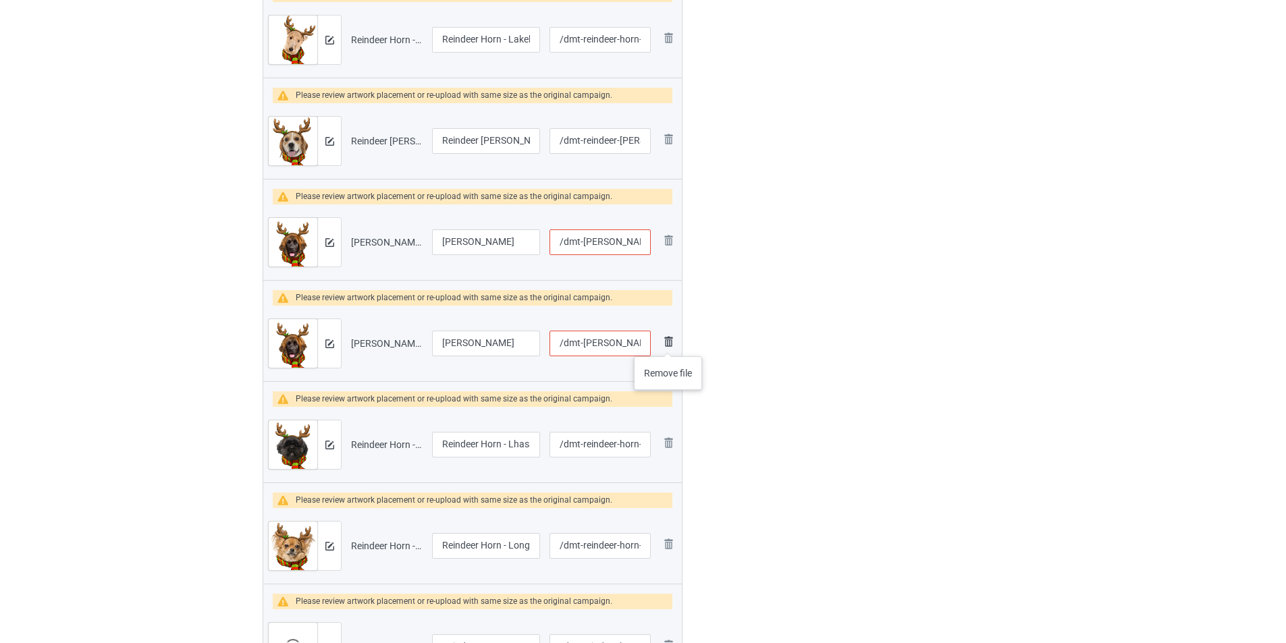
click at [668, 343] on img at bounding box center [668, 341] width 16 height 16
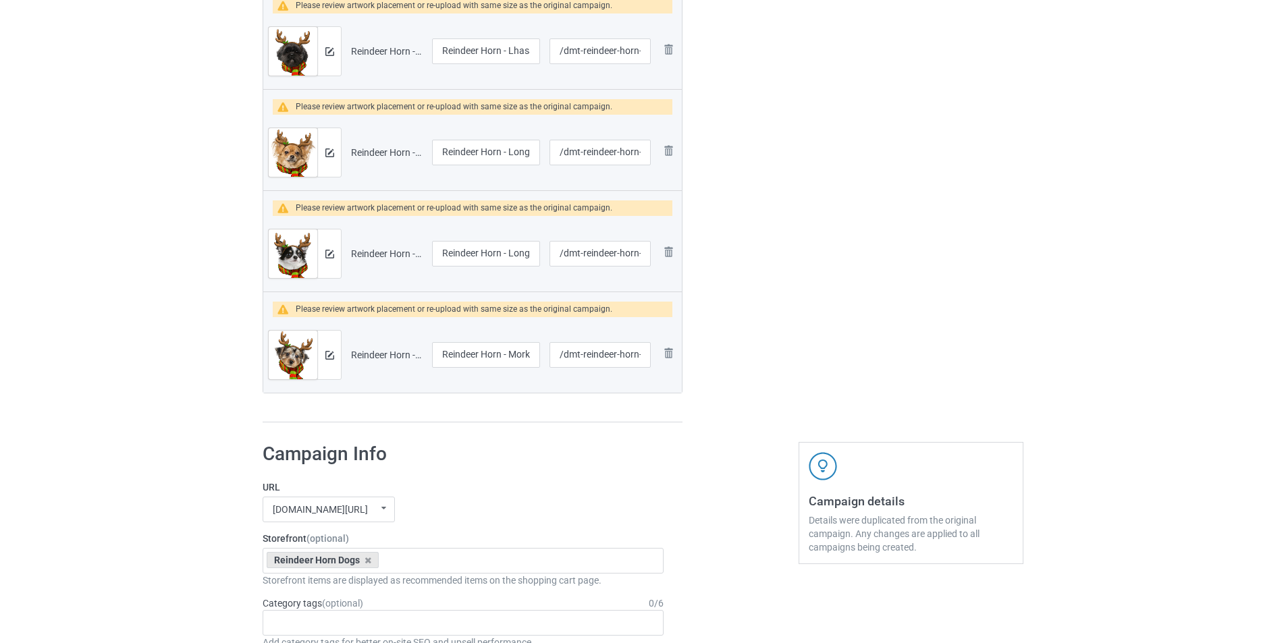
scroll to position [1416, 0]
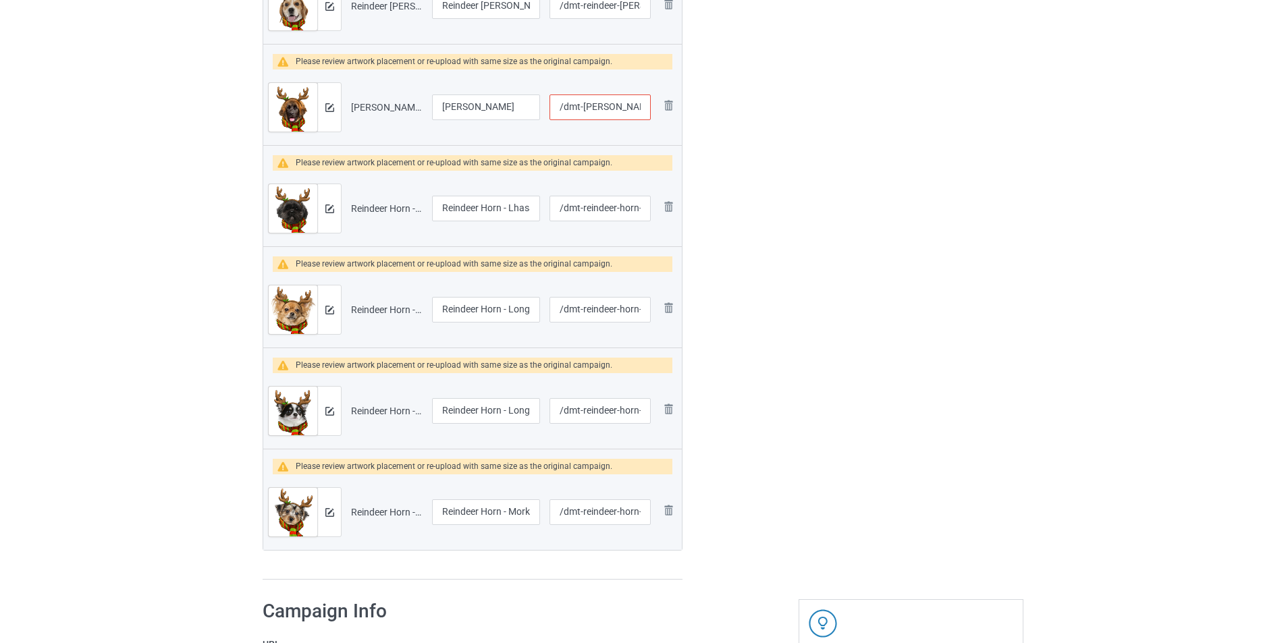
click at [565, 105] on input "/dmt-reindeer-horn-leonberger" at bounding box center [599, 107] width 101 height 26
type input "/1dmt-reindeer-horn-leonberger"
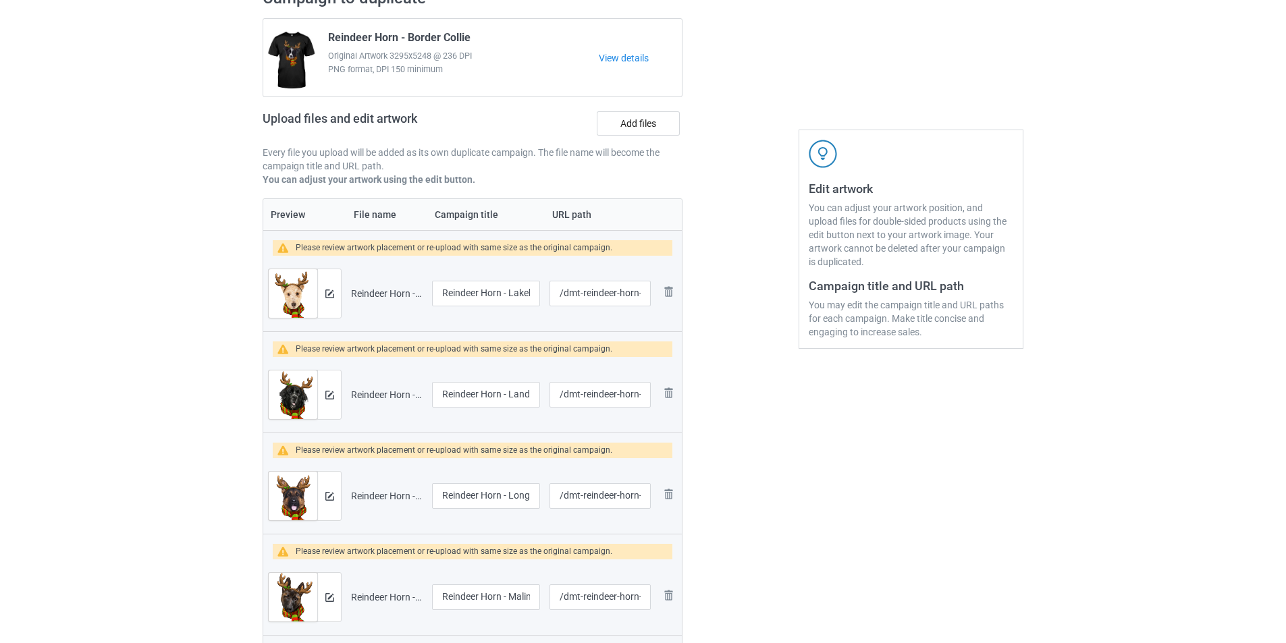
scroll to position [0, 0]
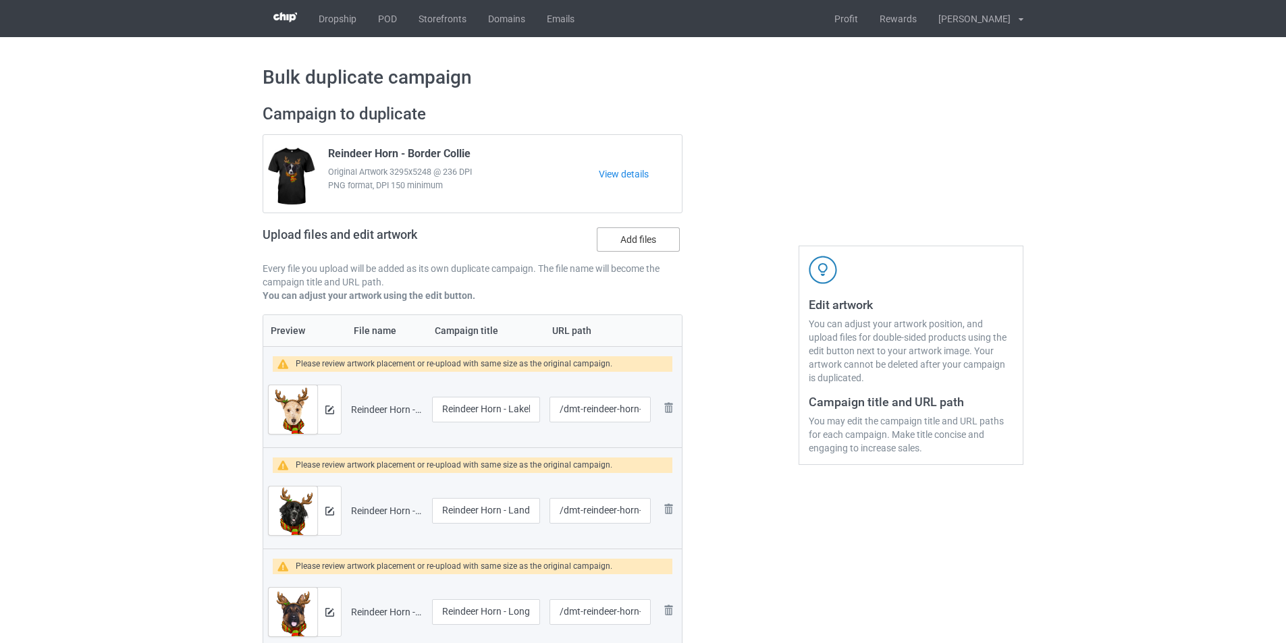
click at [628, 234] on label "Add files" at bounding box center [638, 239] width 83 height 24
click at [0, 0] on input "Add files" at bounding box center [0, 0] width 0 height 0
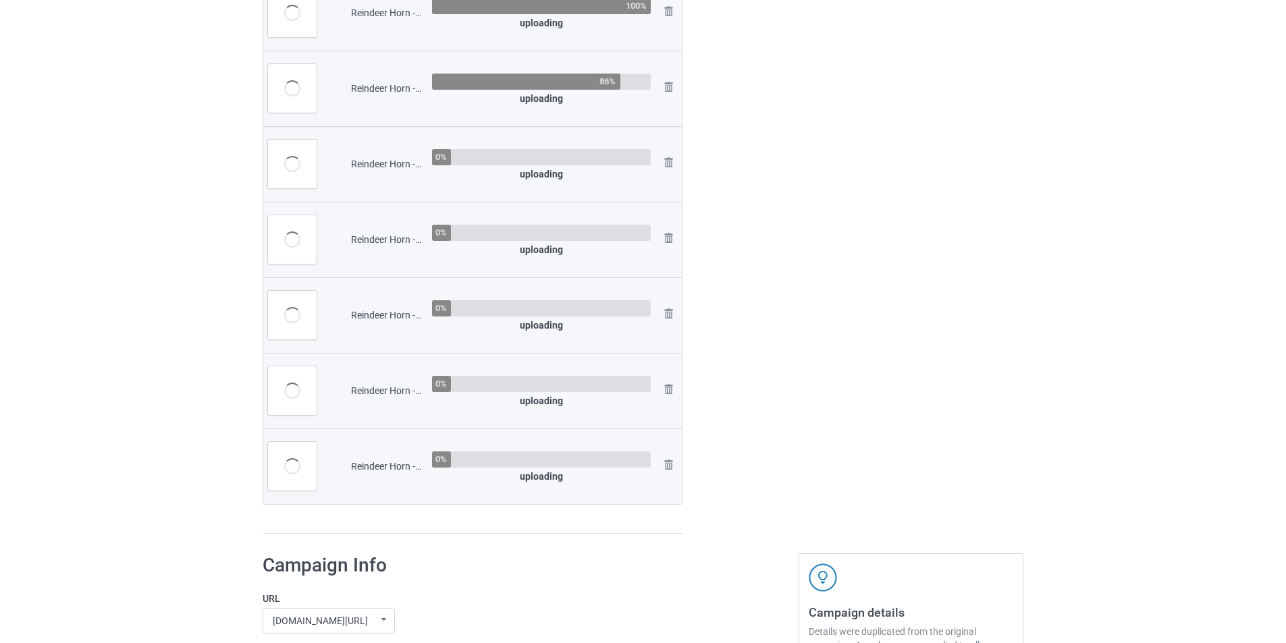
scroll to position [2928, 0]
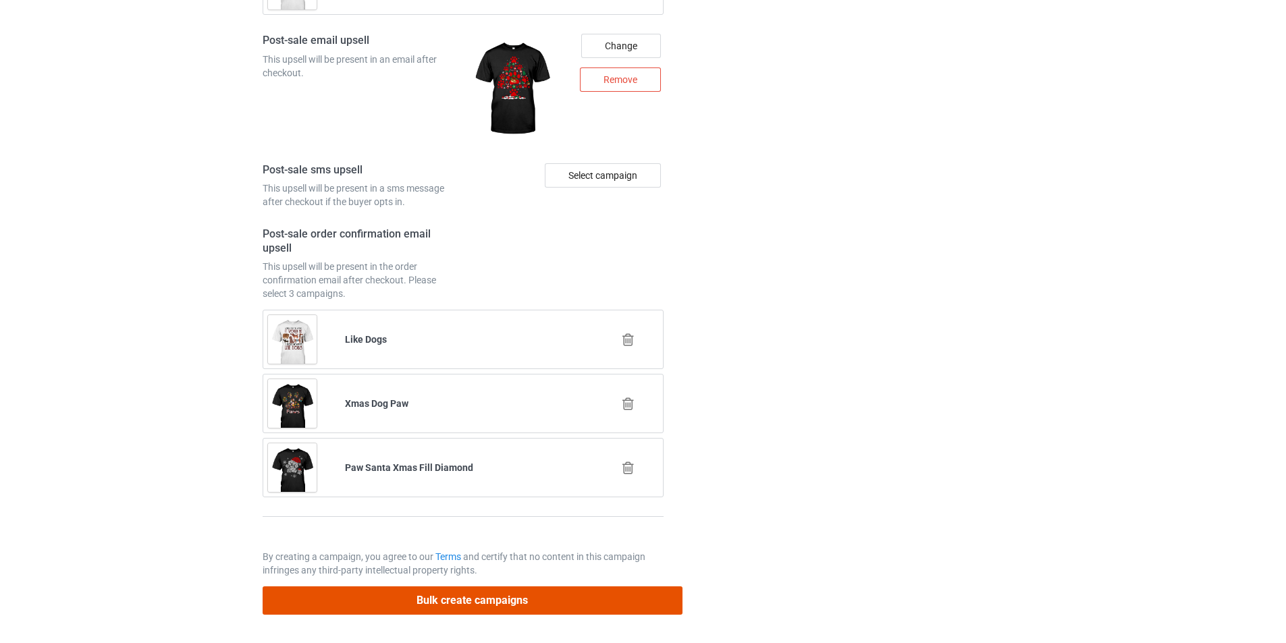
click at [520, 601] on button "Bulk create campaigns" at bounding box center [473, 600] width 420 height 28
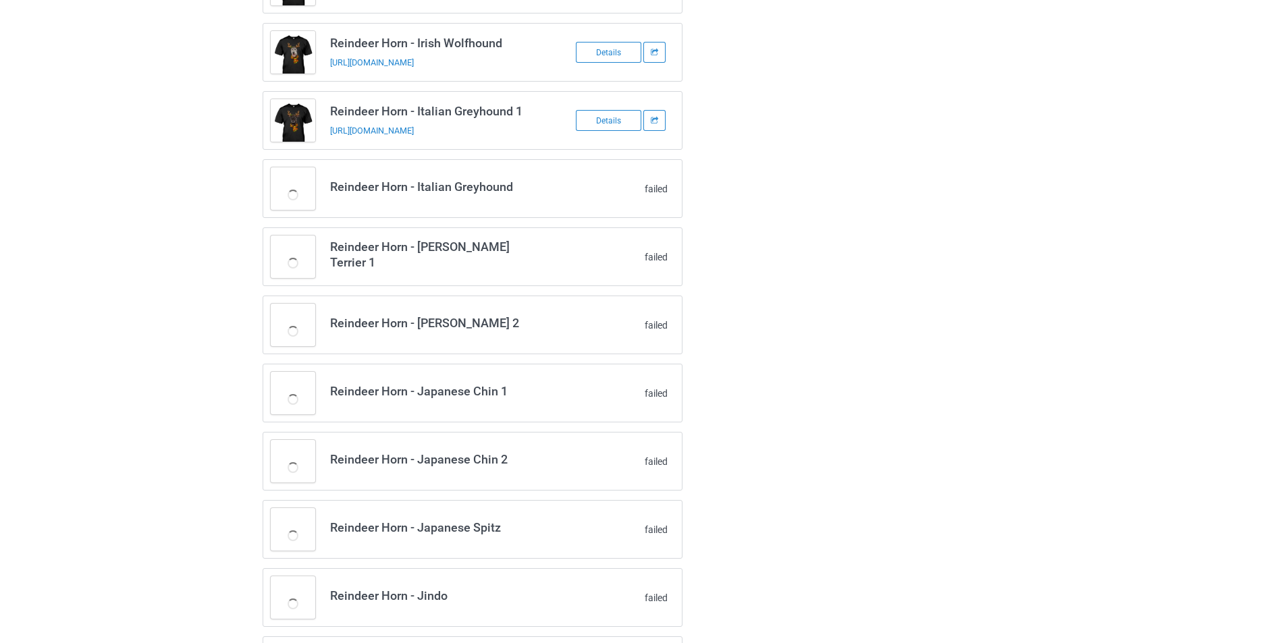
scroll to position [1782, 0]
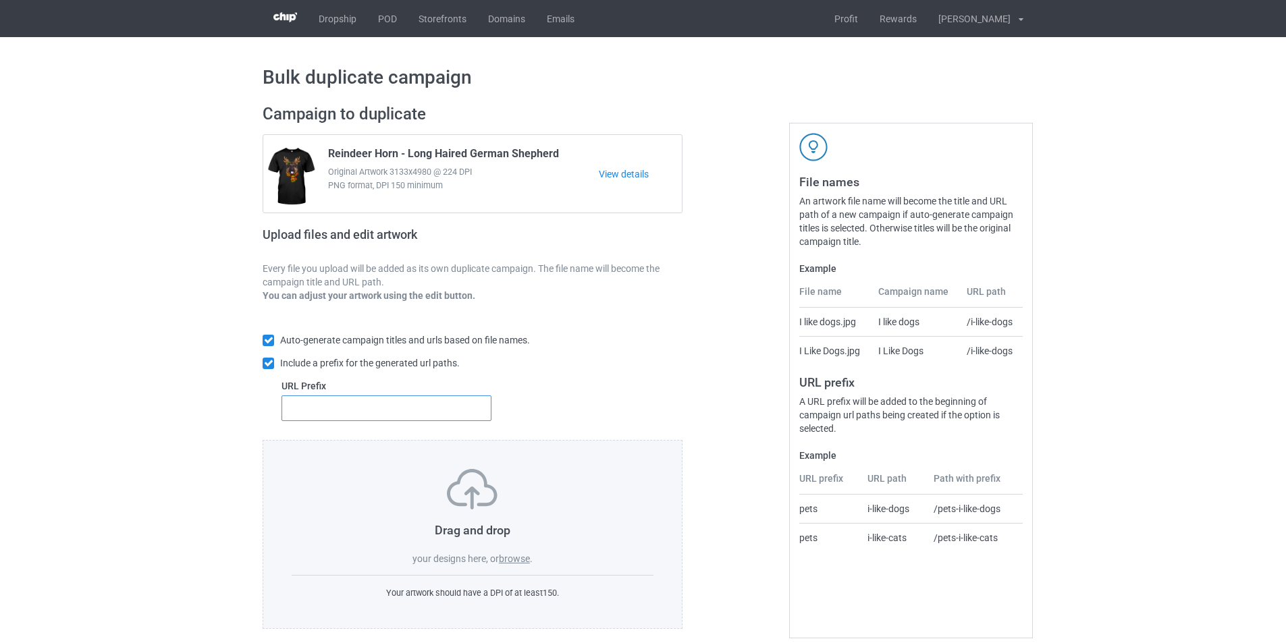
click at [470, 401] on input "text" at bounding box center [386, 408] width 210 height 26
type input "dmt-"
click at [510, 564] on label "browse" at bounding box center [514, 558] width 31 height 11
click at [0, 0] on input "browse" at bounding box center [0, 0] width 0 height 0
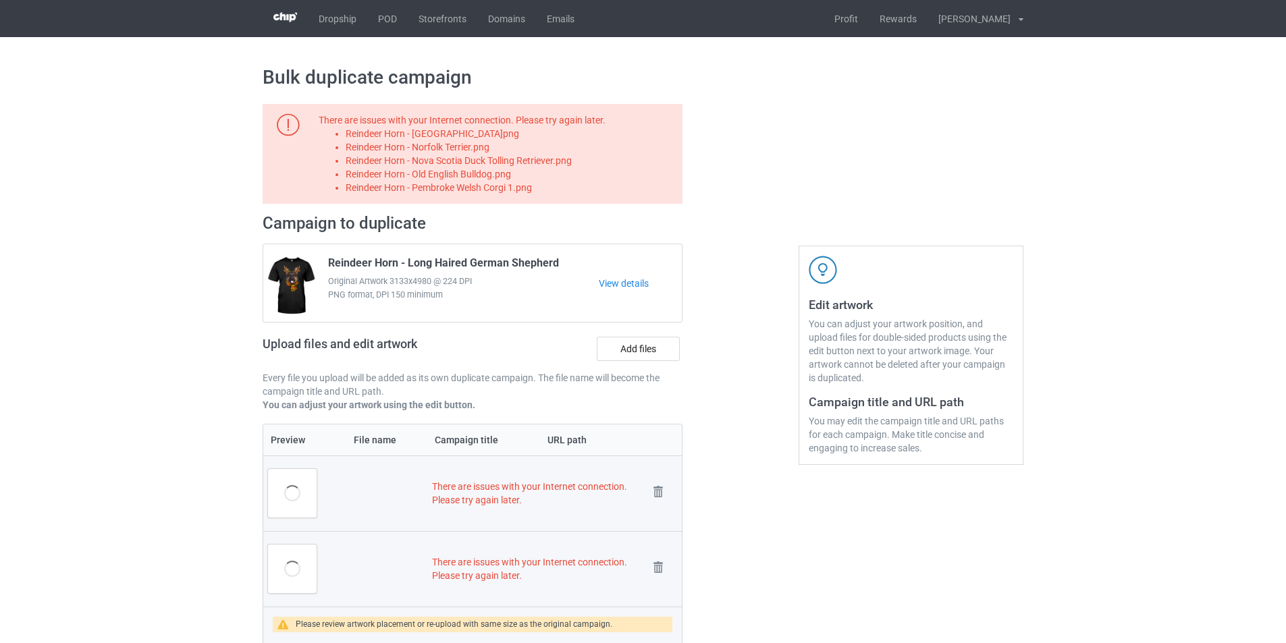
click at [486, 130] on li "Reindeer Horn - [GEOGRAPHIC_DATA]png" at bounding box center [512, 133] width 332 height 13
click at [486, 130] on li "Reindeer Horn - Newfoundland.png" at bounding box center [512, 133] width 332 height 13
copy li "Reindeer Horn - Newfoundland.png"
click at [630, 347] on label "Add files" at bounding box center [638, 349] width 83 height 24
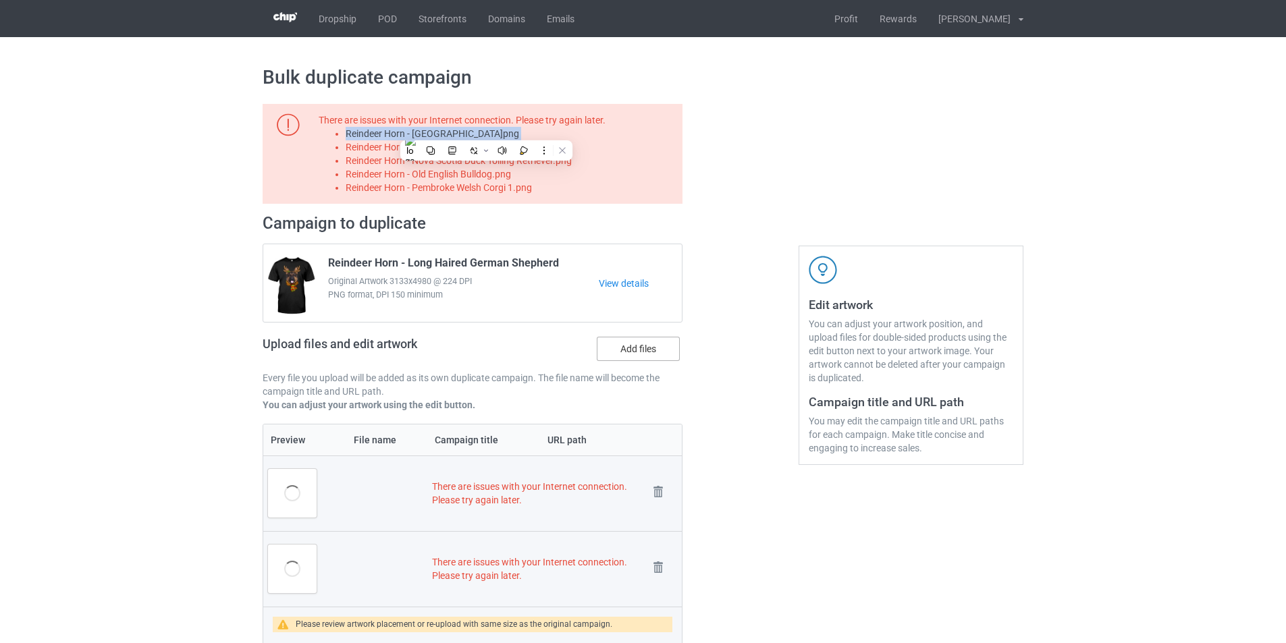
click at [0, 0] on input "Add files" at bounding box center [0, 0] width 0 height 0
click at [481, 142] on li "Reindeer Horn - Norfolk Terrier.png" at bounding box center [512, 146] width 332 height 13
copy li "Reindeer Horn - Norfolk Terrier.png"
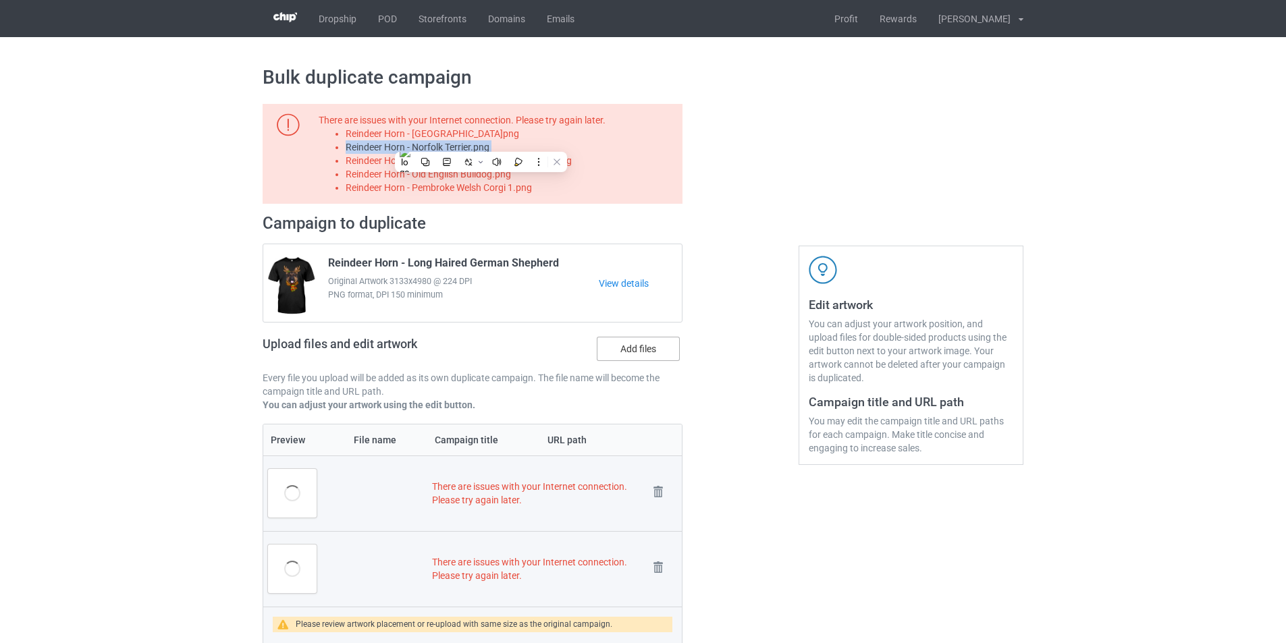
click at [647, 350] on label "Add files" at bounding box center [638, 349] width 83 height 24
click at [0, 0] on input "Add files" at bounding box center [0, 0] width 0 height 0
click at [534, 161] on li "Reindeer Horn - Nova Scotia Duck Tolling Retriever.png" at bounding box center [512, 160] width 332 height 13
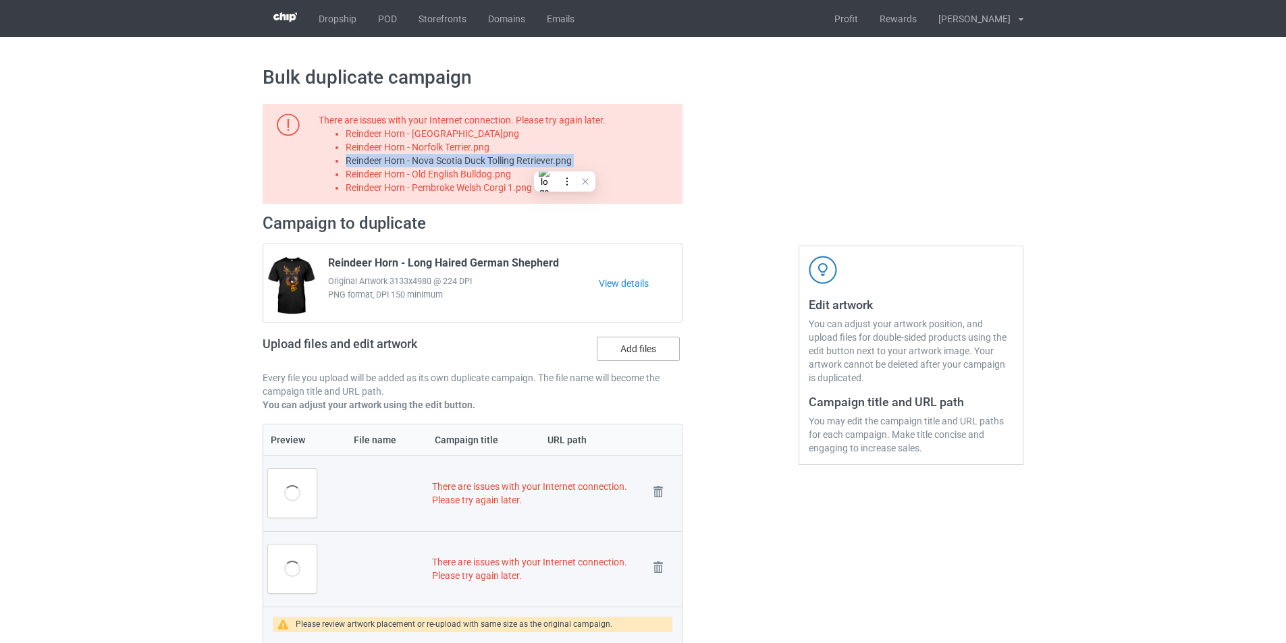
copy li "Reindeer Horn - Nova Scotia Duck Tolling Retriever.png"
click at [663, 359] on label "Add files" at bounding box center [638, 349] width 83 height 24
click at [0, 0] on input "Add files" at bounding box center [0, 0] width 0 height 0
click at [472, 183] on li "Reindeer Horn - Pembroke Welsh Corgi 1.png" at bounding box center [512, 187] width 332 height 13
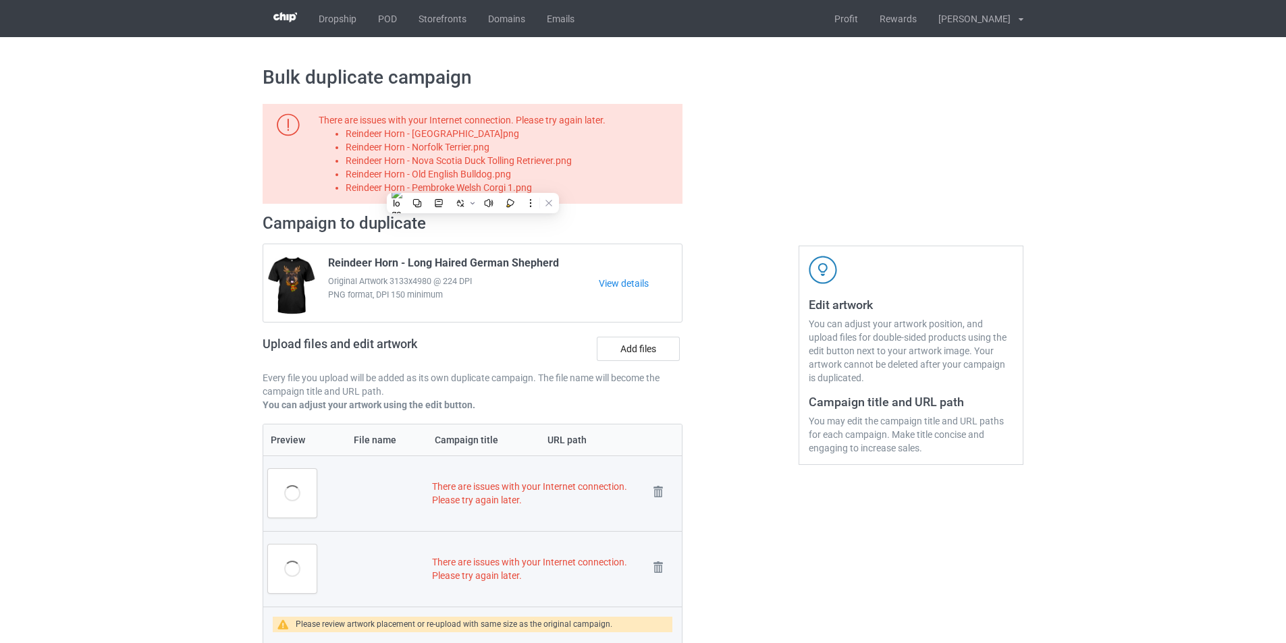
click at [474, 165] on li "Reindeer Horn - Nova Scotia Duck Tolling Retriever.png" at bounding box center [512, 160] width 332 height 13
click at [474, 168] on li "Reindeer Horn - Old English Bulldog.png" at bounding box center [512, 173] width 332 height 13
click at [479, 176] on li "Reindeer Horn - Old English Bulldog.png" at bounding box center [512, 173] width 332 height 13
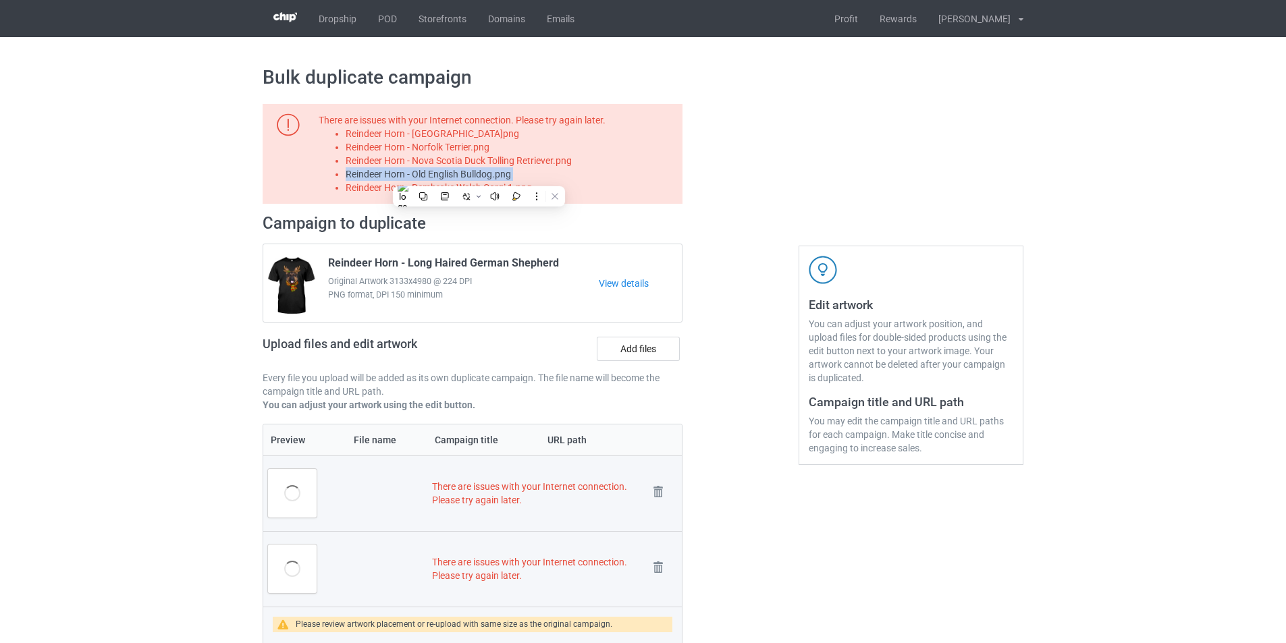
click at [479, 176] on li "Reindeer Horn - Old English Bulldog.png" at bounding box center [512, 173] width 332 height 13
click at [648, 356] on label "Add files" at bounding box center [638, 349] width 83 height 24
click at [0, 0] on input "Add files" at bounding box center [0, 0] width 0 height 0
click at [449, 190] on li "Reindeer Horn - Pembroke Welsh Corgi 1.png" at bounding box center [512, 187] width 332 height 13
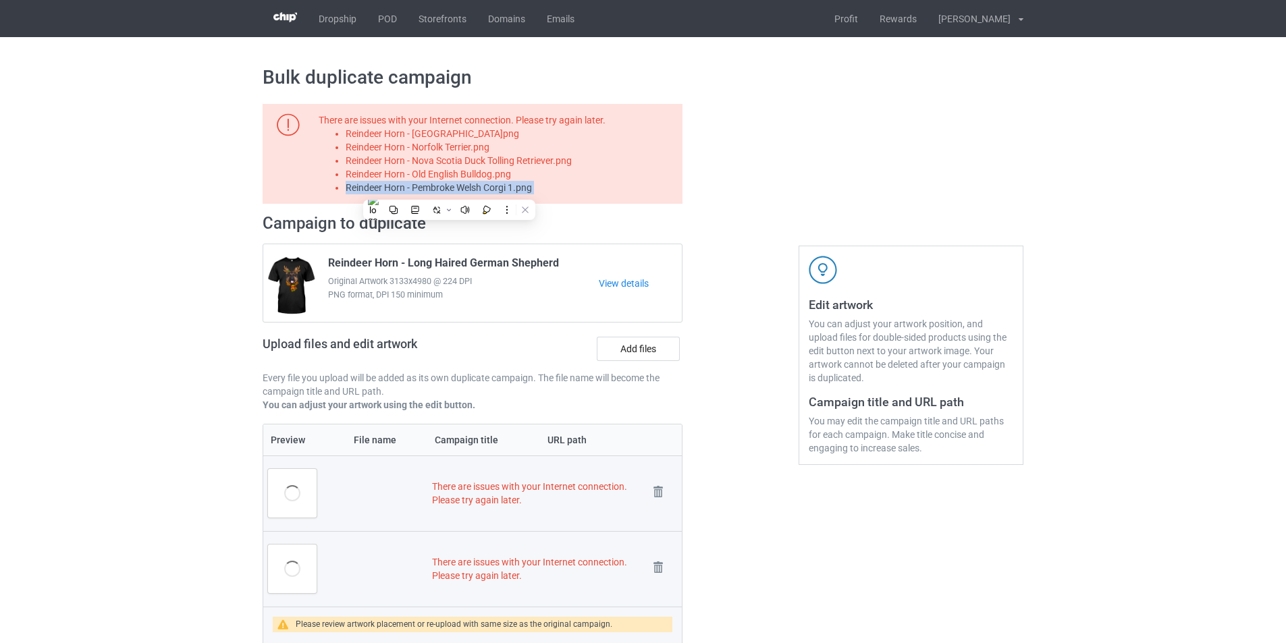
click at [449, 190] on li "Reindeer Horn - Pembroke Welsh Corgi 1.png" at bounding box center [512, 187] width 332 height 13
copy li "Reindeer Horn - Pembroke Welsh Corgi 1.png"
click at [641, 360] on label "Add files" at bounding box center [638, 349] width 83 height 24
click at [0, 0] on input "Add files" at bounding box center [0, 0] width 0 height 0
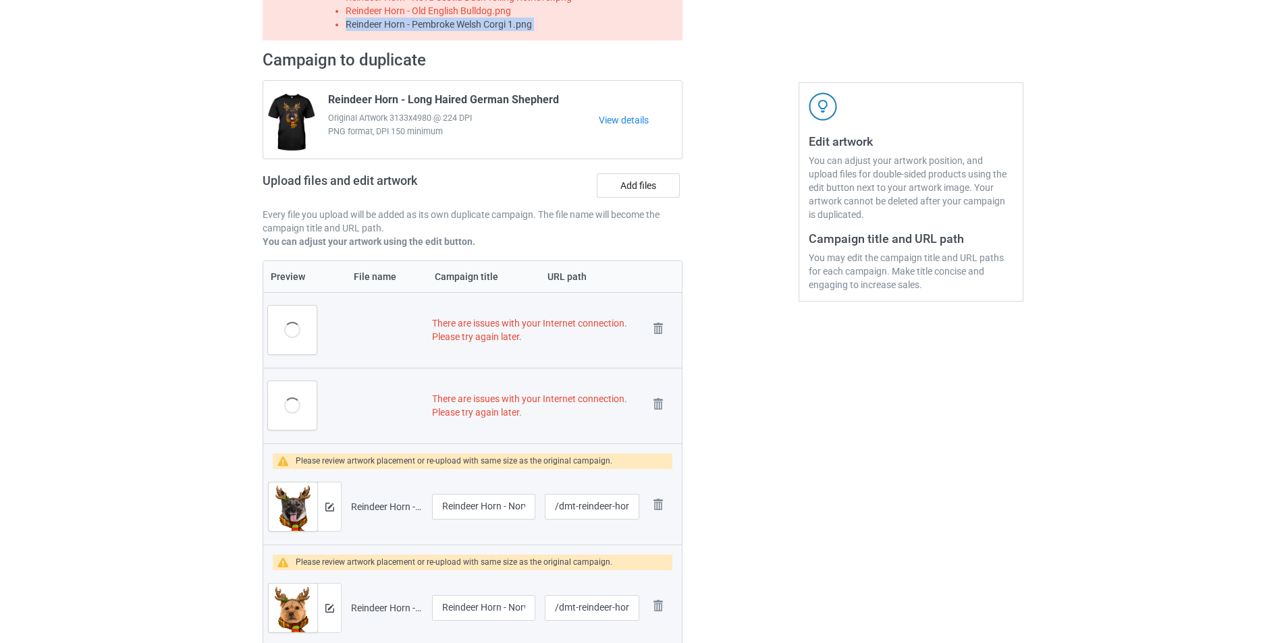
scroll to position [202, 0]
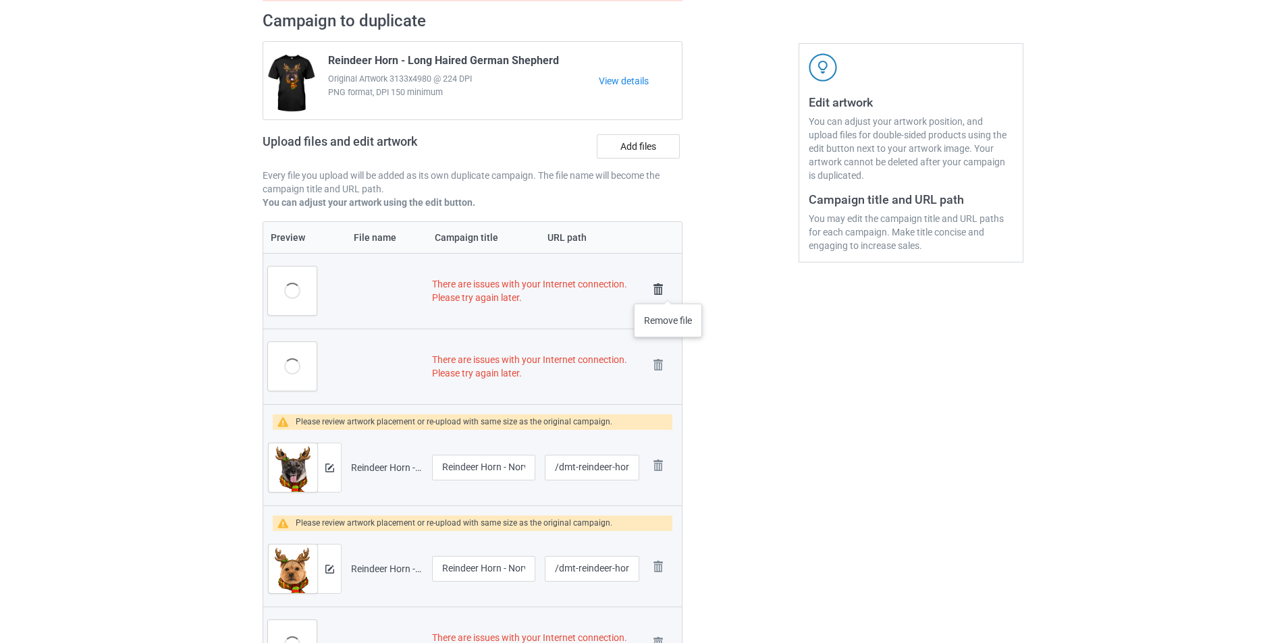
click at [667, 290] on img at bounding box center [658, 289] width 19 height 19
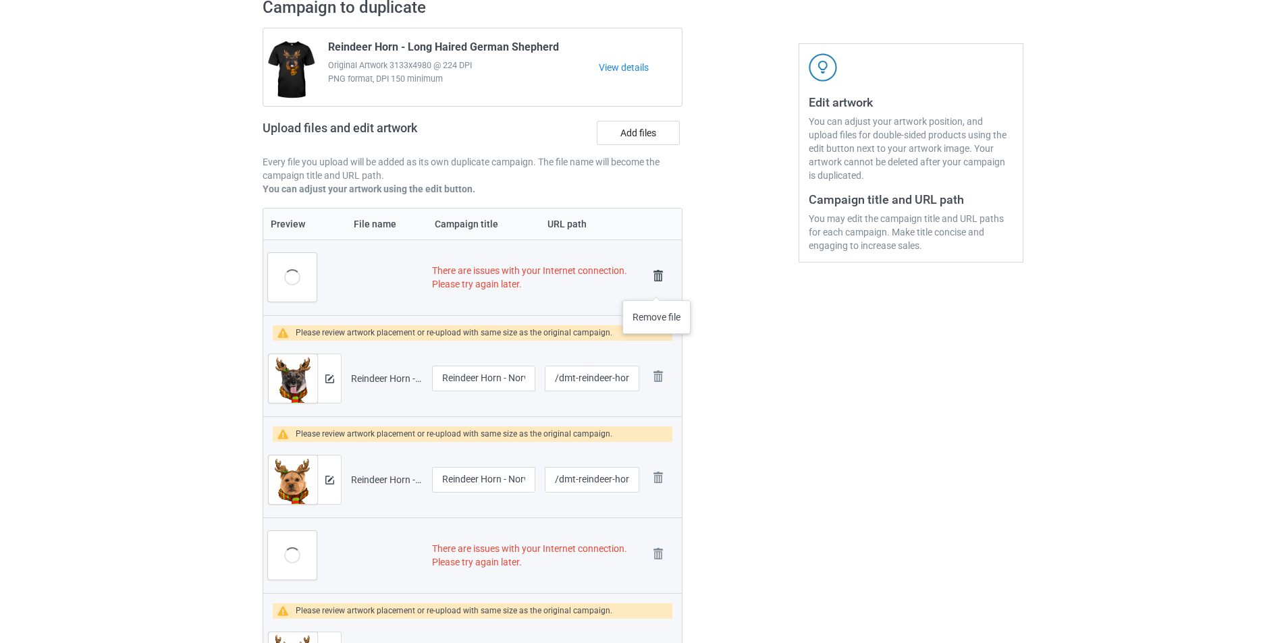
click at [657, 281] on img at bounding box center [658, 276] width 19 height 19
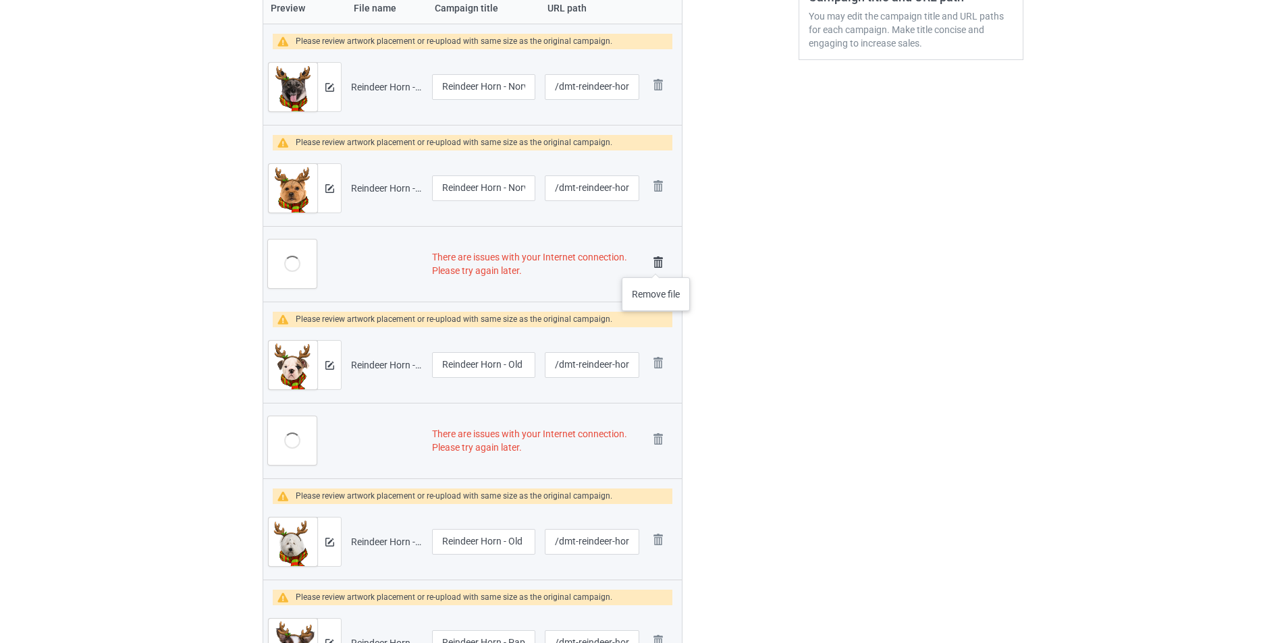
click at [656, 264] on img at bounding box center [658, 262] width 19 height 19
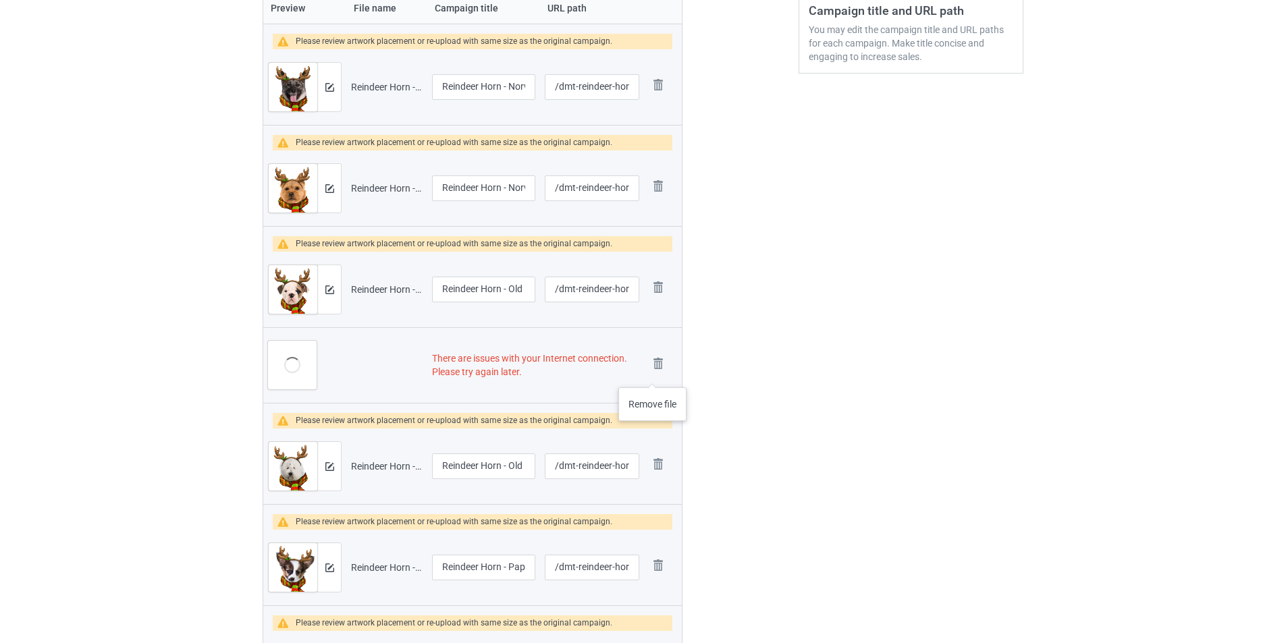
click at [0, 0] on img at bounding box center [0, 0] width 0 height 0
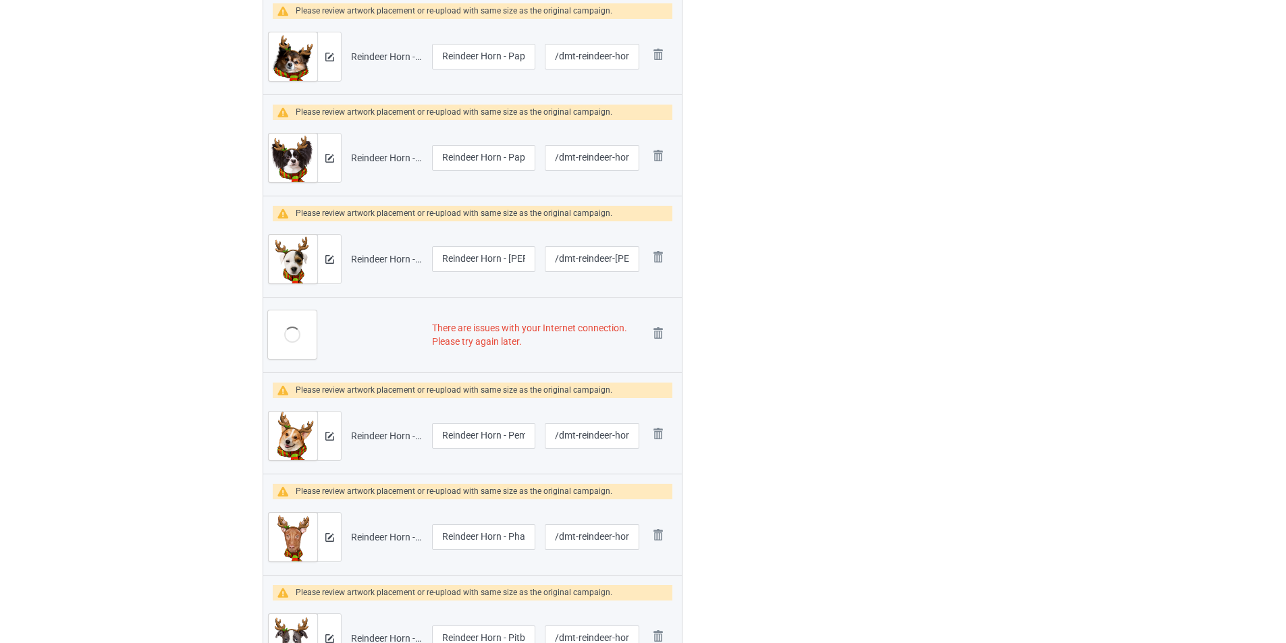
scroll to position [918, 0]
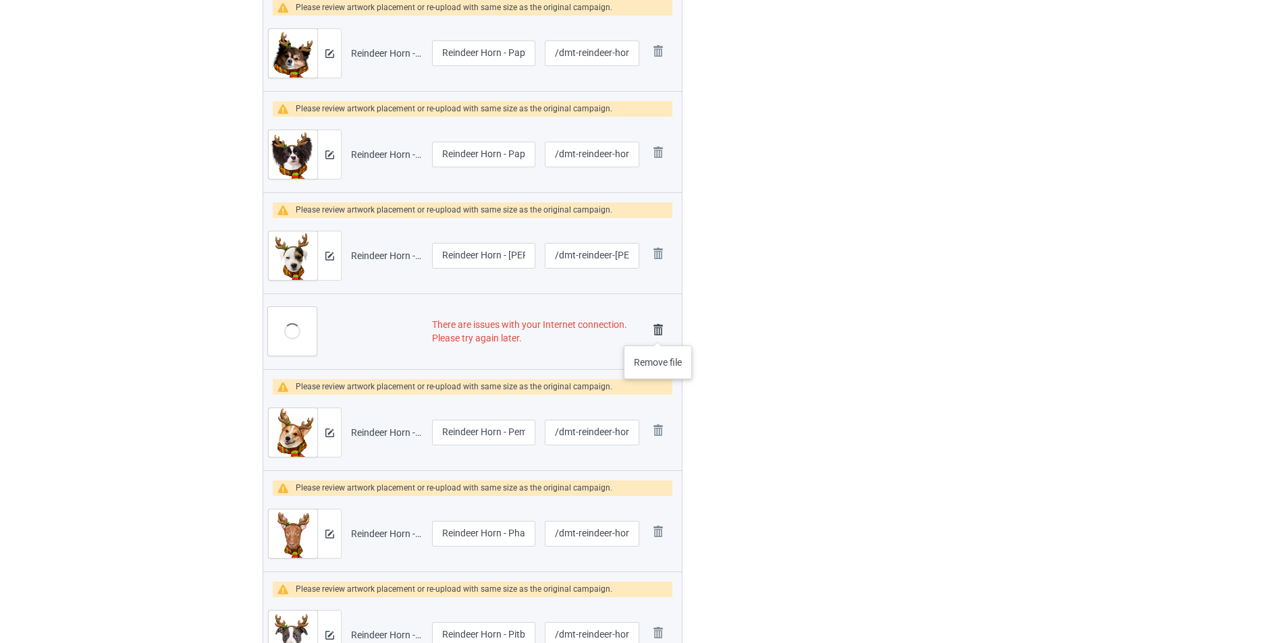
click at [658, 332] on img at bounding box center [658, 330] width 19 height 19
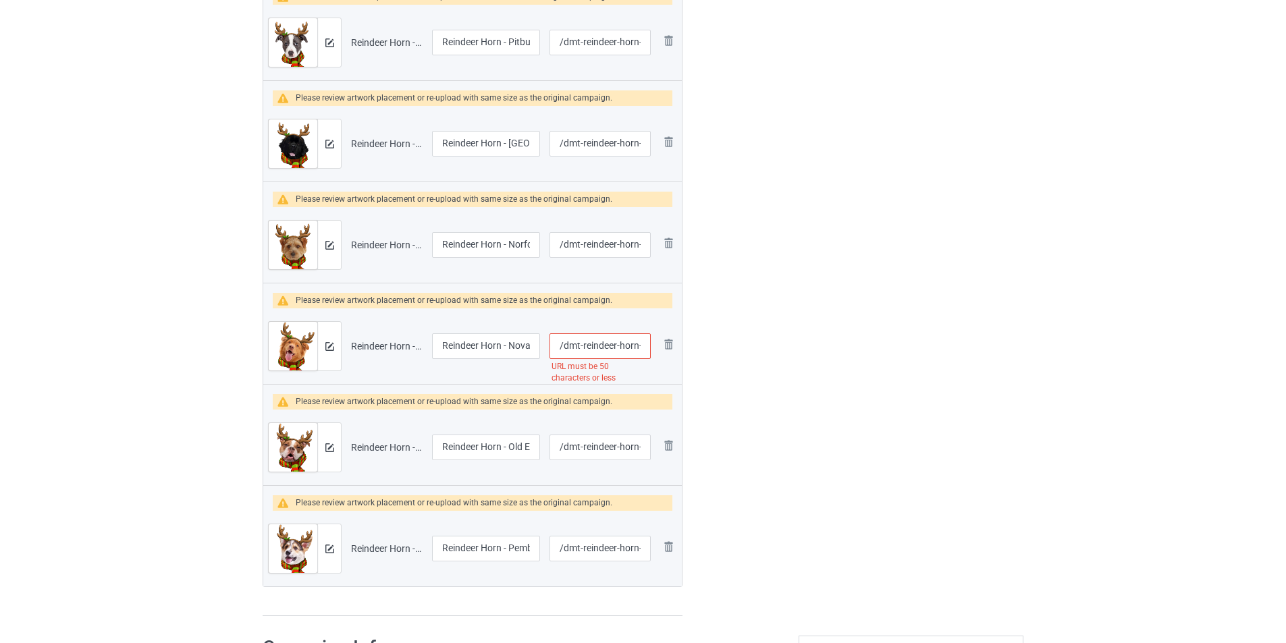
scroll to position [1537, 0]
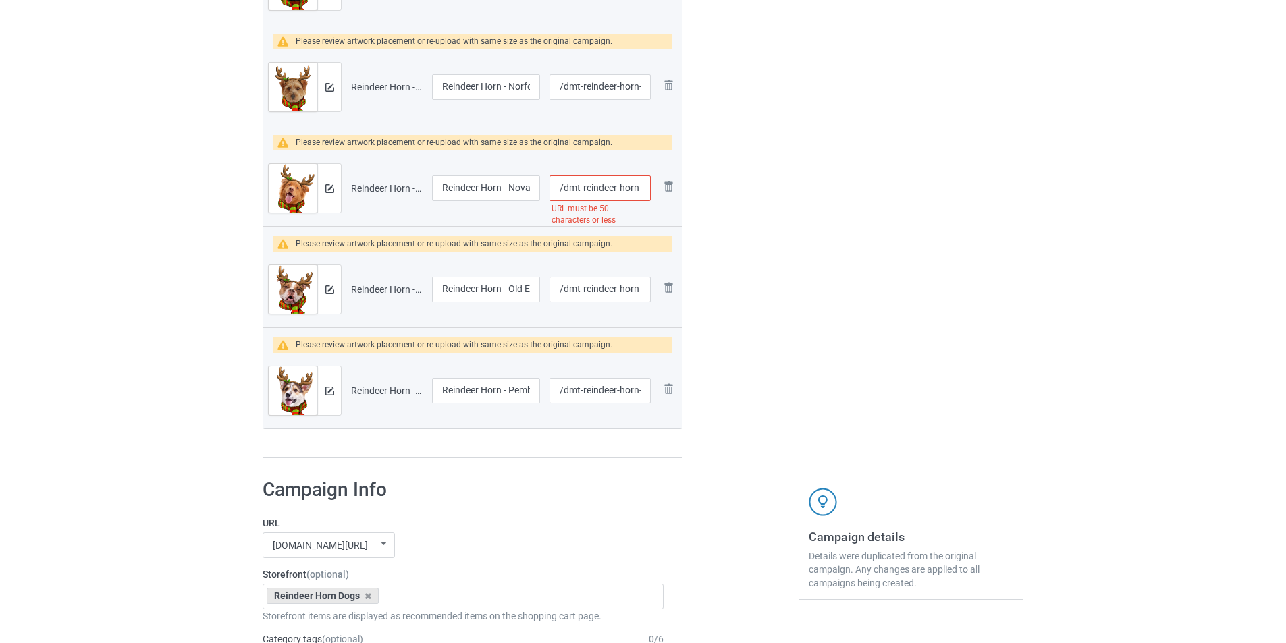
click at [609, 185] on input "/dmt-reindeer-horn-nova-scotia-duck-tolling-retriever" at bounding box center [599, 188] width 101 height 26
type input "/dmt-horn-nova-scotia-duck-tolling-retriever"
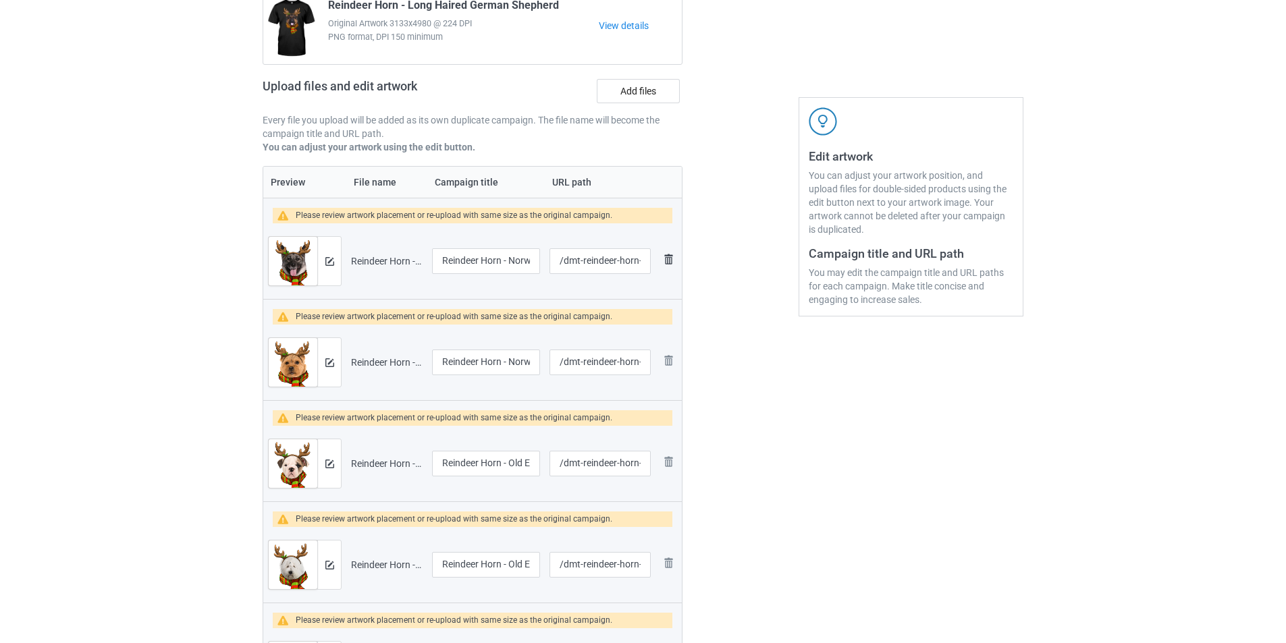
scroll to position [120, 0]
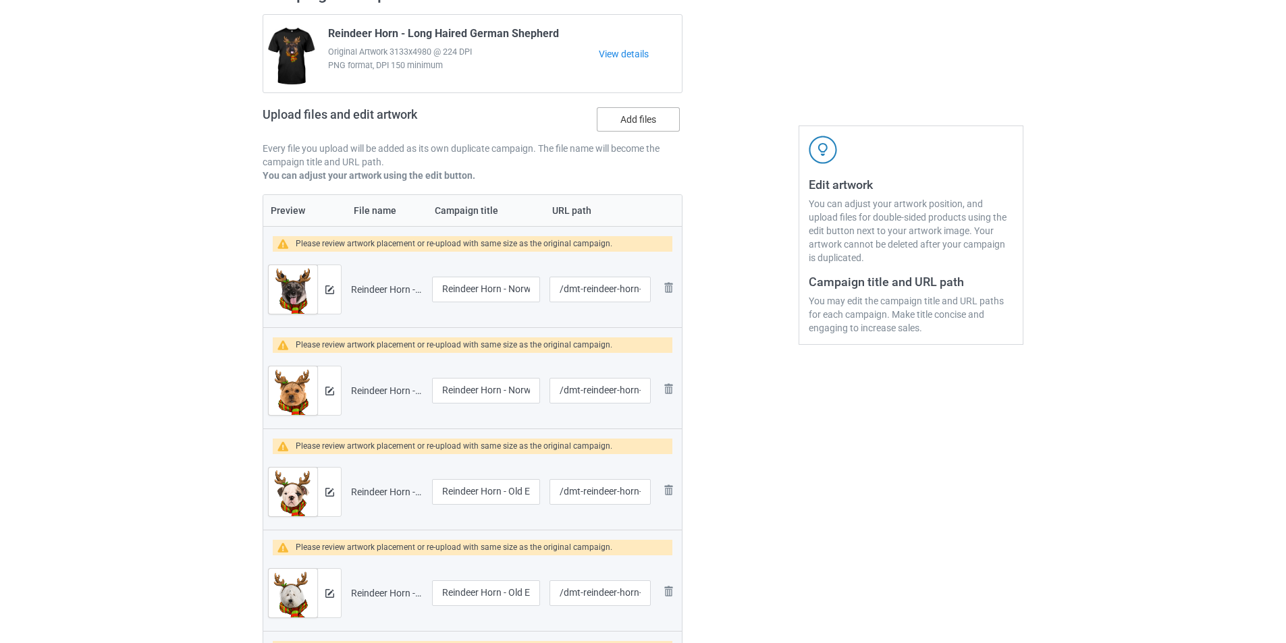
click at [653, 121] on label "Add files" at bounding box center [638, 119] width 83 height 24
click at [0, 0] on input "Add files" at bounding box center [0, 0] width 0 height 0
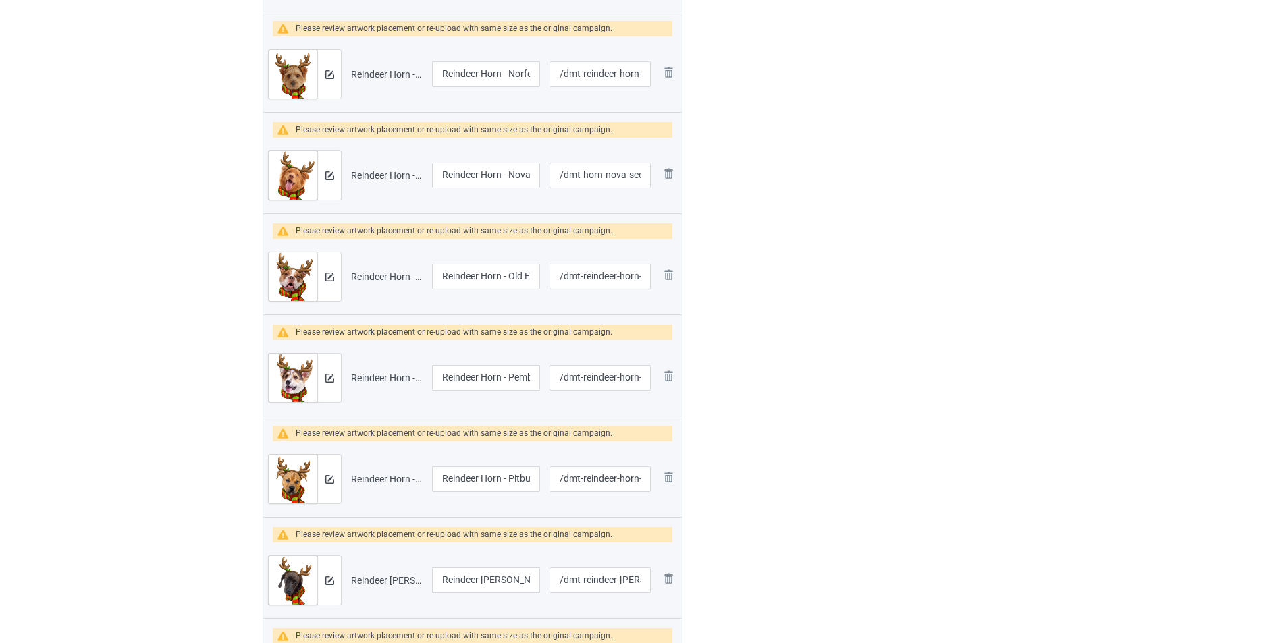
scroll to position [0, 0]
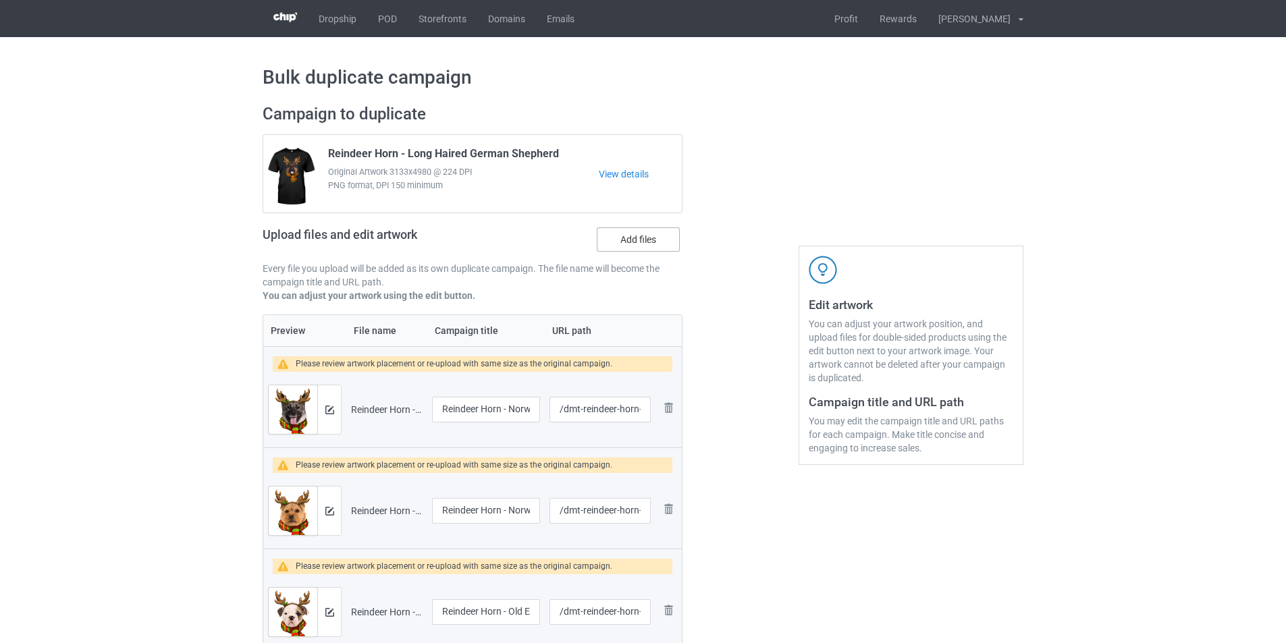
click at [625, 250] on label "Add files" at bounding box center [638, 239] width 83 height 24
click at [0, 0] on input "Add files" at bounding box center [0, 0] width 0 height 0
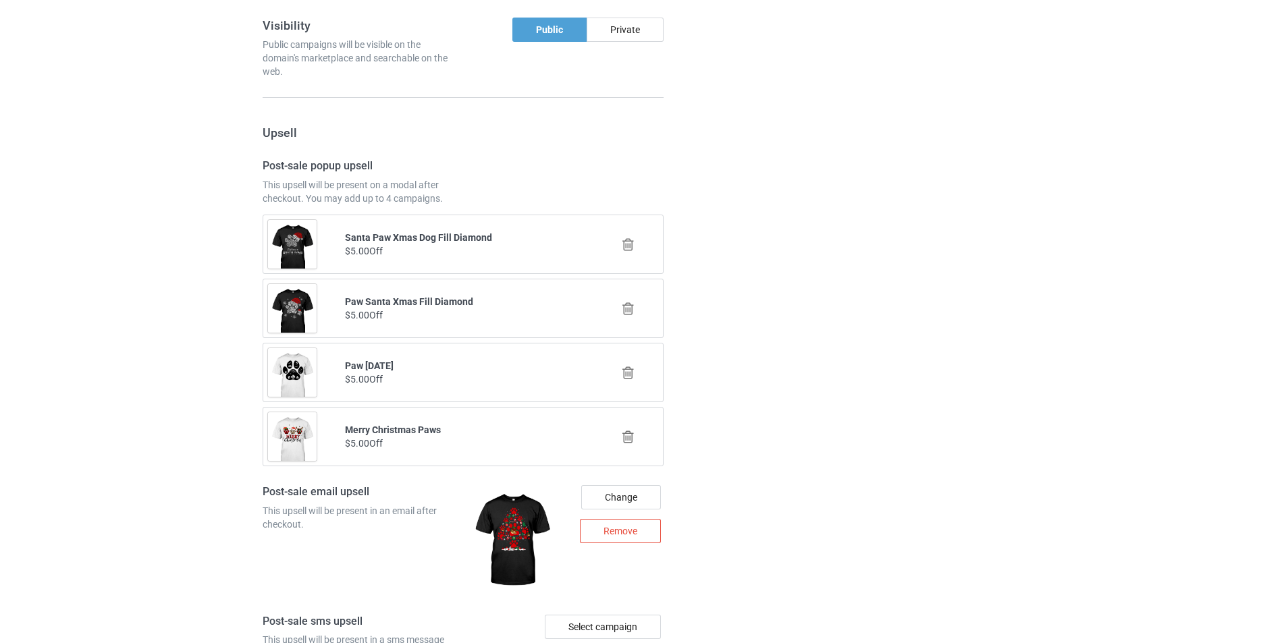
scroll to position [6580, 0]
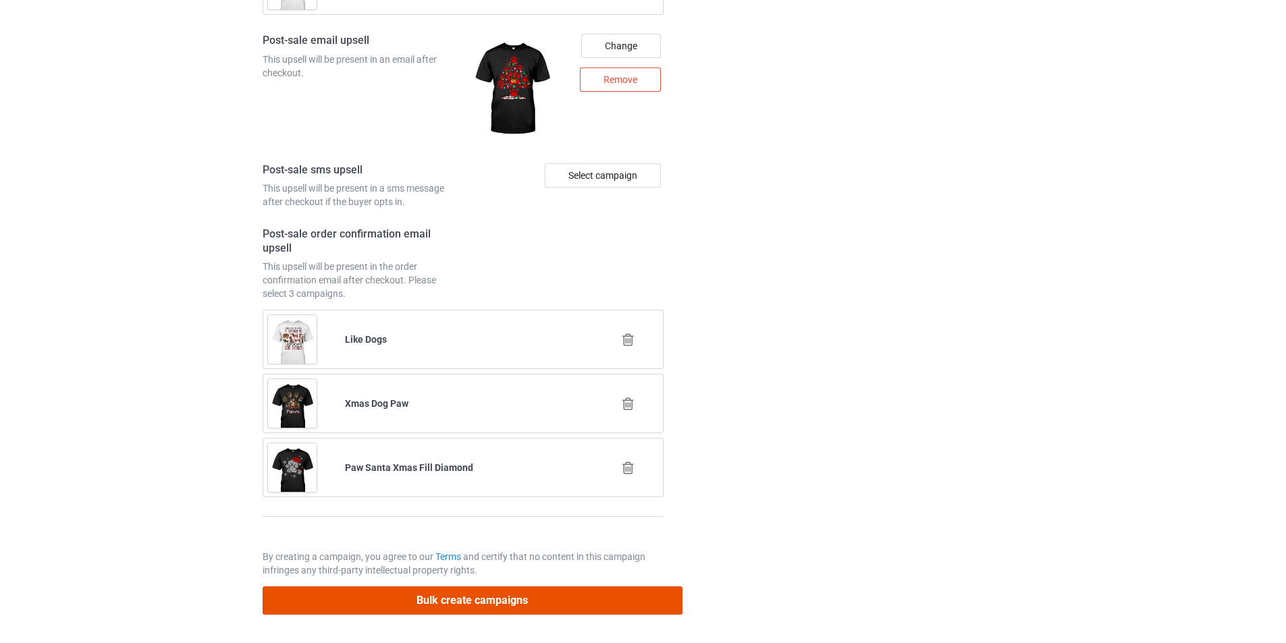
click at [562, 592] on button "Bulk create campaigns" at bounding box center [473, 600] width 420 height 28
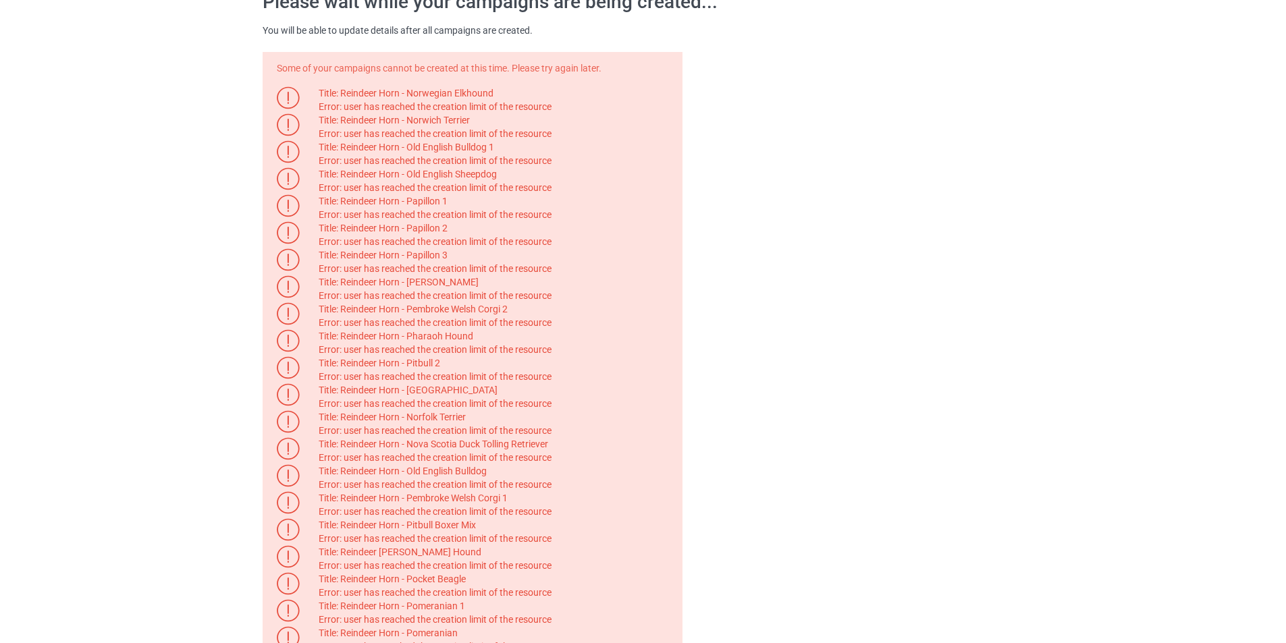
scroll to position [0, 0]
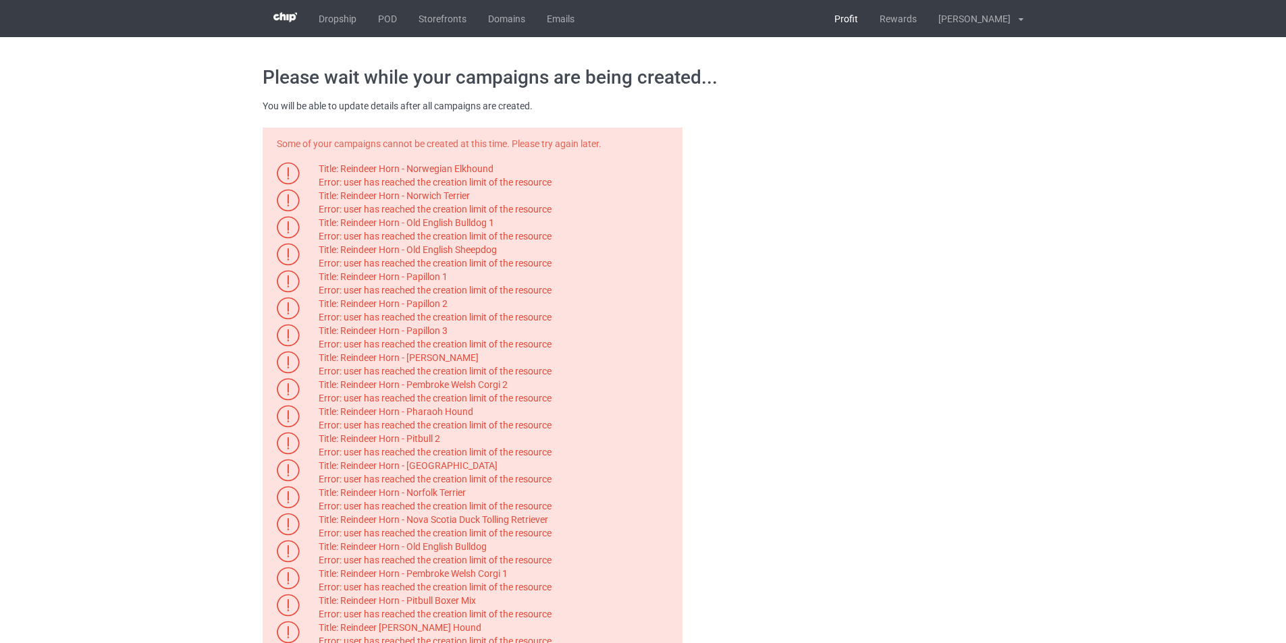
click at [869, 15] on link "Profit" at bounding box center [845, 18] width 45 height 37
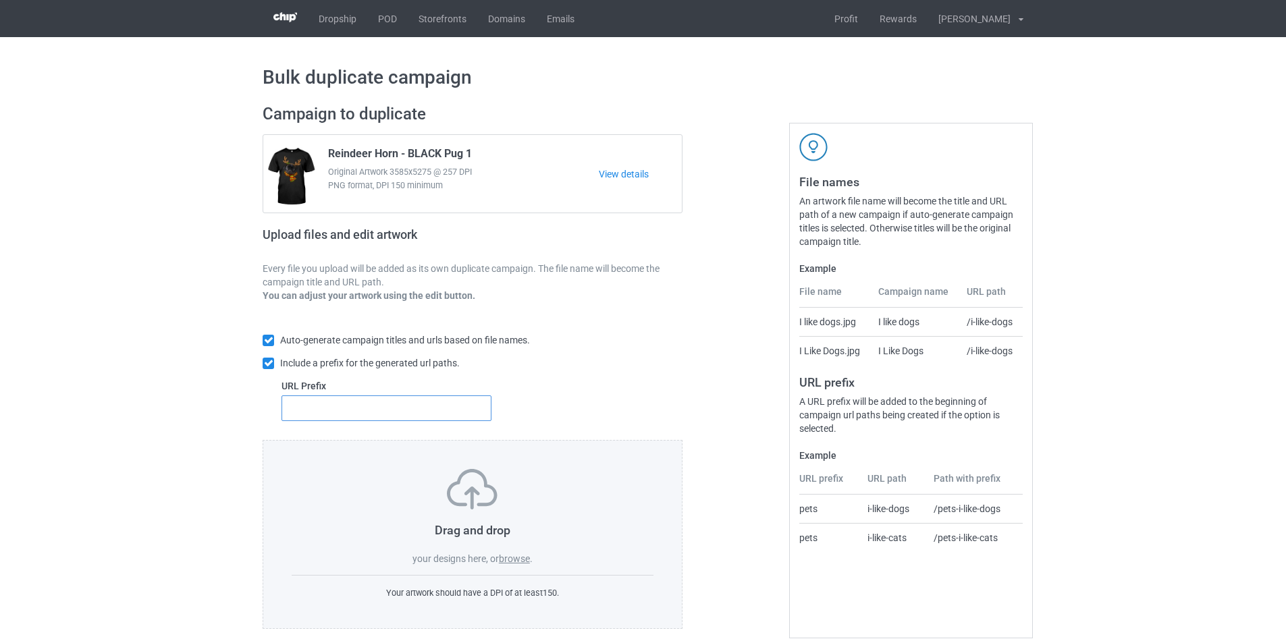
click at [447, 416] on input "text" at bounding box center [386, 408] width 210 height 26
type input "dmt-"
click at [507, 560] on label "browse" at bounding box center [514, 558] width 31 height 11
click at [0, 0] on input "browse" at bounding box center [0, 0] width 0 height 0
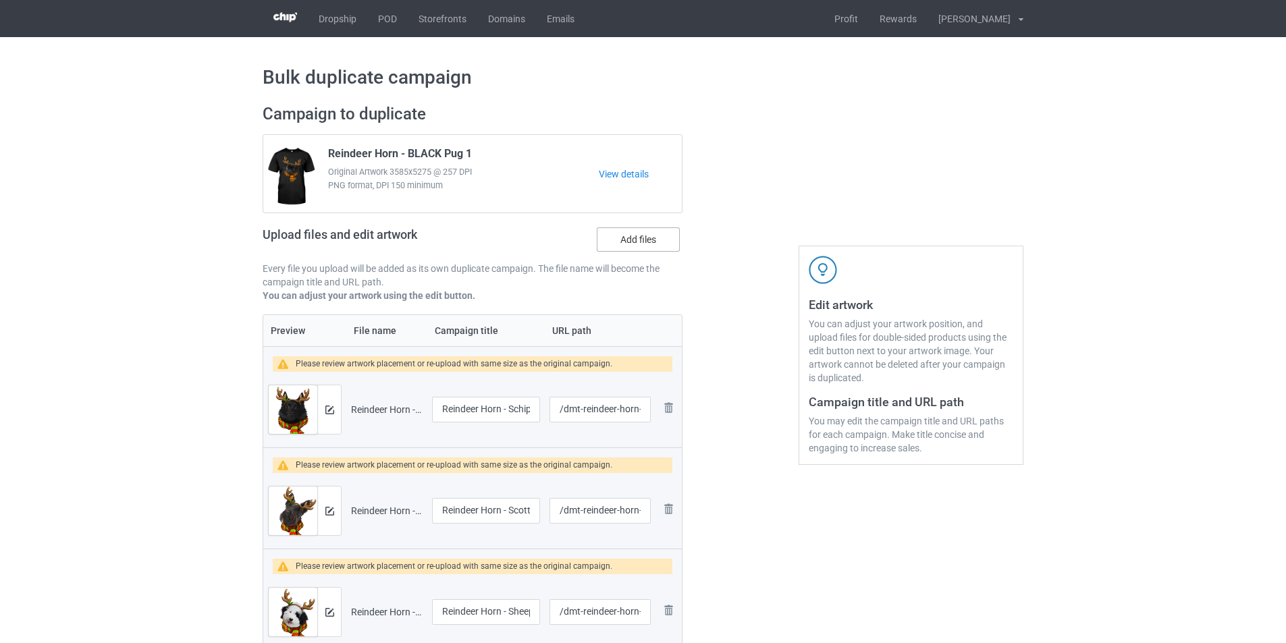
click at [661, 243] on label "Add files" at bounding box center [638, 239] width 83 height 24
click at [0, 0] on input "Add files" at bounding box center [0, 0] width 0 height 0
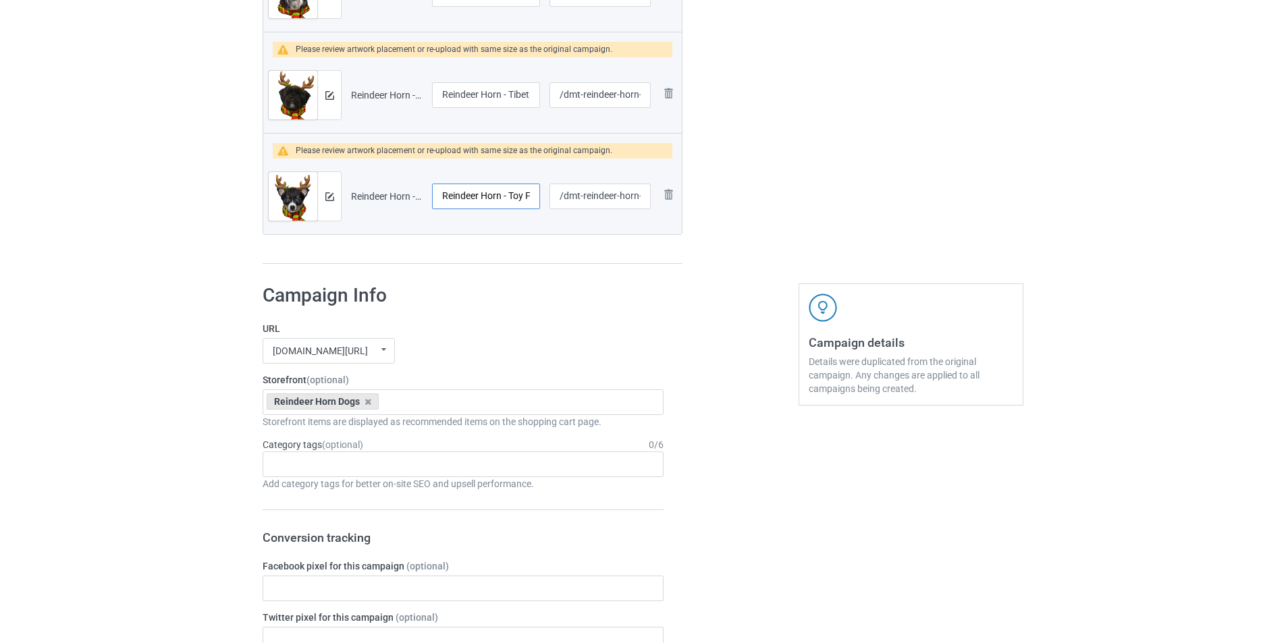
scroll to position [0, 42]
drag, startPoint x: 498, startPoint y: 194, endPoint x: 529, endPoint y: 200, distance: 31.8
click at [529, 200] on input "Reindeer Horn - Toy Fox Terrier" at bounding box center [486, 197] width 108 height 26
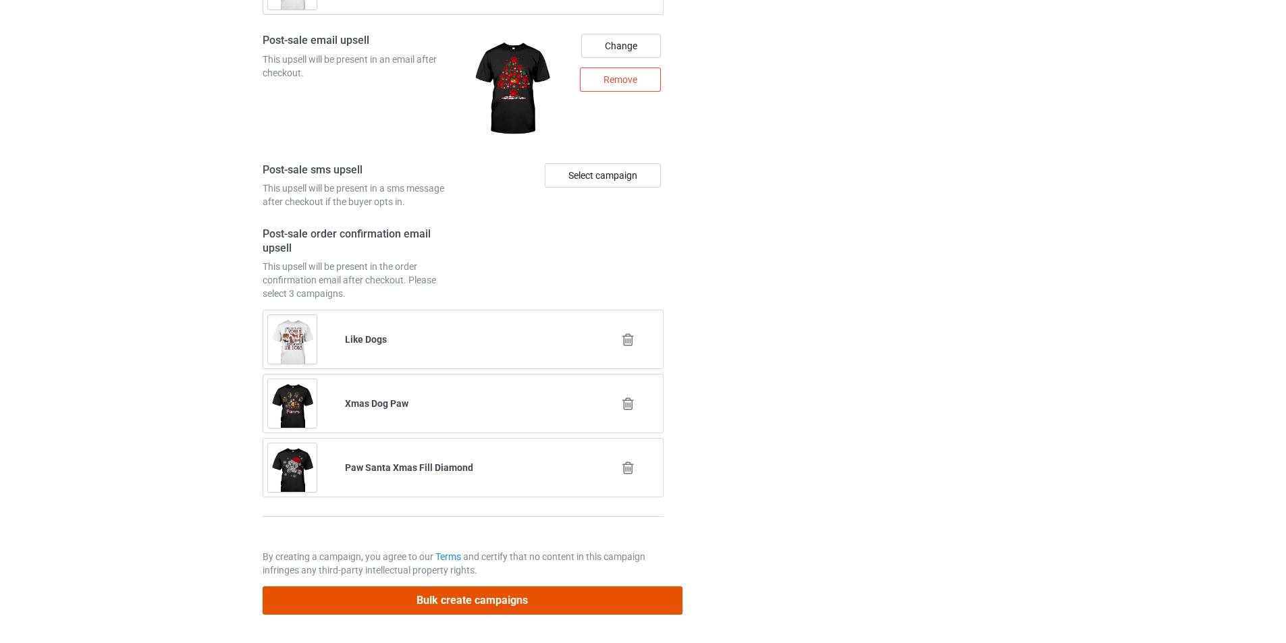
click at [565, 608] on button "Bulk create campaigns" at bounding box center [473, 600] width 420 height 28
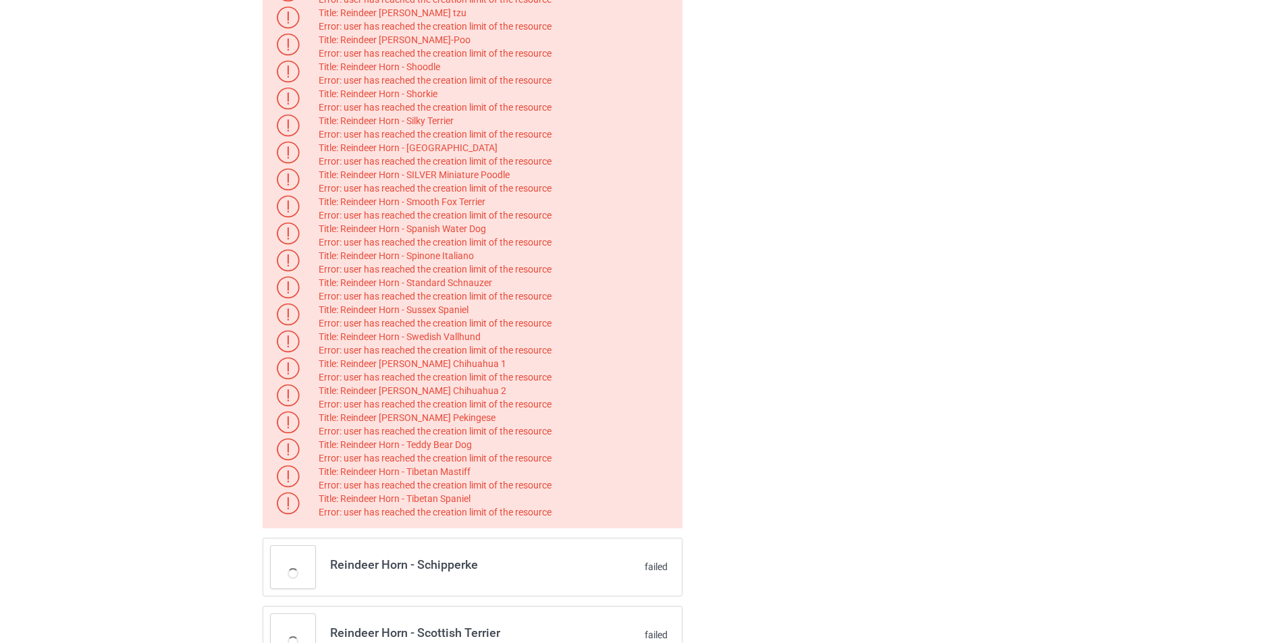
scroll to position [405, 0]
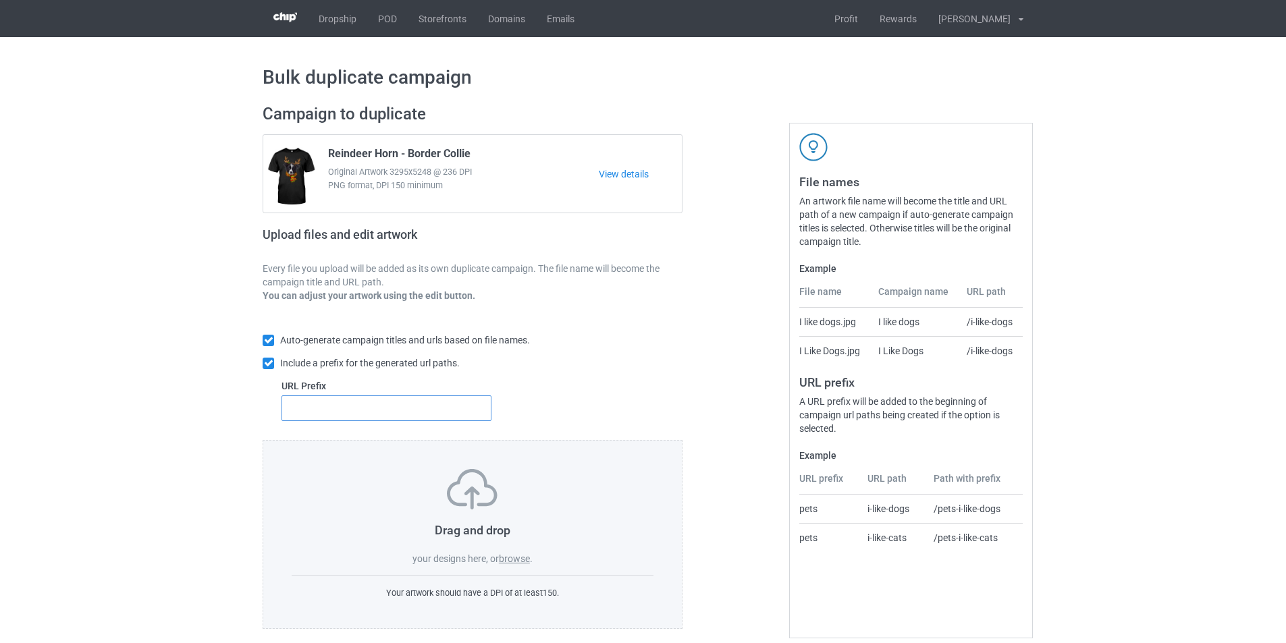
click at [398, 399] on input "text" at bounding box center [386, 408] width 210 height 26
type input "dmt-"
click at [520, 560] on label "browse" at bounding box center [514, 558] width 31 height 11
click at [0, 0] on input "browse" at bounding box center [0, 0] width 0 height 0
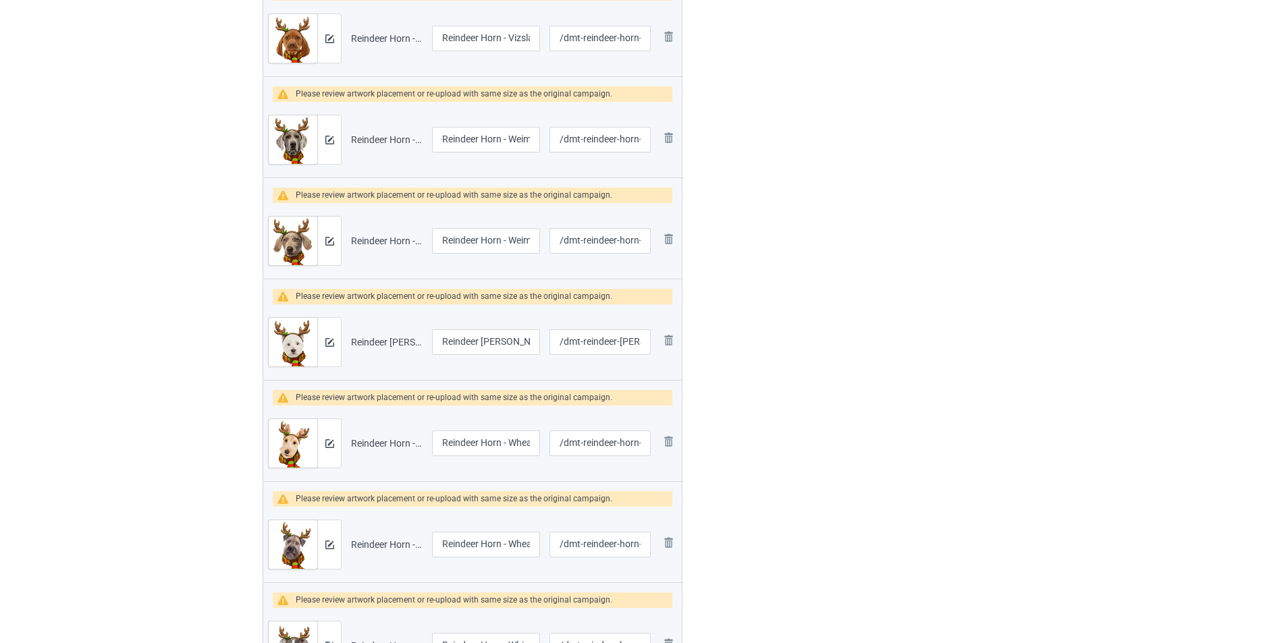
scroll to position [67, 0]
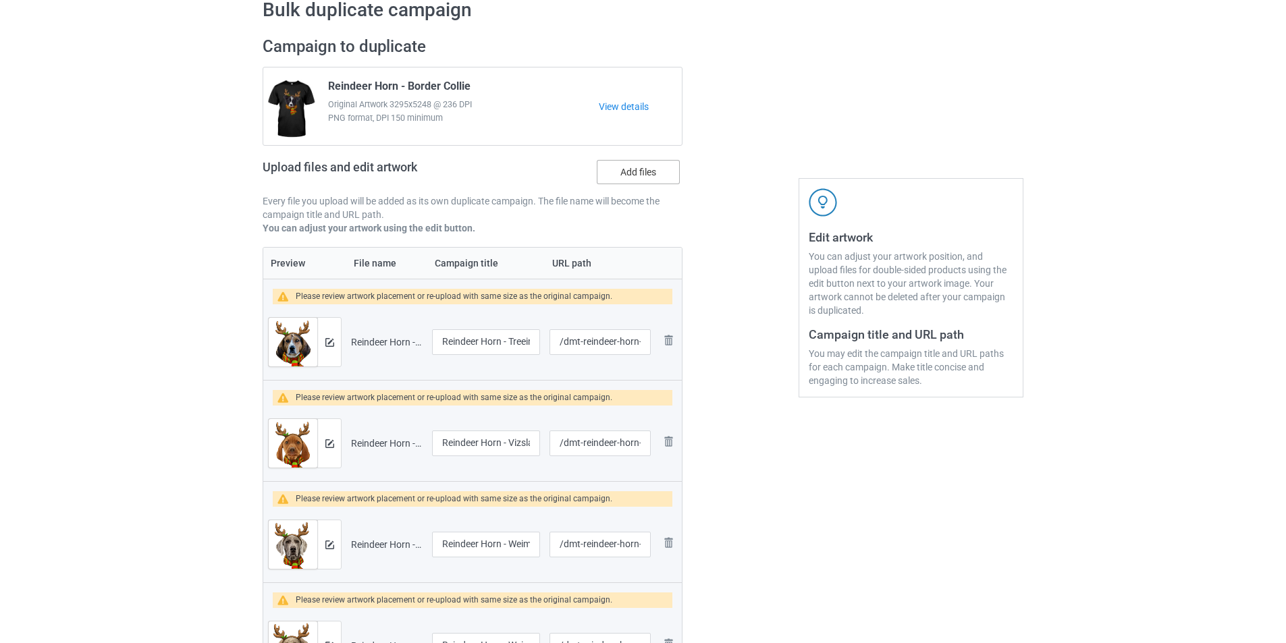
click at [662, 165] on label "Add files" at bounding box center [638, 172] width 83 height 24
click at [0, 0] on input "Add files" at bounding box center [0, 0] width 0 height 0
